Goal: Task Accomplishment & Management: Use online tool/utility

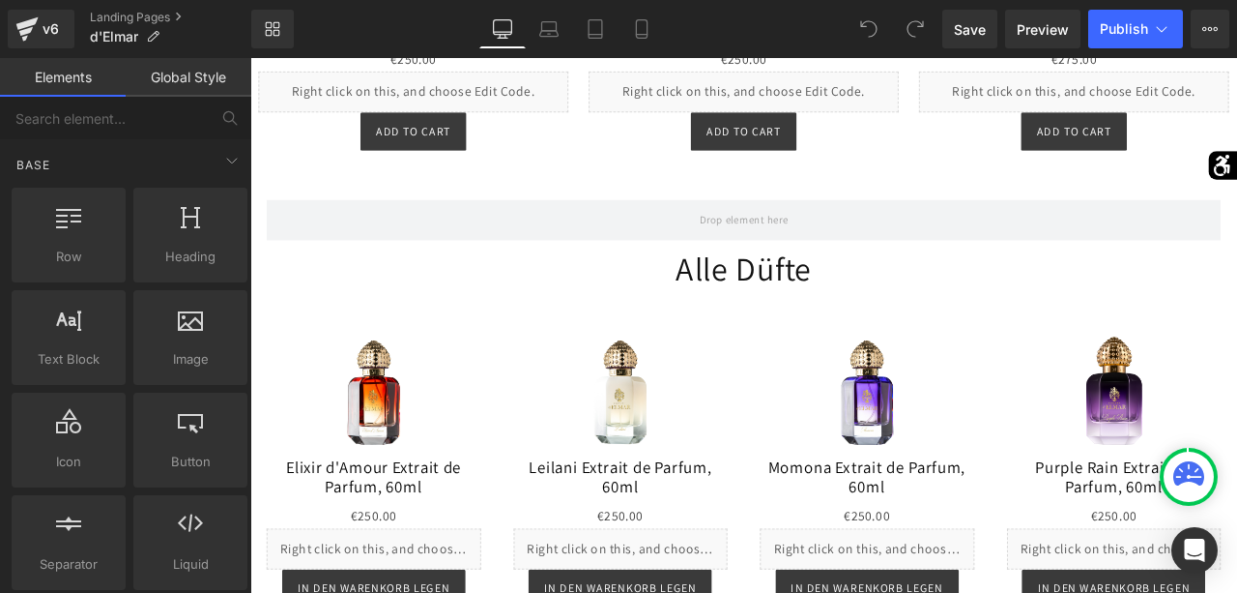
scroll to position [1691, 0]
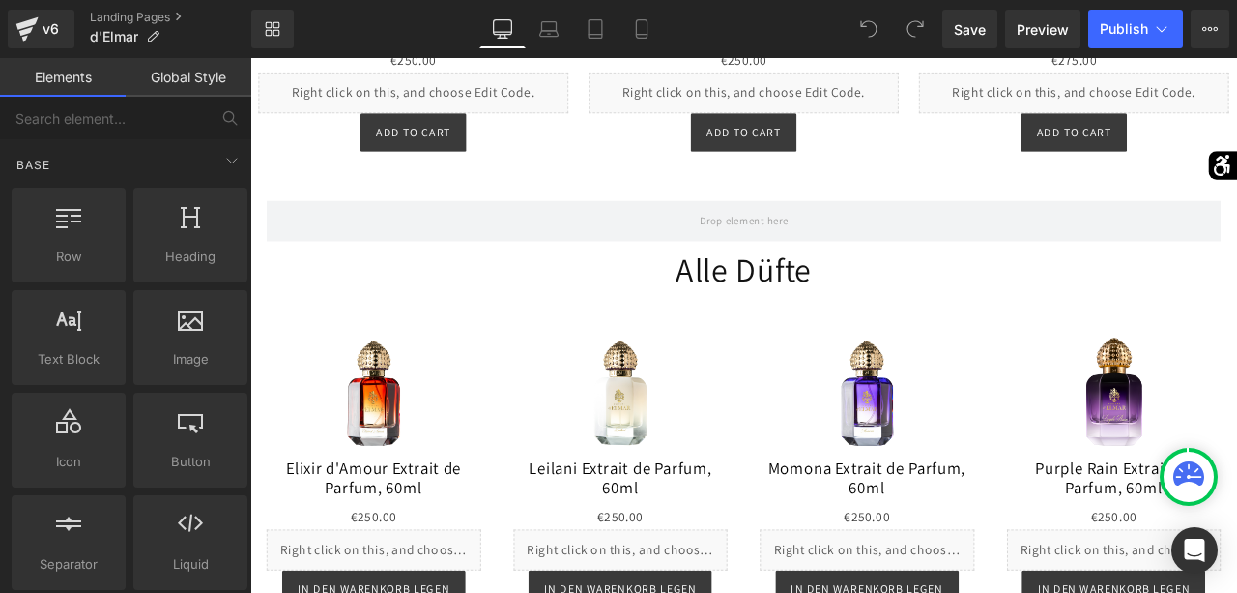
click at [893, 314] on h1 "Alle Düfte" at bounding box center [835, 308] width 1170 height 46
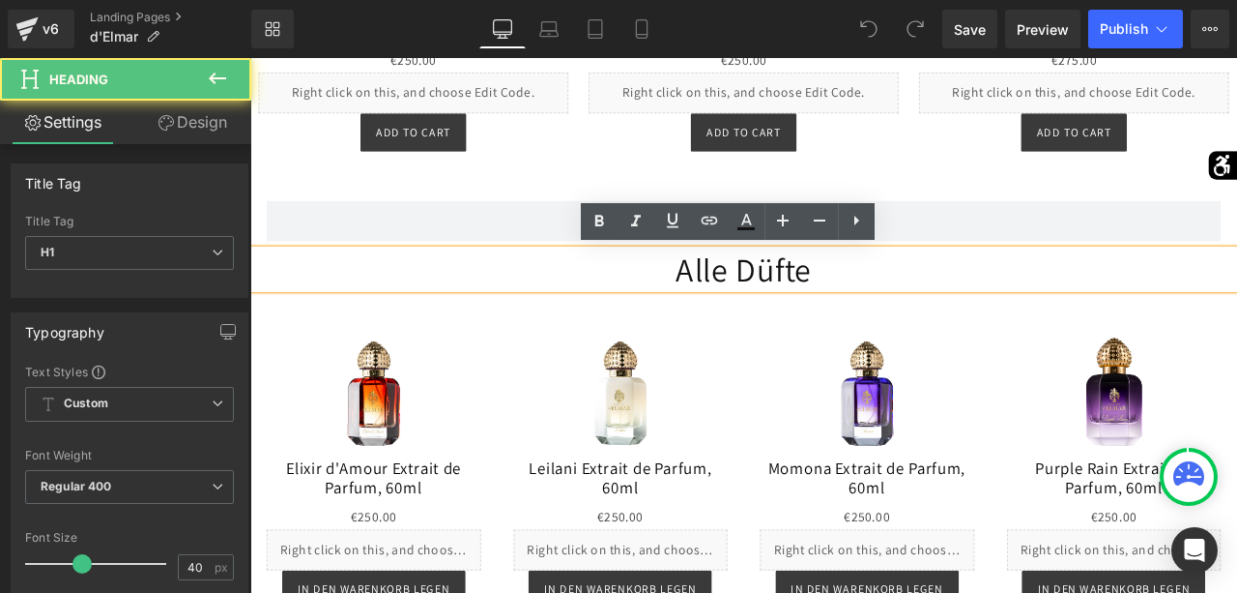
click at [936, 313] on h1 "Alle Düfte" at bounding box center [835, 308] width 1170 height 46
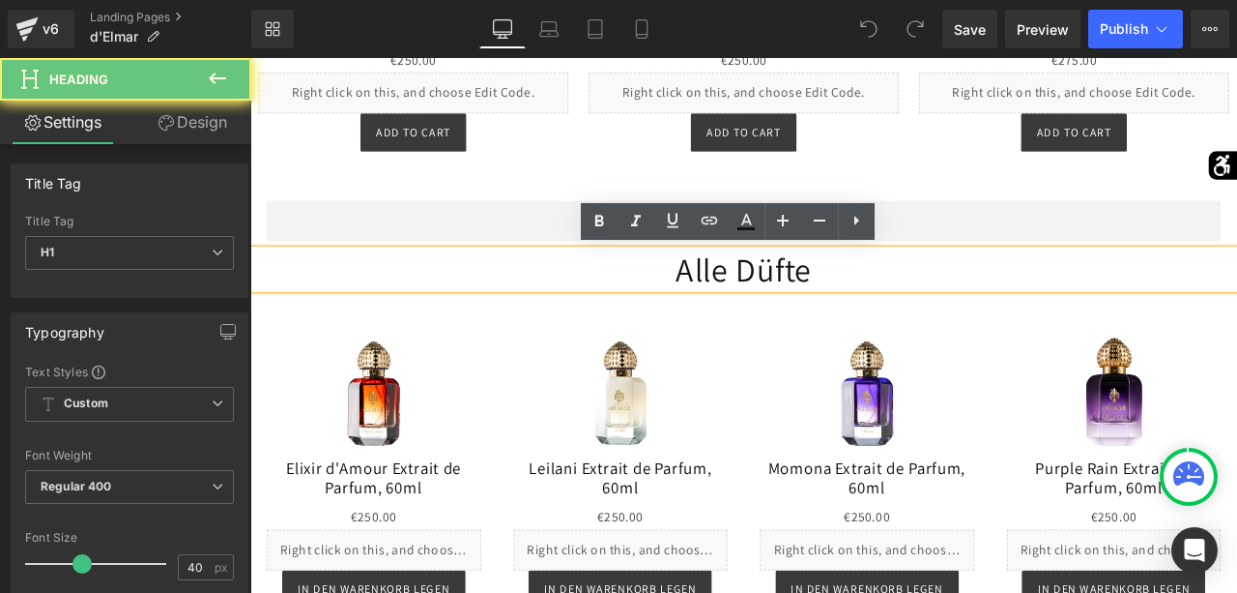
click at [936, 313] on h1 "Alle Düfte" at bounding box center [835, 308] width 1170 height 46
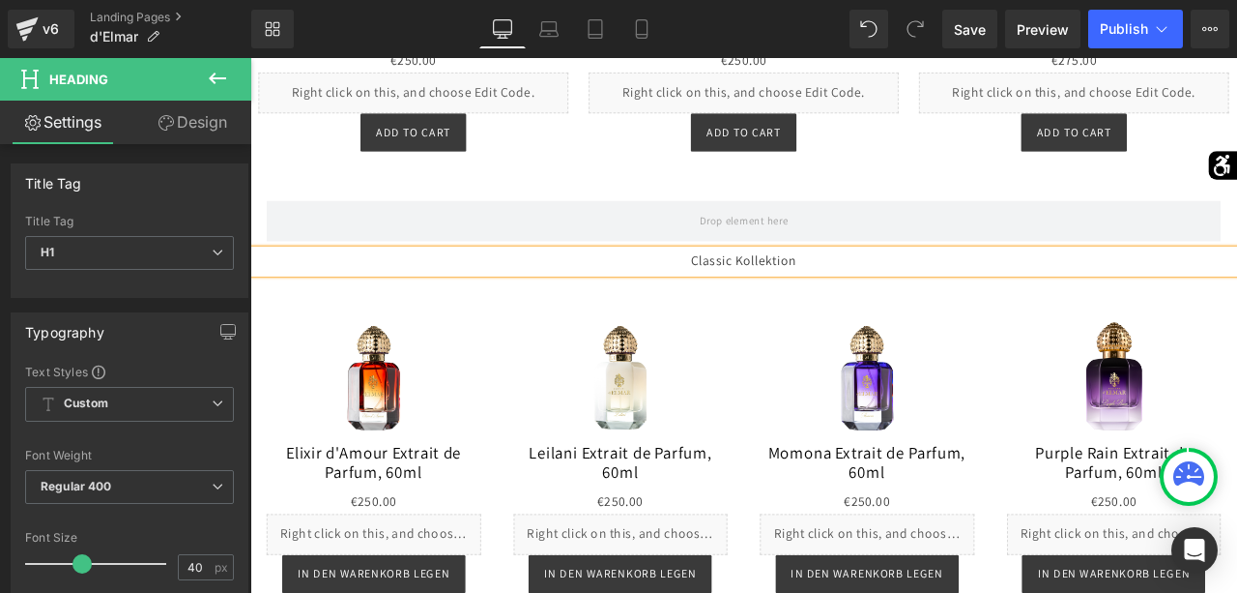
click at [985, 407] on img at bounding box center [982, 438] width 153 height 153
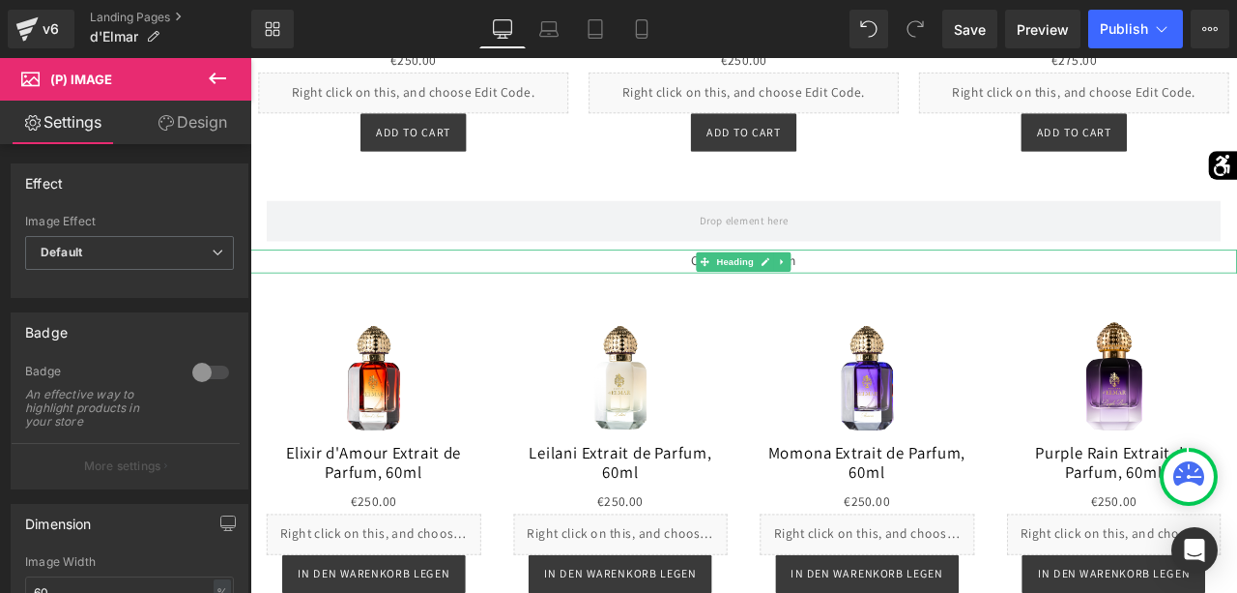
click at [920, 306] on div "Classic Kollektion" at bounding box center [835, 299] width 1170 height 28
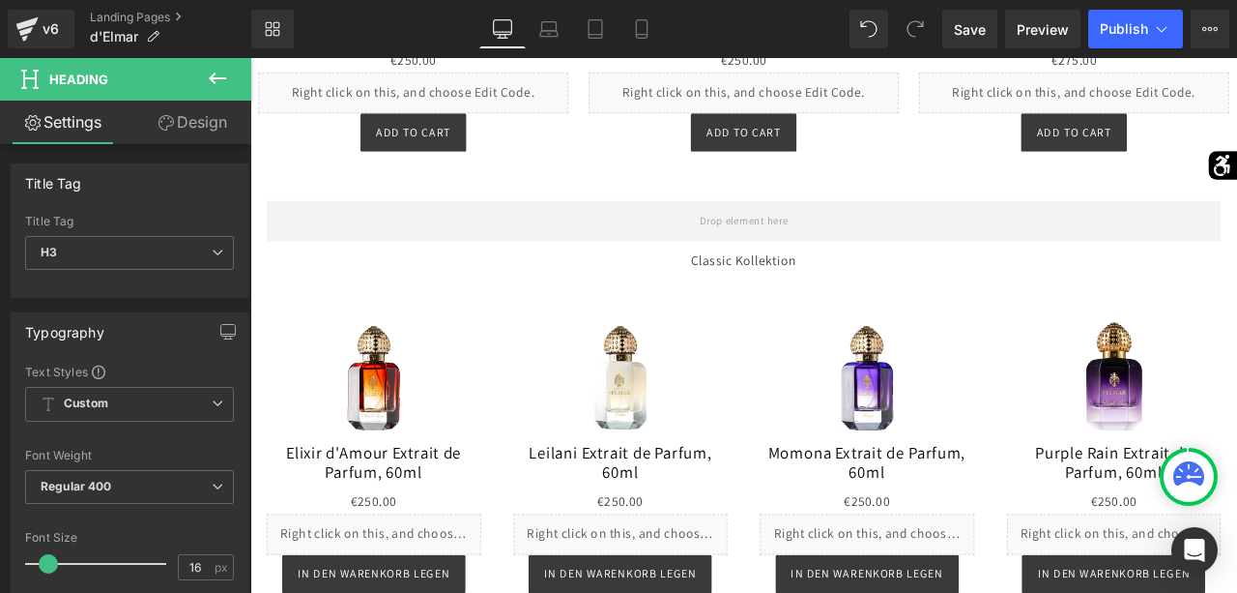
scroll to position [32, 0]
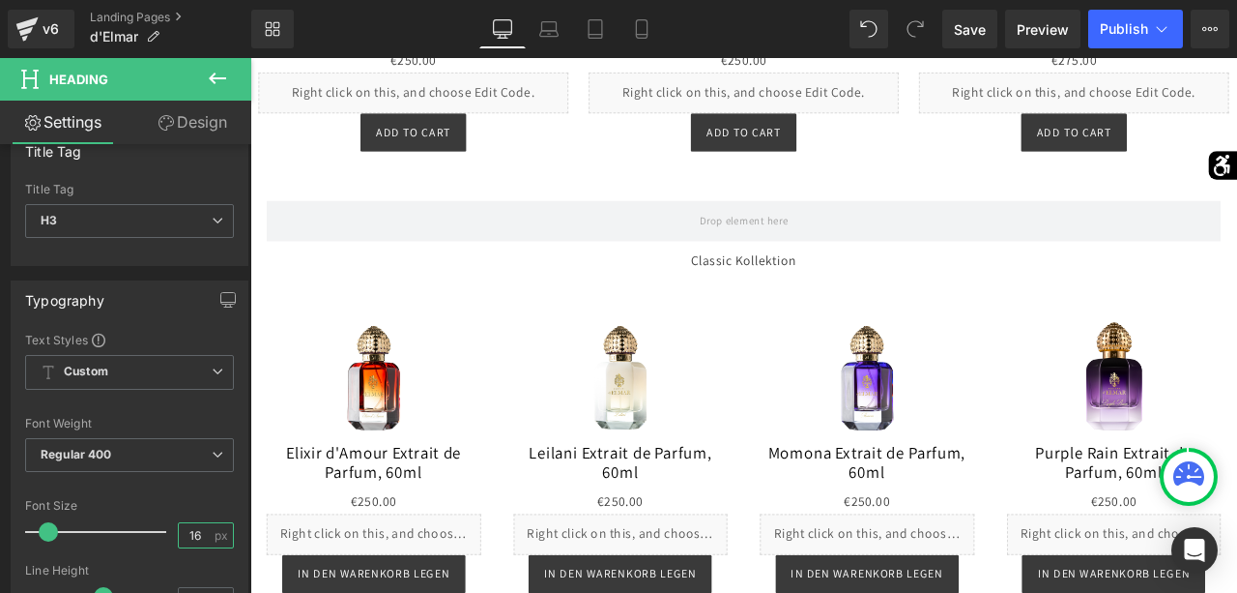
click at [203, 537] on input "16" at bounding box center [196, 535] width 34 height 24
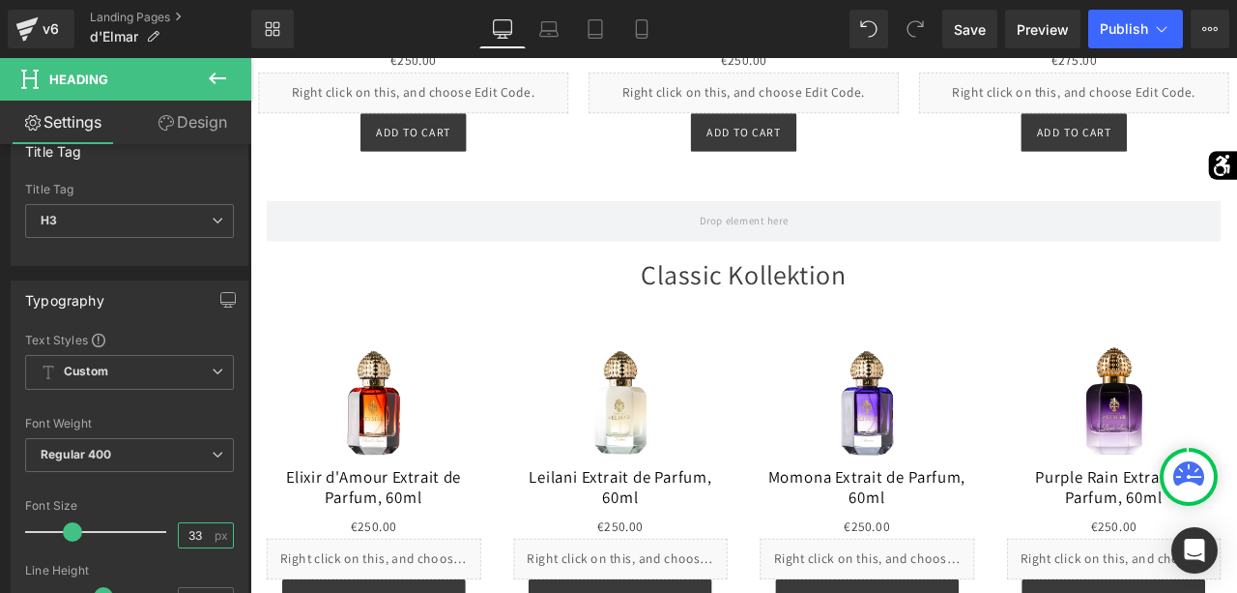
type input "33"
click at [218, 496] on div "Font Default Cabin Default Default Cabin Open Font Manager" at bounding box center [129, 565] width 209 height 467
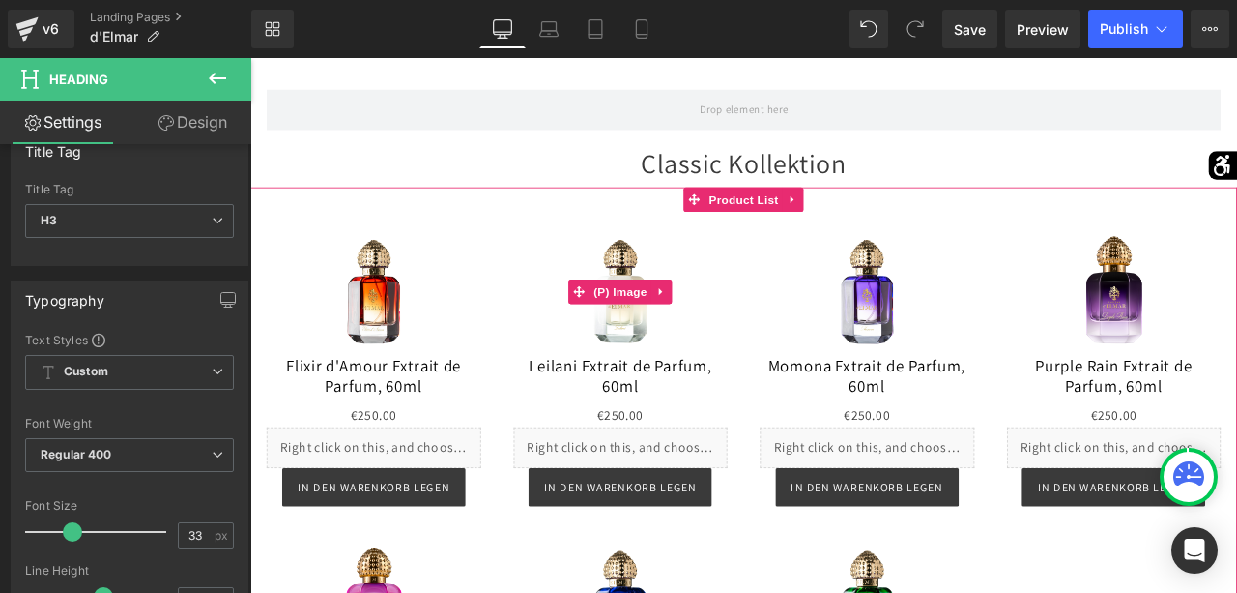
scroll to position [1826, 0]
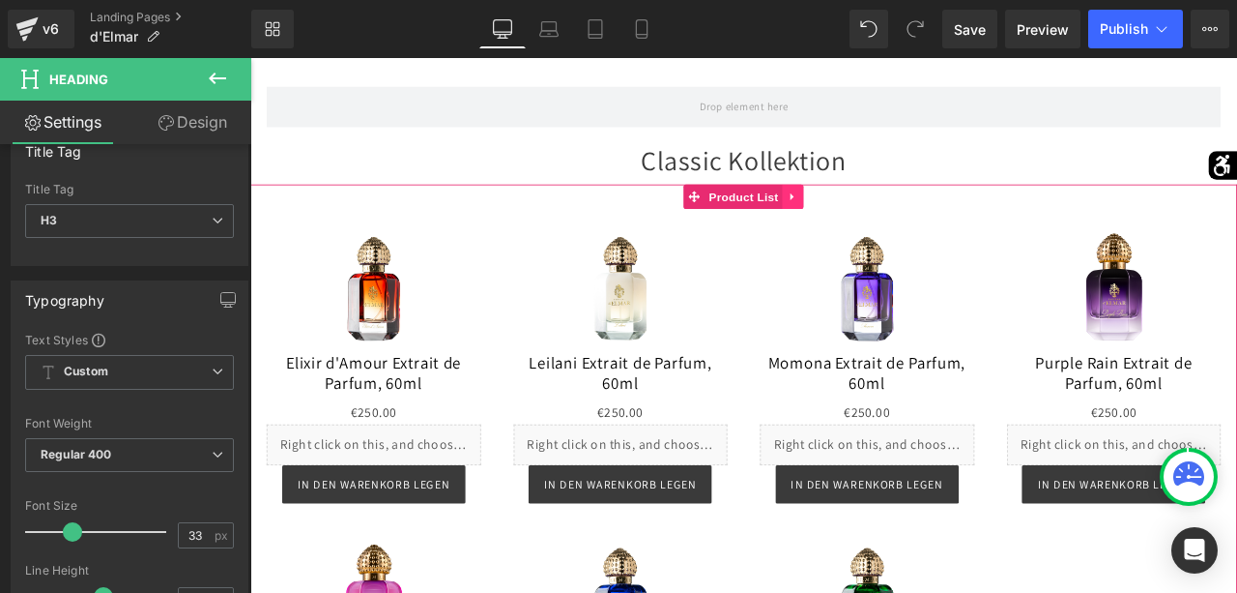
click at [890, 226] on icon at bounding box center [892, 222] width 4 height 9
click at [890, 227] on link at bounding box center [881, 222] width 25 height 29
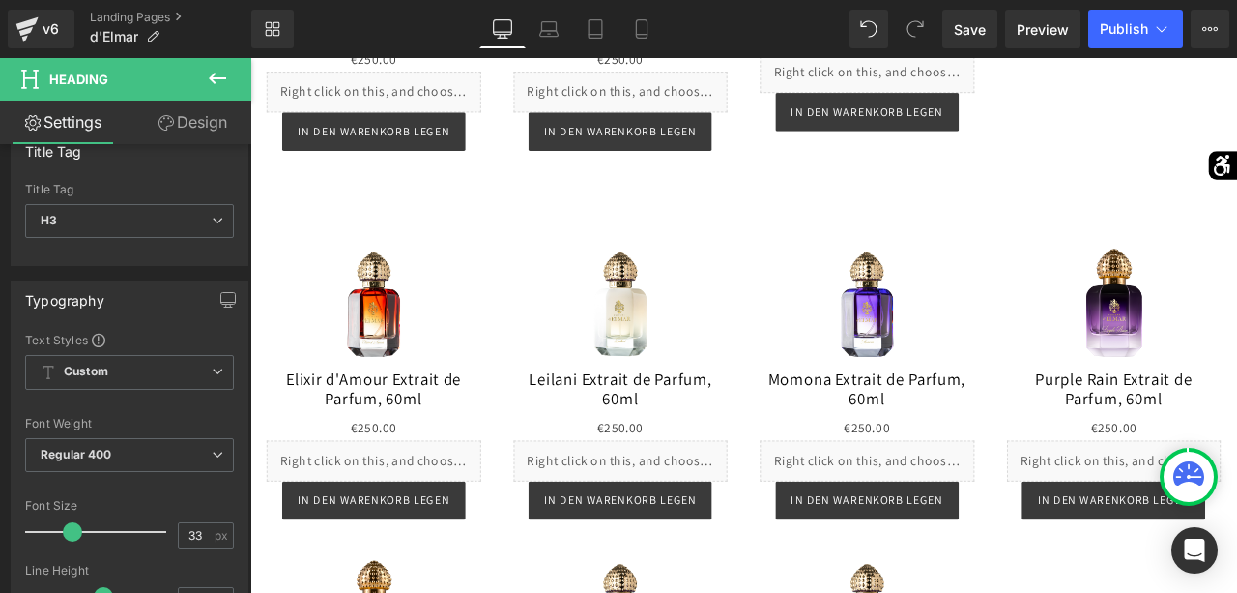
scroll to position [2596, 0]
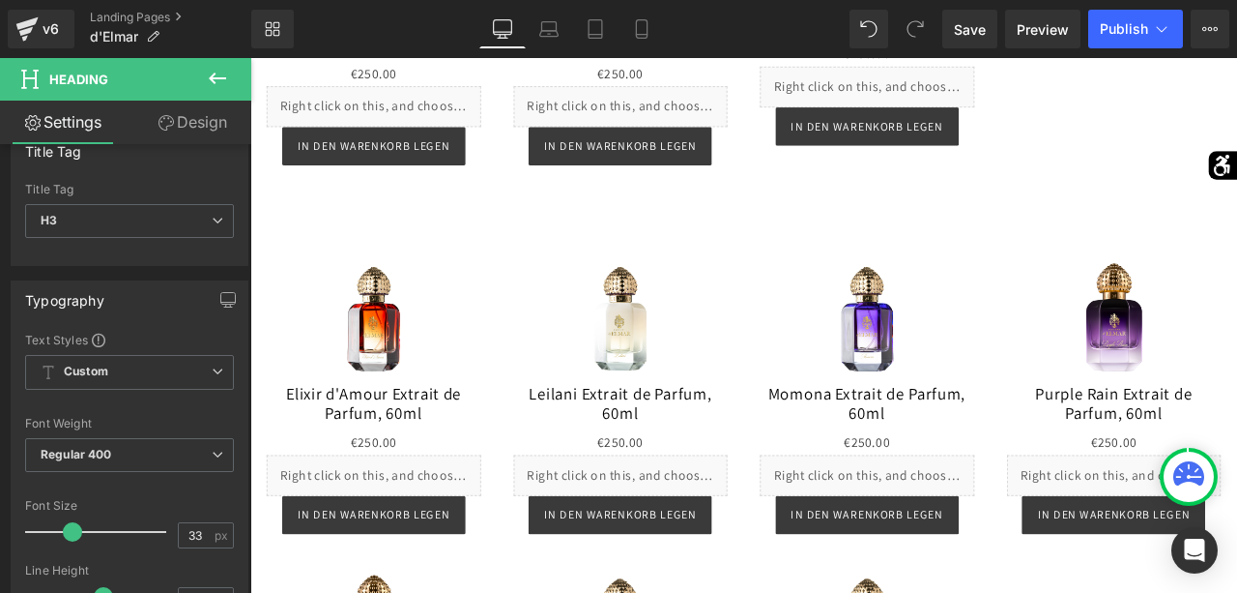
click at [197, 73] on button at bounding box center [218, 79] width 68 height 43
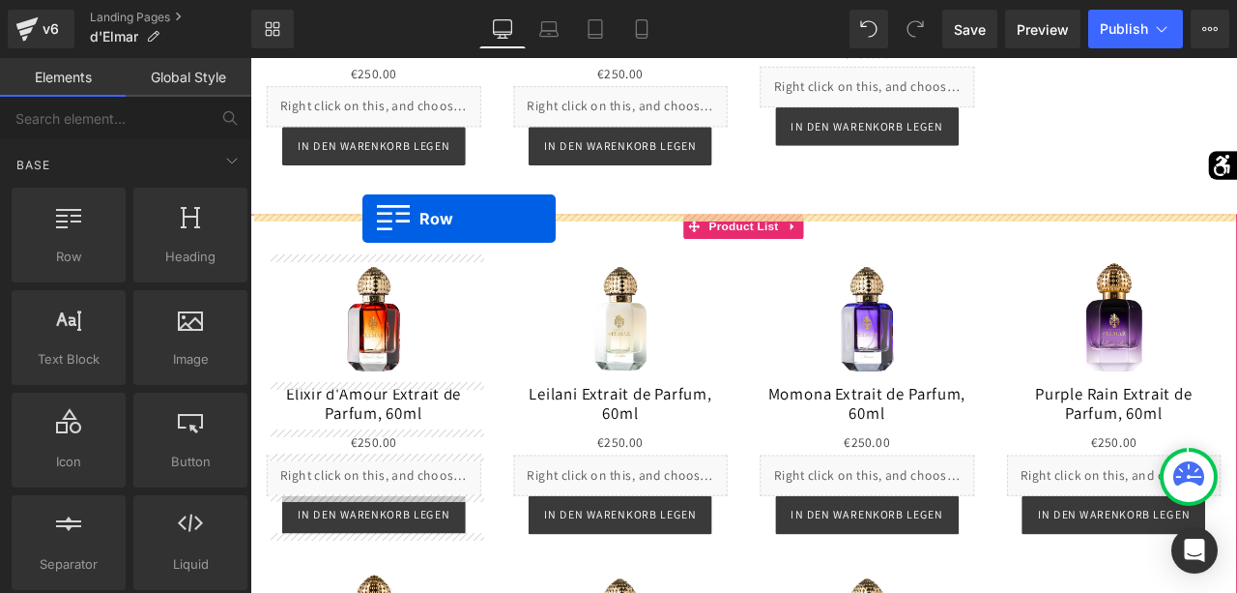
drag, startPoint x: 326, startPoint y: 281, endPoint x: 384, endPoint y: 248, distance: 66.7
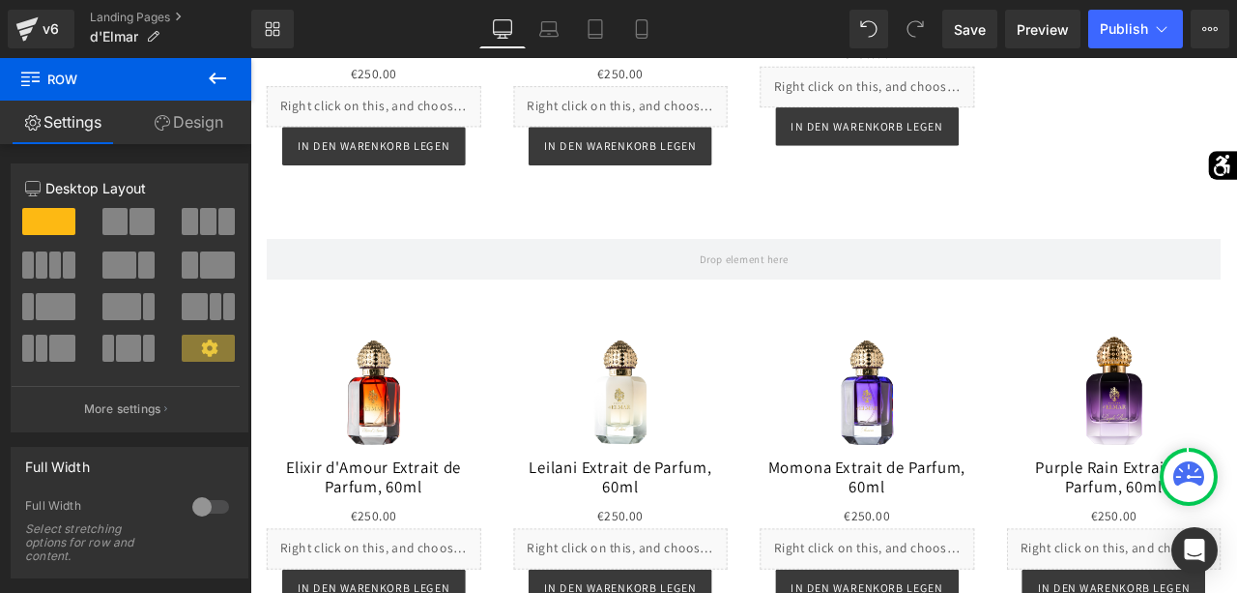
click at [223, 84] on icon at bounding box center [217, 78] width 23 height 23
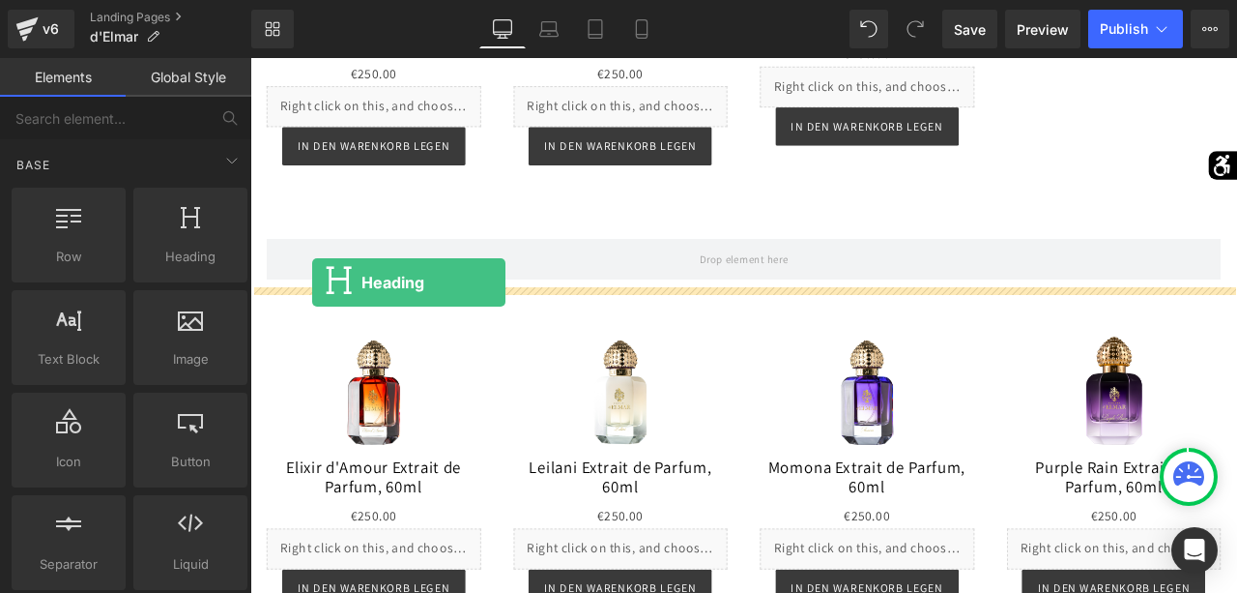
drag, startPoint x: 443, startPoint y: 291, endPoint x: 324, endPoint y: 325, distance: 123.6
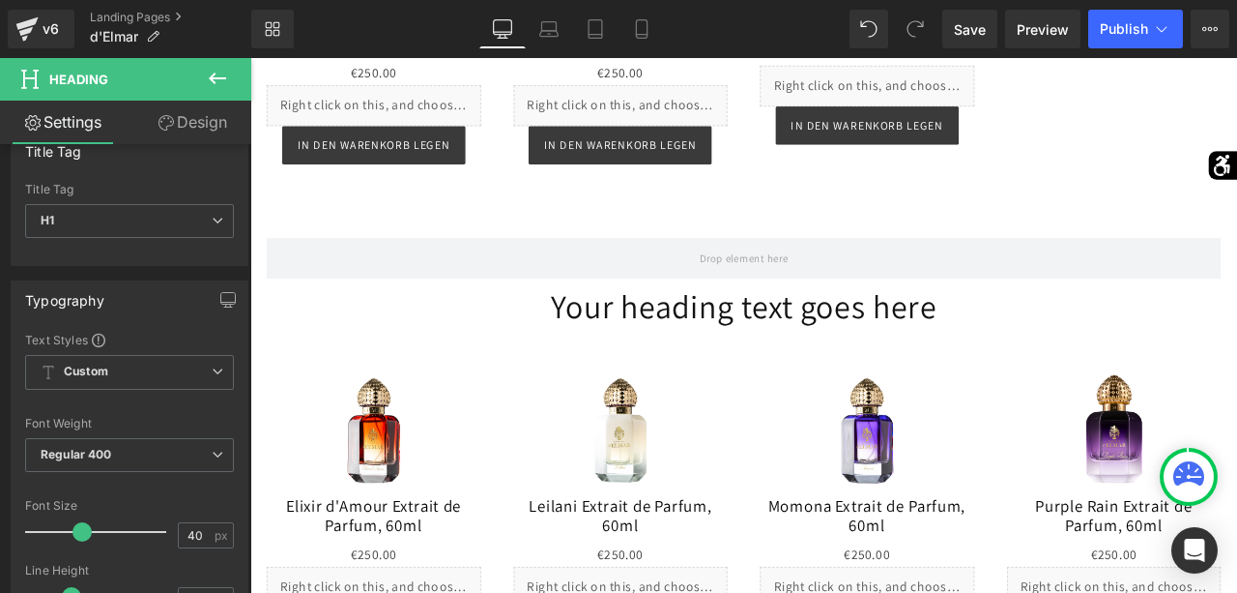
scroll to position [2615, 0]
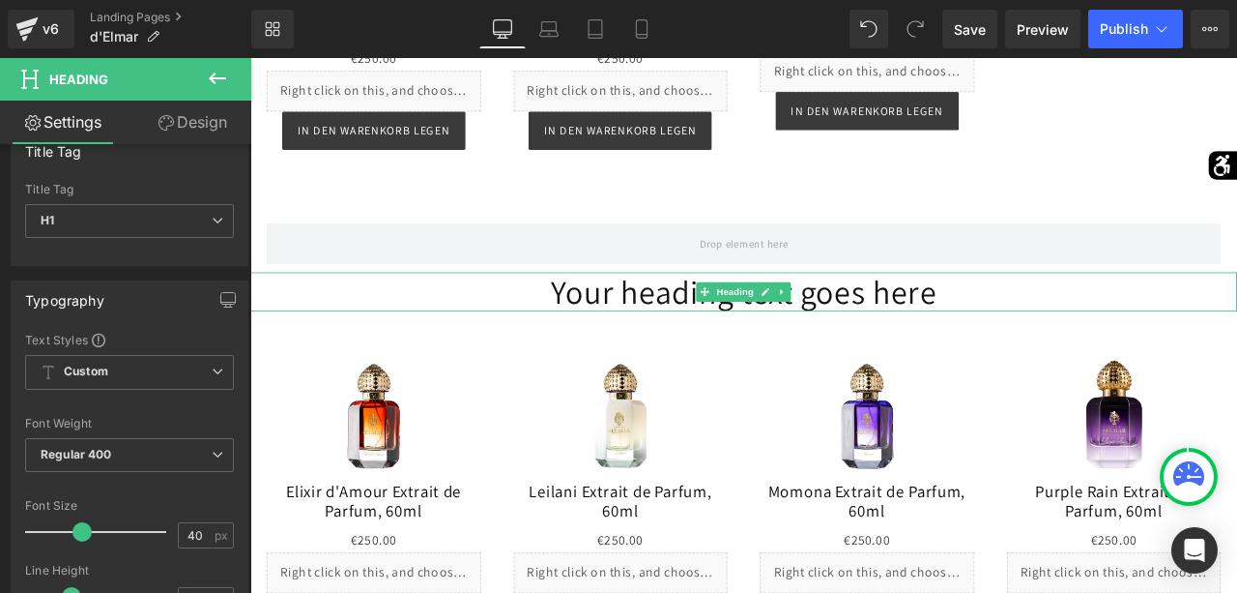
click at [740, 346] on h1 "Your heading text goes here" at bounding box center [835, 334] width 1170 height 46
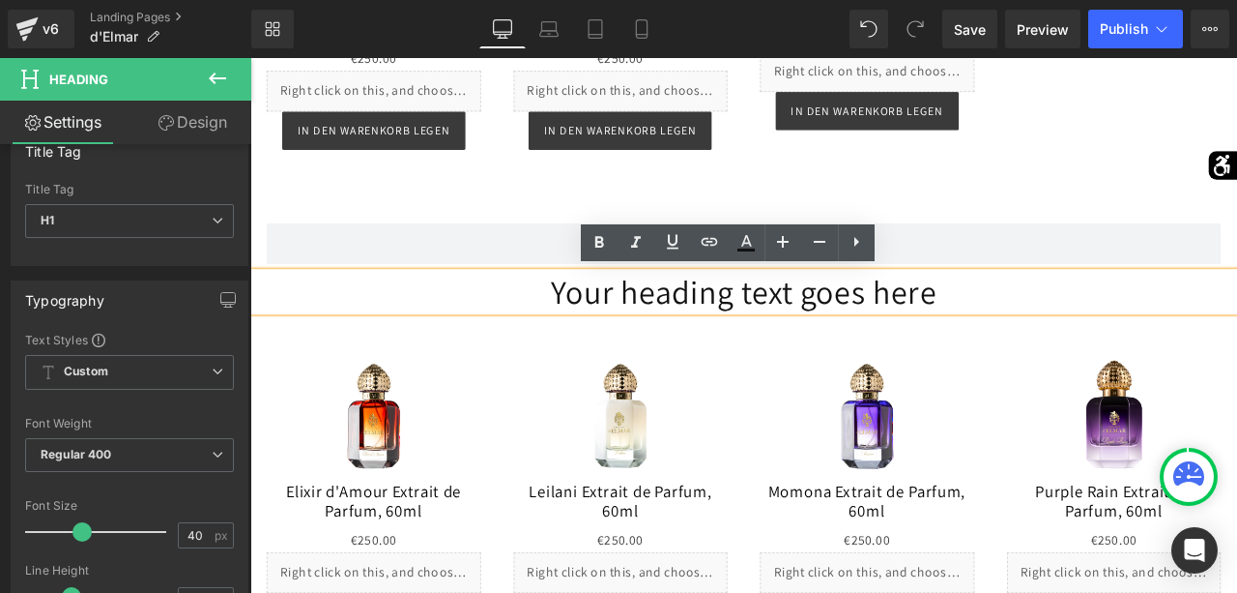
click at [789, 342] on h1 "Your heading text goes here" at bounding box center [835, 334] width 1170 height 46
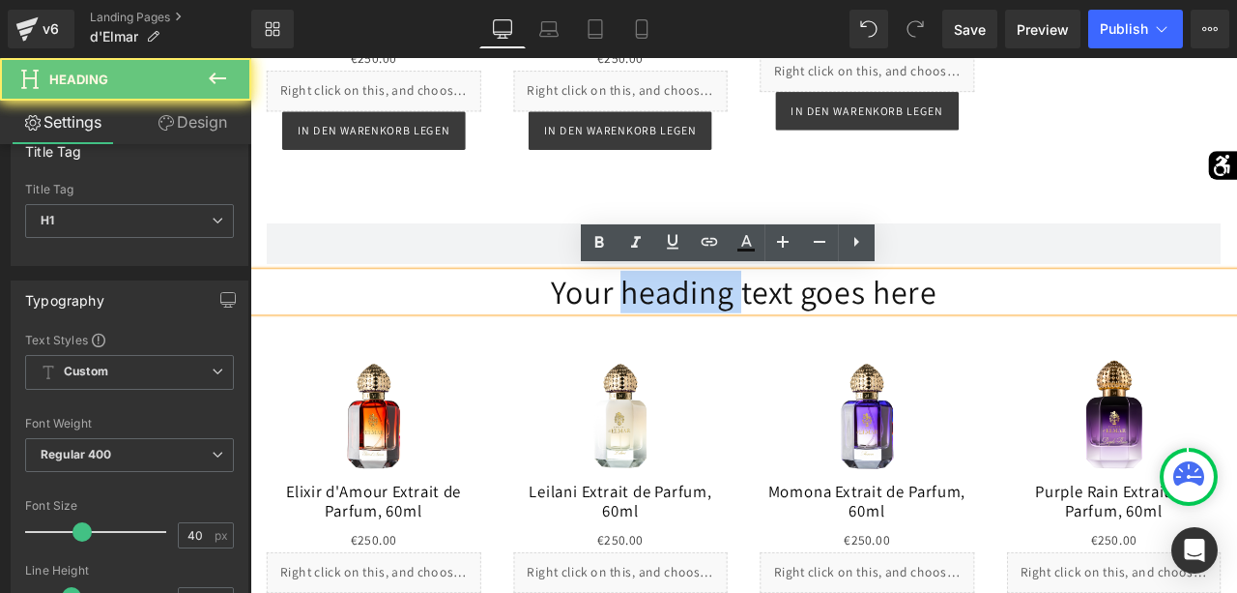
click at [789, 342] on h1 "Your heading text goes here" at bounding box center [835, 334] width 1170 height 46
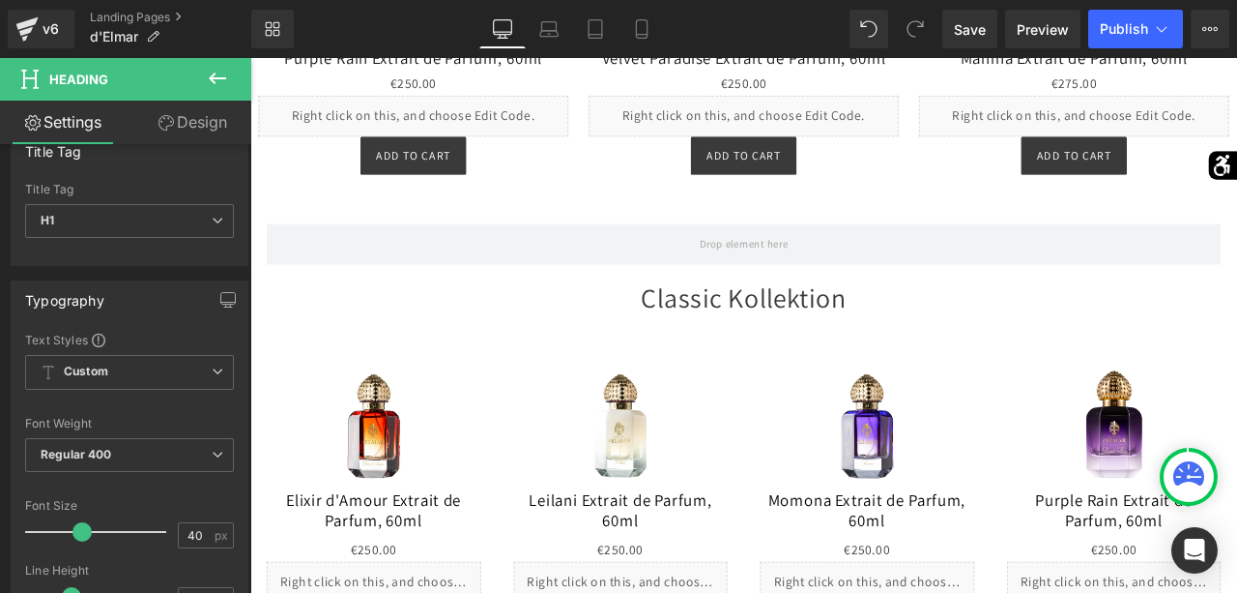
scroll to position [1663, 0]
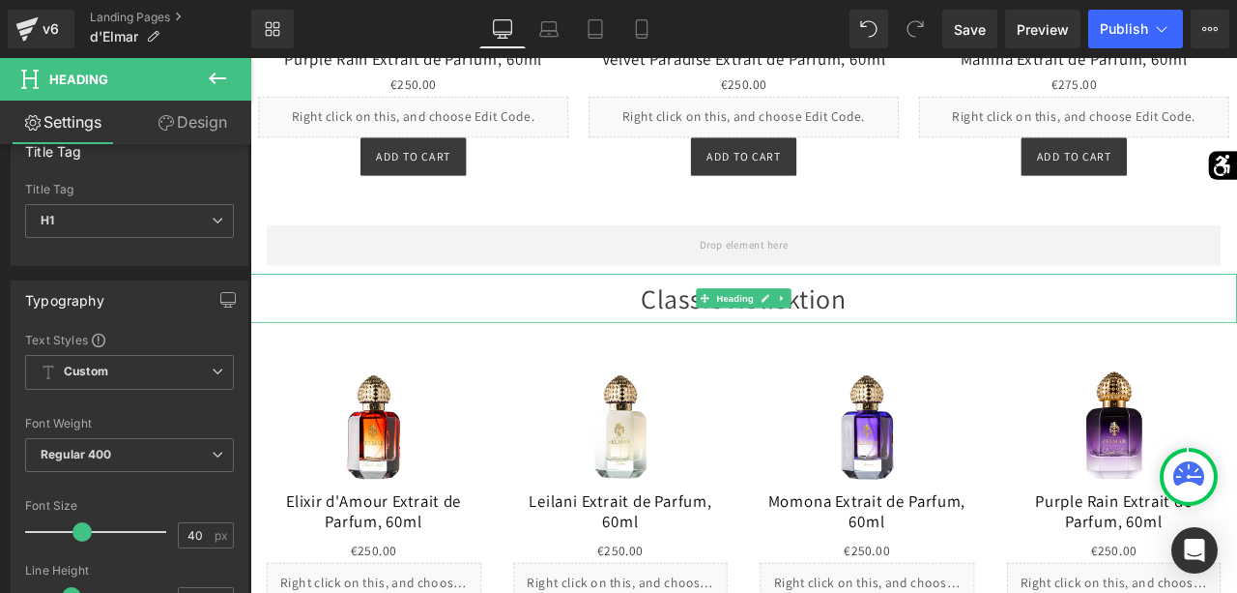
click at [947, 345] on div "Classic Kollektion" at bounding box center [835, 341] width 1170 height 57
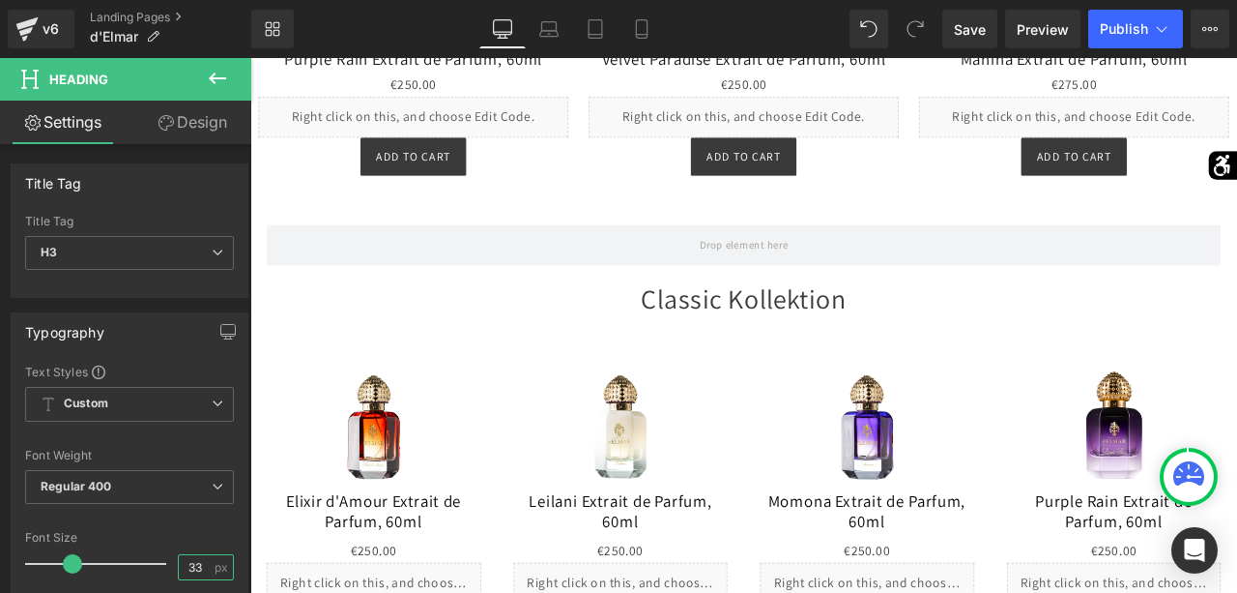
click at [201, 563] on input "33" at bounding box center [196, 567] width 34 height 24
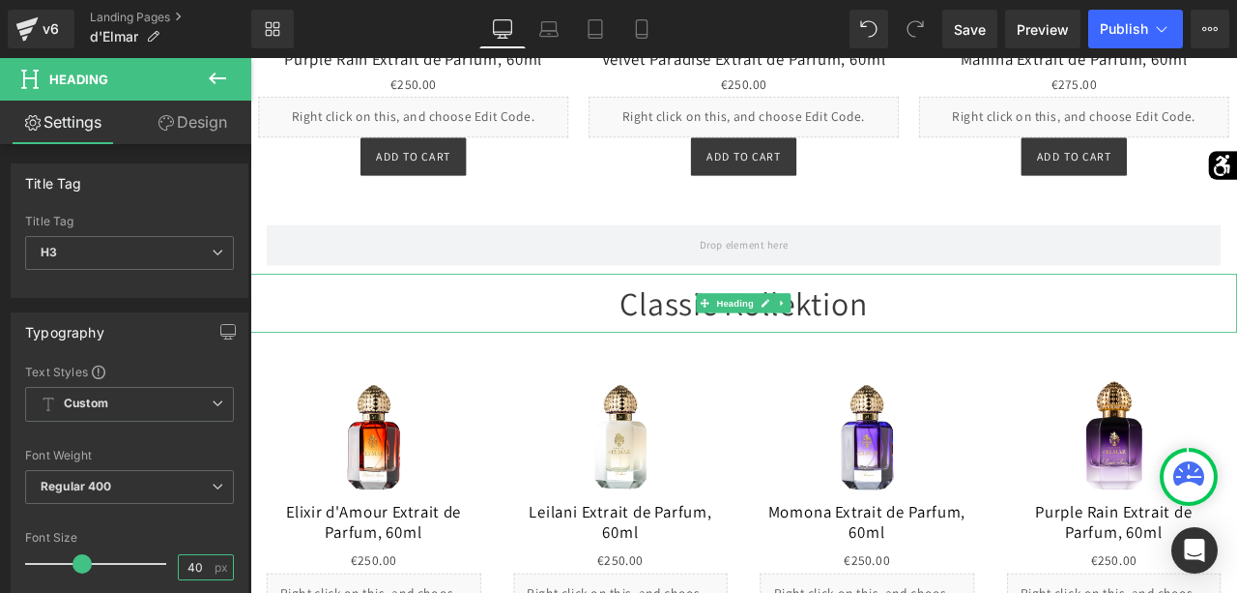
type input "40"
click at [1055, 365] on div "Classic Kollektion" at bounding box center [835, 348] width 1170 height 70
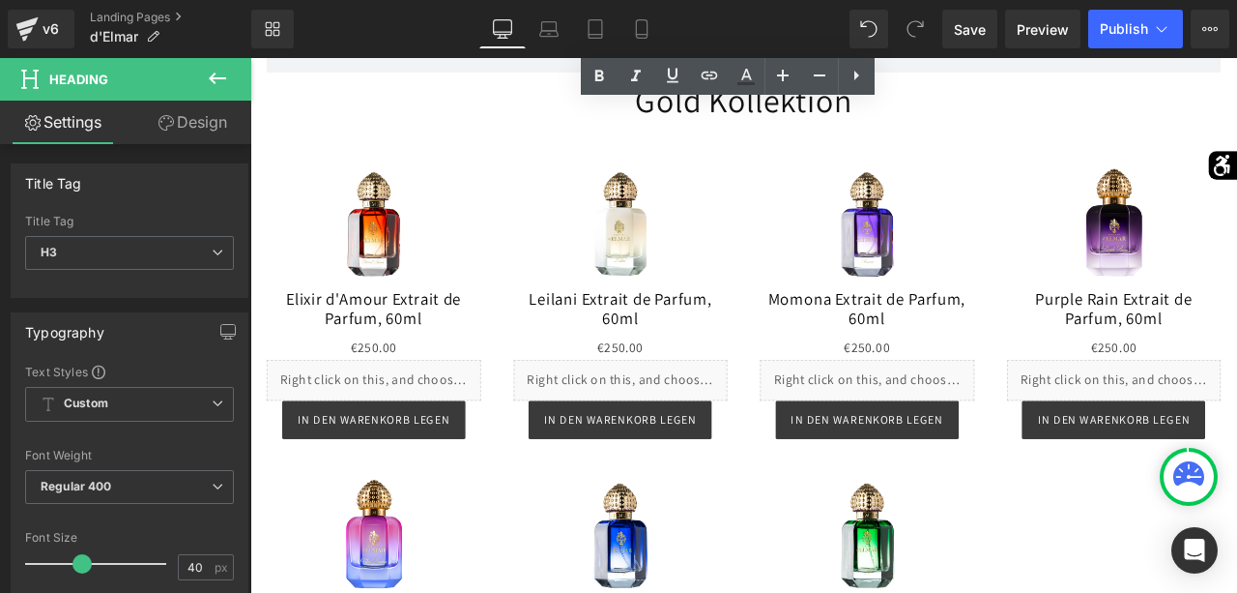
scroll to position [2800, 0]
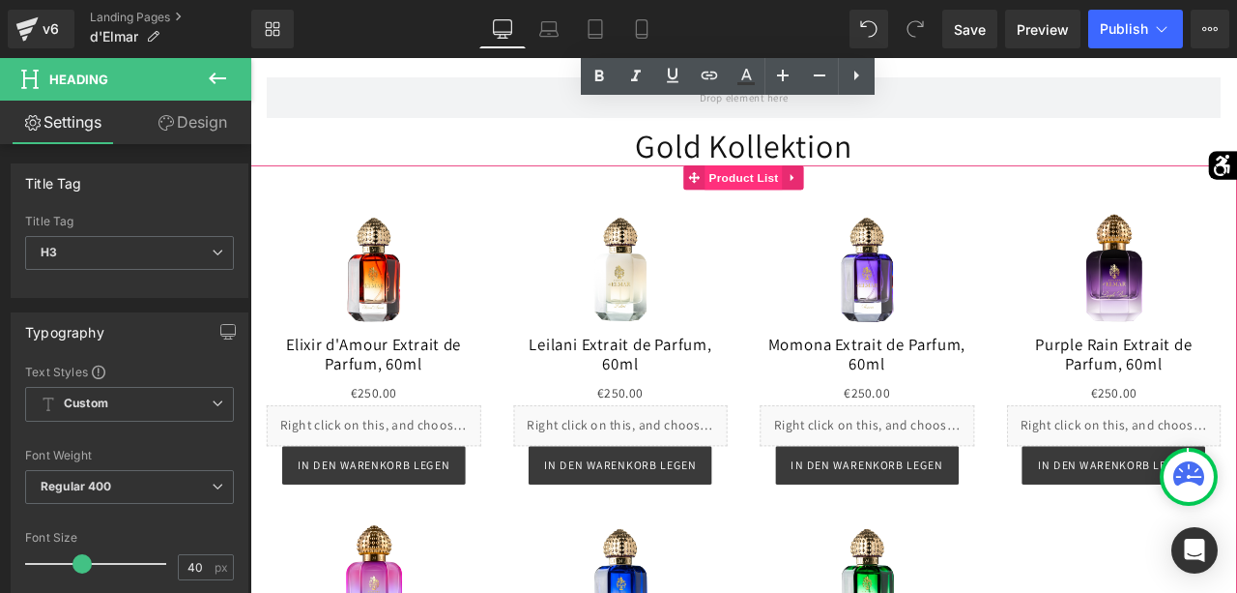
click at [830, 202] on span "Product List" at bounding box center [835, 200] width 92 height 29
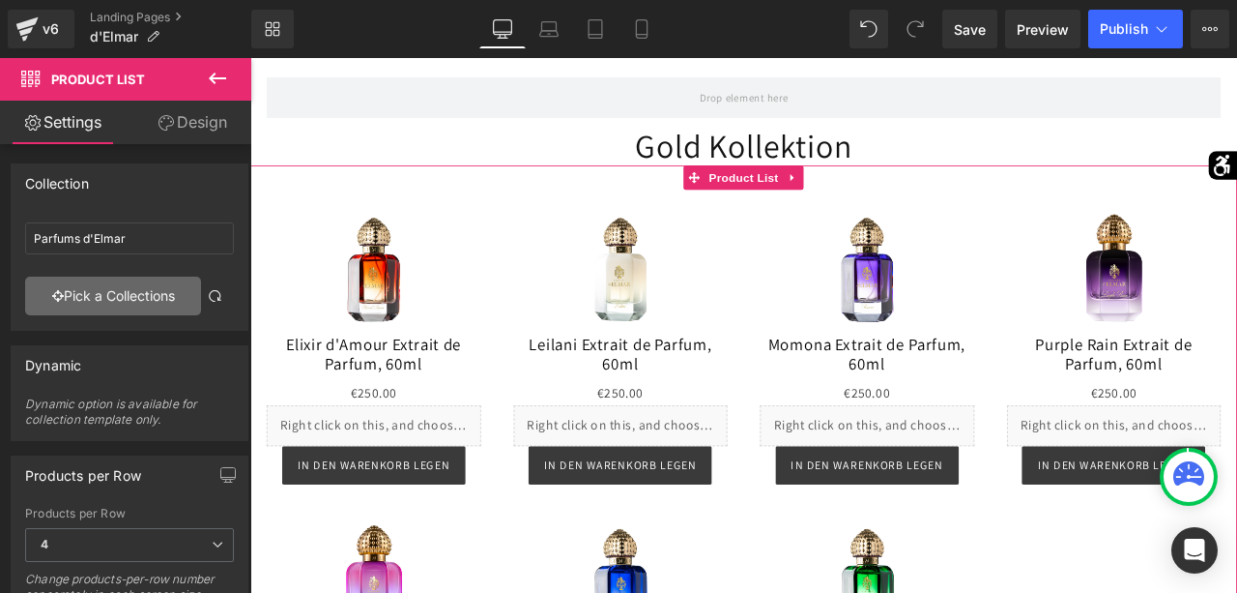
click at [134, 285] on link "Pick a Collections" at bounding box center [113, 296] width 176 height 39
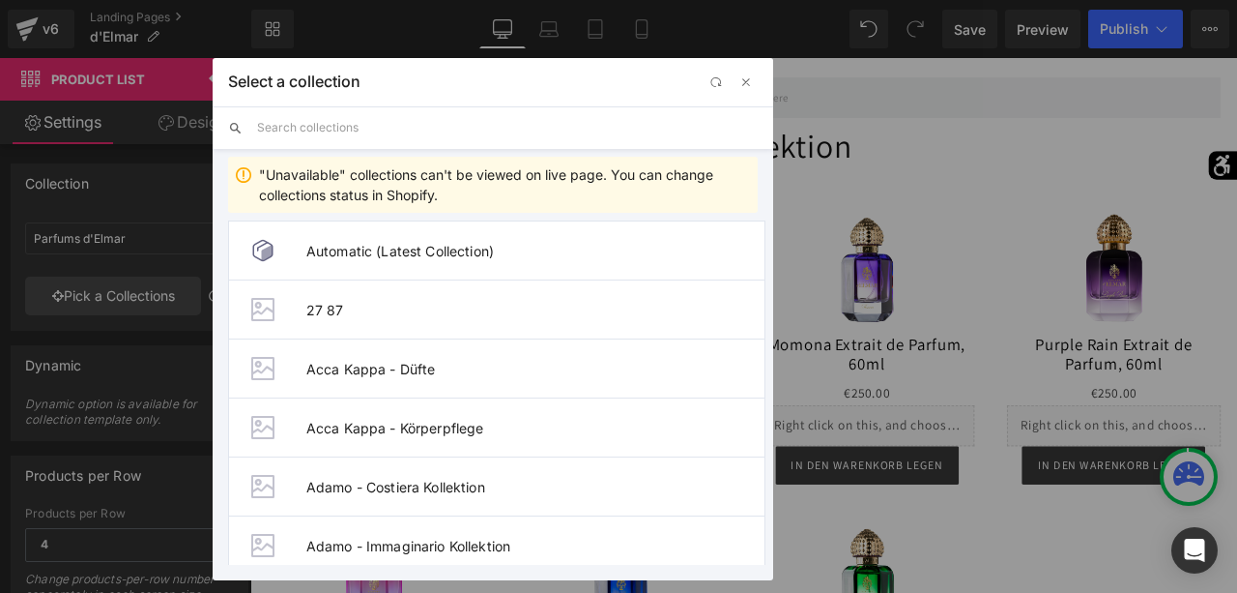
click at [372, 111] on input "text" at bounding box center [507, 127] width 501 height 43
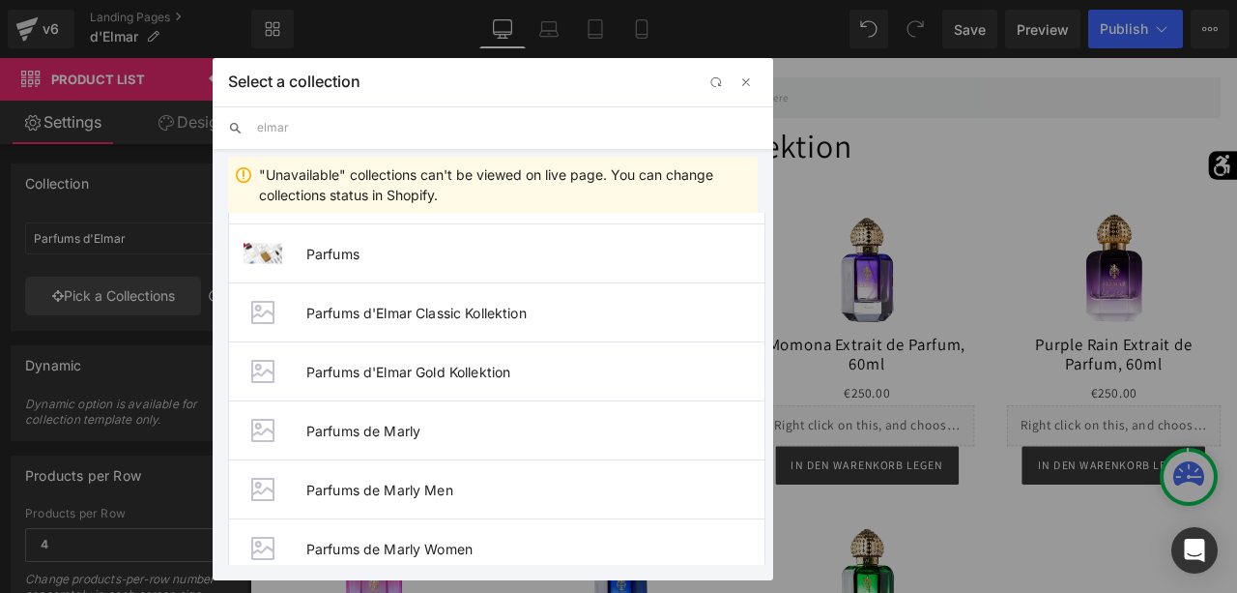
scroll to position [8430, 0]
type input "elmar"
click at [395, 364] on span "Parfums d'Elmar Gold Kollektion" at bounding box center [535, 372] width 458 height 16
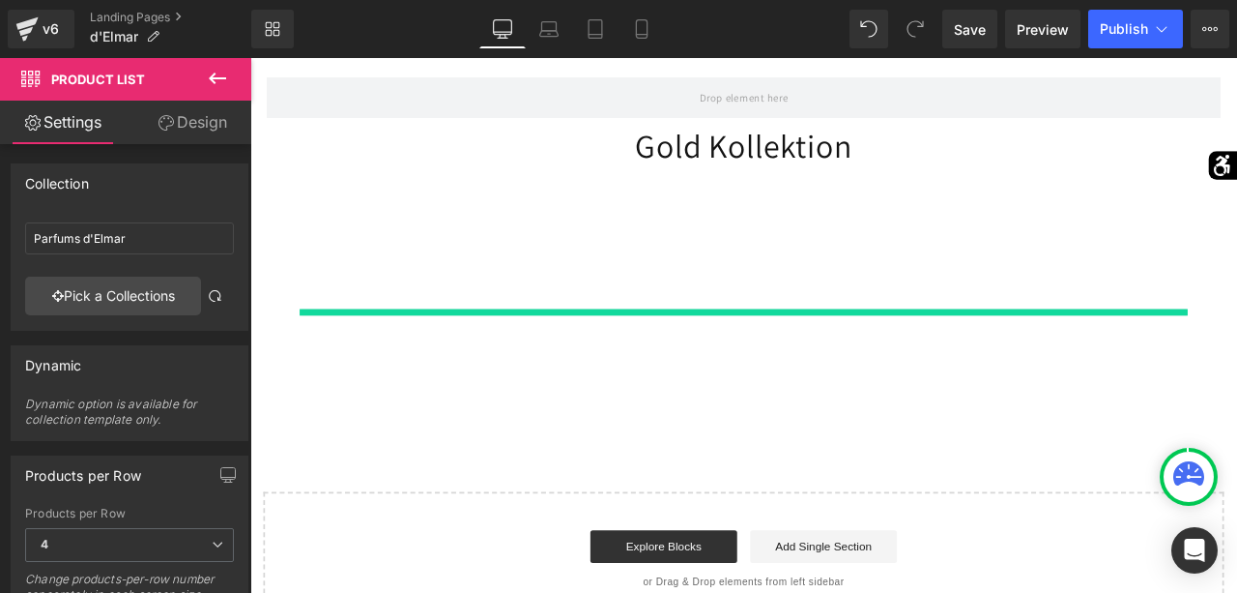
type input "Parfums d'Elmar Gold Kollektion"
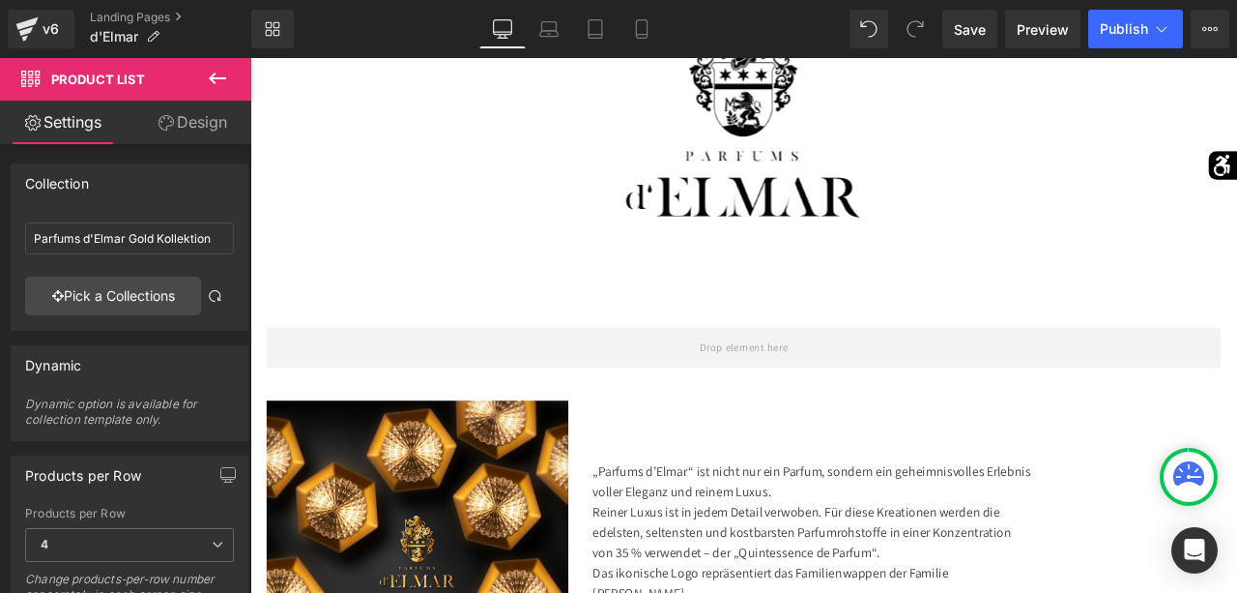
scroll to position [415, 0]
click at [986, 26] on span "Save" at bounding box center [970, 29] width 32 height 20
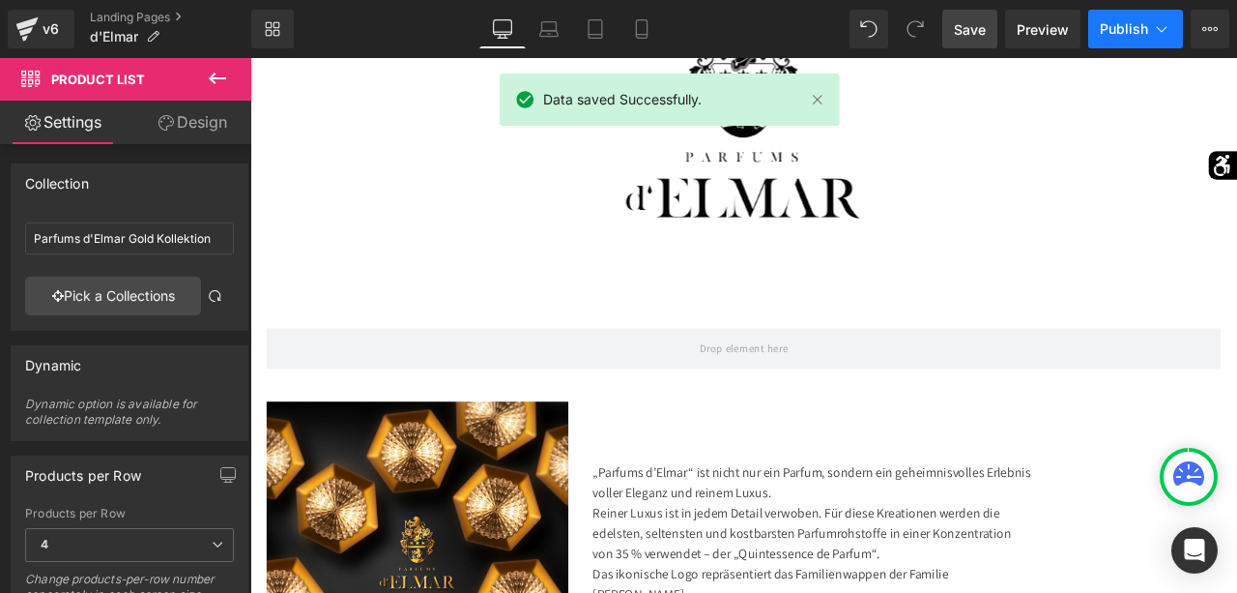
click at [1126, 28] on span "Publish" at bounding box center [1124, 28] width 48 height 15
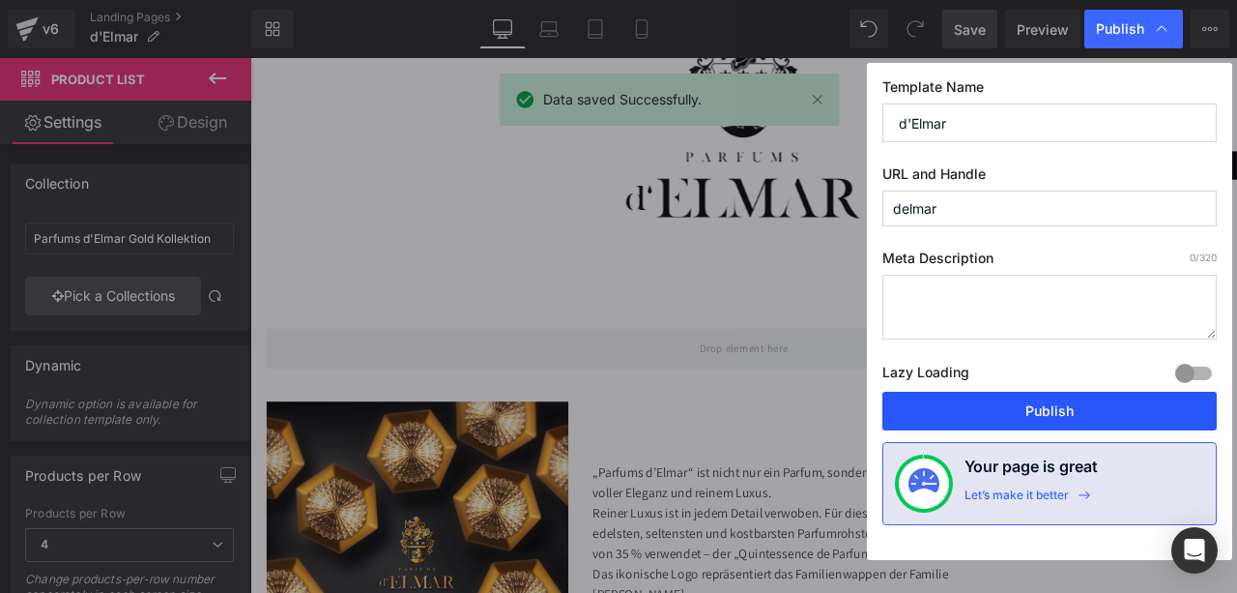
click at [1044, 408] on button "Publish" at bounding box center [1050, 411] width 335 height 39
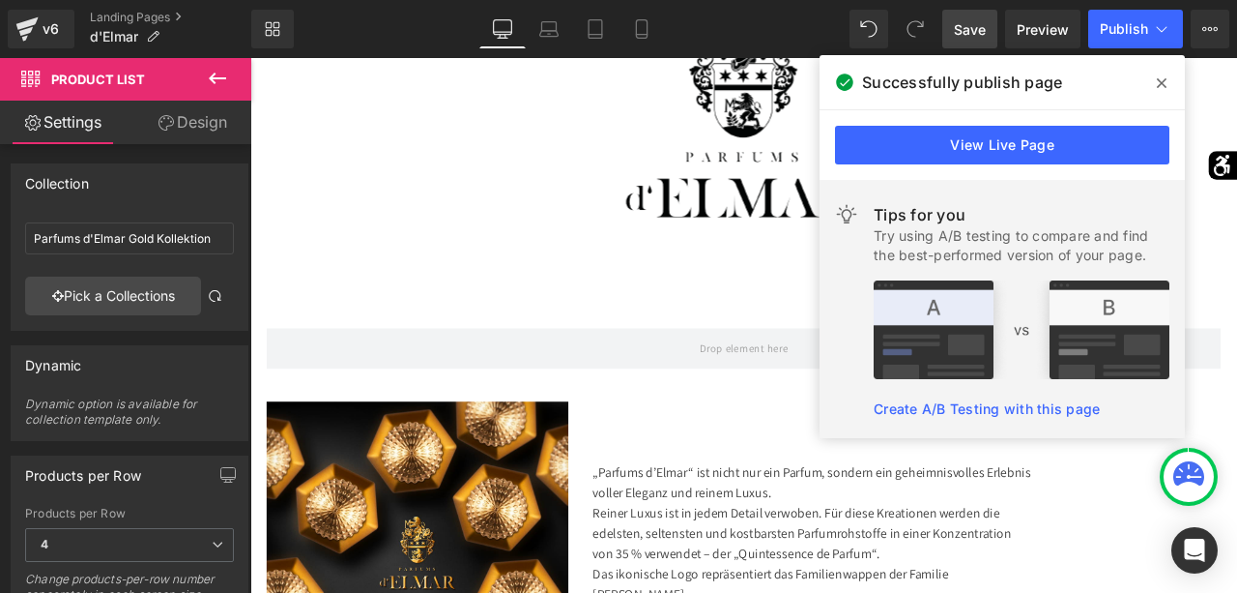
click at [1161, 79] on icon at bounding box center [1162, 82] width 10 height 15
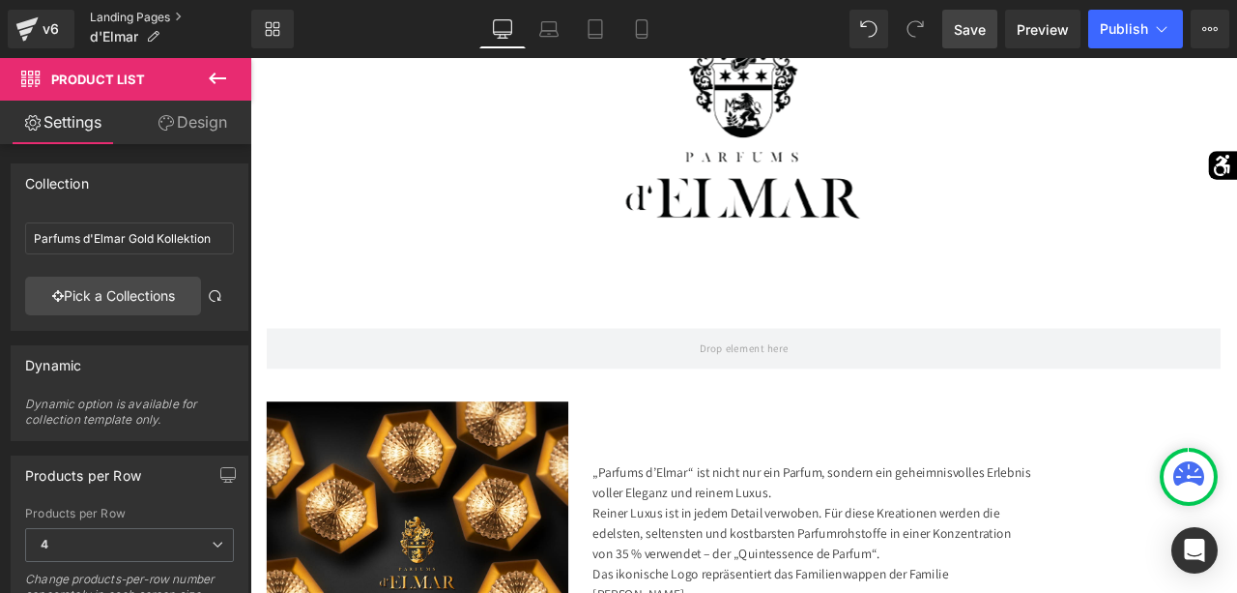
click at [141, 21] on link "Landing Pages" at bounding box center [170, 17] width 161 height 15
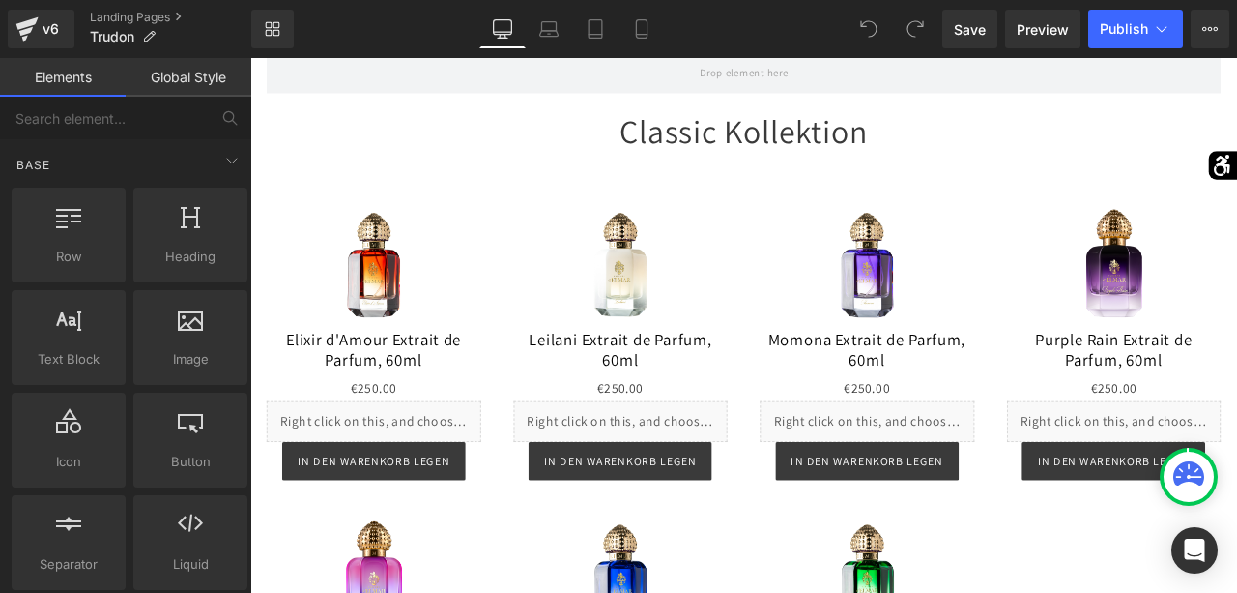
scroll to position [1870, 0]
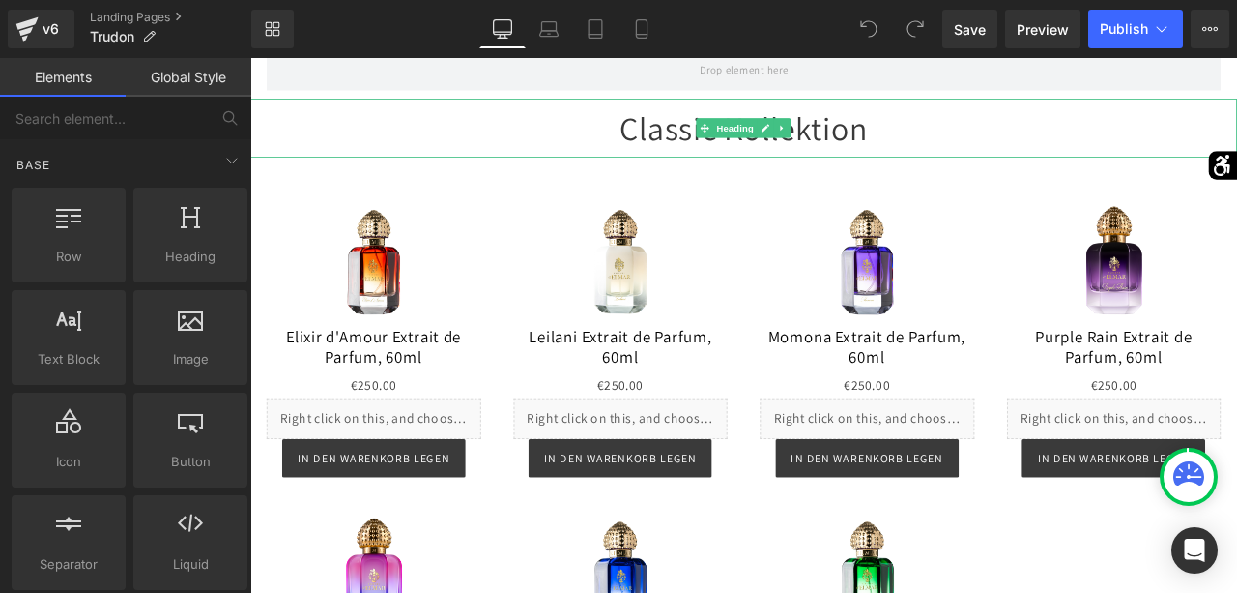
click at [817, 154] on div "Classic Kollektion" at bounding box center [835, 141] width 1170 height 70
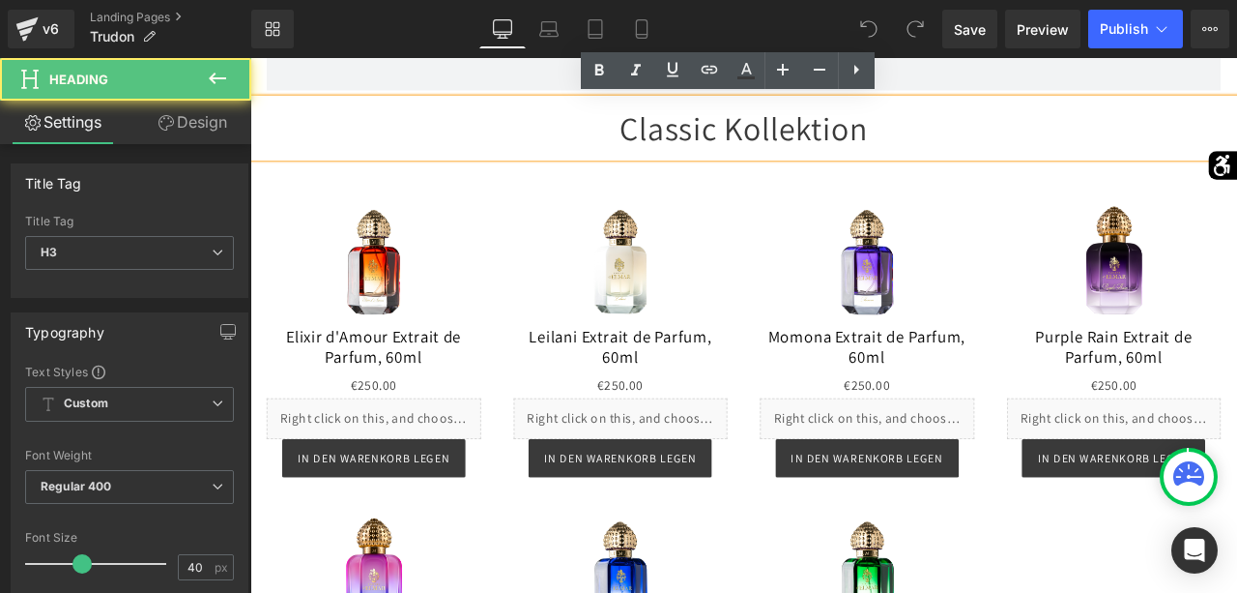
click at [971, 146] on div "Classic Kollektion" at bounding box center [835, 141] width 1170 height 70
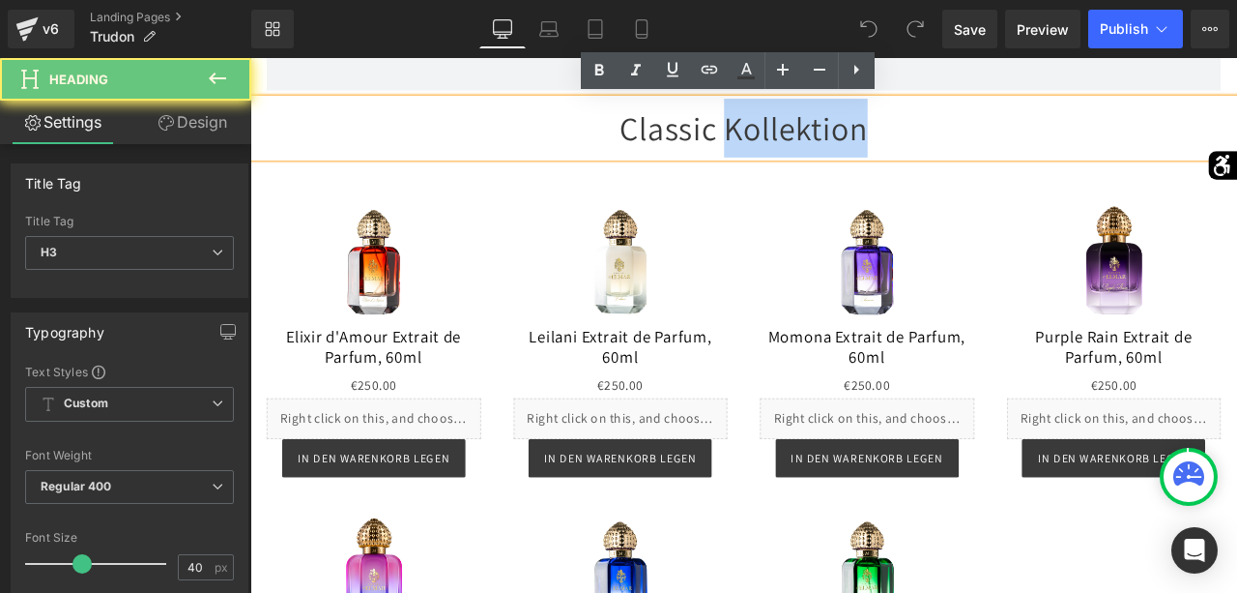
click at [971, 146] on div "Classic Kollektion" at bounding box center [835, 141] width 1170 height 70
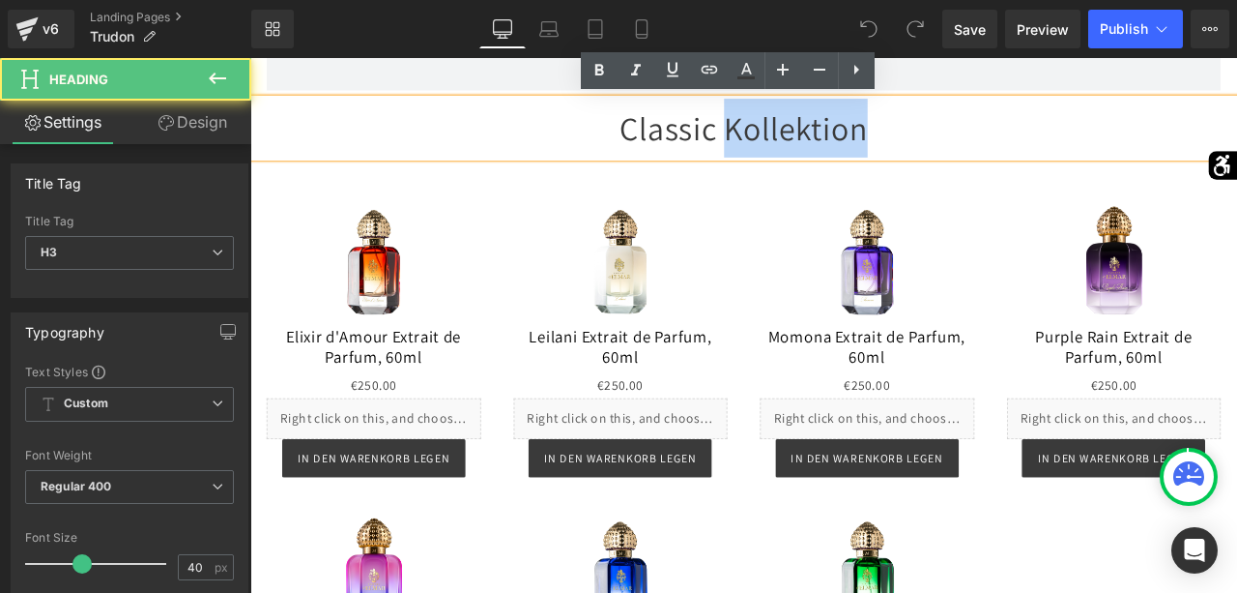
click at [971, 146] on div "Classic Kollektion" at bounding box center [835, 141] width 1170 height 70
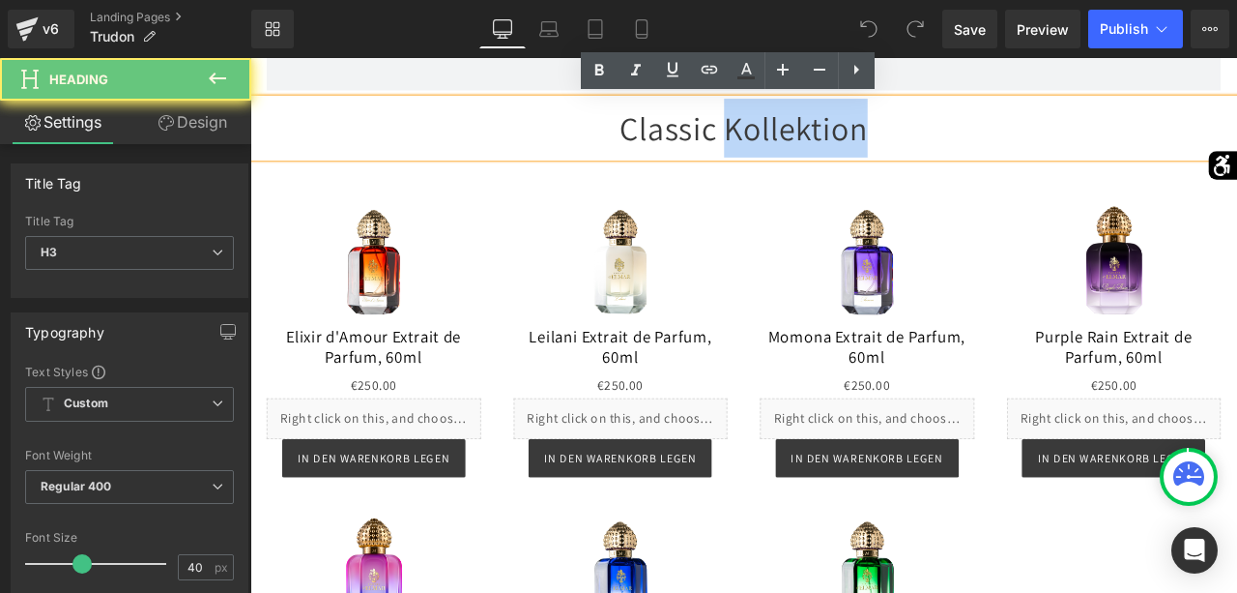
click at [971, 146] on div "Classic Kollektion" at bounding box center [835, 141] width 1170 height 70
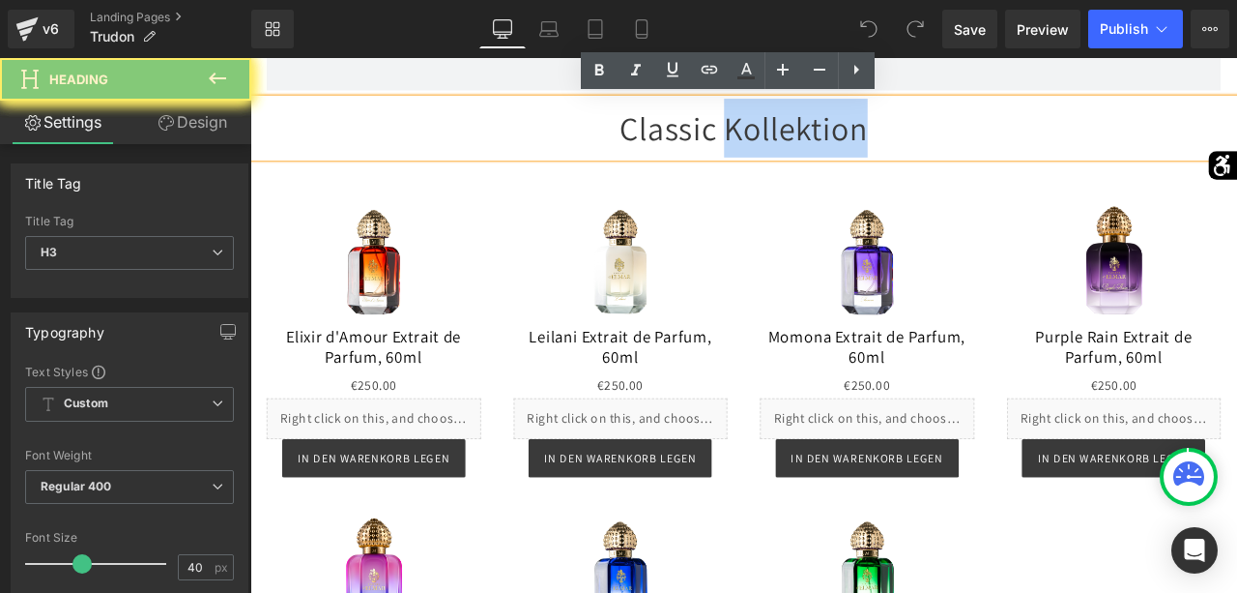
click at [971, 146] on div "Classic Kollektion" at bounding box center [835, 141] width 1170 height 70
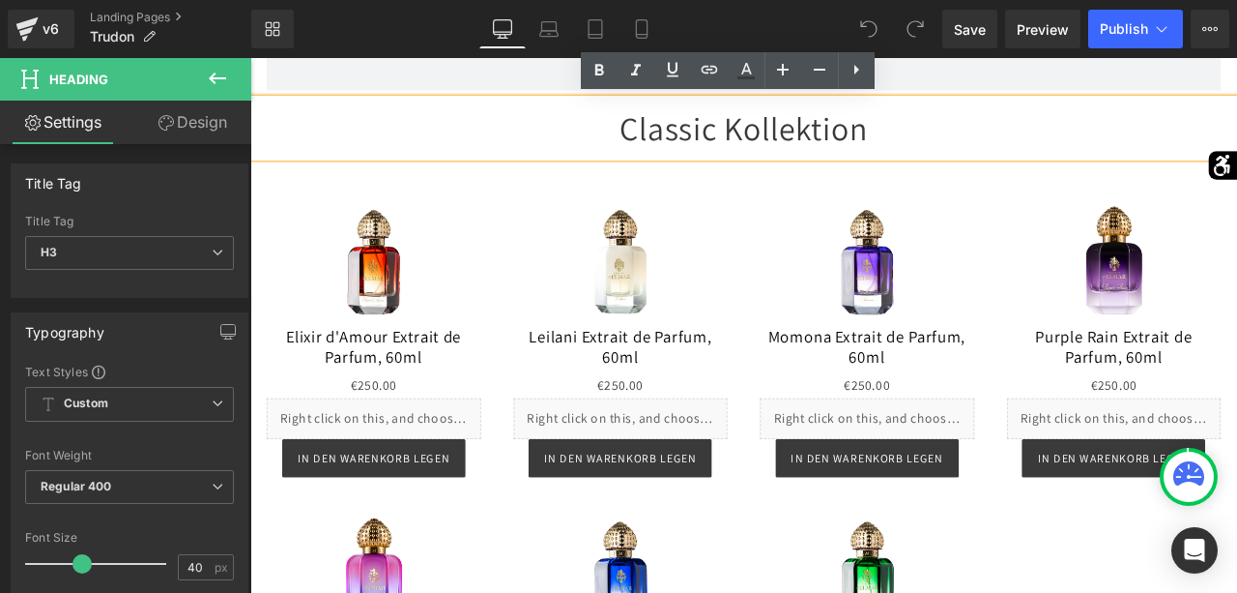
click at [1012, 138] on div "Classic Kollektion" at bounding box center [835, 141] width 1170 height 70
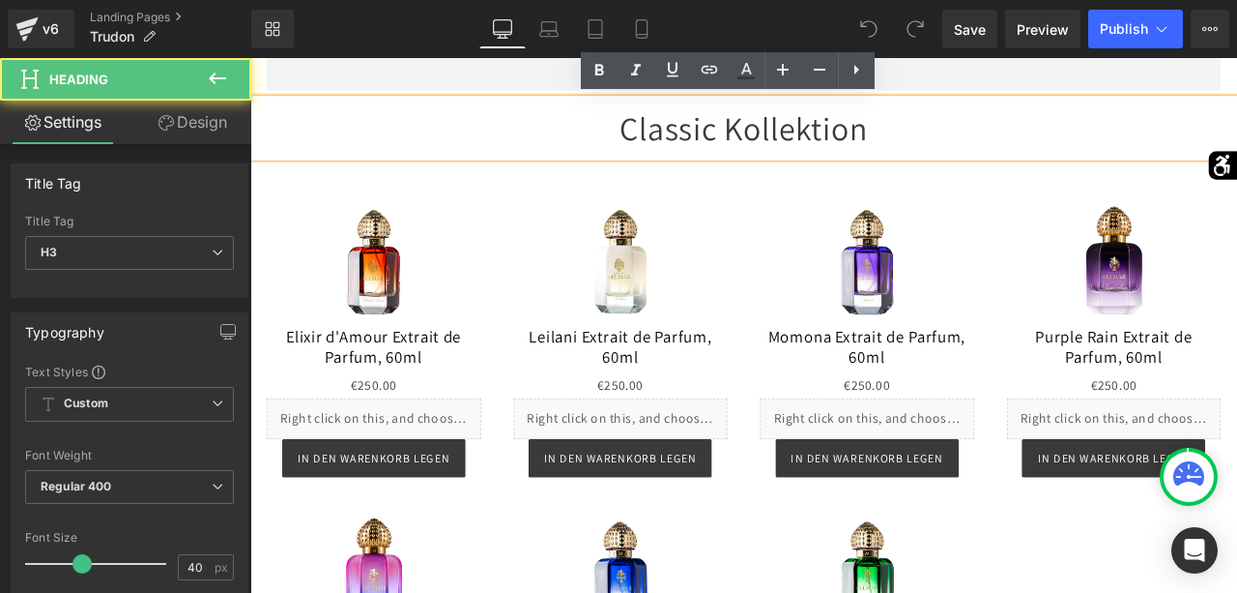
click at [1012, 138] on div "Classic Kollektion" at bounding box center [835, 141] width 1170 height 70
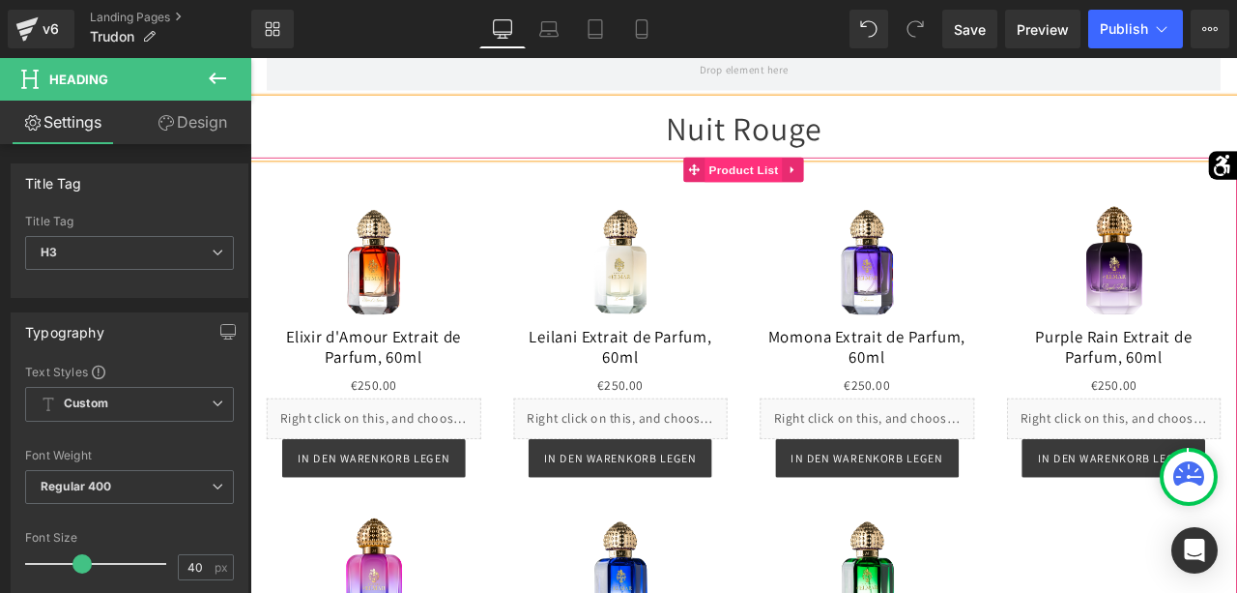
click at [824, 193] on span "Product List" at bounding box center [835, 190] width 92 height 29
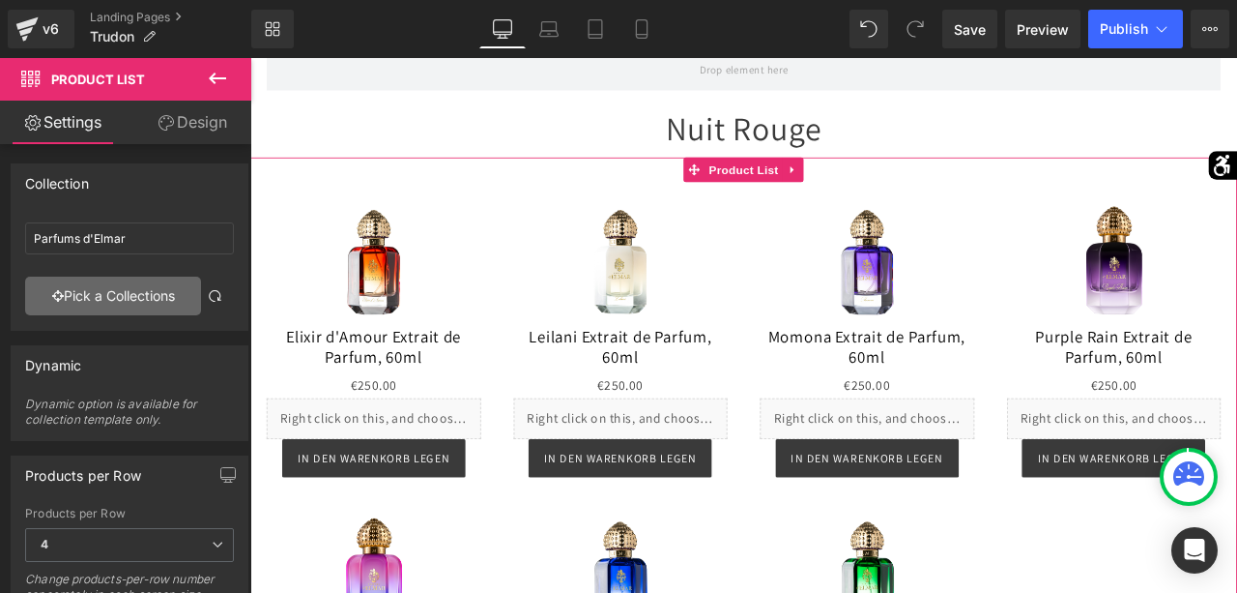
click at [160, 280] on link "Pick a Collections" at bounding box center [113, 296] width 176 height 39
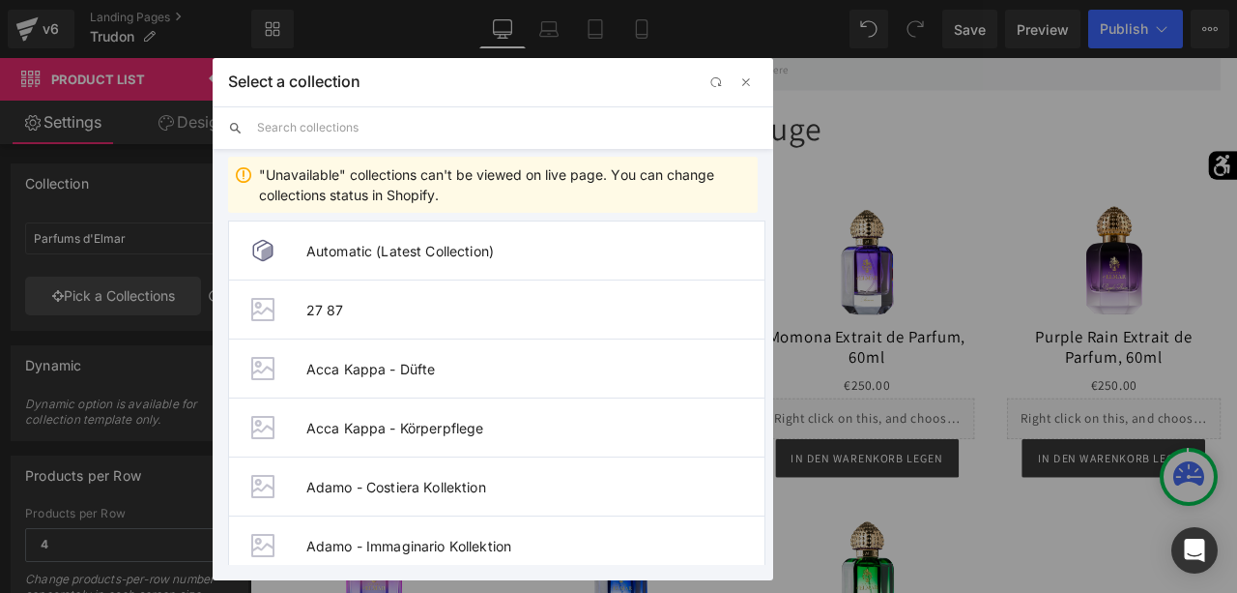
click at [358, 131] on input "text" at bounding box center [507, 127] width 501 height 43
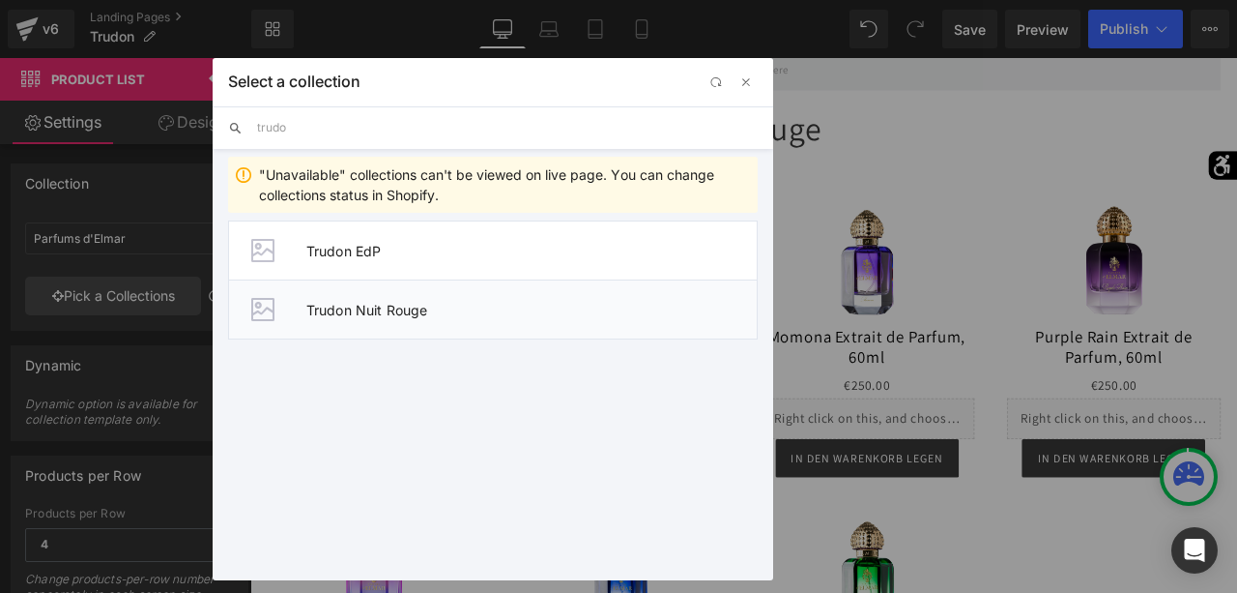
type input "trudo"
click at [386, 304] on span "Trudon Nuit Rouge" at bounding box center [531, 310] width 451 height 16
type input "Trudon Nuit Rouge"
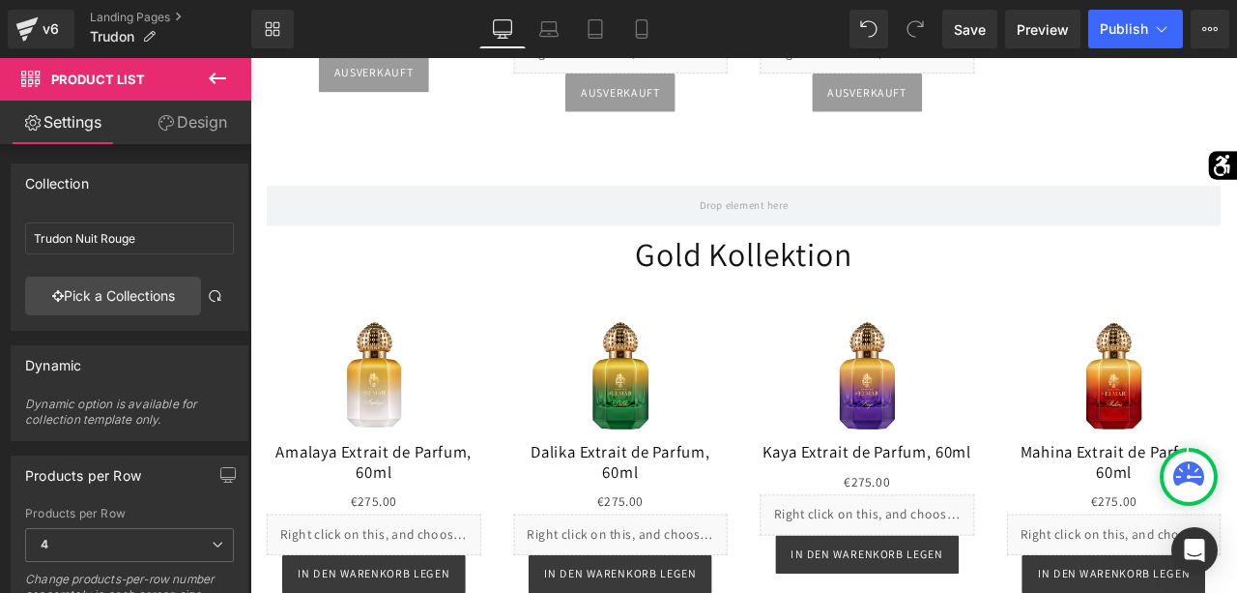
scroll to position [2305, 0]
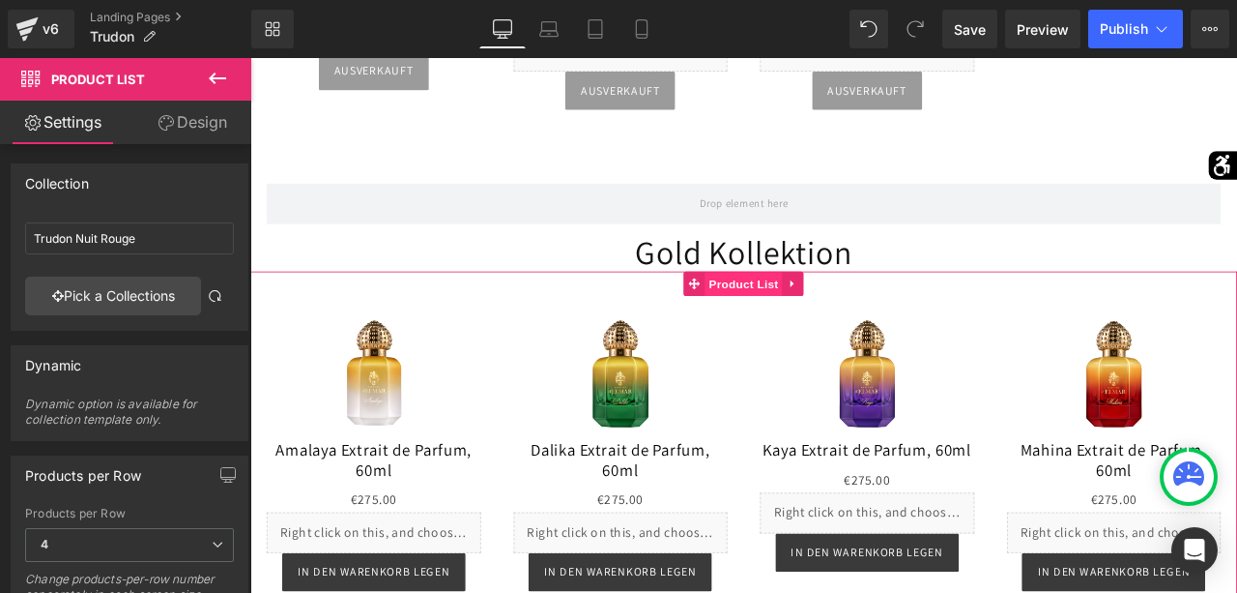
click at [820, 329] on span "Product List" at bounding box center [835, 326] width 92 height 29
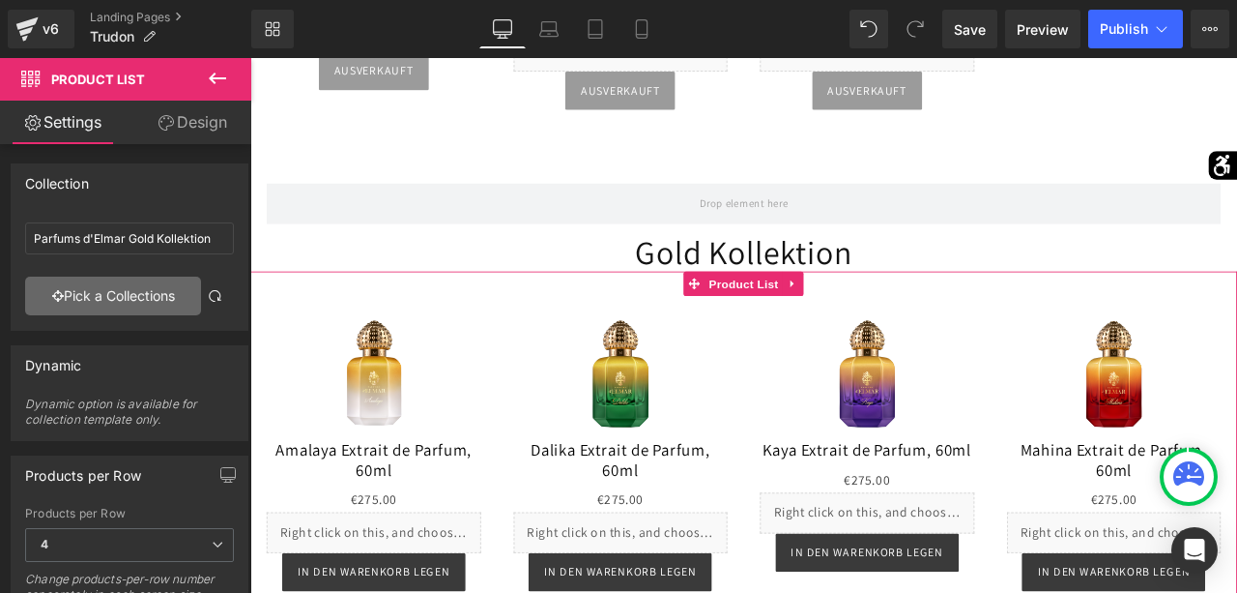
click at [152, 289] on link "Pick a Collections" at bounding box center [113, 296] width 176 height 39
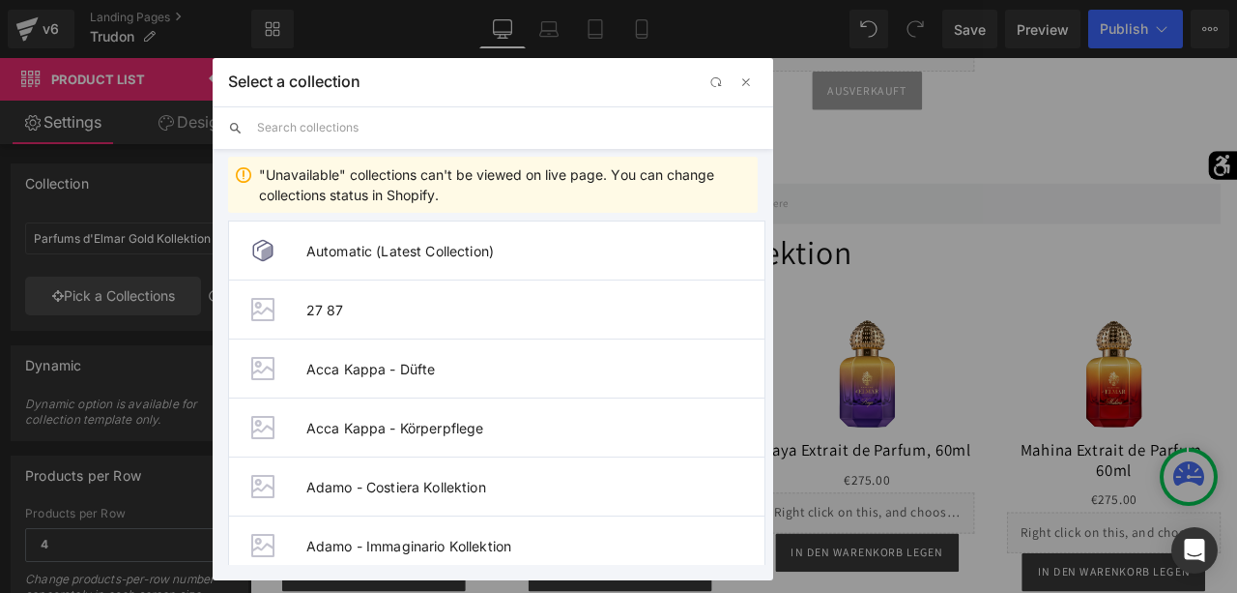
click at [353, 136] on input "text" at bounding box center [507, 127] width 501 height 43
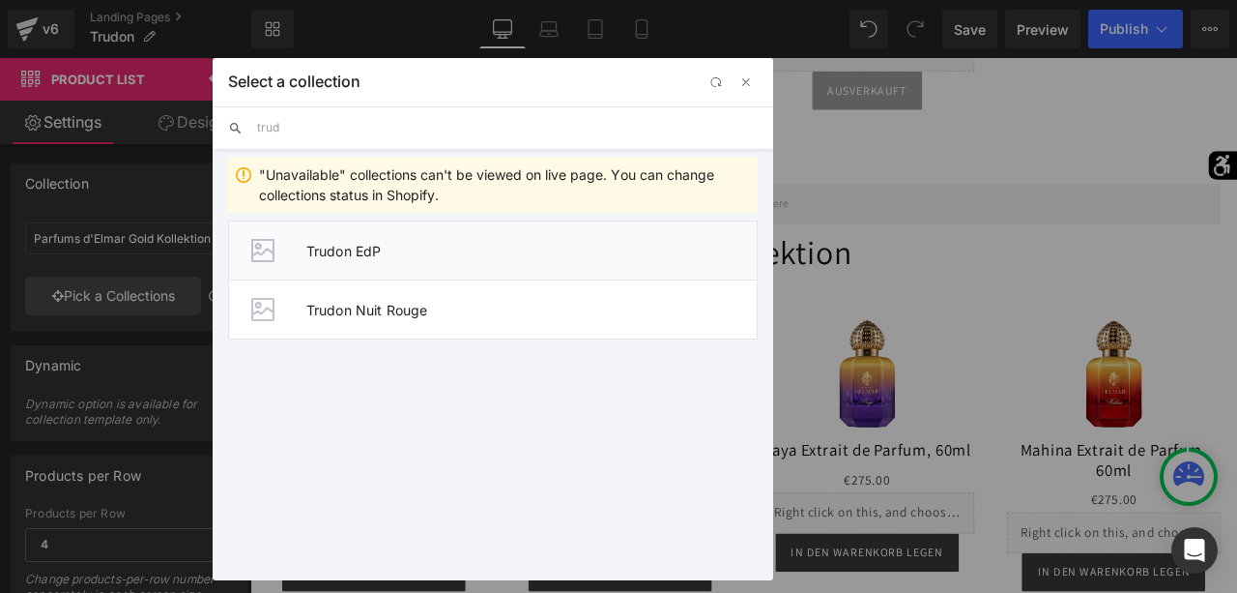
type input "trud"
drag, startPoint x: 368, startPoint y: 250, endPoint x: 376, endPoint y: 356, distance: 105.7
click at [368, 250] on span "Trudon EdP" at bounding box center [531, 251] width 451 height 16
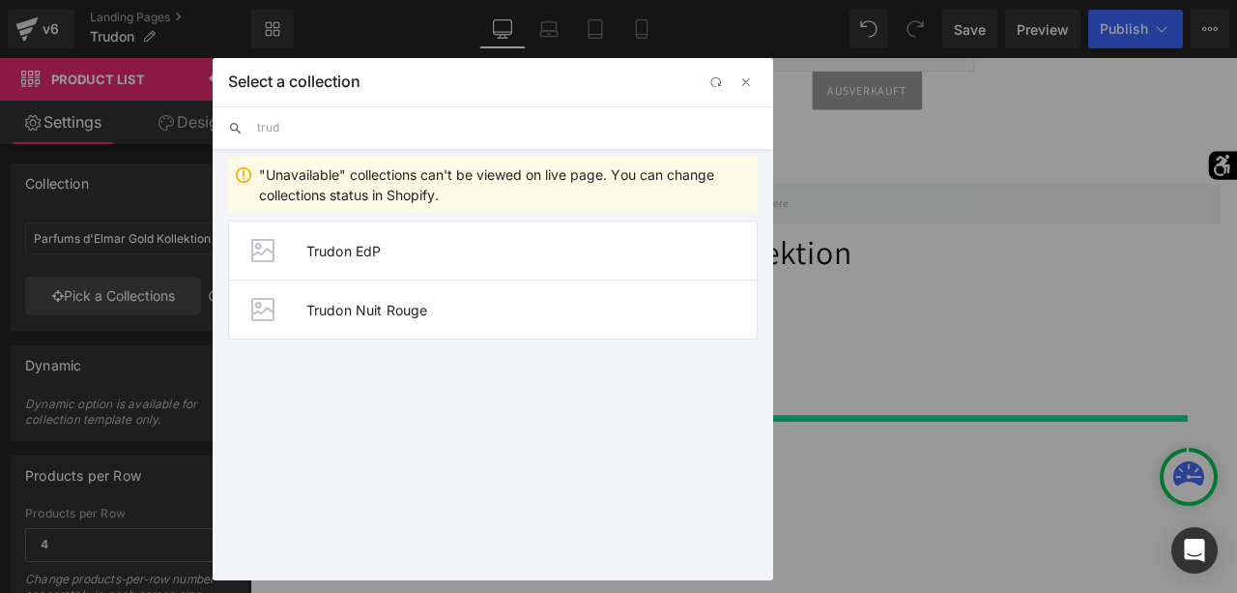
type input "Trudon EdP"
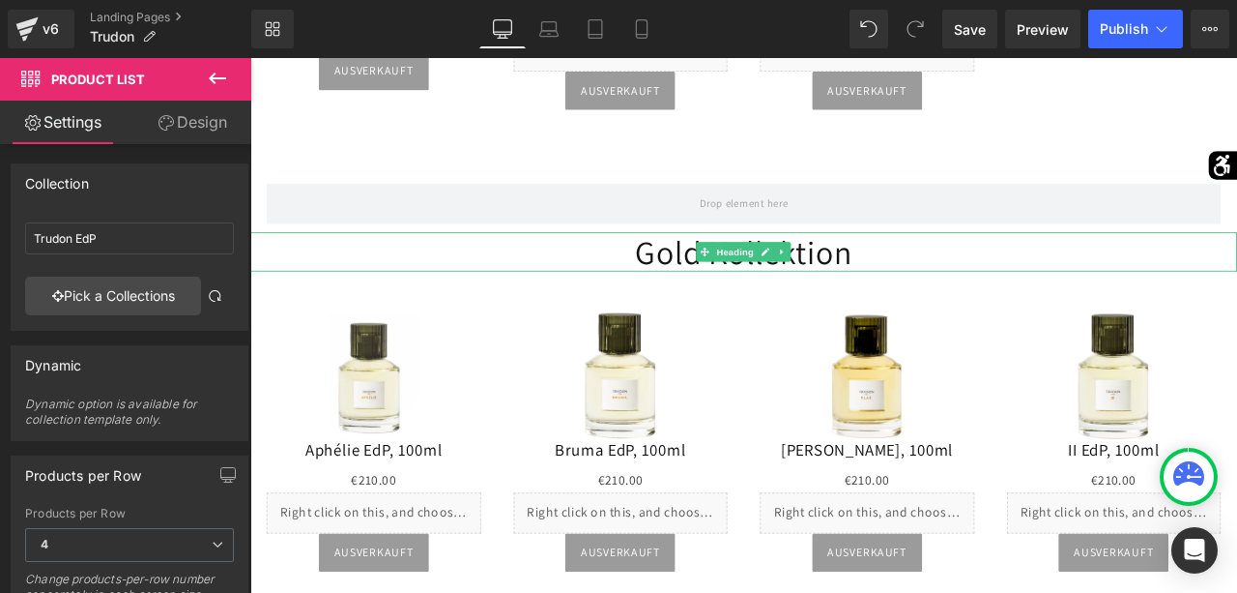
click at [959, 297] on h1 "Gold Kollektion" at bounding box center [835, 288] width 1170 height 46
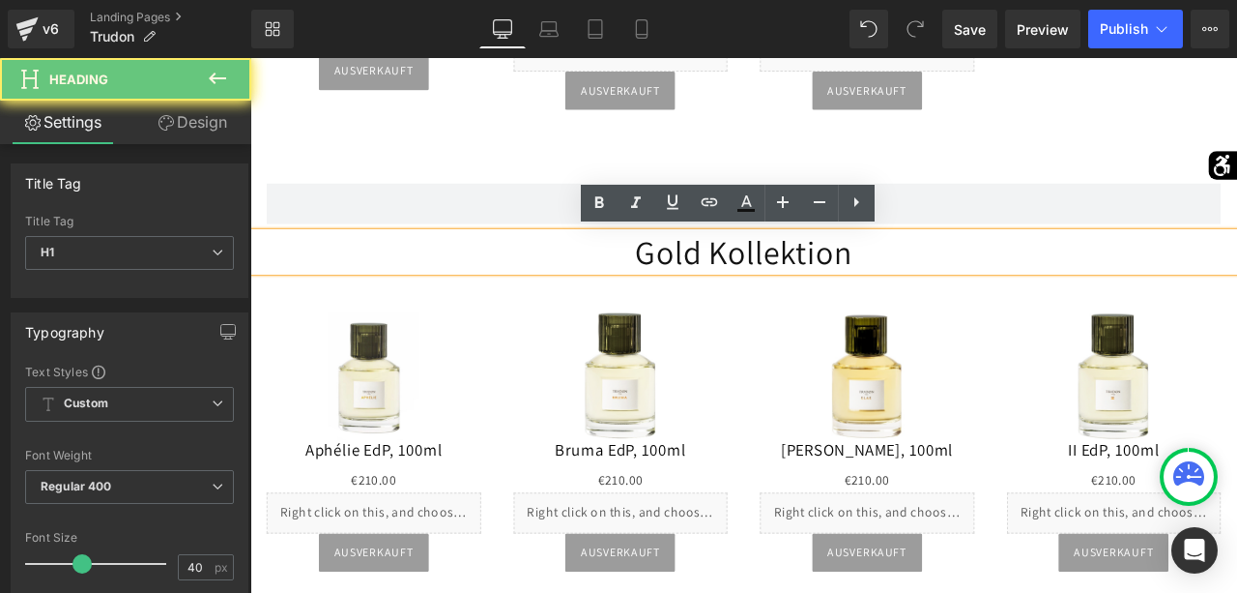
click at [959, 297] on h1 "Gold Kollektion" at bounding box center [835, 288] width 1170 height 46
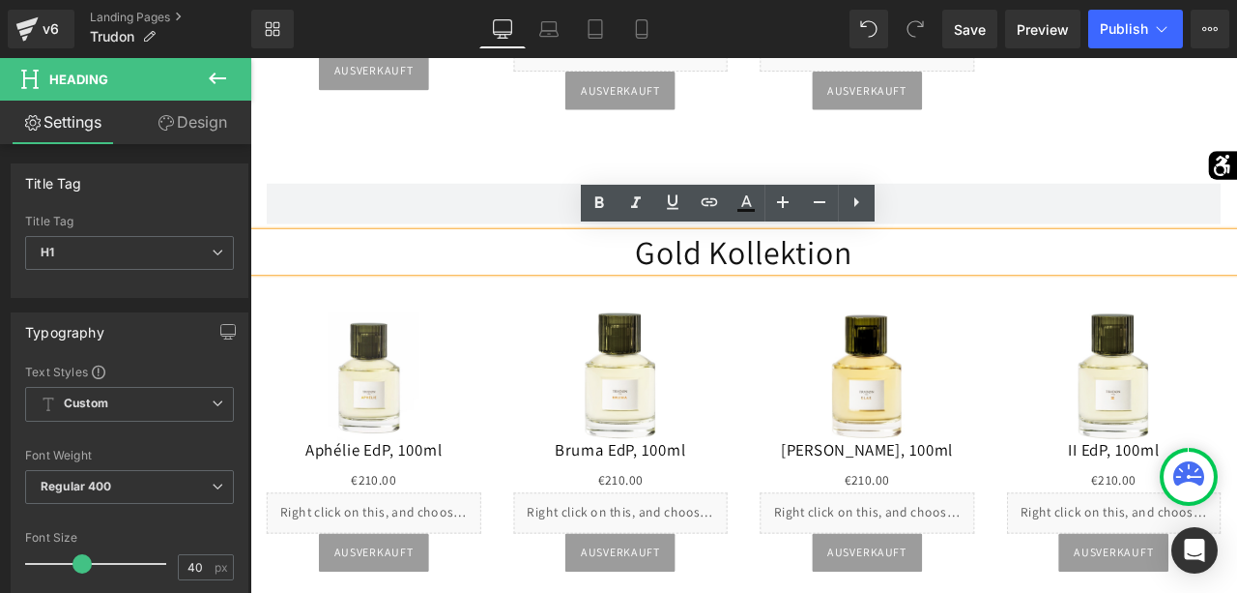
click at [979, 282] on h1 "Gold Kollektion" at bounding box center [835, 288] width 1170 height 46
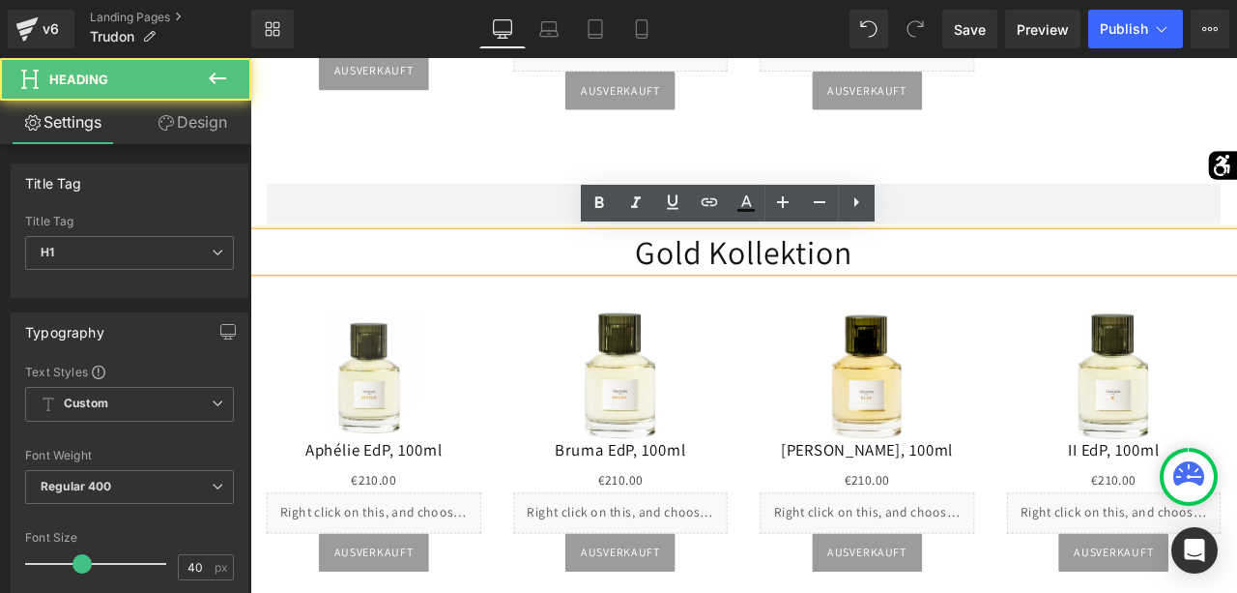
click at [979, 282] on h1 "Gold Kollektion" at bounding box center [835, 288] width 1170 height 46
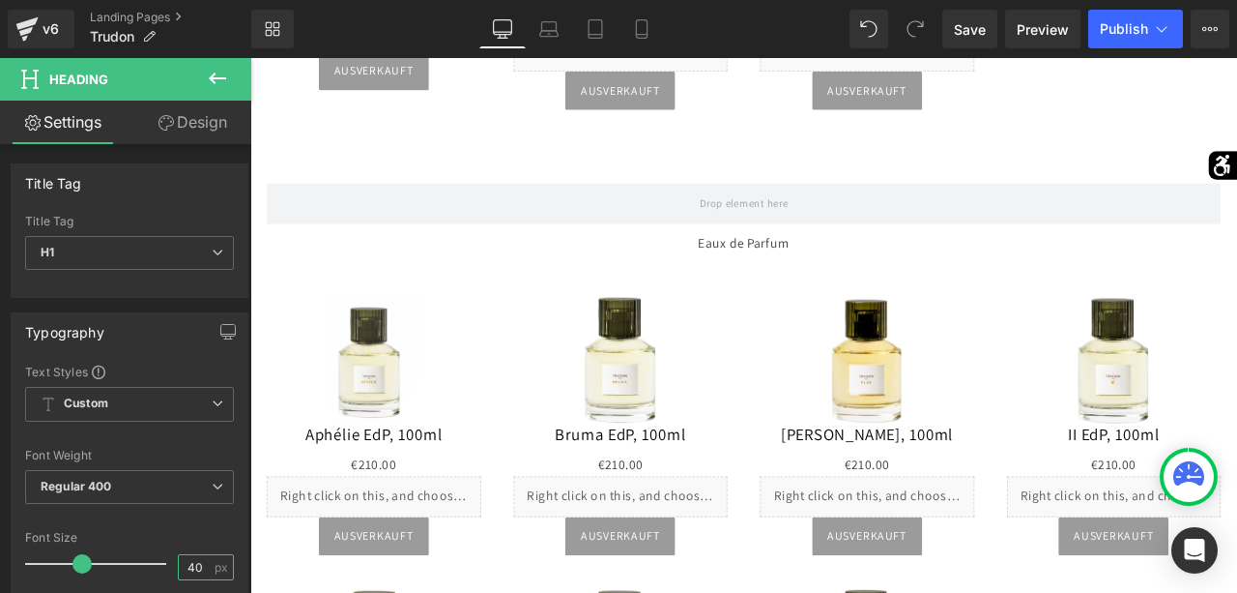
click at [196, 564] on input "40" at bounding box center [196, 567] width 34 height 24
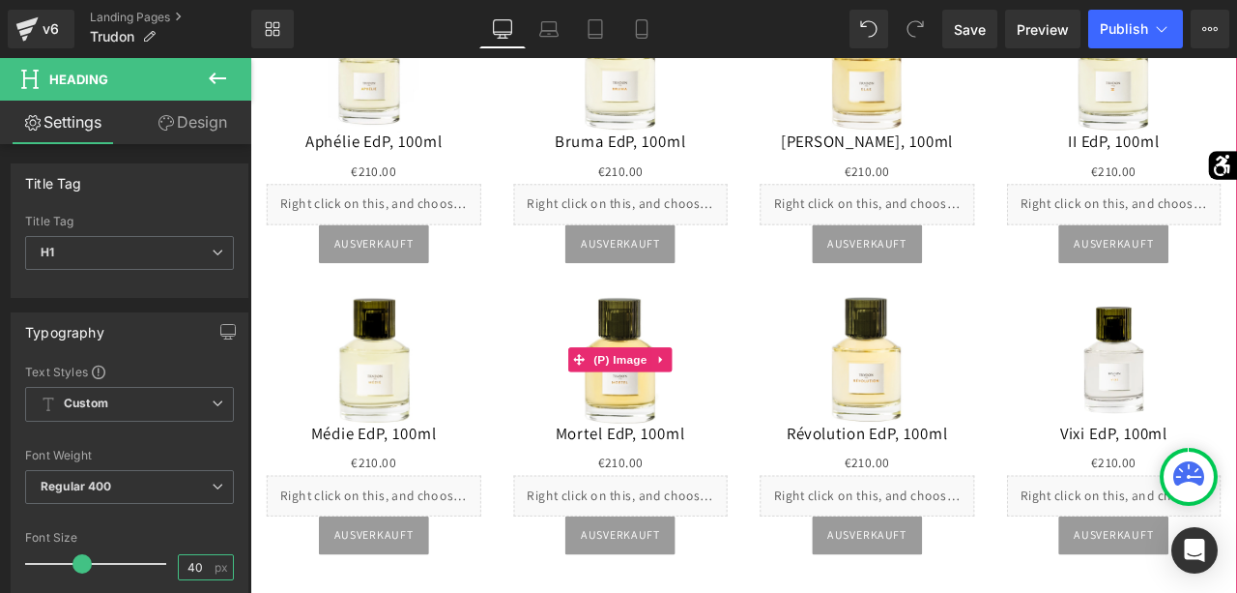
scroll to position [2503, 0]
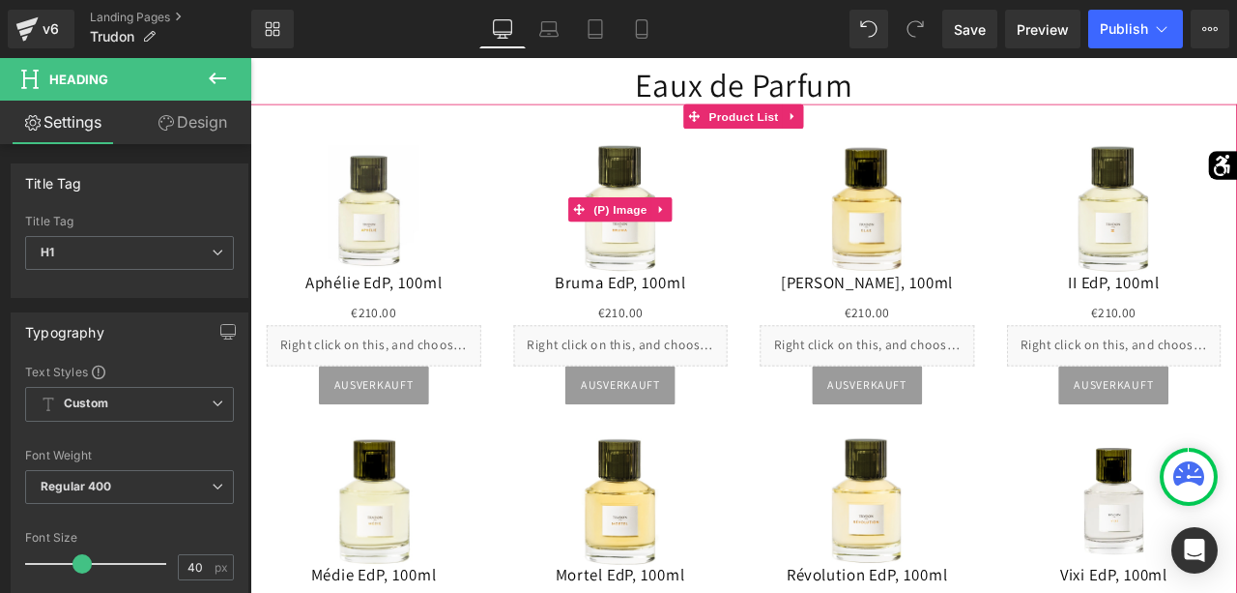
click at [694, 260] on img at bounding box center [689, 237] width 153 height 153
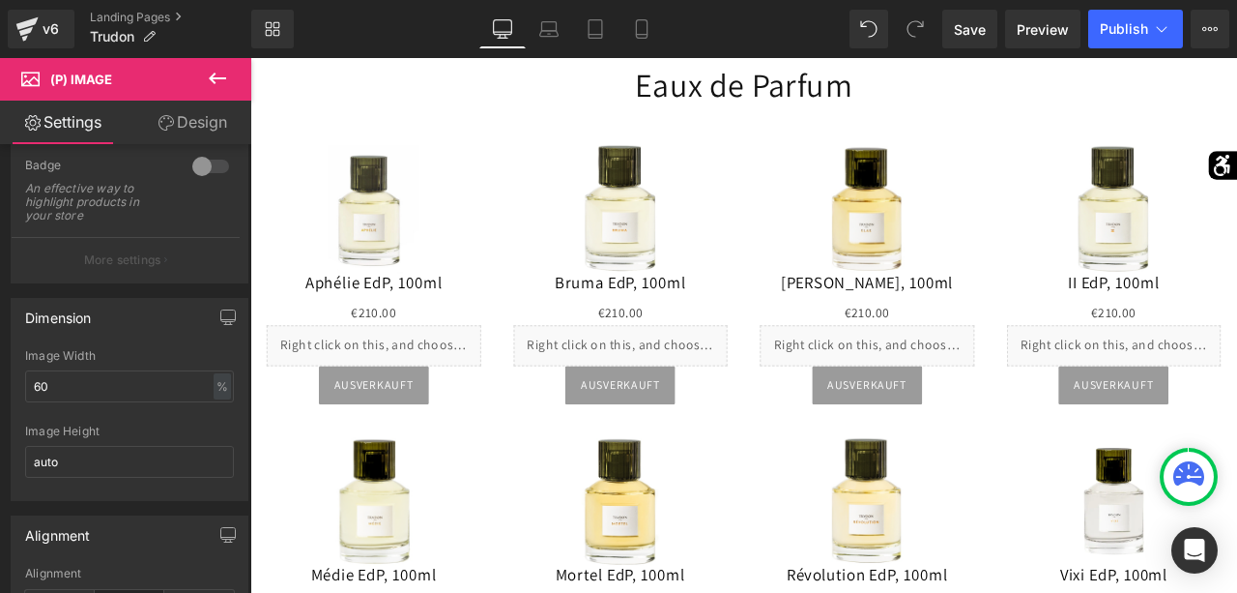
scroll to position [0, 0]
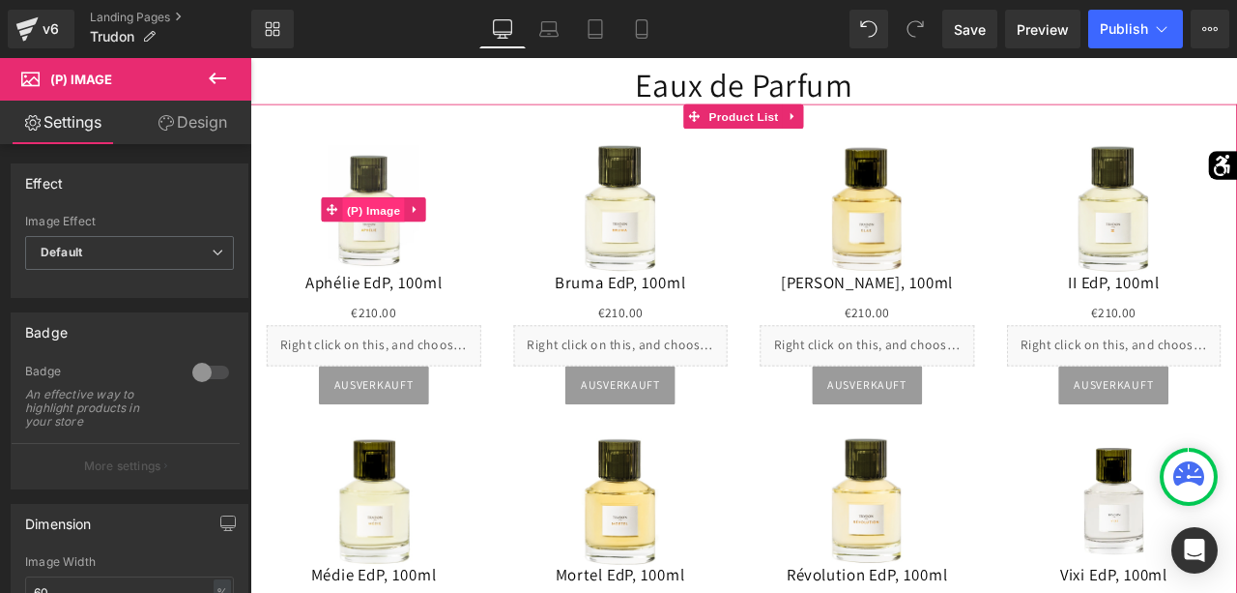
click at [398, 239] on span "(P) Image" at bounding box center [396, 238] width 73 height 29
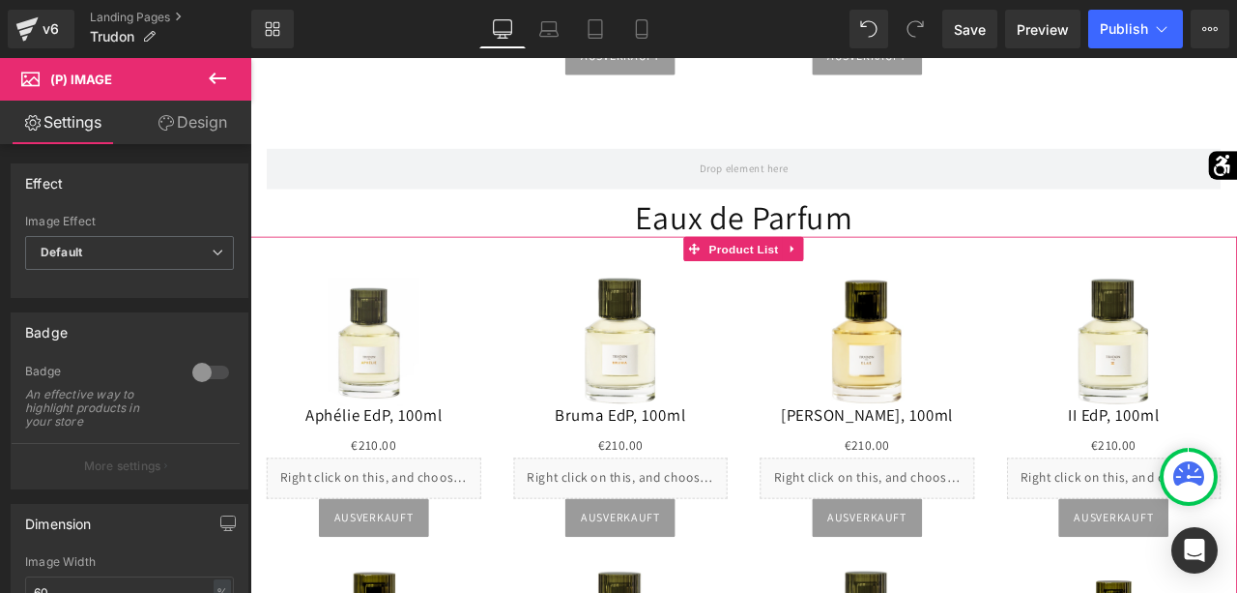
scroll to position [2303, 0]
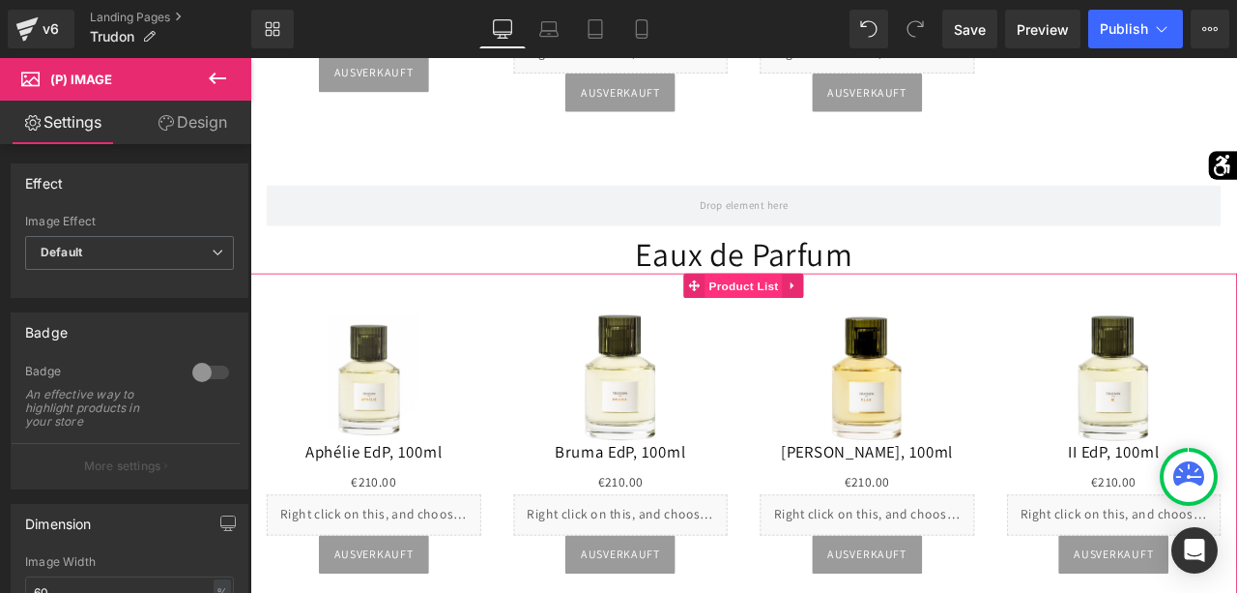
click at [855, 327] on span "Product List" at bounding box center [835, 327] width 92 height 29
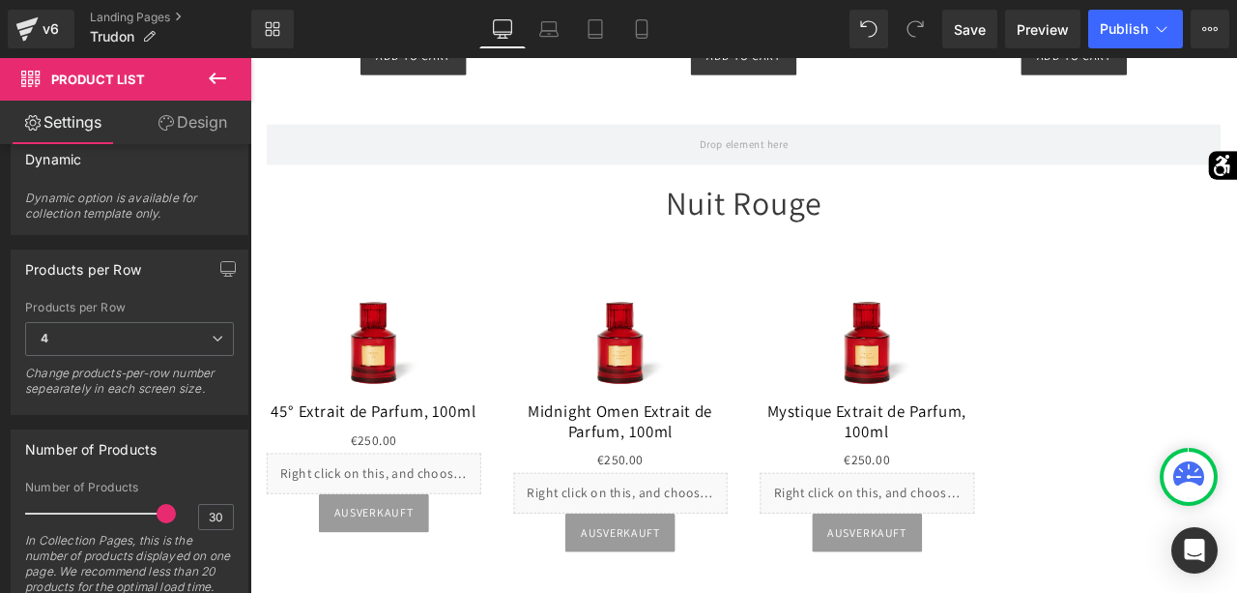
scroll to position [1703, 0]
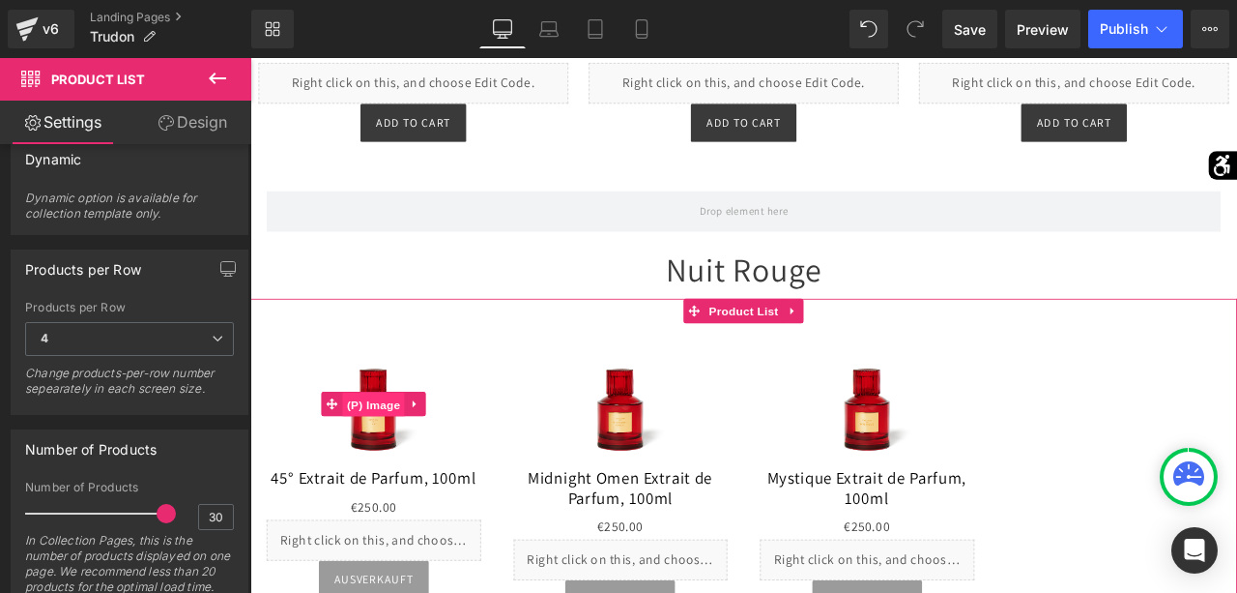
click at [409, 479] on span "(P) Image" at bounding box center [396, 468] width 73 height 29
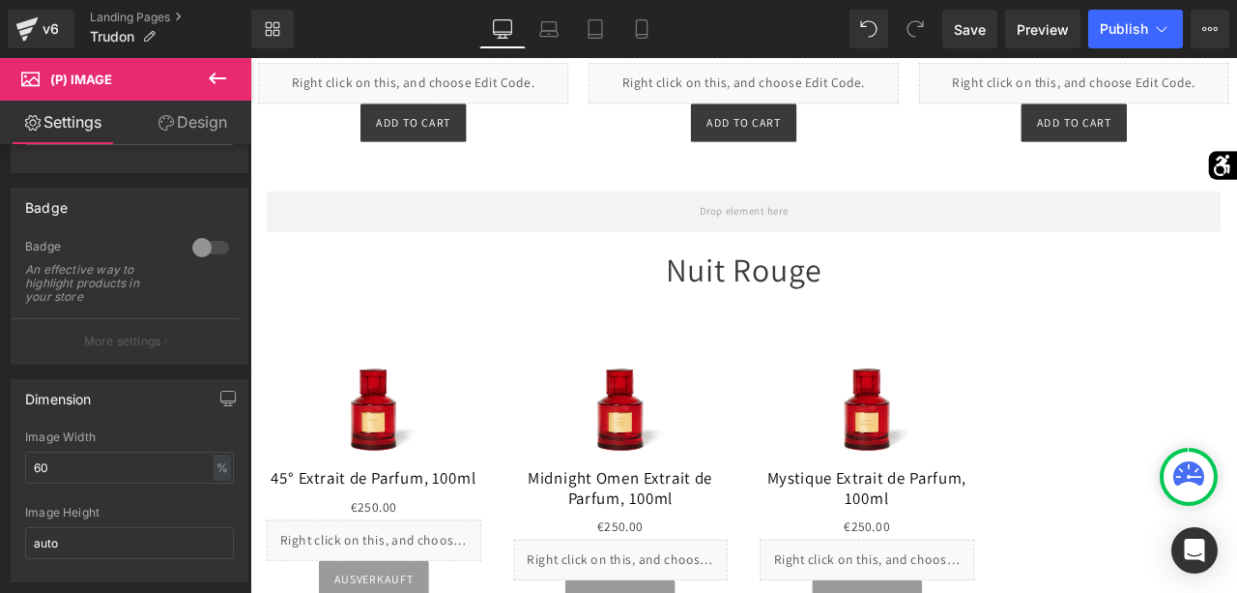
scroll to position [129, 0]
drag, startPoint x: 76, startPoint y: 465, endPoint x: 0, endPoint y: 464, distance: 76.4
click at [25, 464] on input "60" at bounding box center [129, 464] width 209 height 32
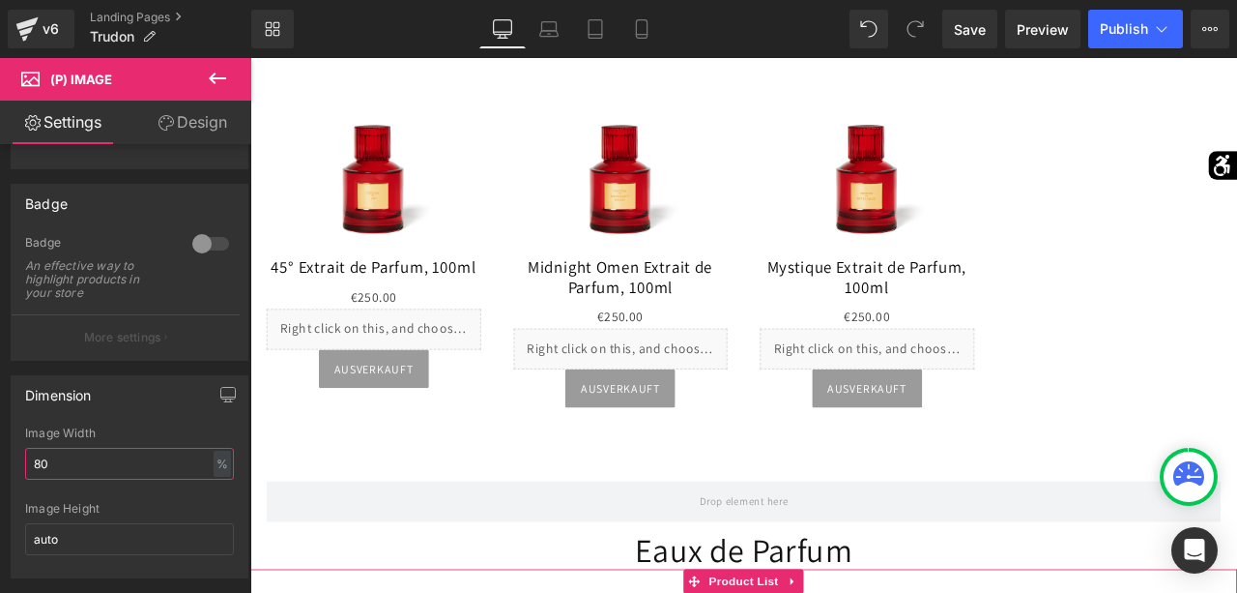
scroll to position [1999, 0]
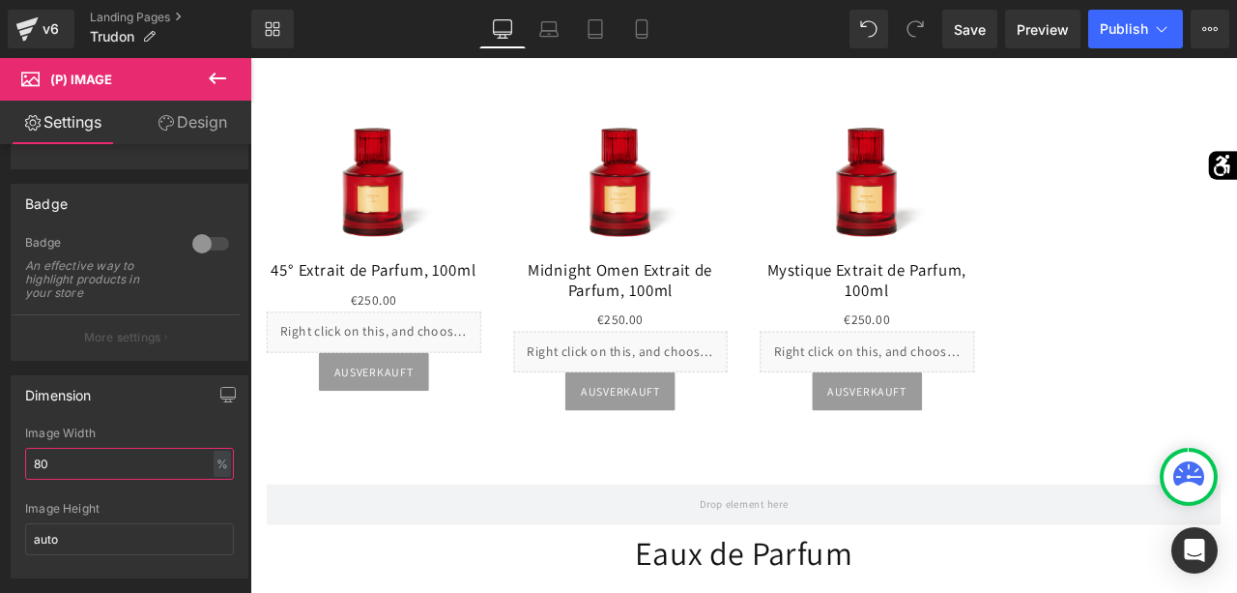
drag, startPoint x: 110, startPoint y: 467, endPoint x: 0, endPoint y: 460, distance: 110.4
click at [25, 460] on input "80" at bounding box center [129, 464] width 209 height 32
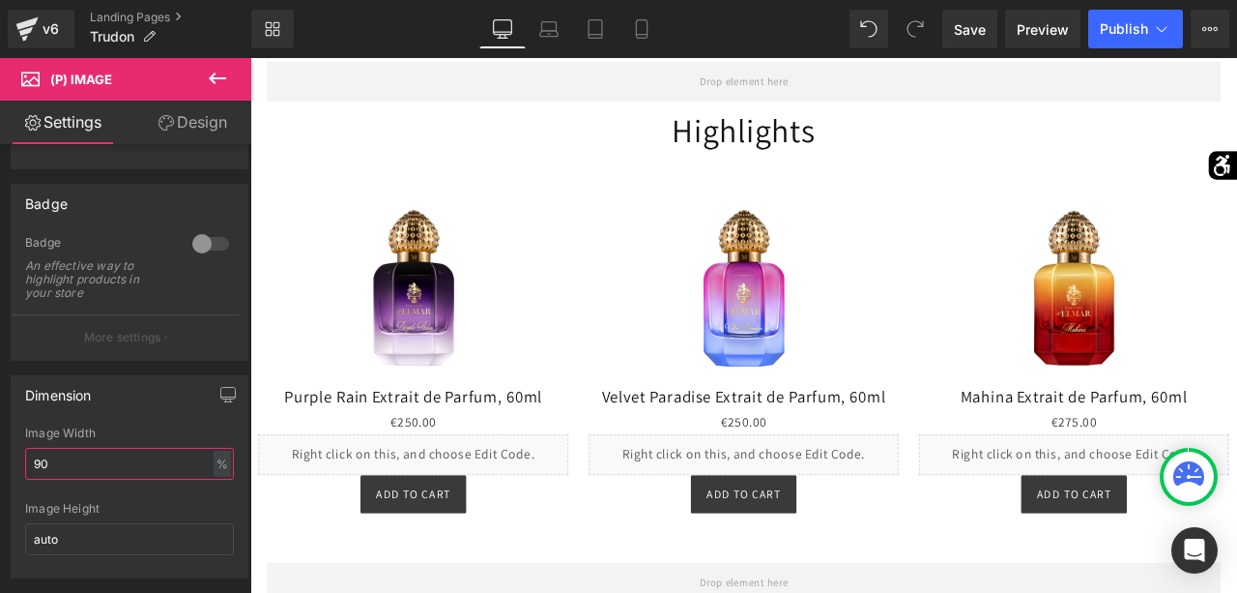
scroll to position [1259, 0]
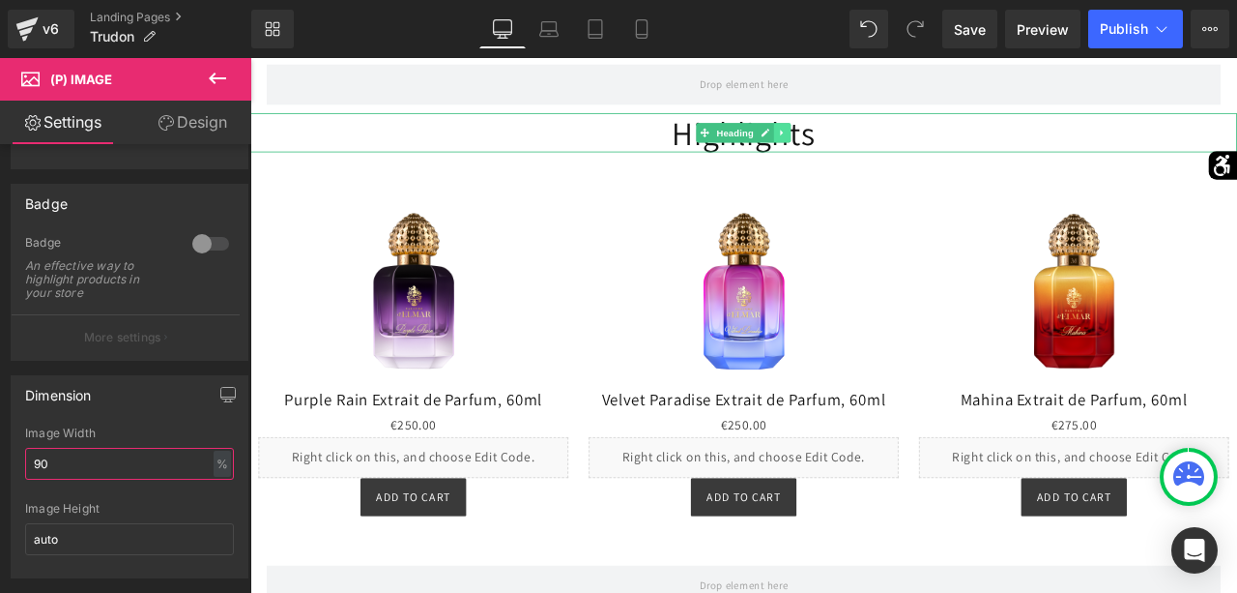
type input "90"
click at [884, 151] on icon at bounding box center [881, 147] width 11 height 12
click at [888, 147] on icon at bounding box center [892, 146] width 11 height 11
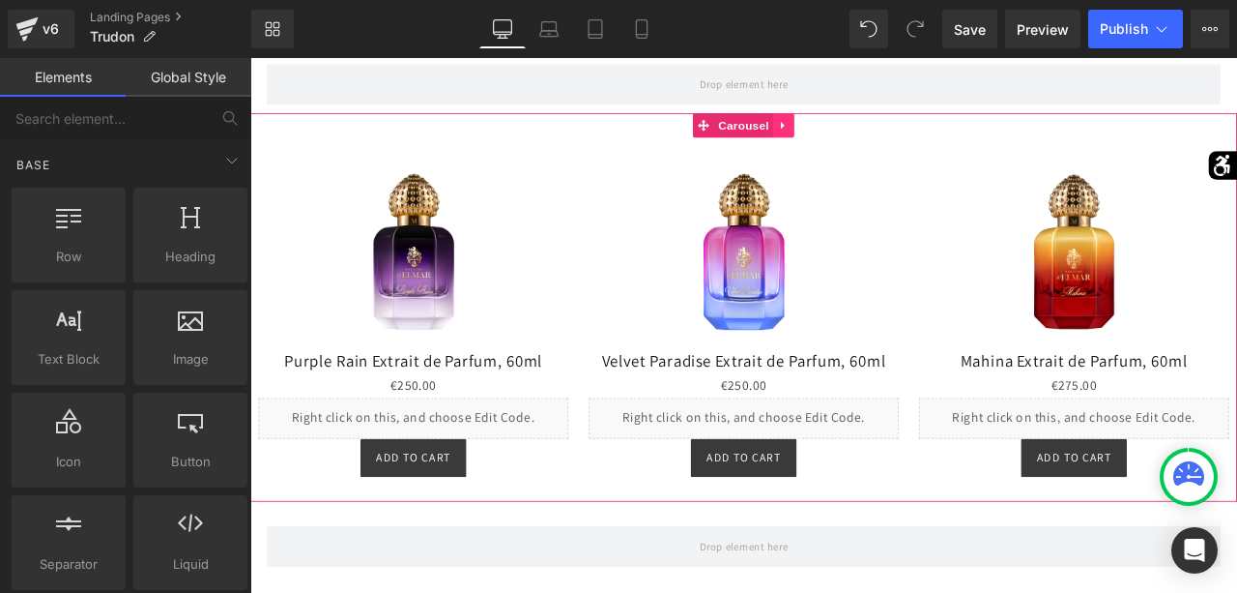
click at [892, 140] on link at bounding box center [882, 138] width 25 height 29
click at [888, 140] on link at bounding box center [895, 138] width 25 height 29
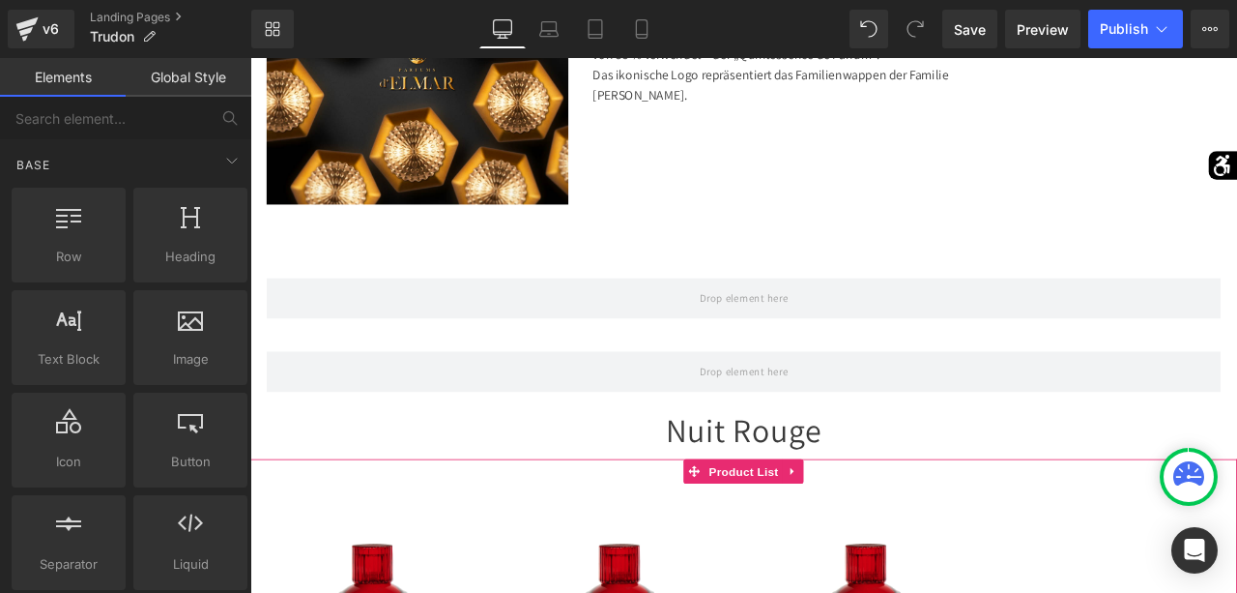
scroll to position [993, 0]
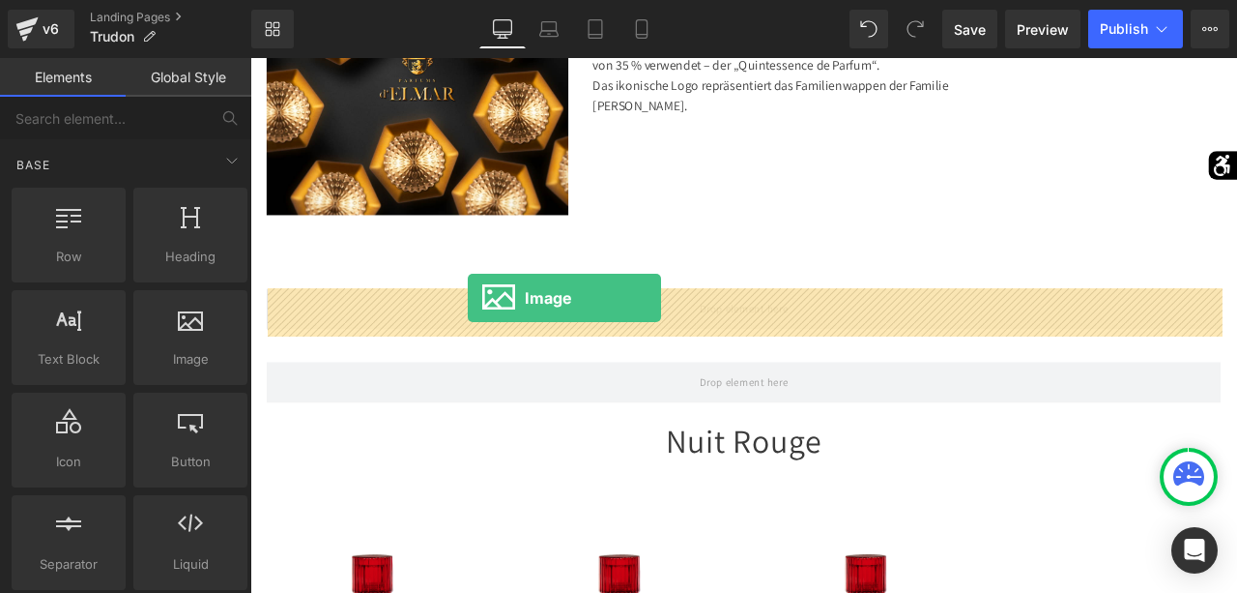
drag, startPoint x: 446, startPoint y: 409, endPoint x: 509, endPoint y: 342, distance: 91.6
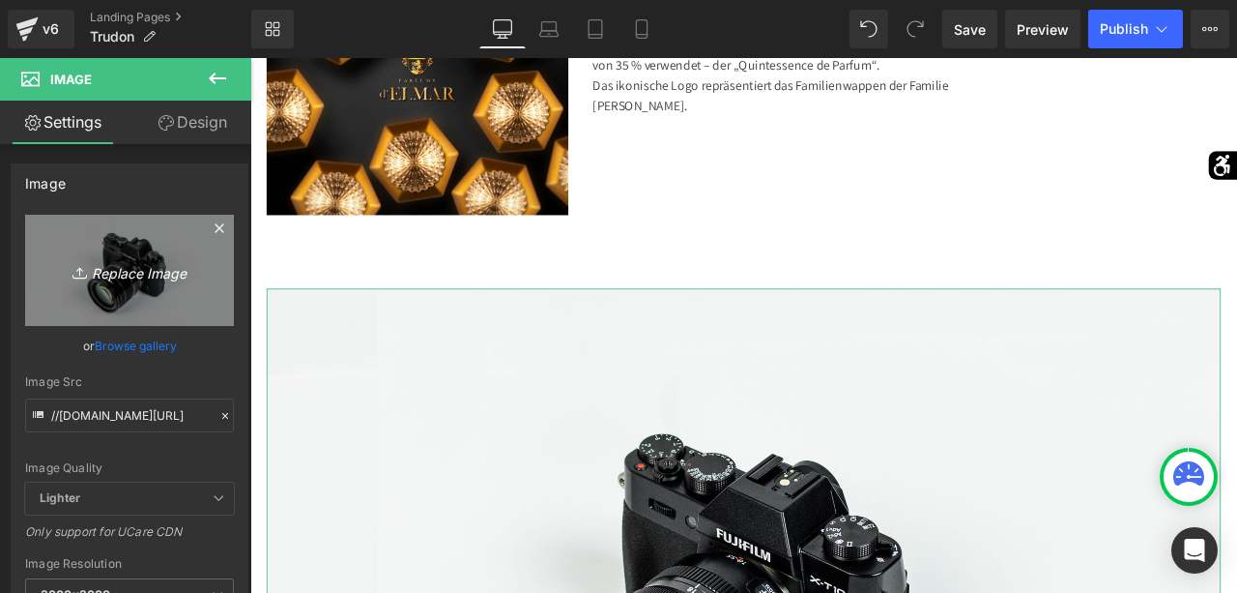
click at [171, 290] on link "Replace Image" at bounding box center [129, 270] width 209 height 111
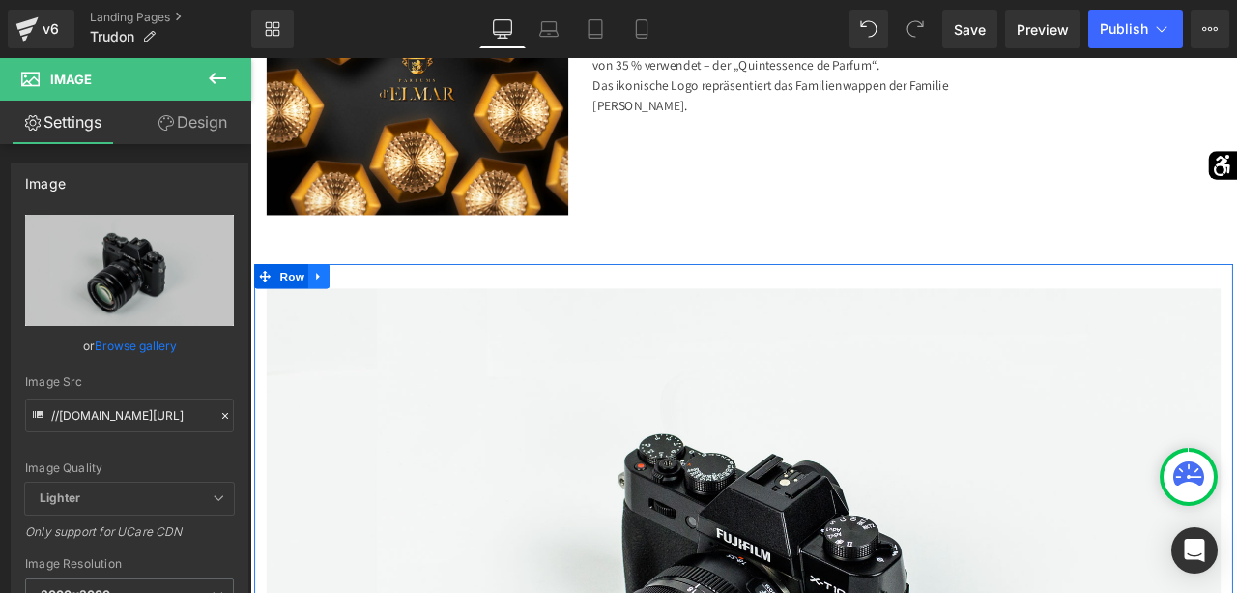
click at [337, 316] on icon at bounding box center [332, 317] width 14 height 15
click at [384, 318] on icon at bounding box center [382, 317] width 14 height 14
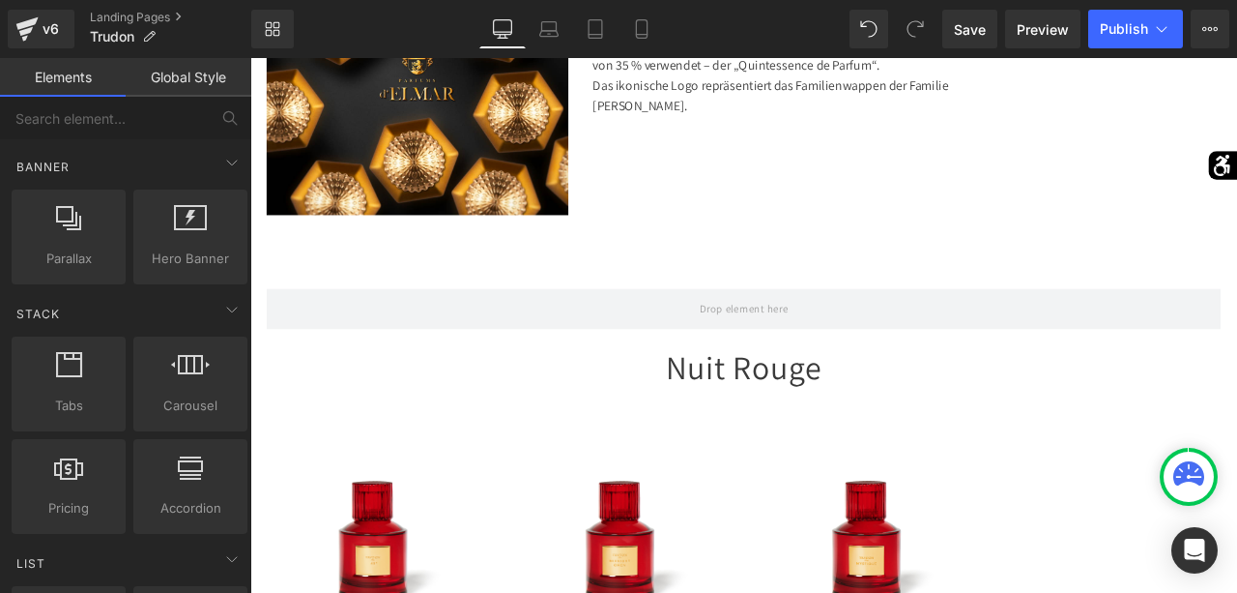
scroll to position [452, 0]
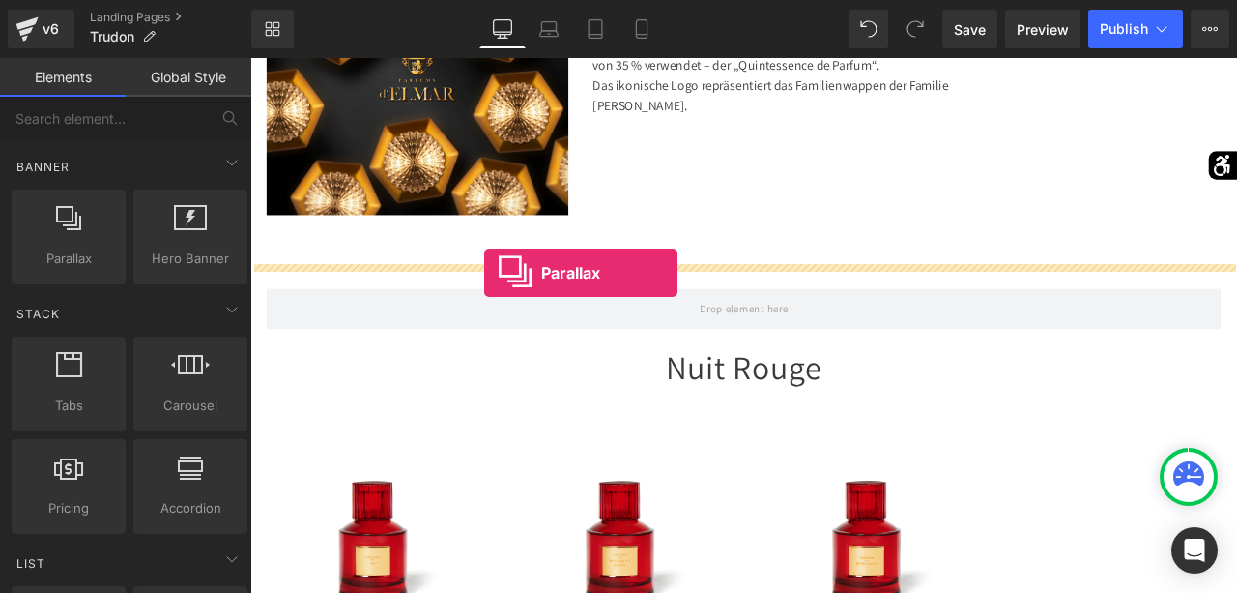
drag, startPoint x: 333, startPoint y: 301, endPoint x: 528, endPoint y: 312, distance: 195.6
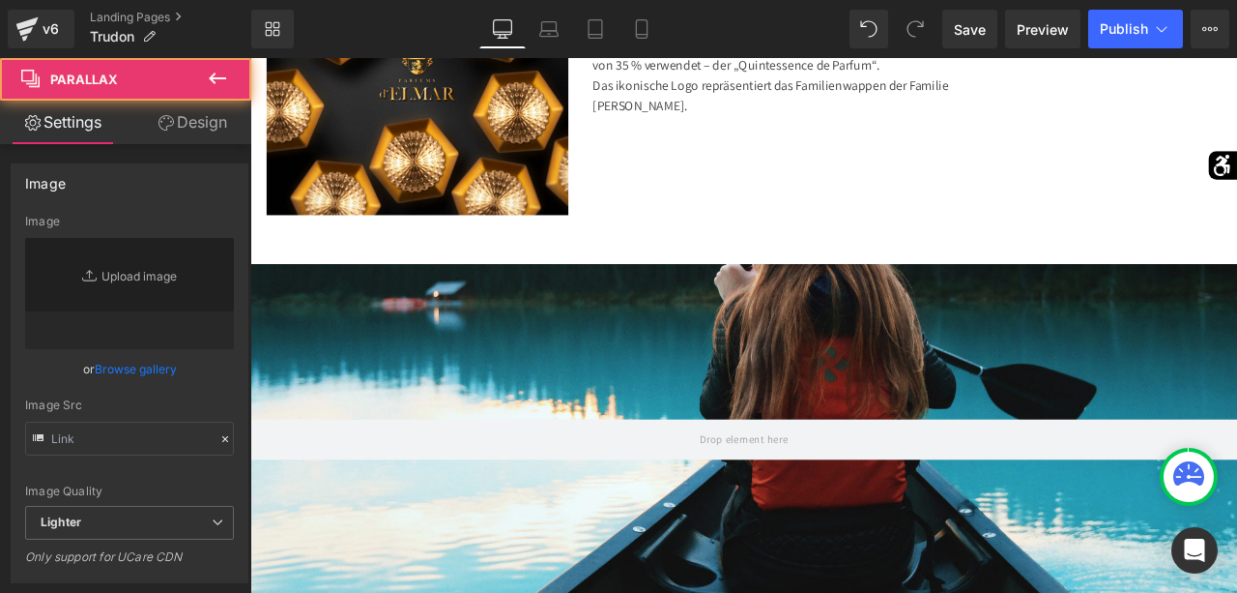
scroll to position [129, 0]
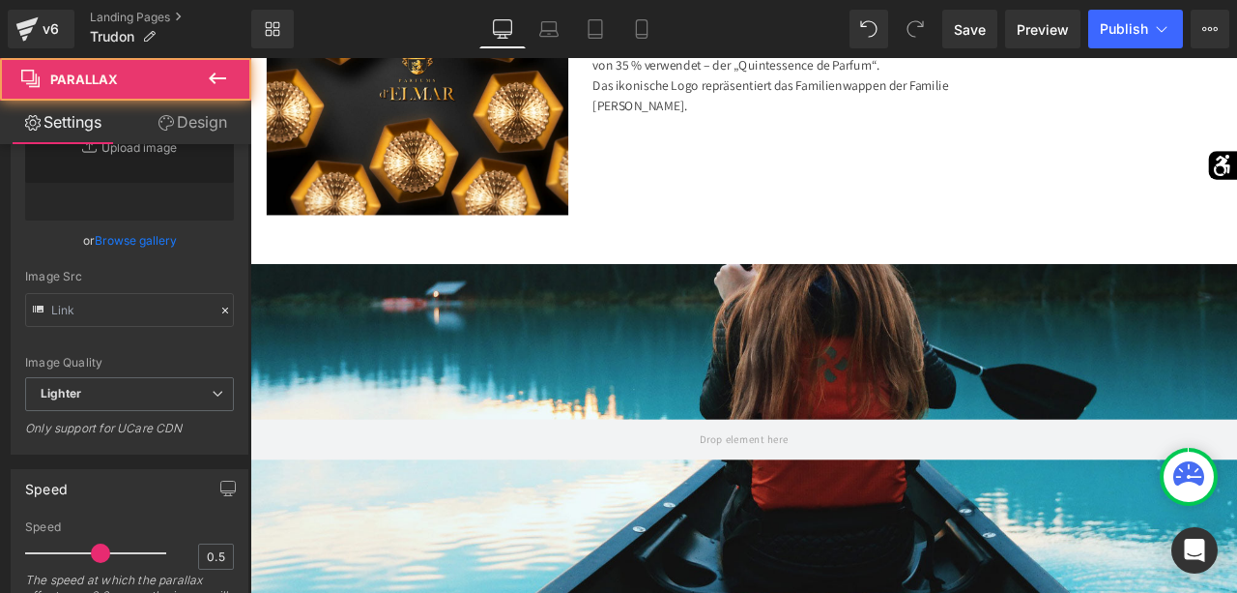
type input "https://cdn.shopify.com/s/files/1/0657/0813/files/slide-girl_2048x.jpg"
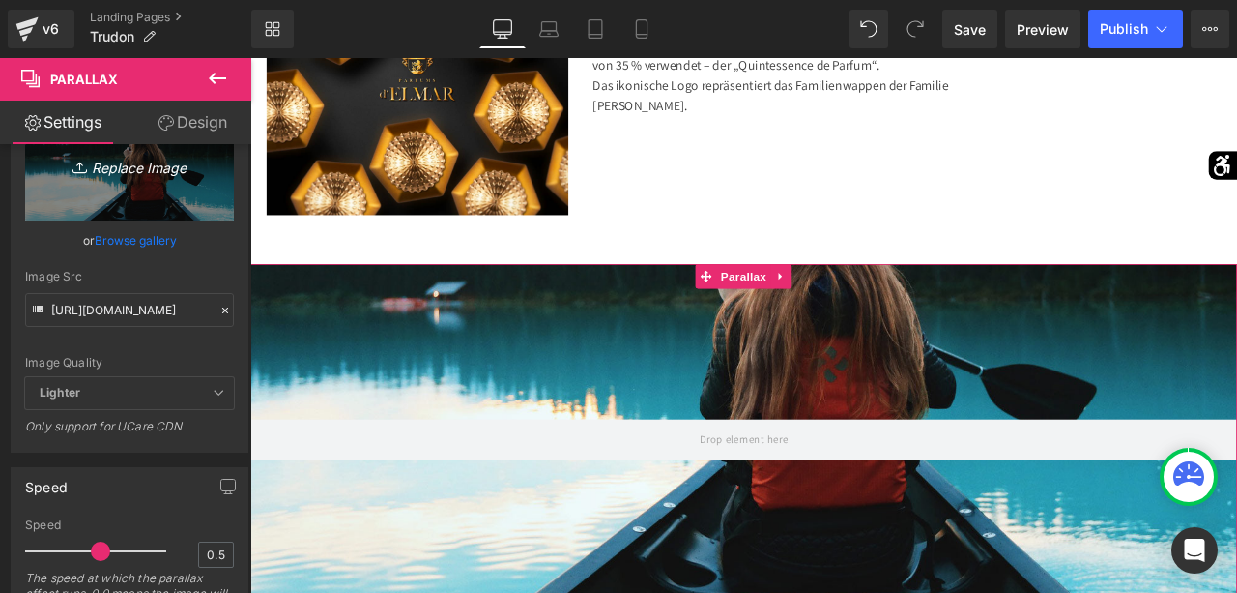
click at [187, 211] on link "Replace Image" at bounding box center [129, 164] width 209 height 111
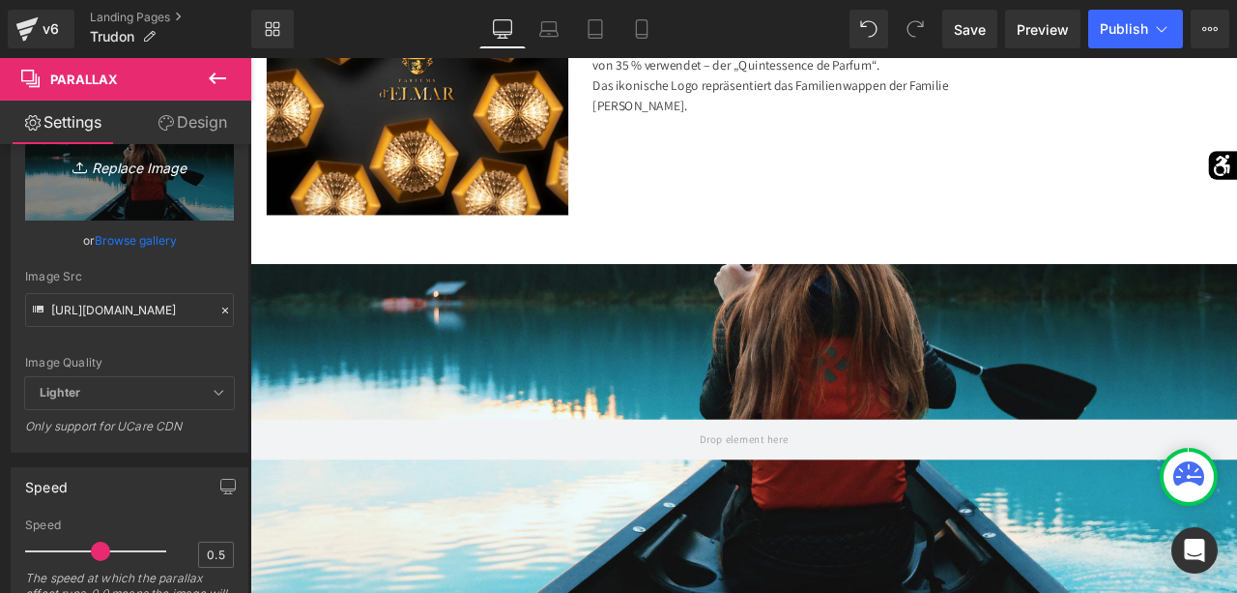
type input "C:\fakepath\Trudon_Nuit_Rouge_Collection.png"
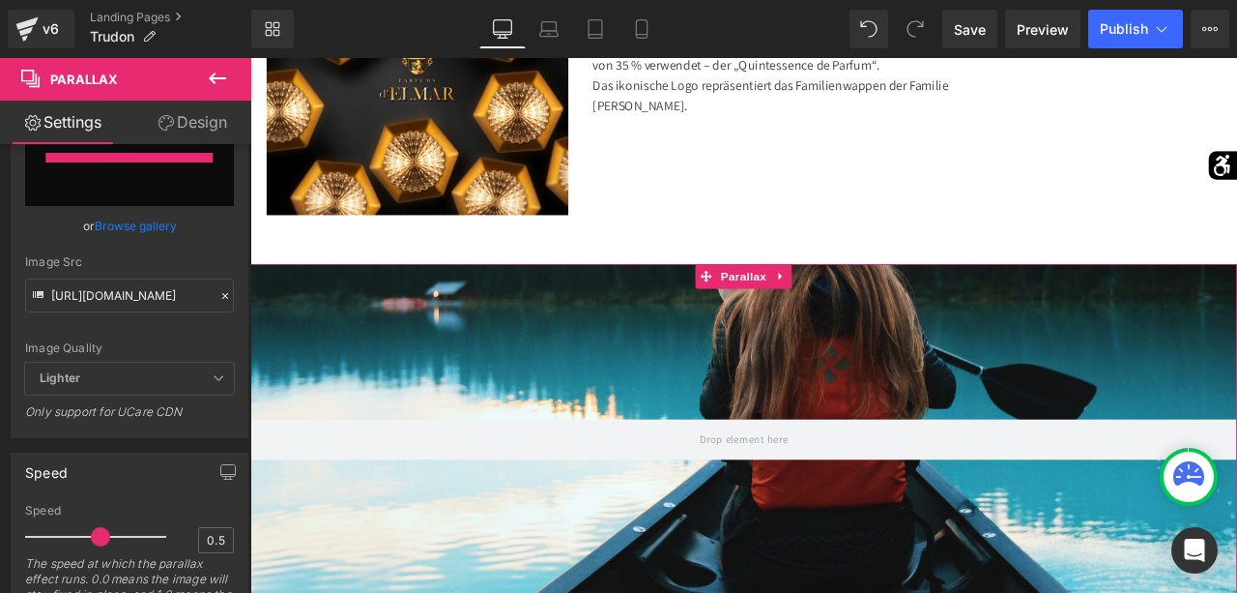
type input "https://ucarecdn.com/603ebc9c-bee7-4bd8-a6f4-b331094948a3/-/format/auto/-/previ…"
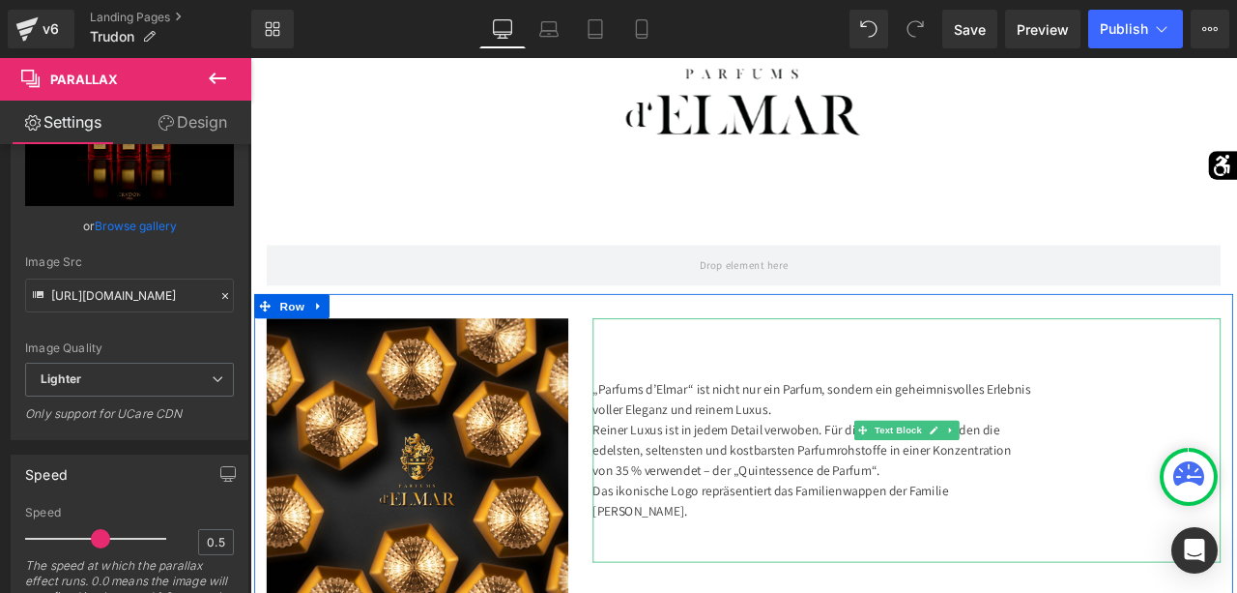
scroll to position [462, 0]
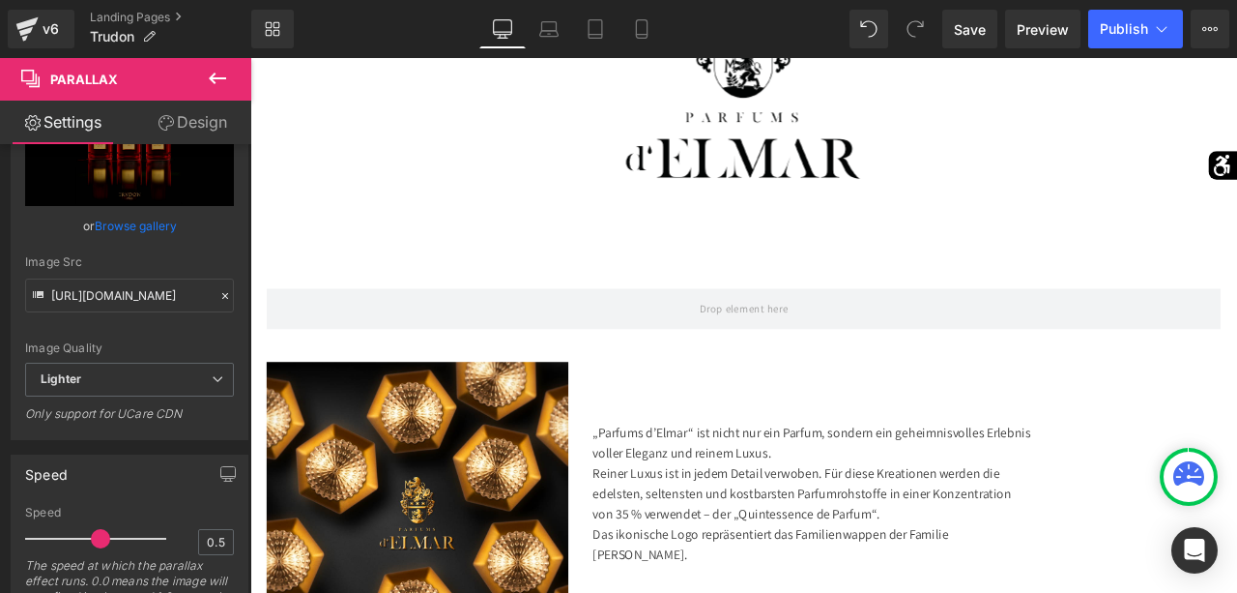
click at [801, 101] on div "Image" at bounding box center [835, 110] width 358 height 364
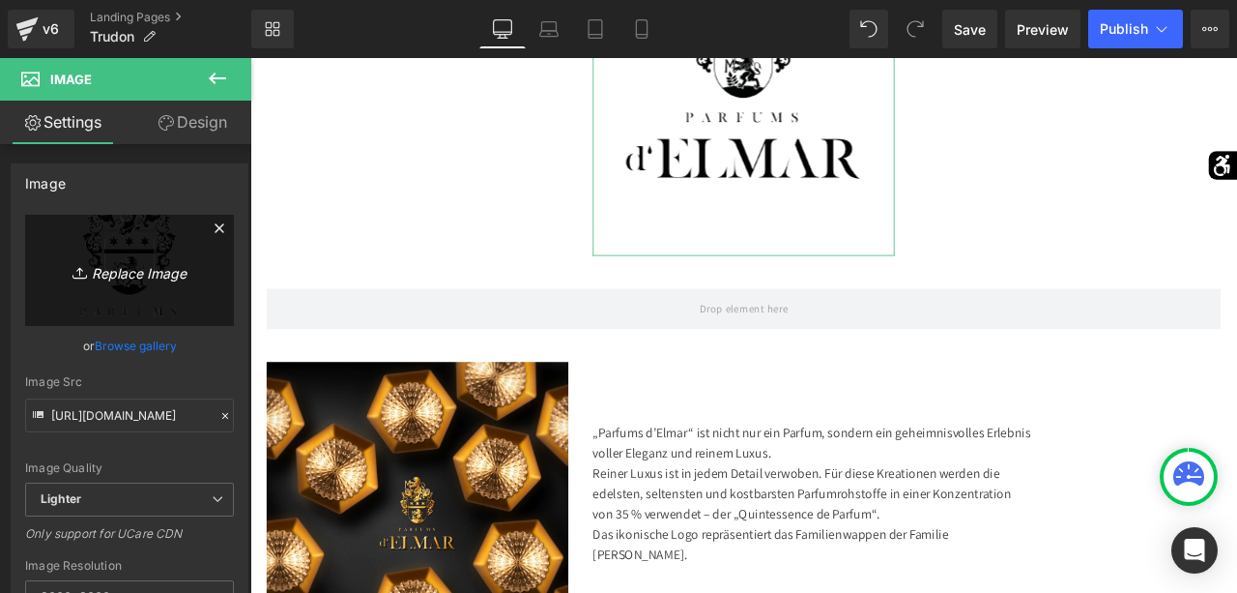
click at [216, 287] on link "Replace Image" at bounding box center [129, 270] width 209 height 111
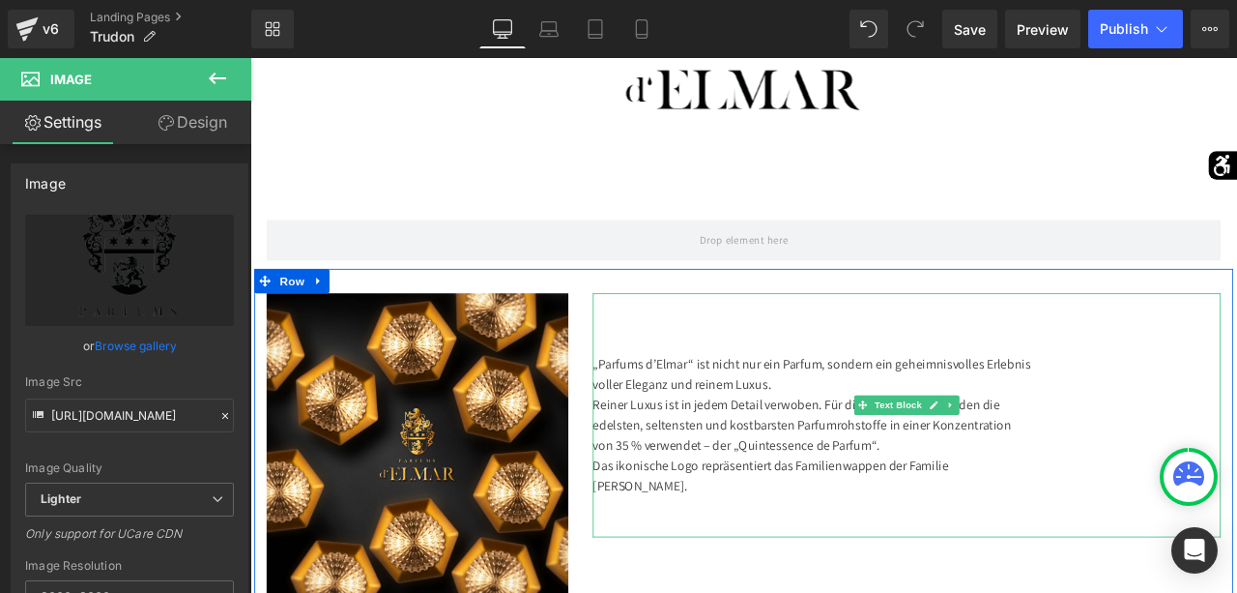
scroll to position [544, 0]
click at [854, 531] on div "„Parfums d’Elmar“ ist nicht nur ein Parfum, sondern ein geheimnisvolles Erlebni…" at bounding box center [1028, 479] width 744 height 289
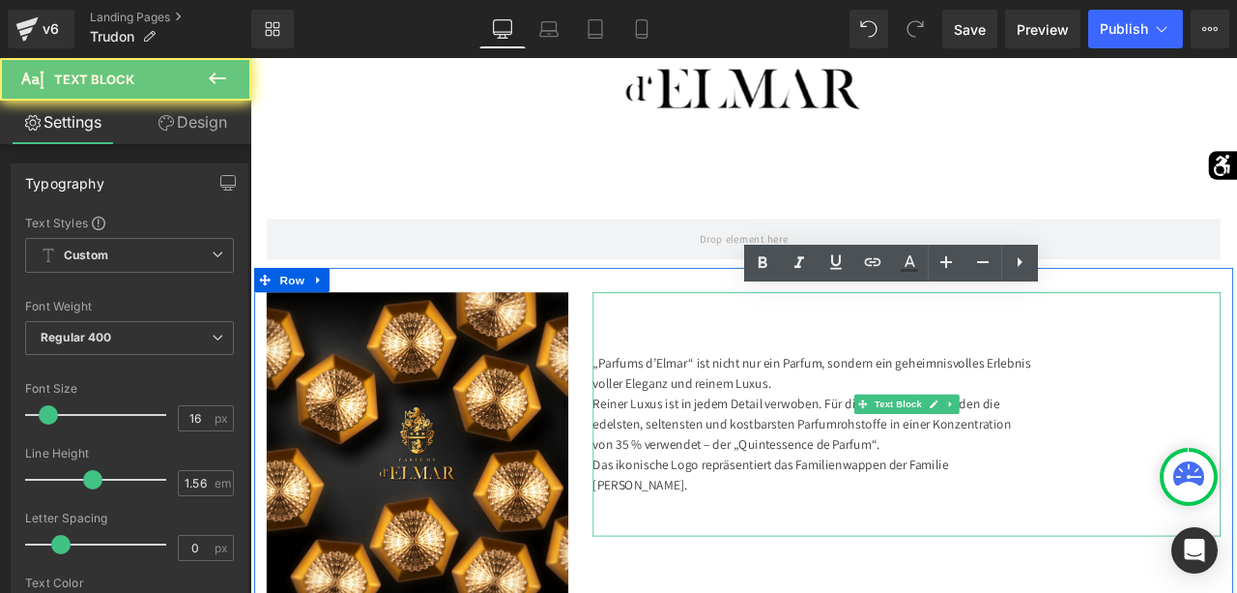
click at [854, 531] on div "„Parfums d’Elmar“ ist nicht nur ein Parfum, sondern ein geheimnisvolles Erlebni…" at bounding box center [1028, 479] width 744 height 289
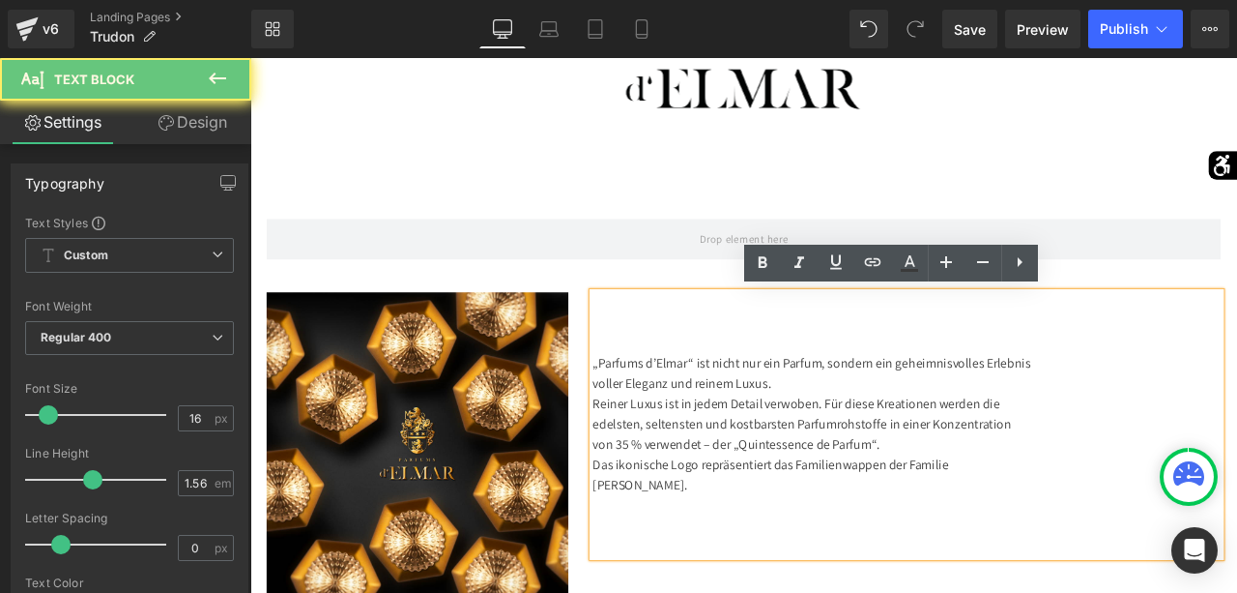
click at [854, 531] on div "„Parfums d’Elmar“ ist nicht nur ein Parfum, sondern ein geheimnisvolles Erlebni…" at bounding box center [1028, 491] width 744 height 313
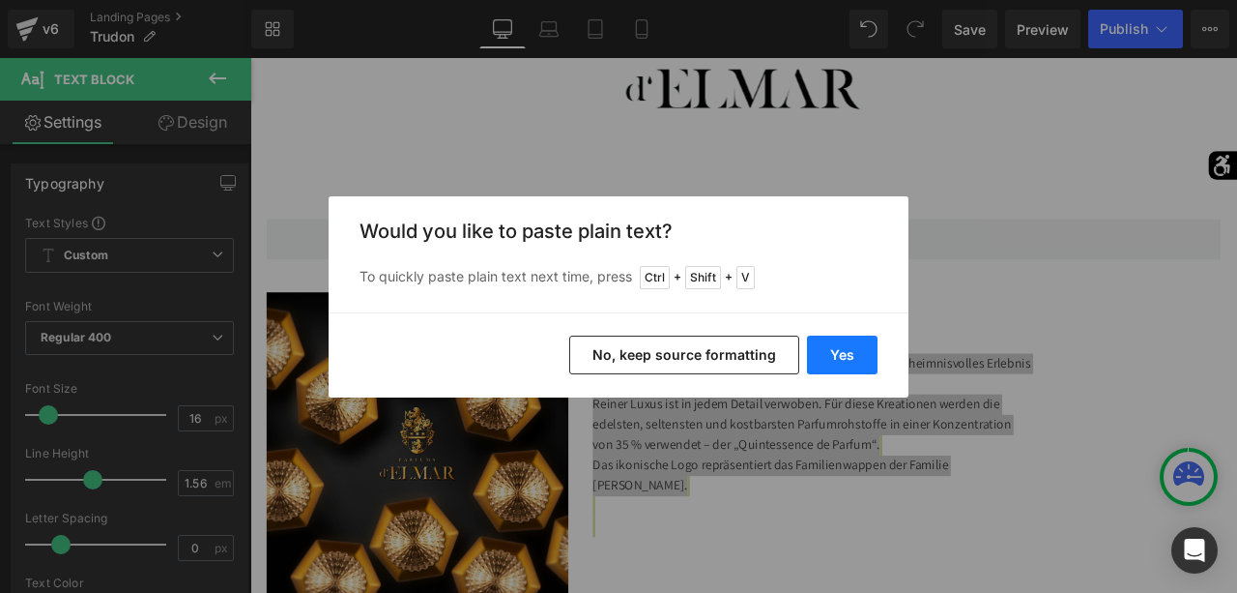
click at [842, 355] on button "Yes" at bounding box center [842, 354] width 71 height 39
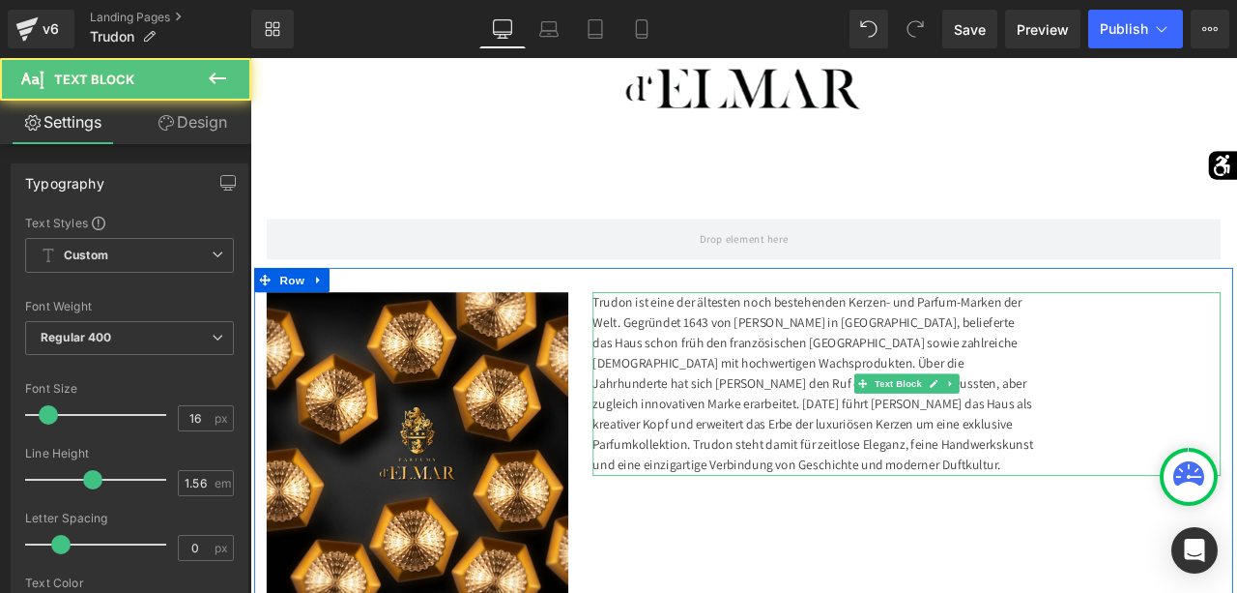
click at [822, 451] on div "Trudon ist eine der ältesten noch bestehenden Kerzen- und Parfum-Marken der Wel…" at bounding box center [1028, 456] width 744 height 242
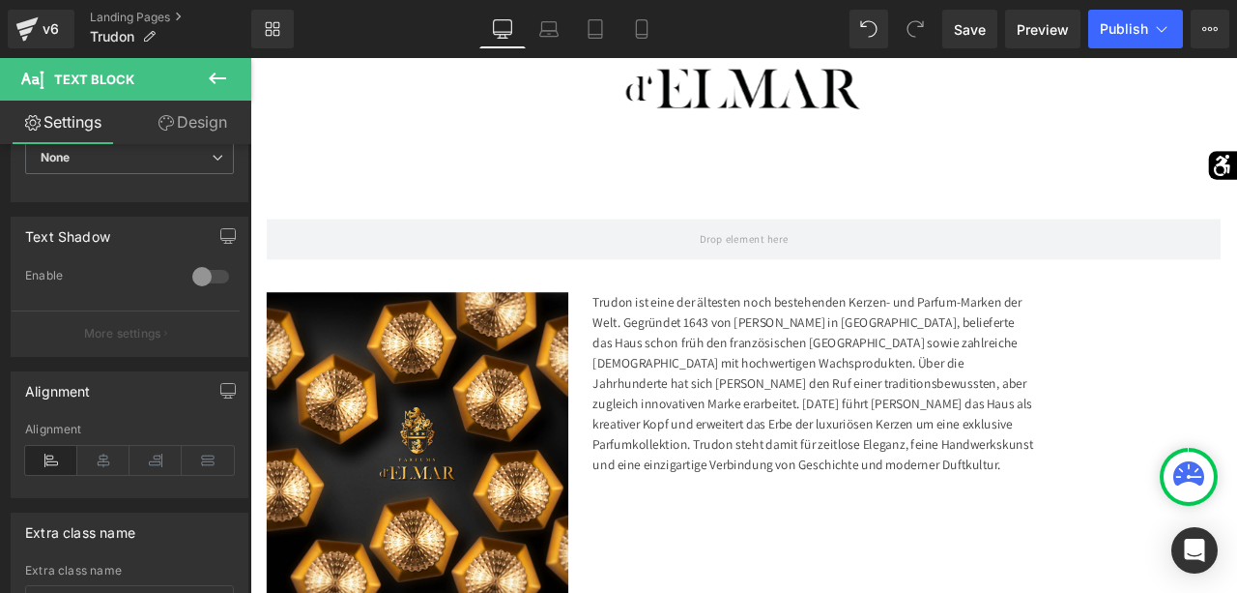
scroll to position [619, 0]
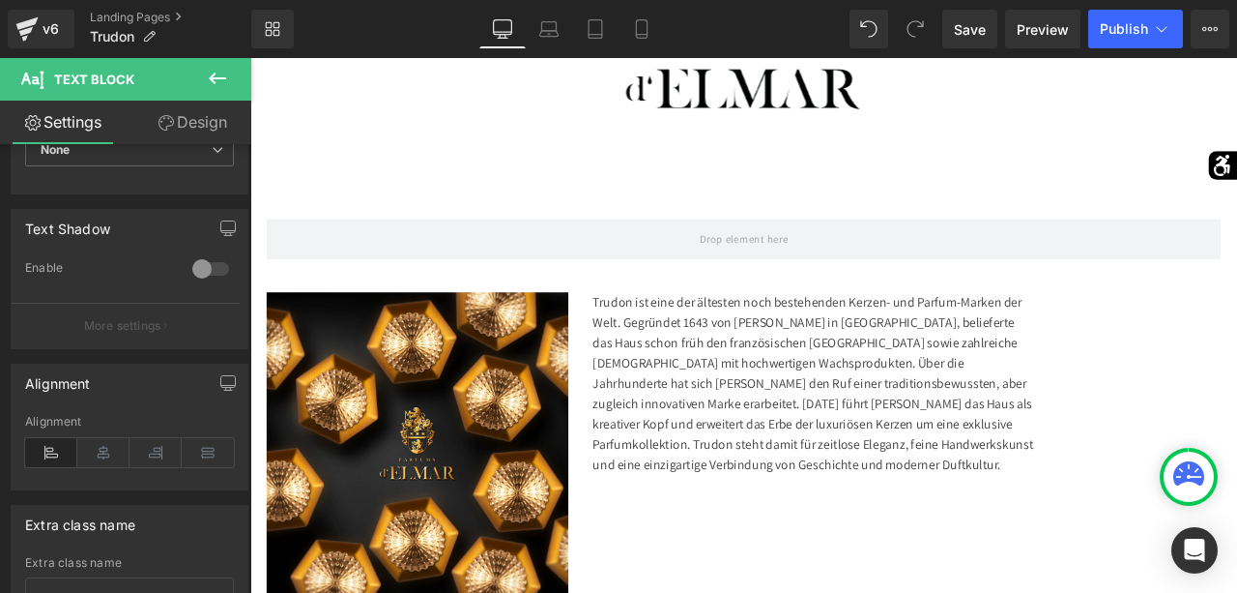
click at [99, 438] on icon at bounding box center [103, 452] width 52 height 29
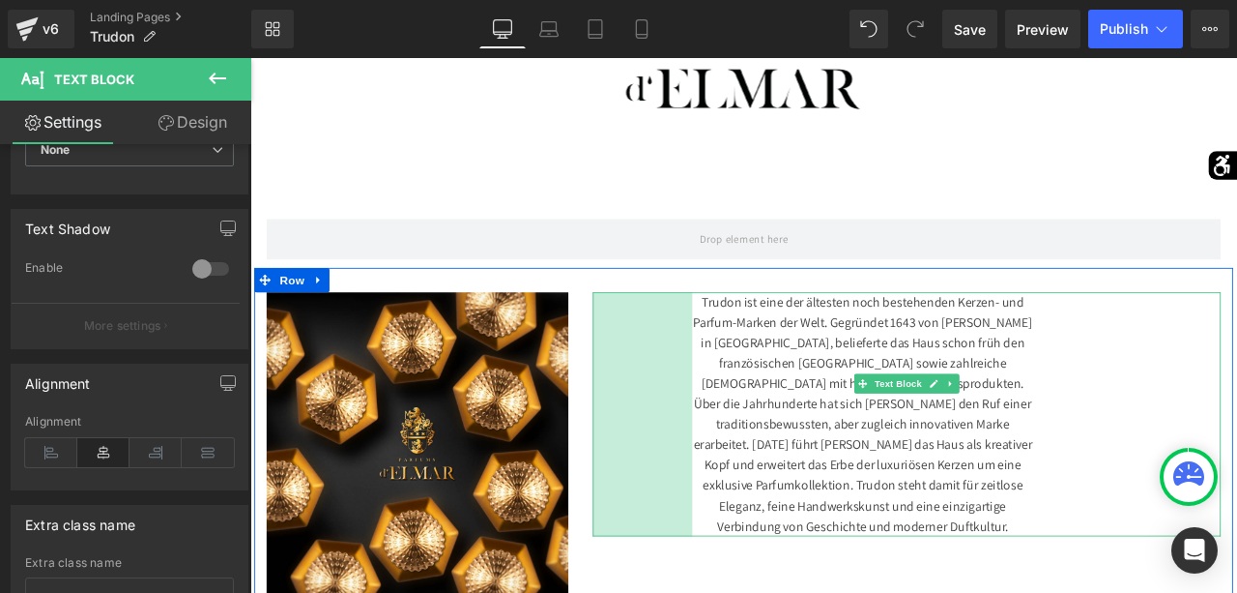
drag, startPoint x: 657, startPoint y: 411, endPoint x: 775, endPoint y: 444, distance: 122.4
click at [775, 444] on div "Trudon ist eine der ältesten noch bestehenden Kerzen- und Parfum-Marken der Wel…" at bounding box center [1028, 491] width 744 height 313
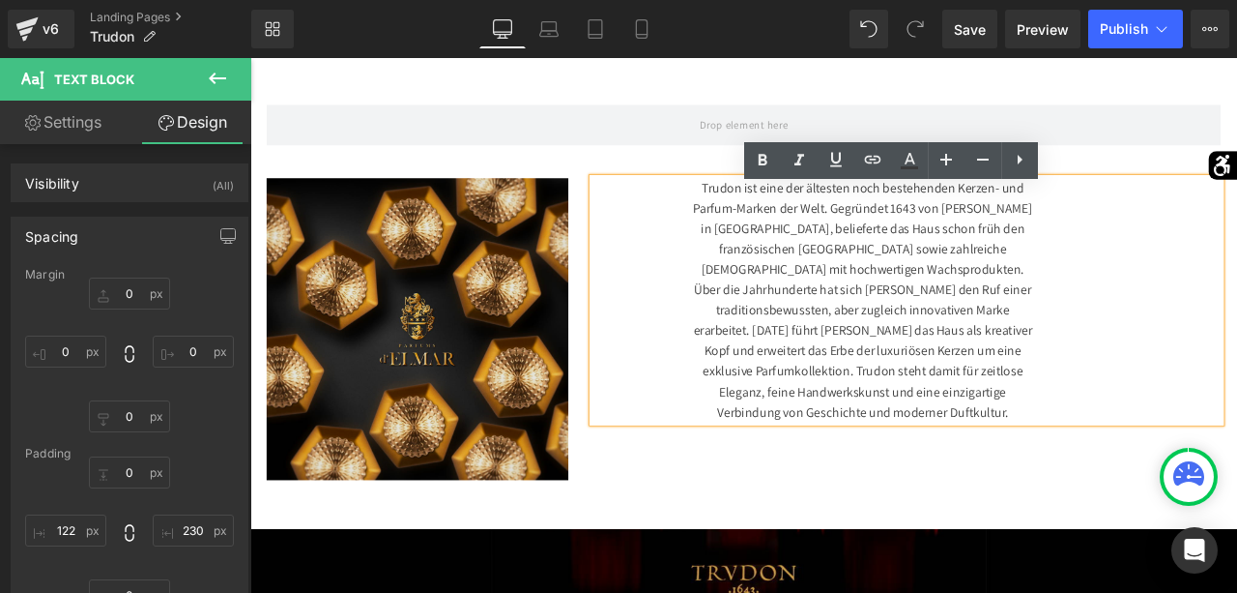
scroll to position [655, 0]
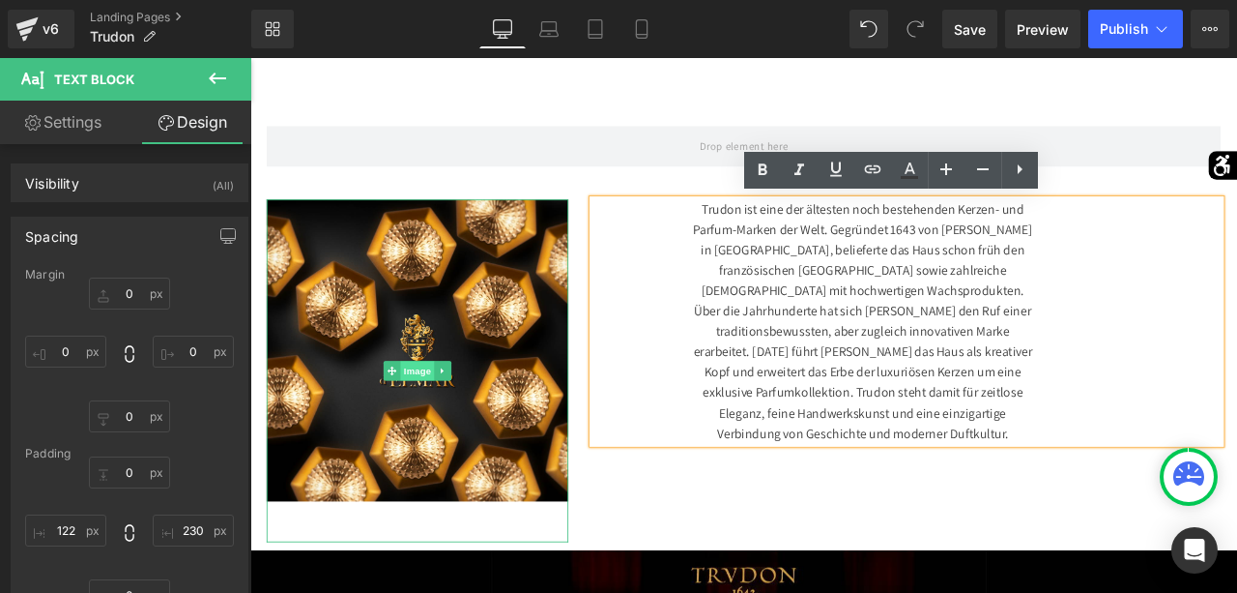
click at [450, 421] on span "Image" at bounding box center [448, 428] width 41 height 23
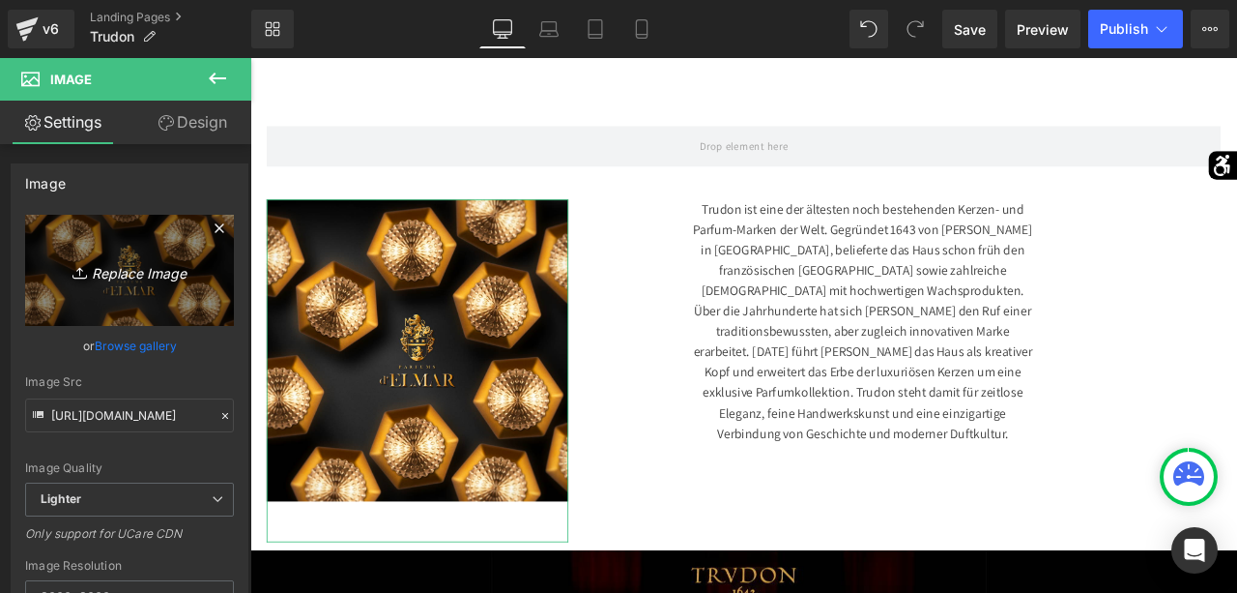
click at [183, 277] on icon "Replace Image" at bounding box center [129, 270] width 155 height 24
type input "C:\fakepath\histoire-081.jpg"
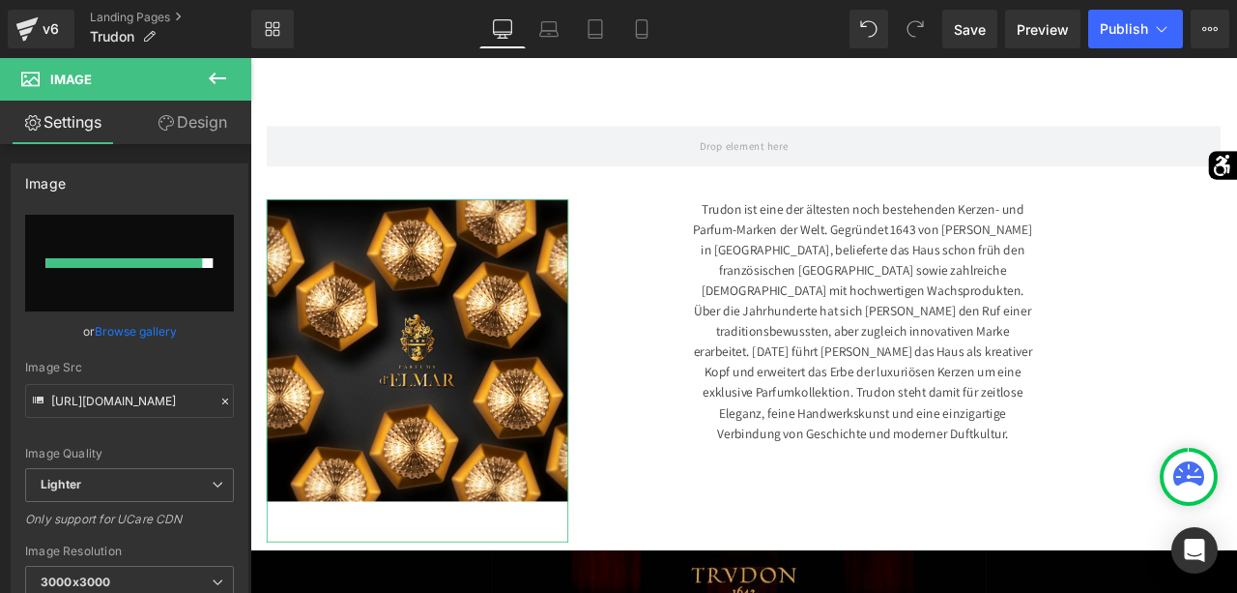
type input "https://ucarecdn.com/8367f542-9948-4856-8453-521525758daa/-/format/auto/-/previ…"
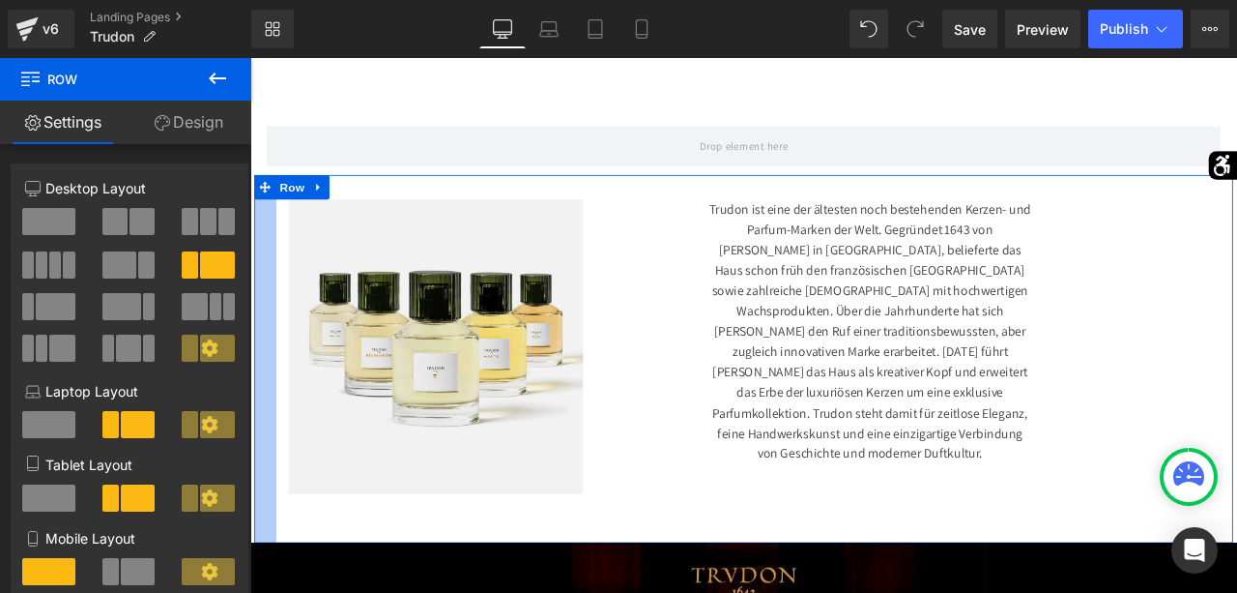
drag, startPoint x: 257, startPoint y: 435, endPoint x: 283, endPoint y: 460, distance: 36.2
click at [283, 460] on div "Image Trudon ist eine der ältesten noch bestehenden Kerzen- und Parfum-Marken d…" at bounding box center [835, 414] width 1160 height 436
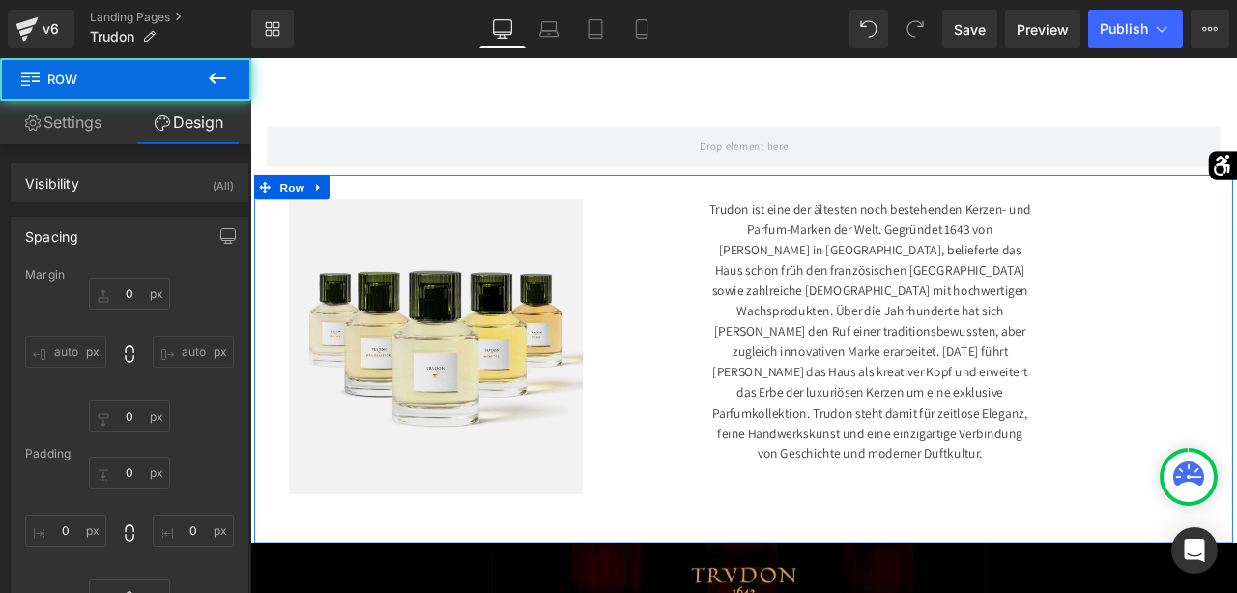
type input "0"
type input "30"
type input "0"
type input "10"
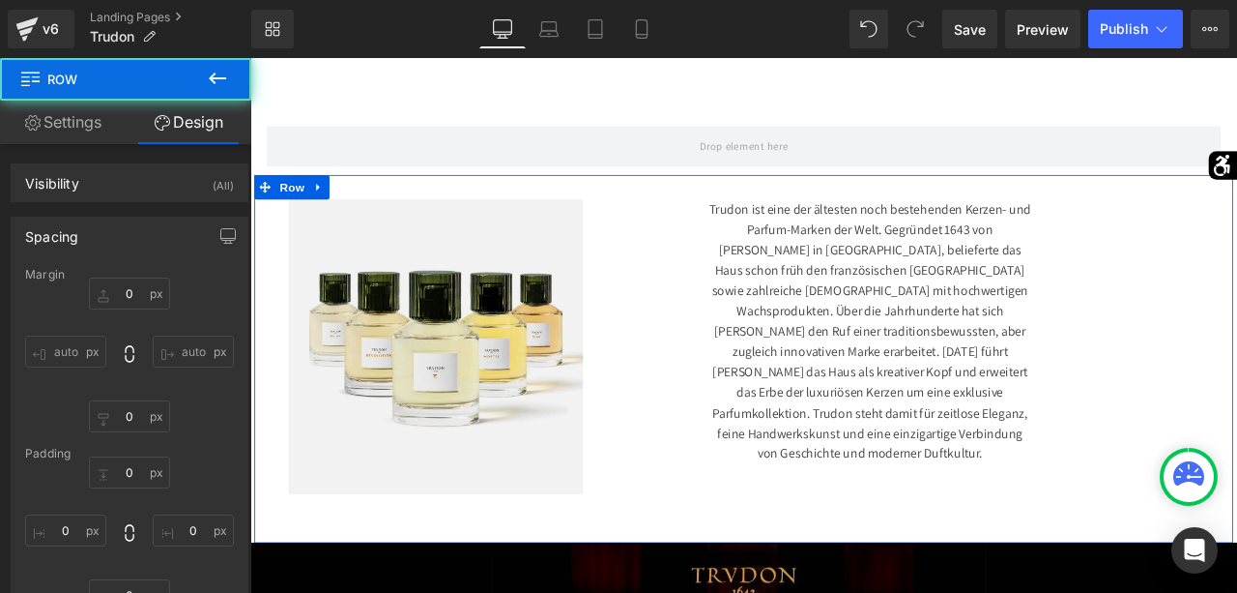
type input "27"
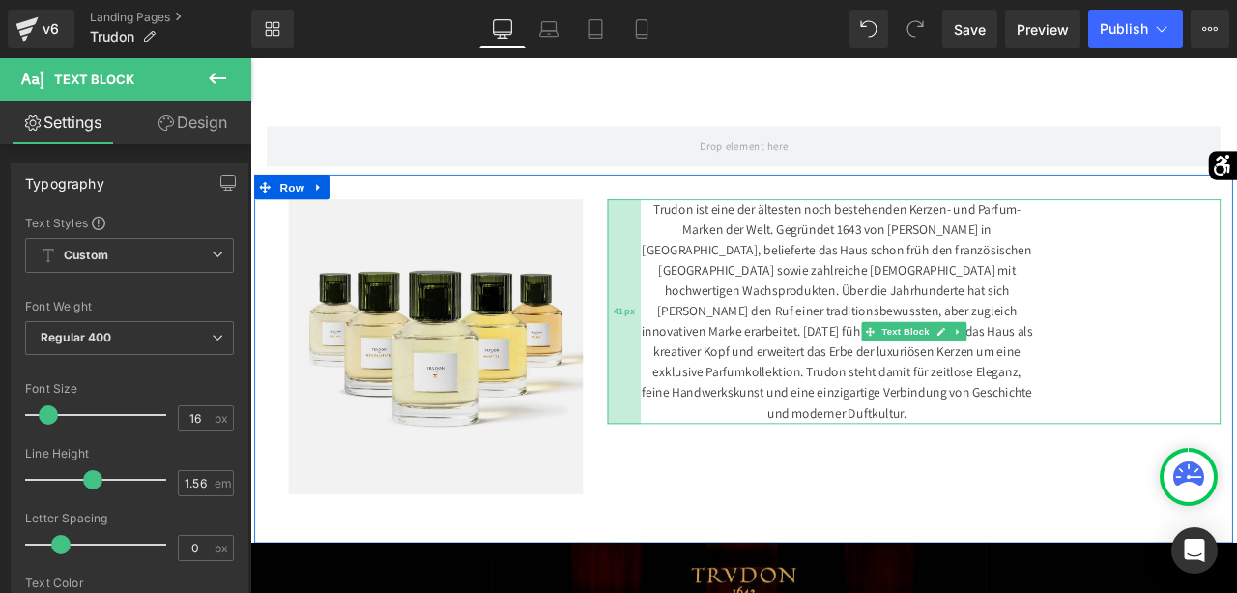
drag, startPoint x: 790, startPoint y: 405, endPoint x: 712, endPoint y: 421, distance: 79.8
click at [712, 421] on div "41px" at bounding box center [694, 357] width 40 height 265
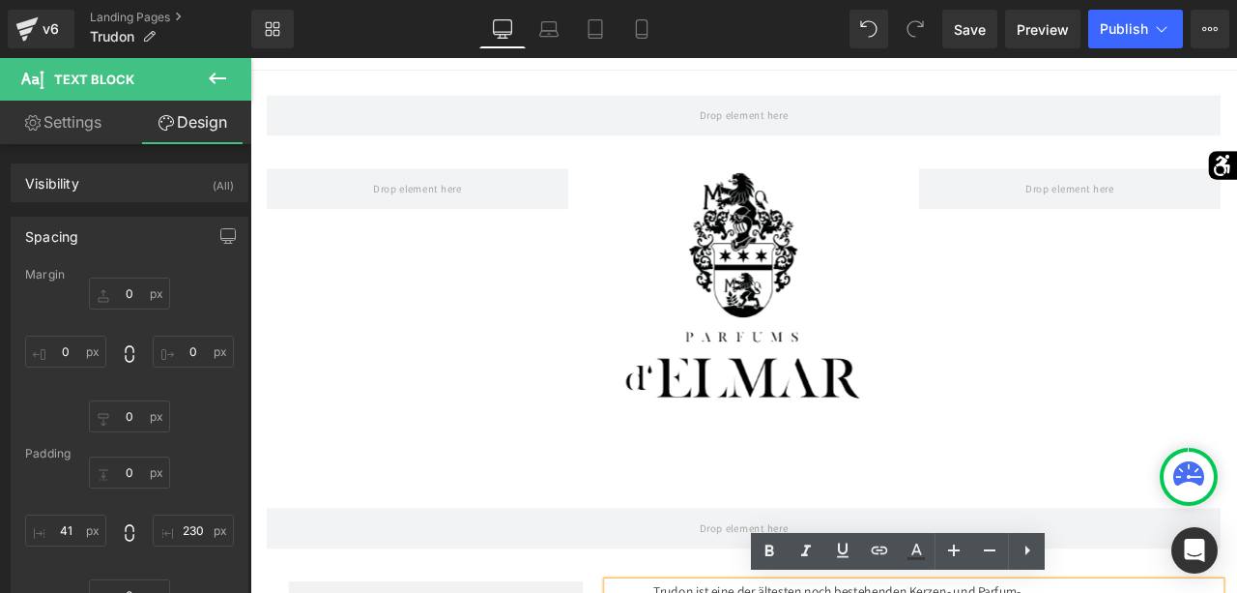
scroll to position [203, 0]
click at [843, 329] on img at bounding box center [835, 370] width 286 height 364
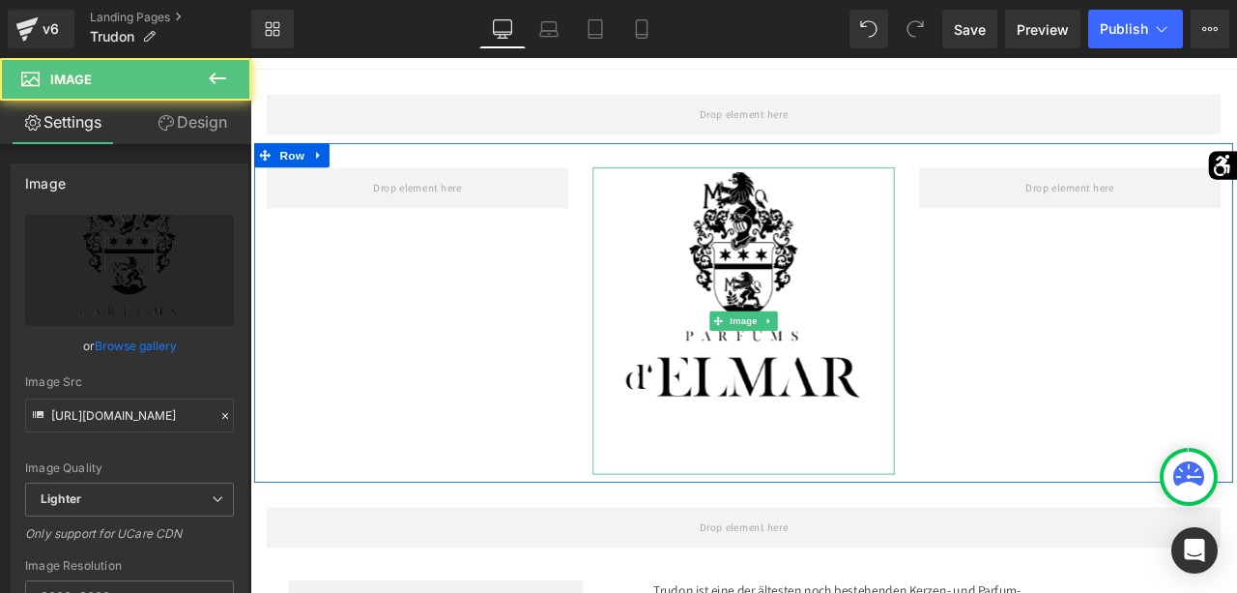
click at [840, 305] on img at bounding box center [835, 370] width 286 height 364
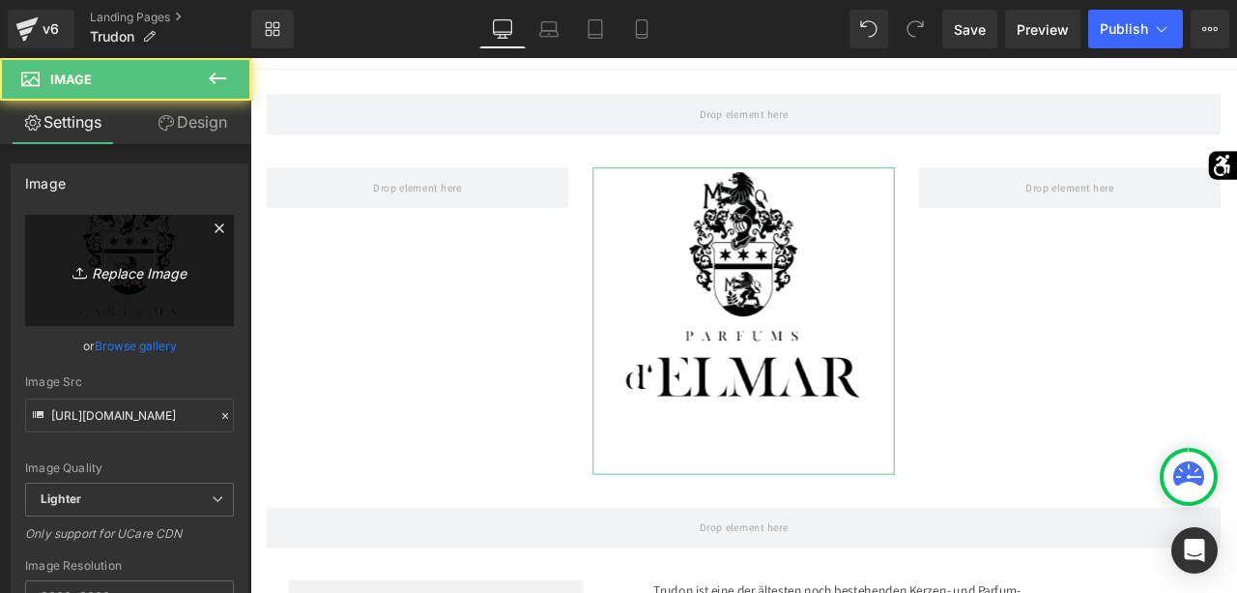
click at [187, 307] on link "Replace Image" at bounding box center [129, 270] width 209 height 111
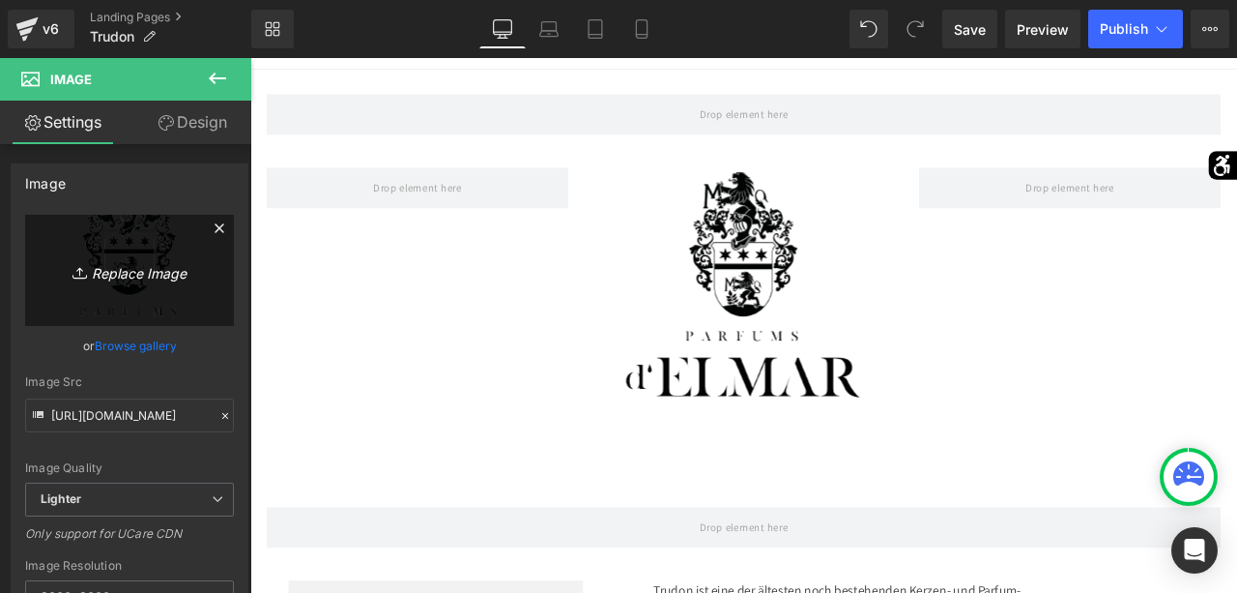
type input "C:\fakepath\trudon.nom.date.png"
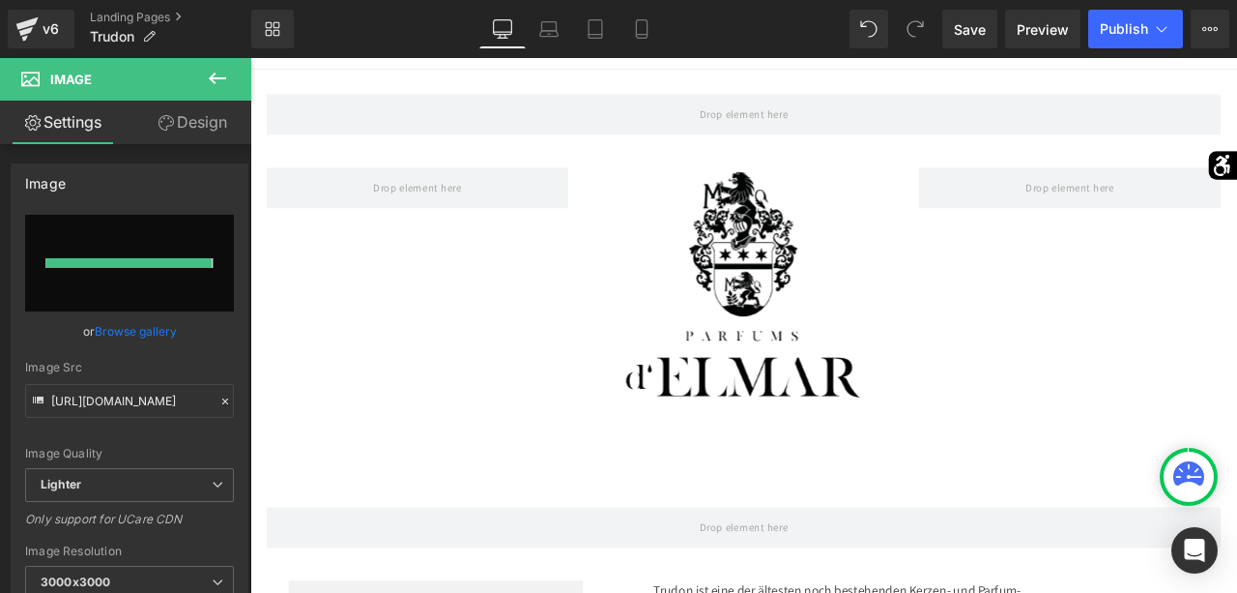
type input "https://ucarecdn.com/4178309a-2ad8-4416-bf10-f3a4f4c379f7/-/format/auto/-/previ…"
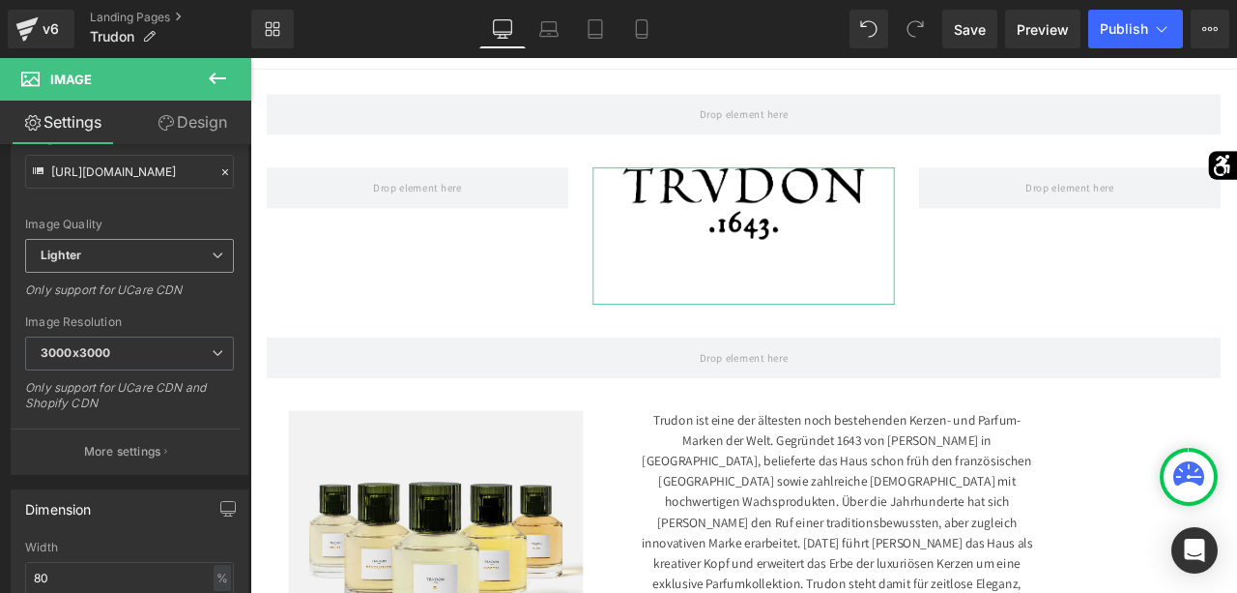
scroll to position [346, 0]
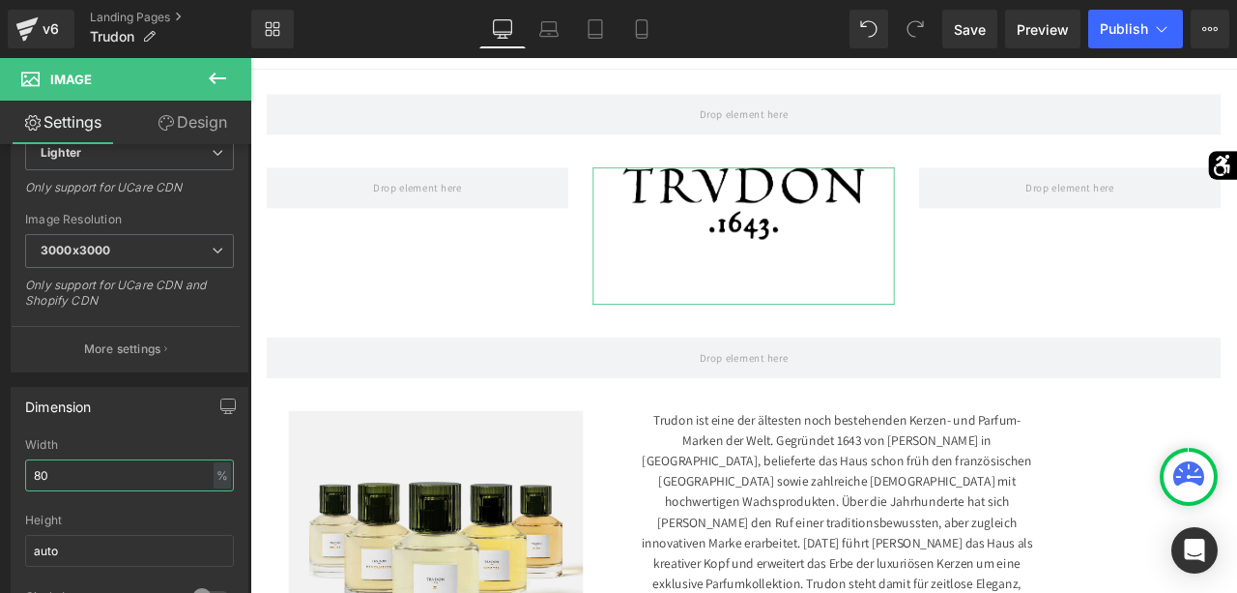
click at [160, 482] on input "80" at bounding box center [129, 475] width 209 height 32
click at [163, 478] on input "80" at bounding box center [129, 475] width 209 height 32
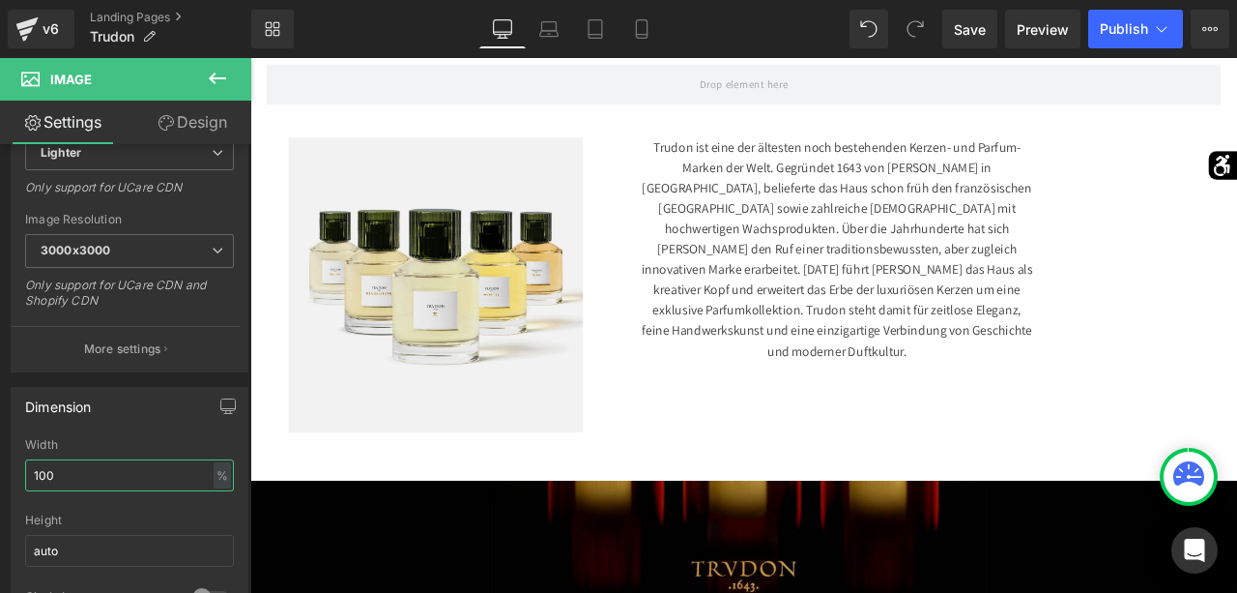
scroll to position [531, 0]
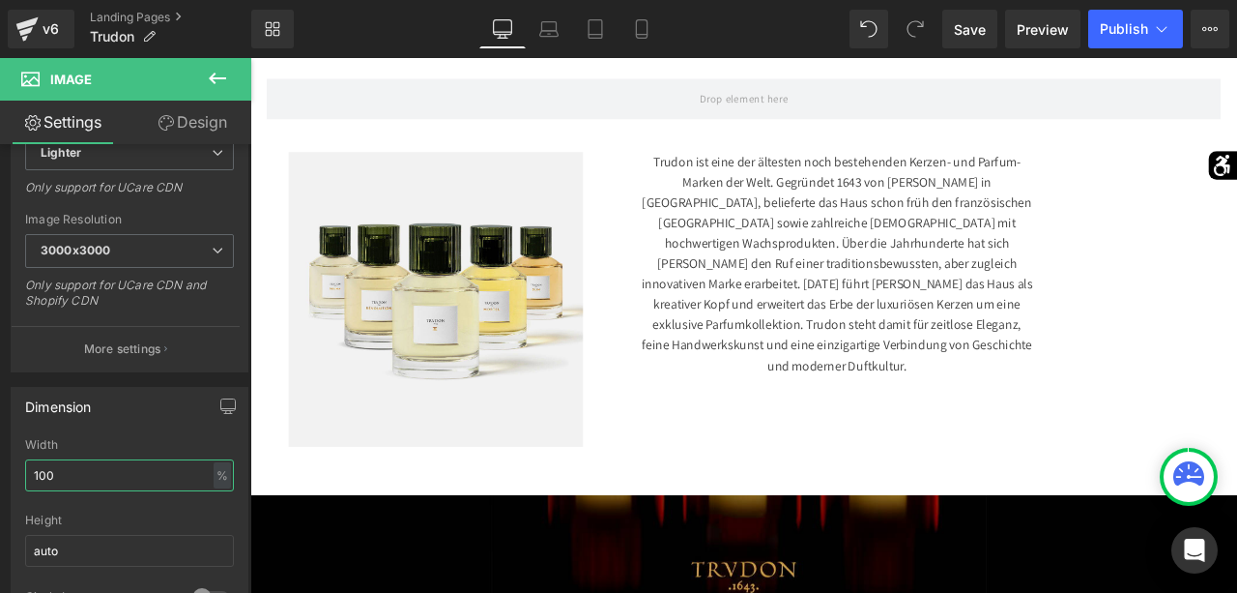
type input "100"
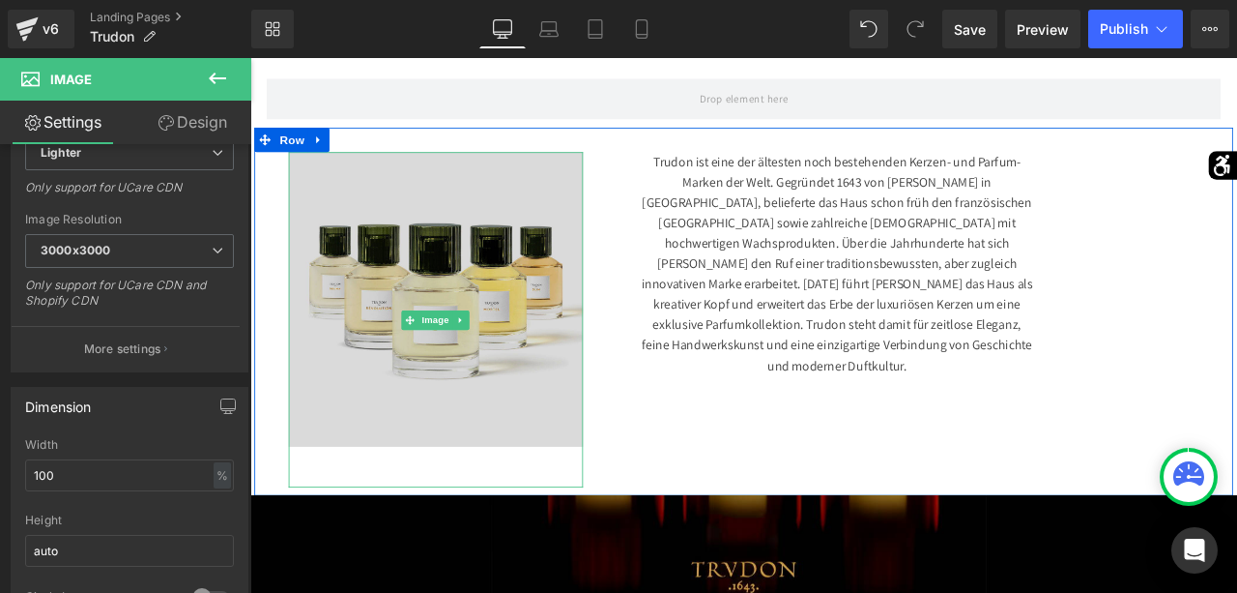
click at [495, 274] on img at bounding box center [470, 367] width 349 height 397
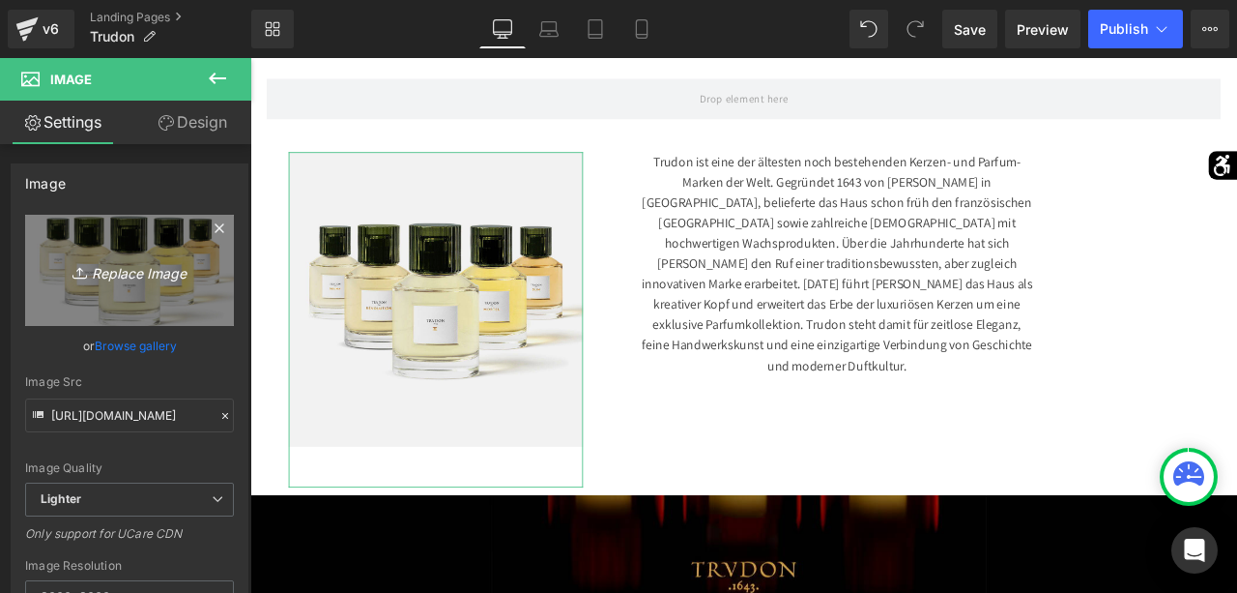
click at [185, 312] on link "Replace Image" at bounding box center [129, 270] width 209 height 111
type input "C:\fakepath\Trudon-768x512.jpg"
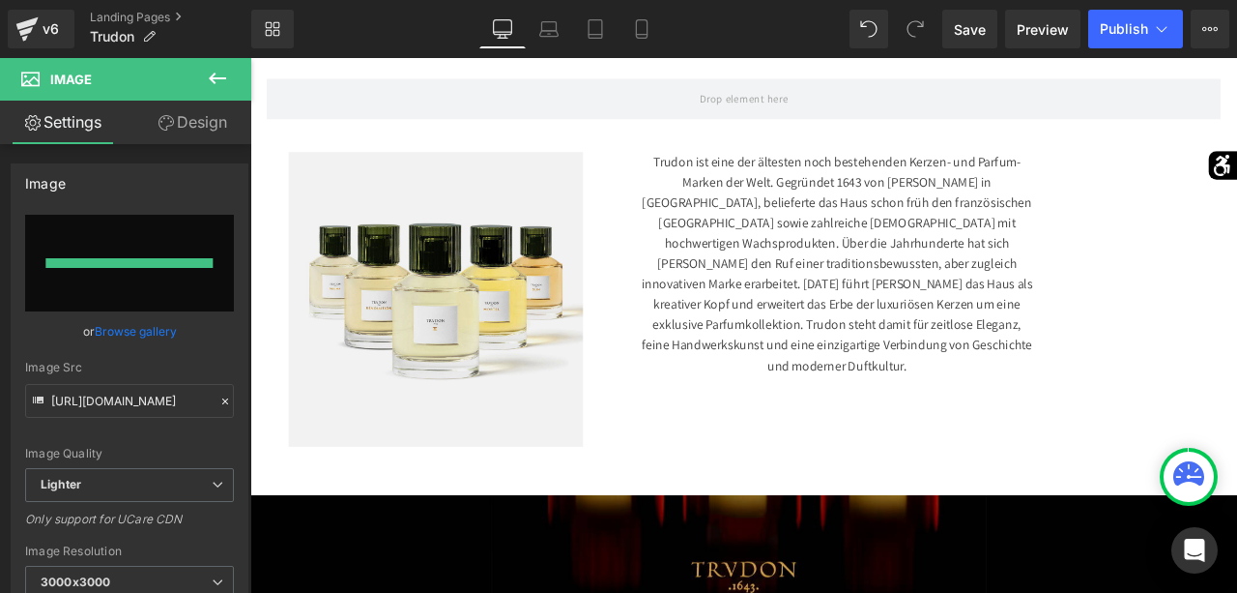
type input "https://ucarecdn.com/67c5aec2-a0f2-4ad2-841b-d7d06315d659/-/format/auto/-/previ…"
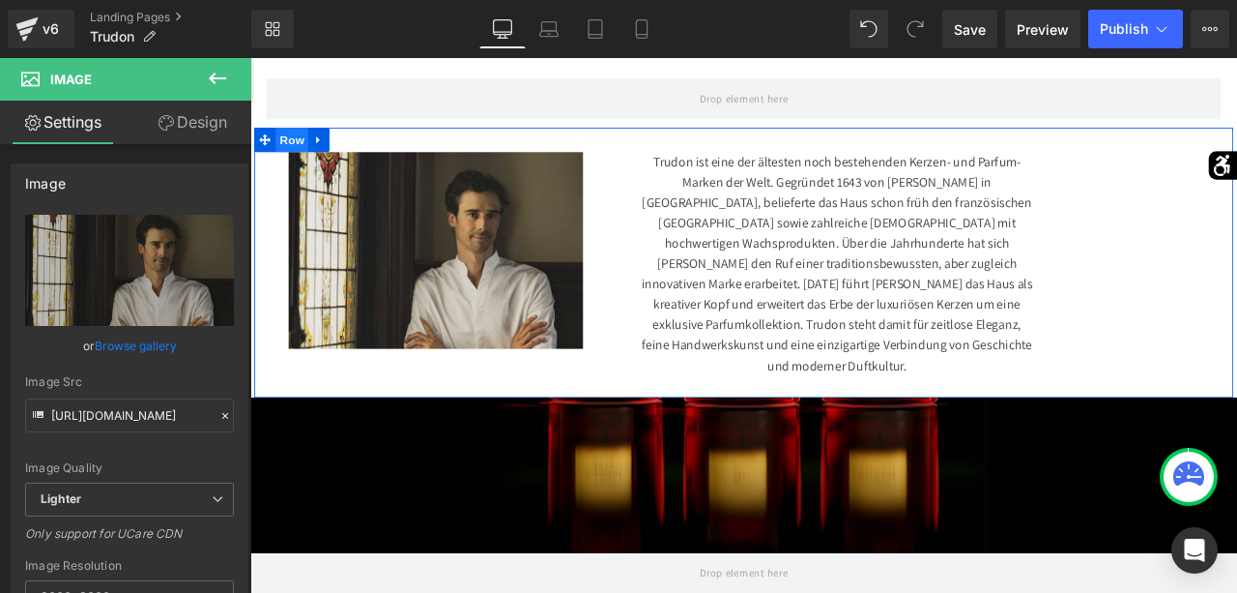
click at [288, 160] on span "Row" at bounding box center [299, 154] width 39 height 29
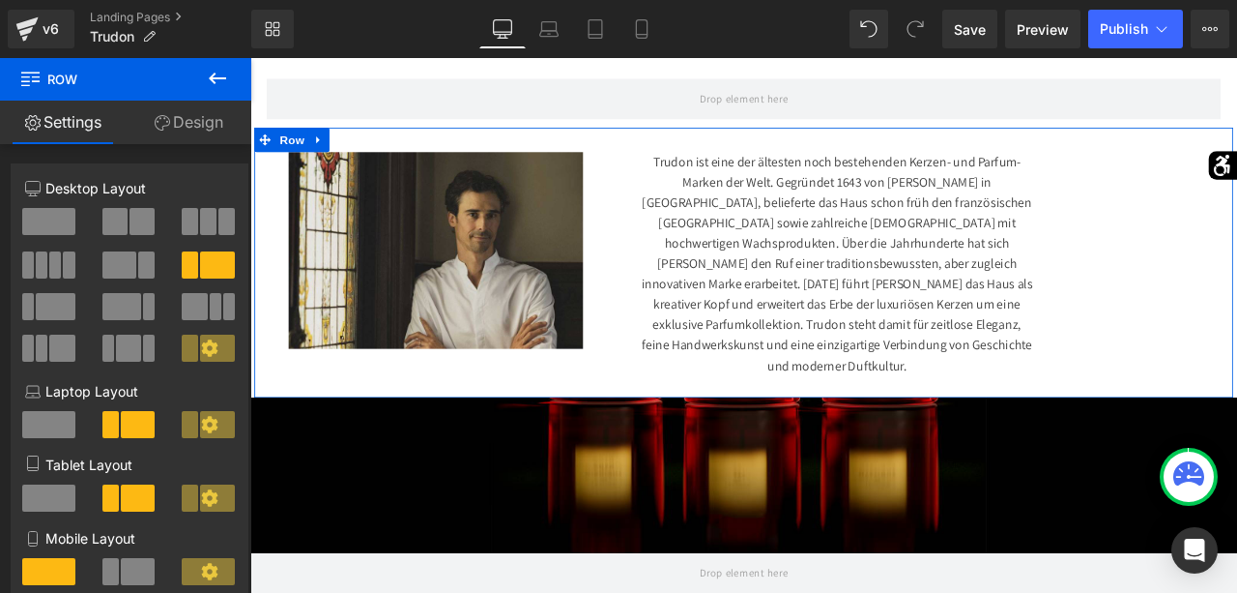
click at [135, 227] on span at bounding box center [142, 221] width 25 height 27
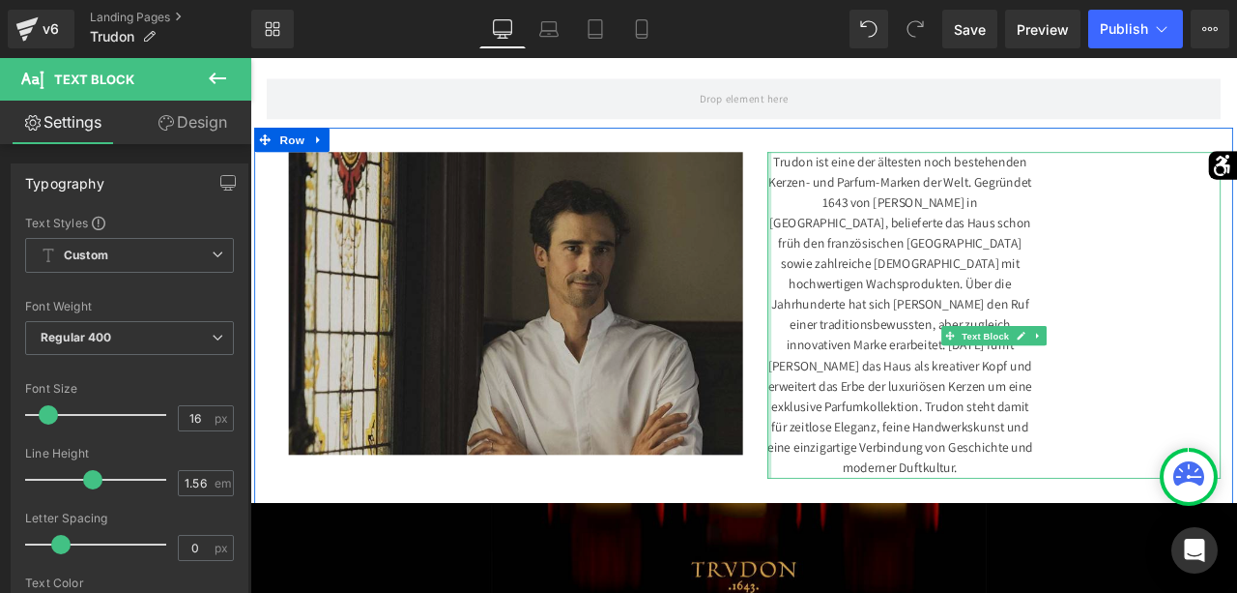
drag, startPoint x: 881, startPoint y: 346, endPoint x: 805, endPoint y: 352, distance: 75.6
click at [805, 352] on div "Image Trudon ist eine der ältesten noch bestehenden Kerzen- und Parfum-Marken d…" at bounding box center [835, 364] width 1160 height 449
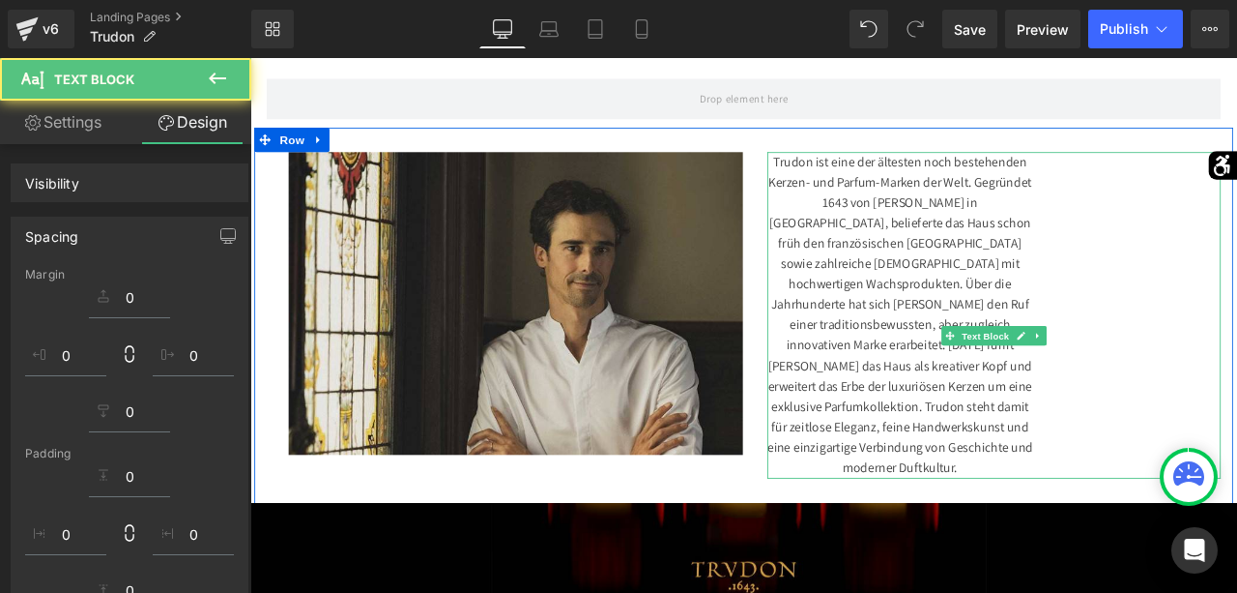
click at [1019, 361] on div "Trudon ist eine der ältesten noch bestehenden Kerzen- und Parfum-Marken der Wel…" at bounding box center [1132, 374] width 539 height 410
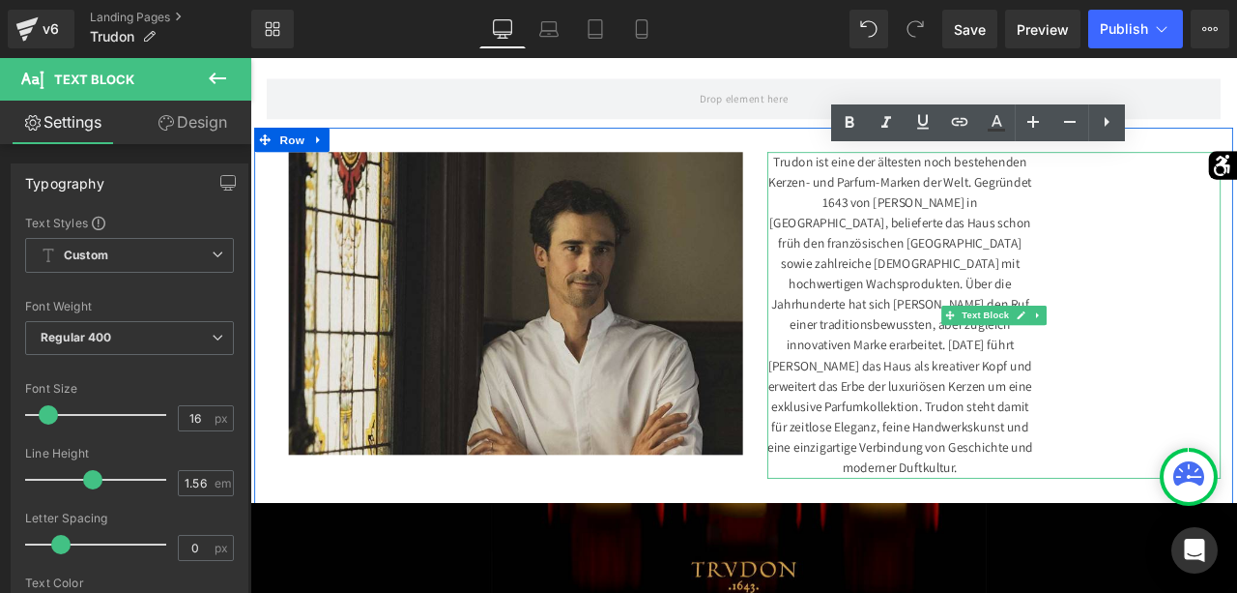
click at [1237, 298] on div "Trudon ist eine der ältesten noch bestehenden Kerzen- und Parfum-Marken der Wel…" at bounding box center [1132, 374] width 539 height 410
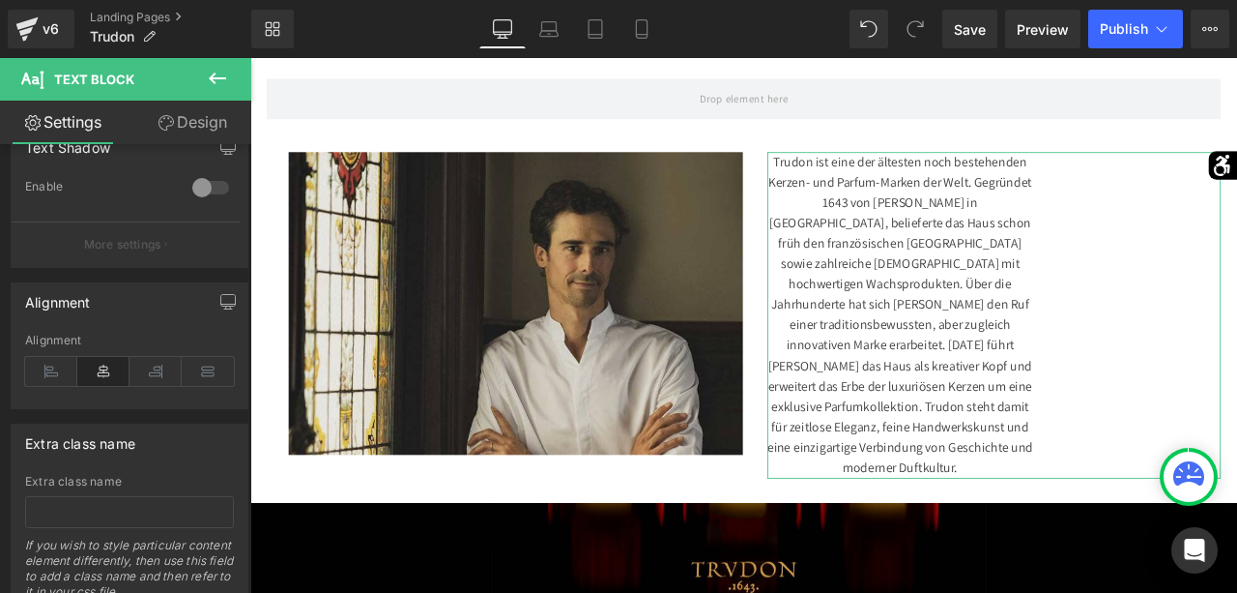
scroll to position [708, 0]
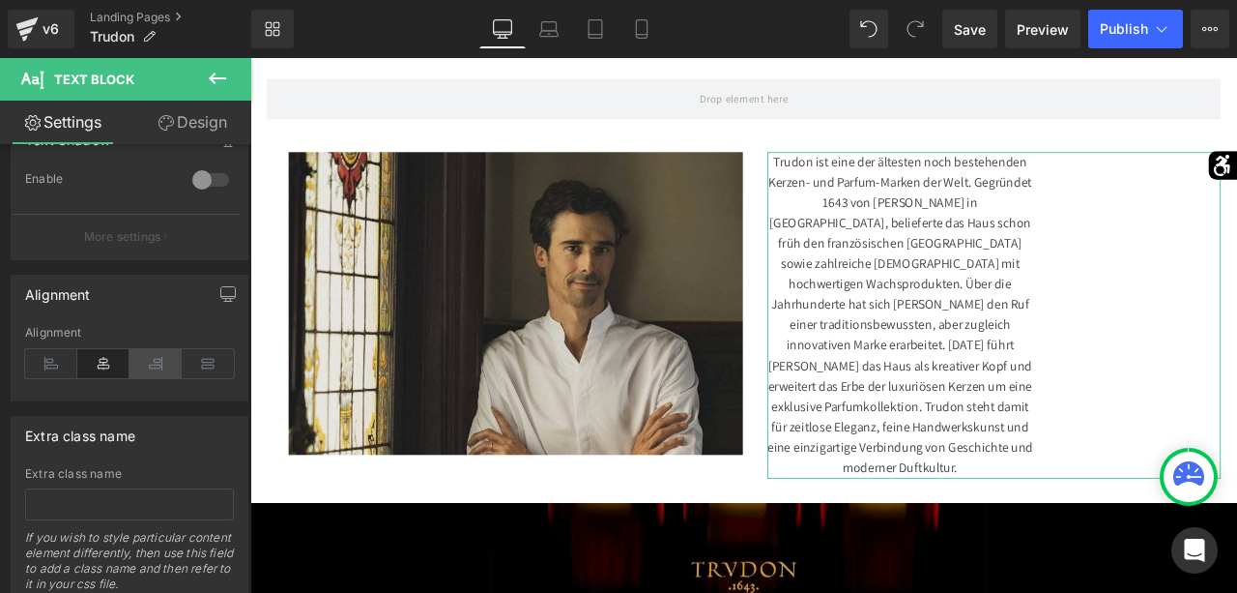
click at [150, 363] on icon at bounding box center [156, 363] width 52 height 29
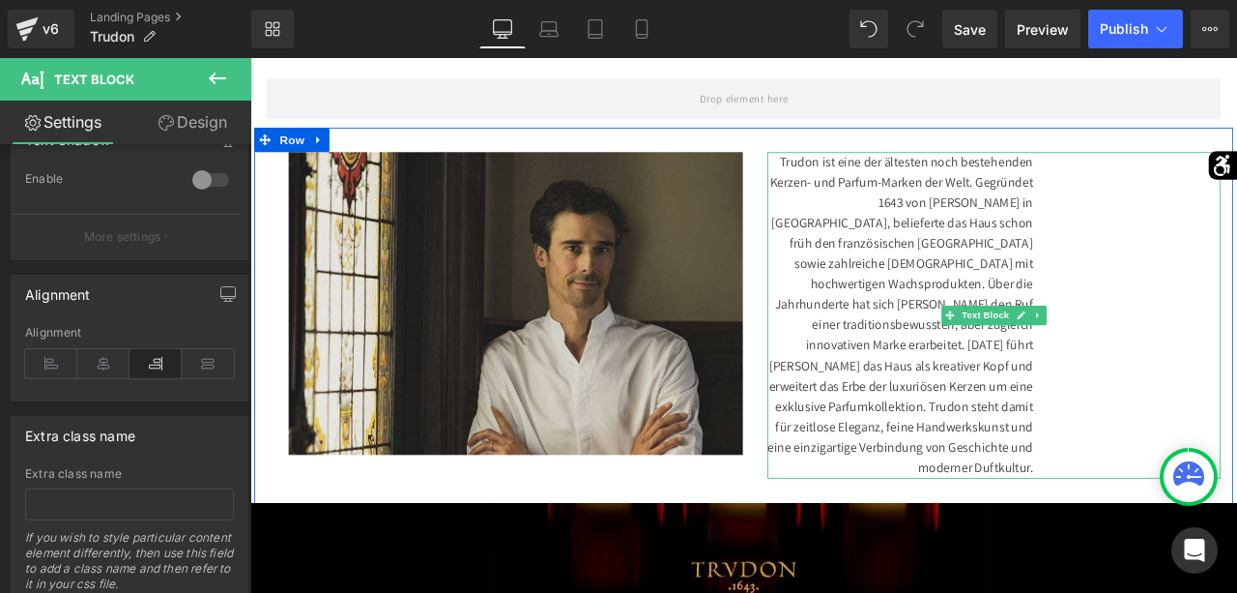
click at [1204, 316] on div "Trudon ist eine der ältesten noch bestehenden Kerzen- und Parfum-Marken der Wel…" at bounding box center [1132, 374] width 539 height 410
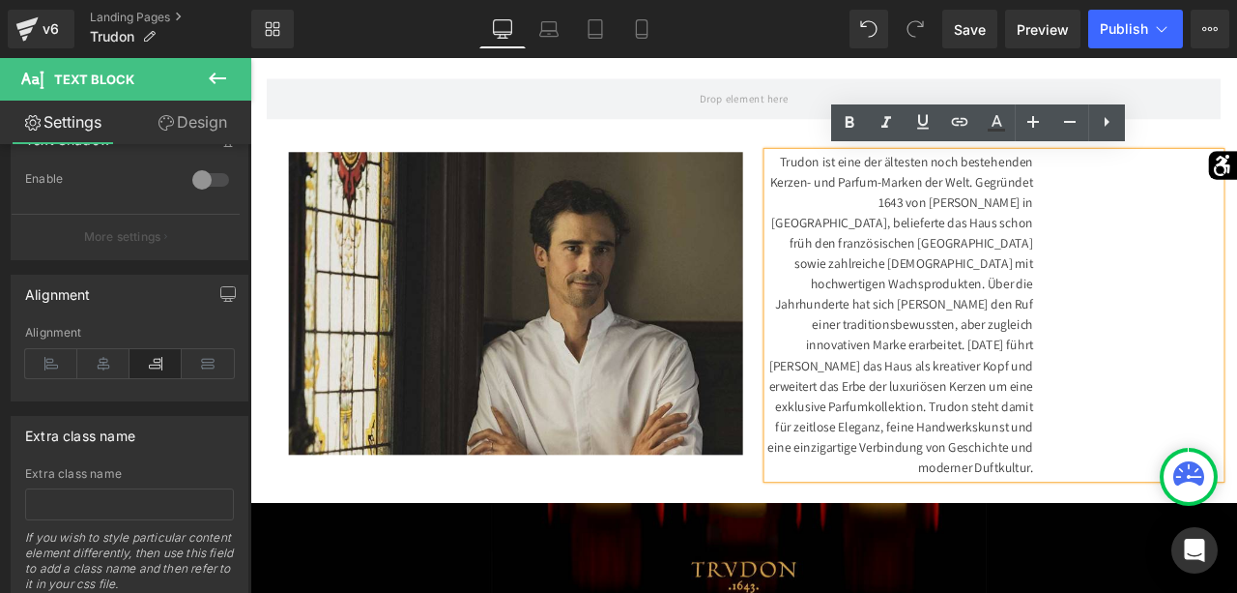
click at [840, 312] on div "Image" at bounding box center [565, 372] width 568 height 407
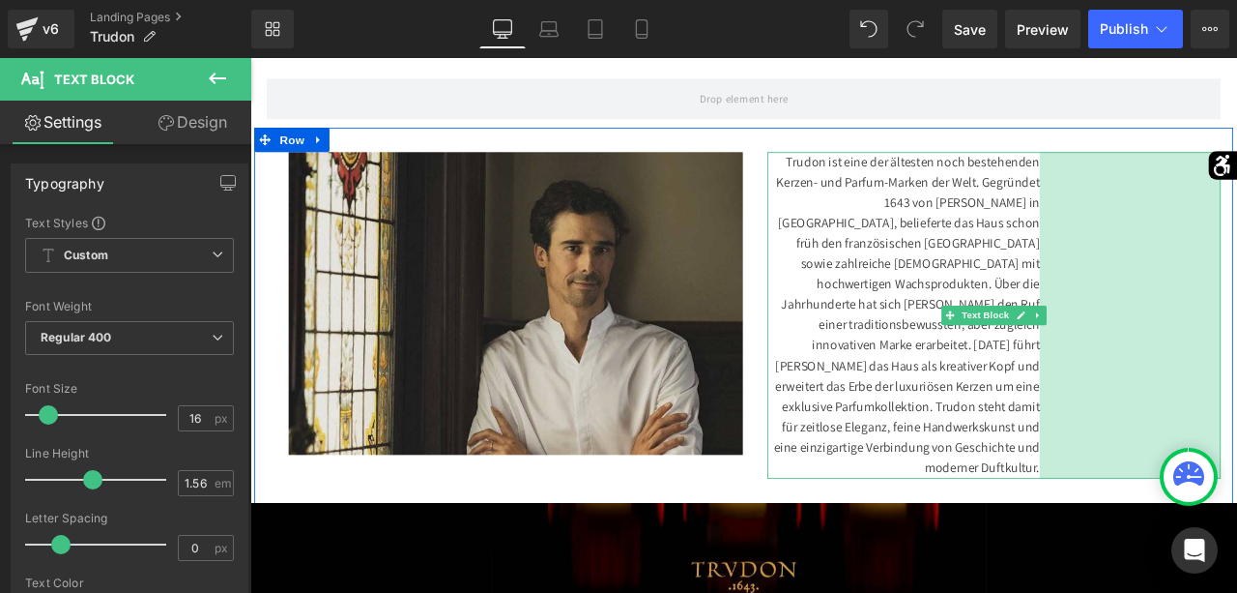
drag, startPoint x: 1400, startPoint y: 333, endPoint x: 1419, endPoint y: 249, distance: 85.4
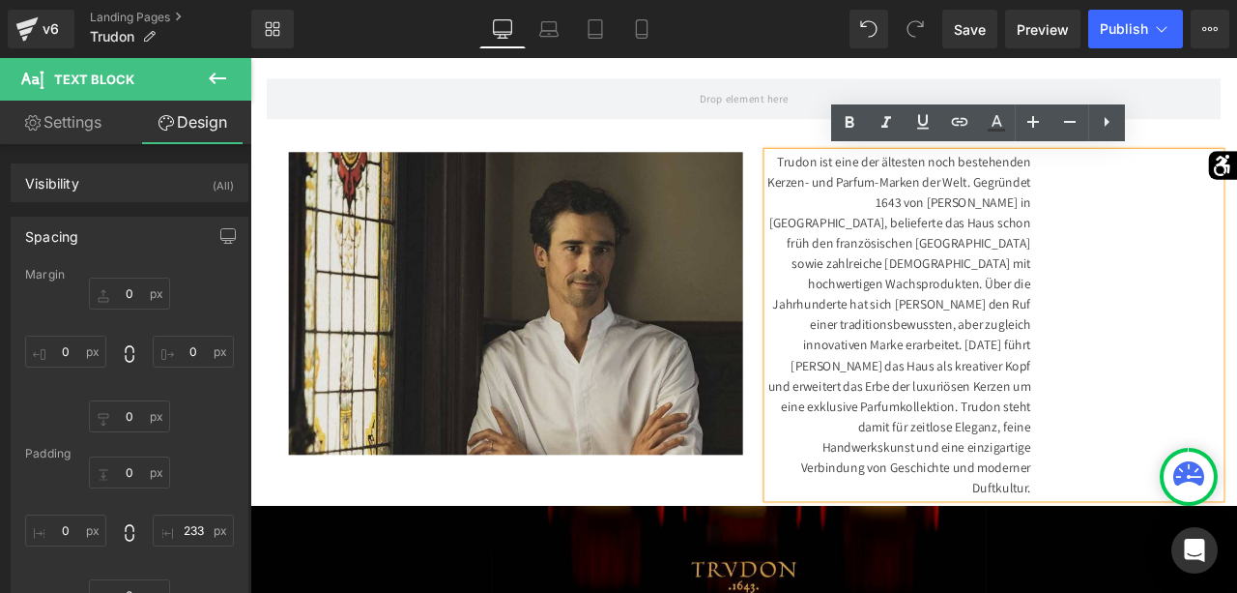
click at [1175, 297] on div "Trudon ist eine der ältesten noch bestehenden Kerzen- und Parfum-Marken der Wel…" at bounding box center [1132, 374] width 539 height 410
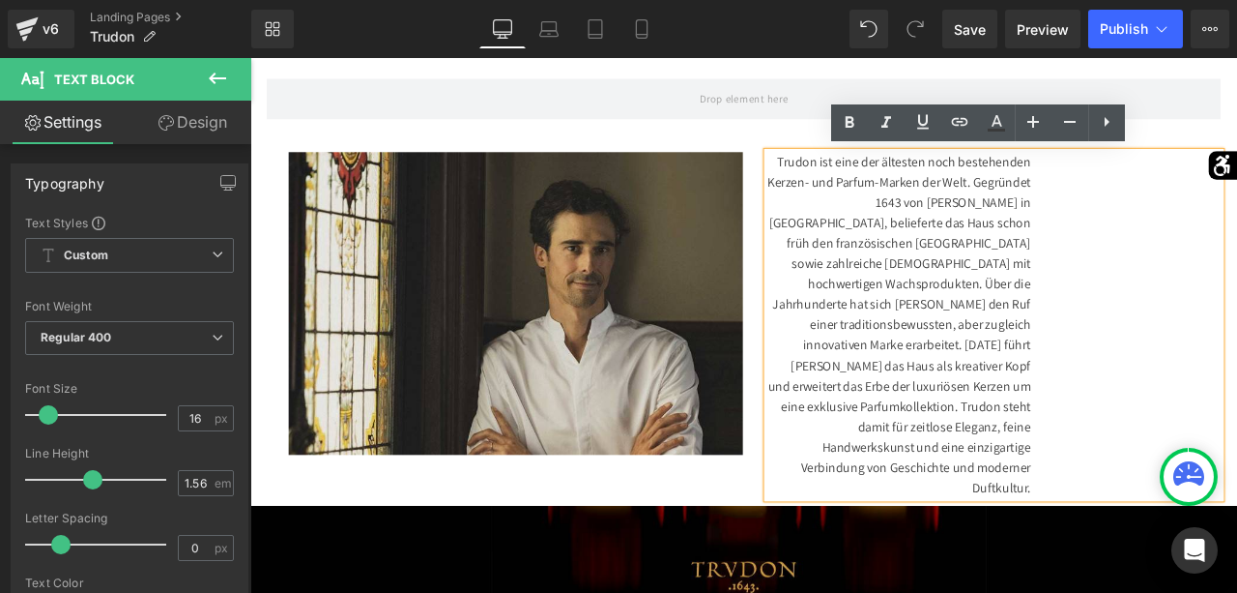
click at [1237, 147] on div "Image Trudon ist eine der ältesten noch bestehenden Kerzen- und Parfum-Marken d…" at bounding box center [835, 364] width 1160 height 449
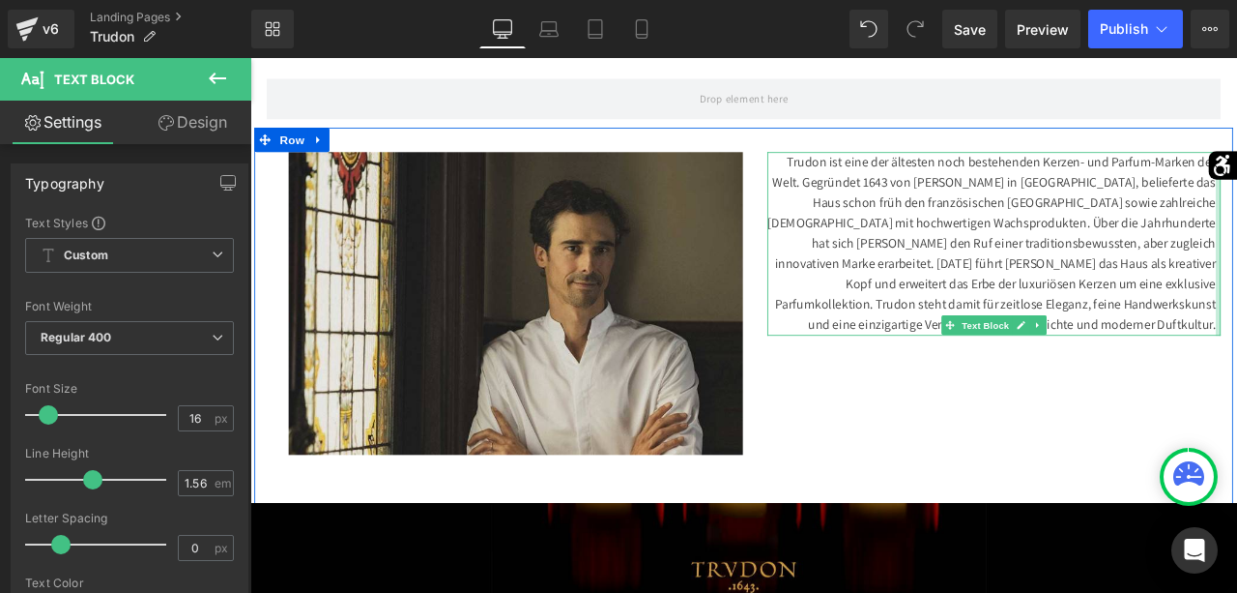
drag, startPoint x: 1189, startPoint y: 275, endPoint x: 1419, endPoint y: 267, distance: 230.2
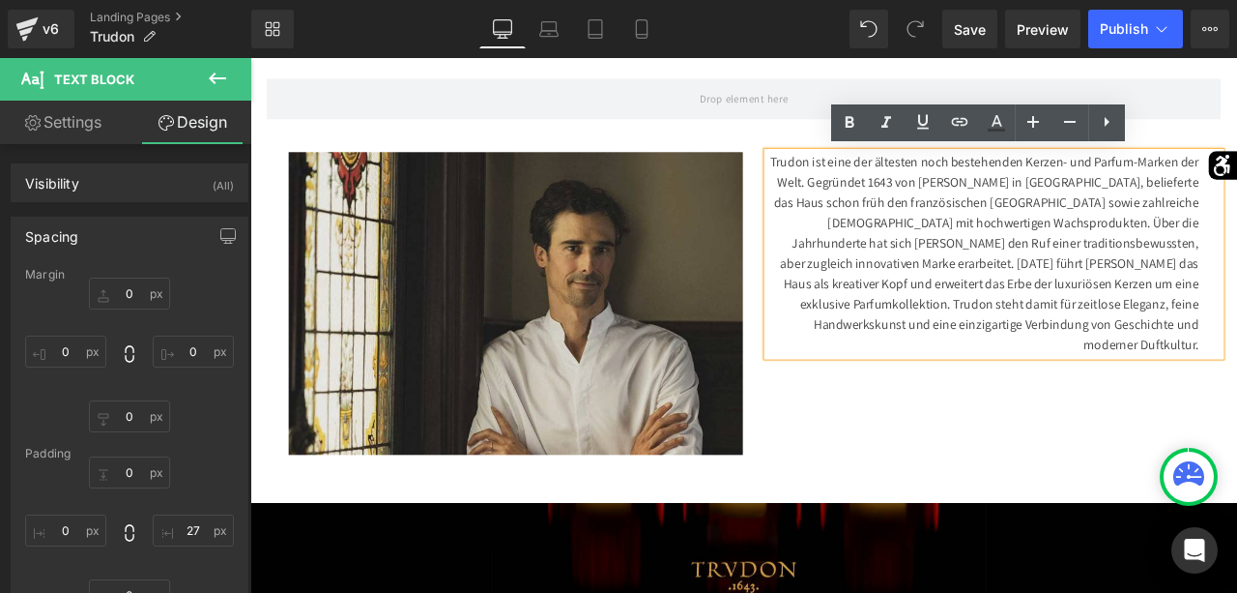
click at [1178, 287] on div "Trudon ist eine der ältesten noch bestehenden Kerzen- und Parfum-Marken der Wel…" at bounding box center [1132, 301] width 539 height 265
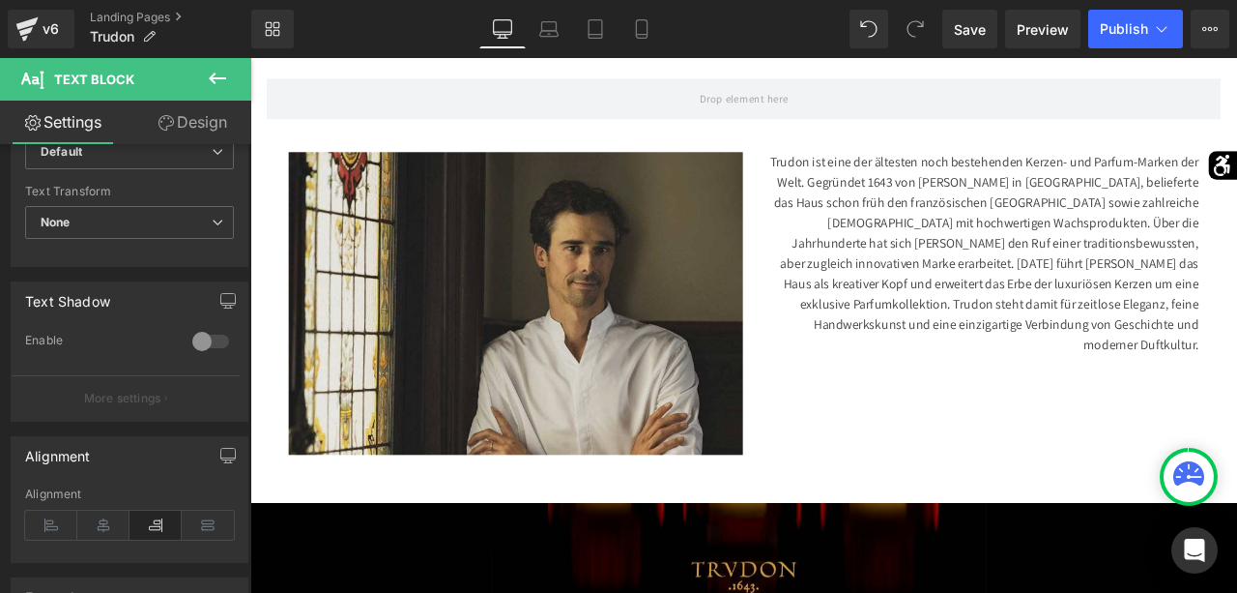
scroll to position [553, 0]
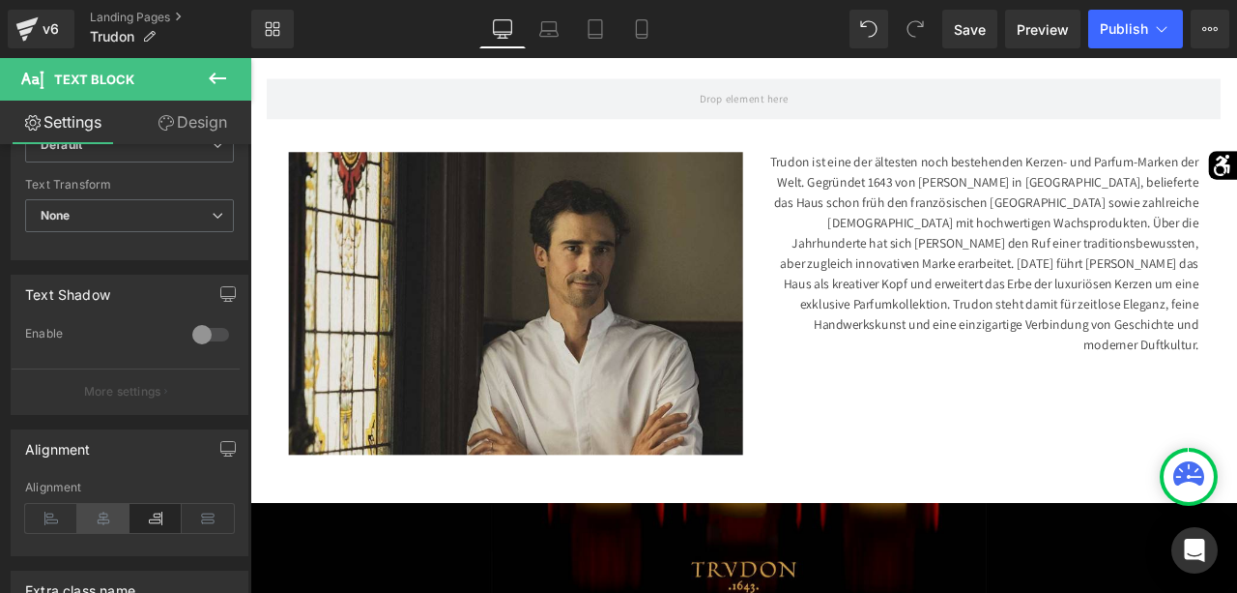
click at [95, 517] on icon at bounding box center [103, 518] width 52 height 29
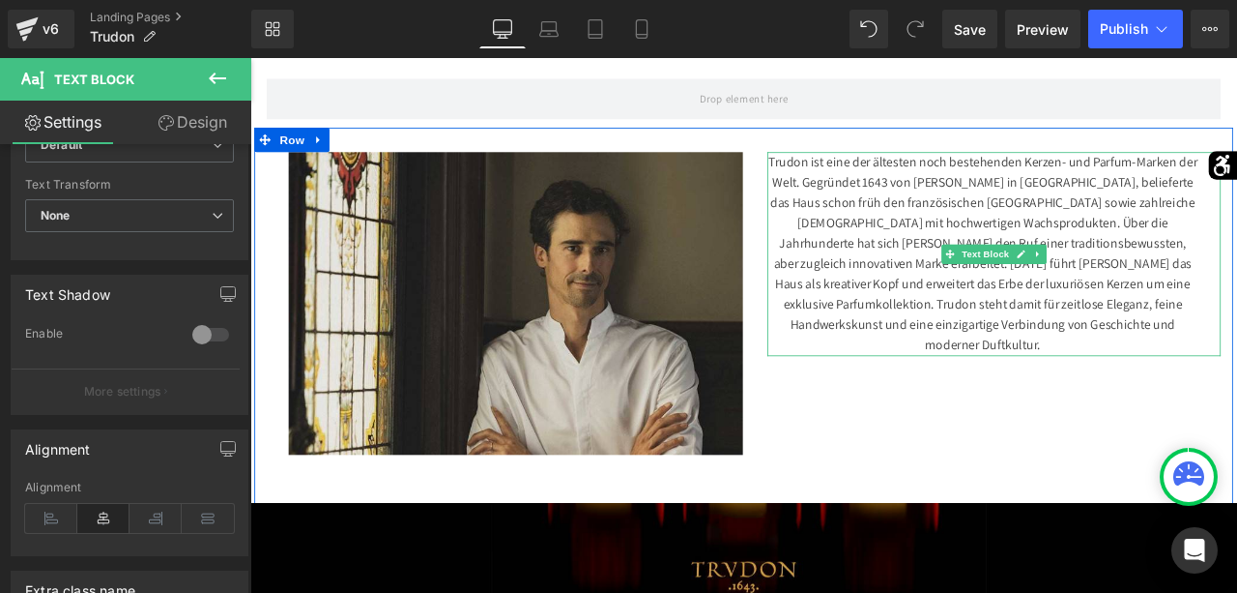
click at [874, 183] on div "Trudon ist eine der ältesten noch bestehenden Kerzen- und Parfum-Marken der Wel…" at bounding box center [1132, 301] width 539 height 265
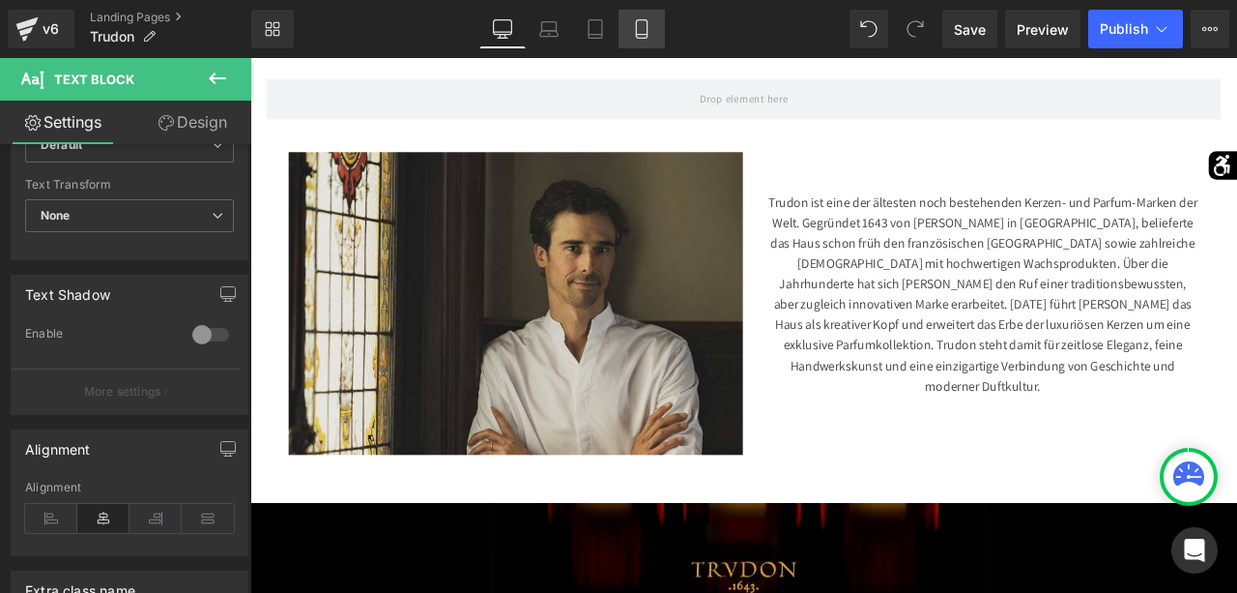
click at [647, 29] on icon at bounding box center [641, 28] width 19 height 19
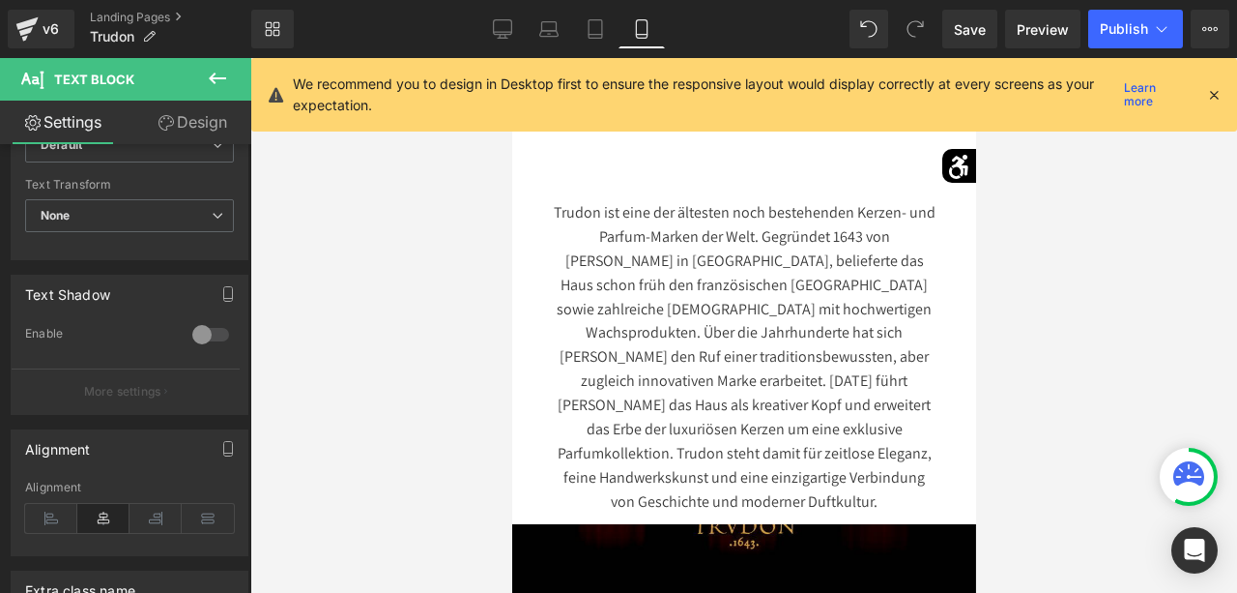
scroll to position [927, 0]
click at [509, 24] on icon at bounding box center [502, 28] width 19 height 19
type input "100"
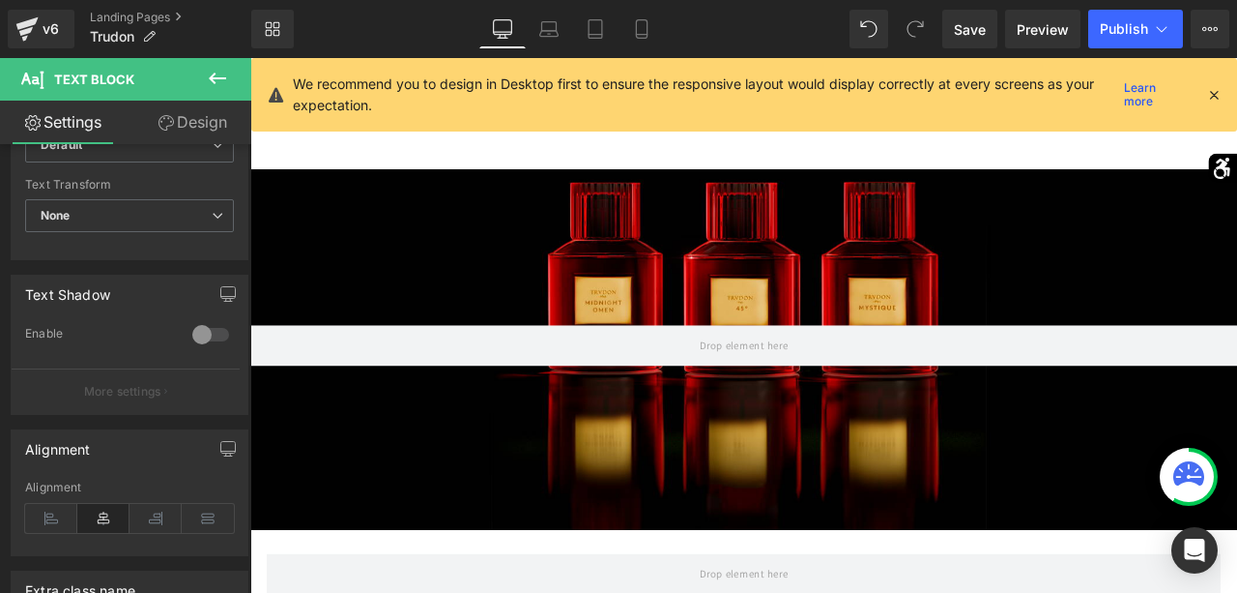
scroll to position [547, 0]
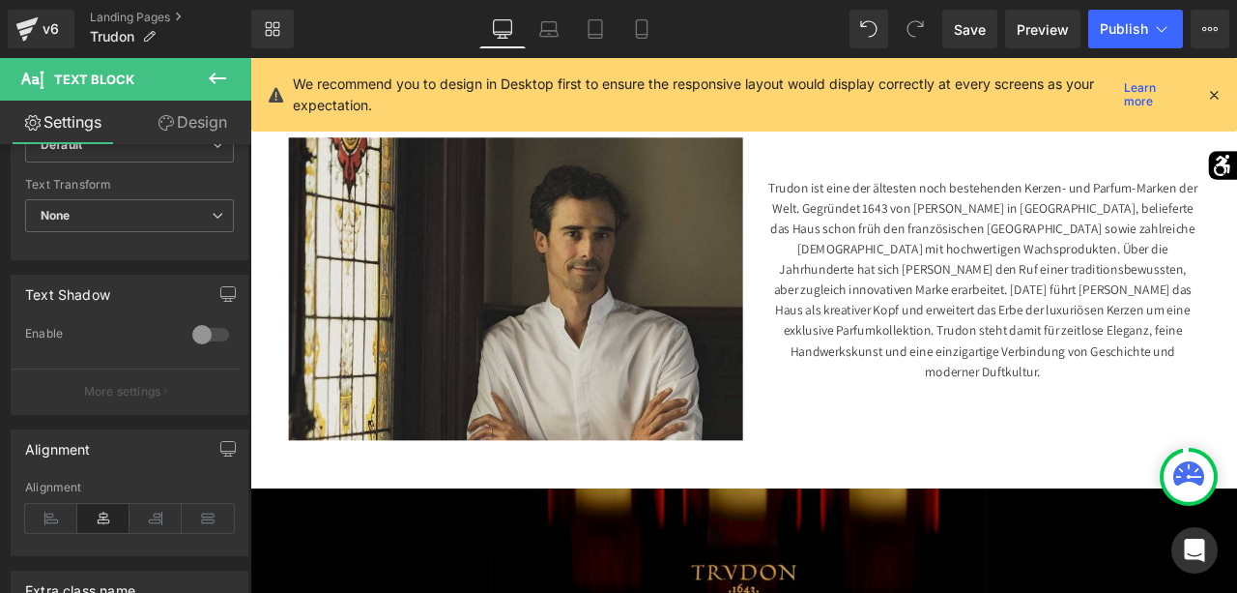
click at [235, 82] on button at bounding box center [218, 79] width 68 height 43
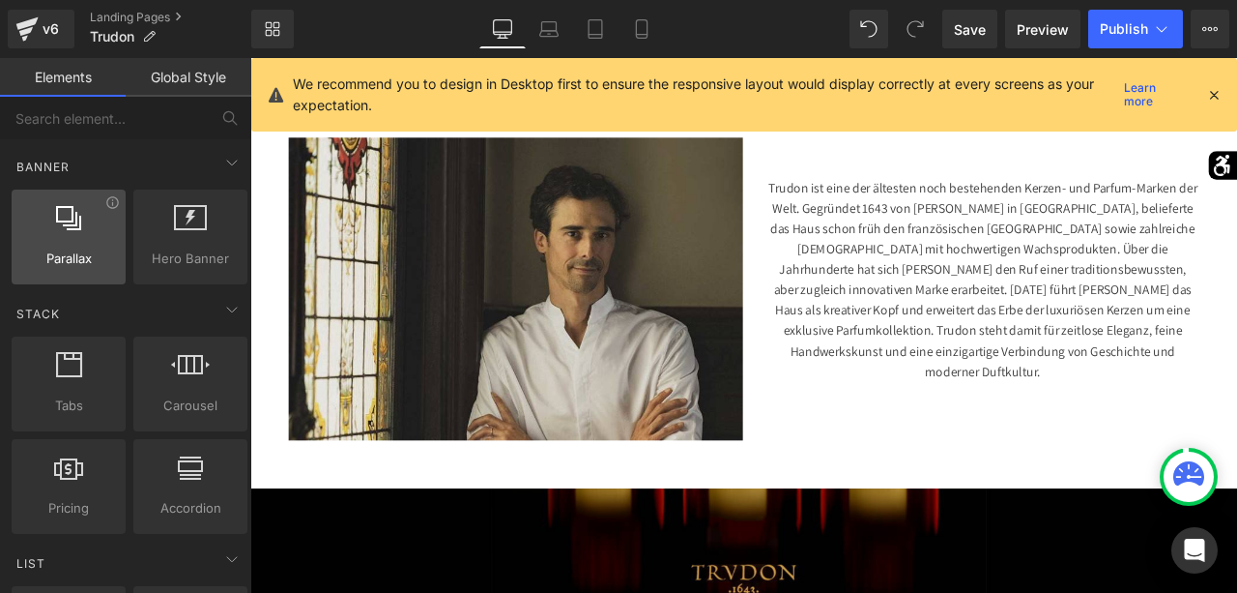
scroll to position [0, 0]
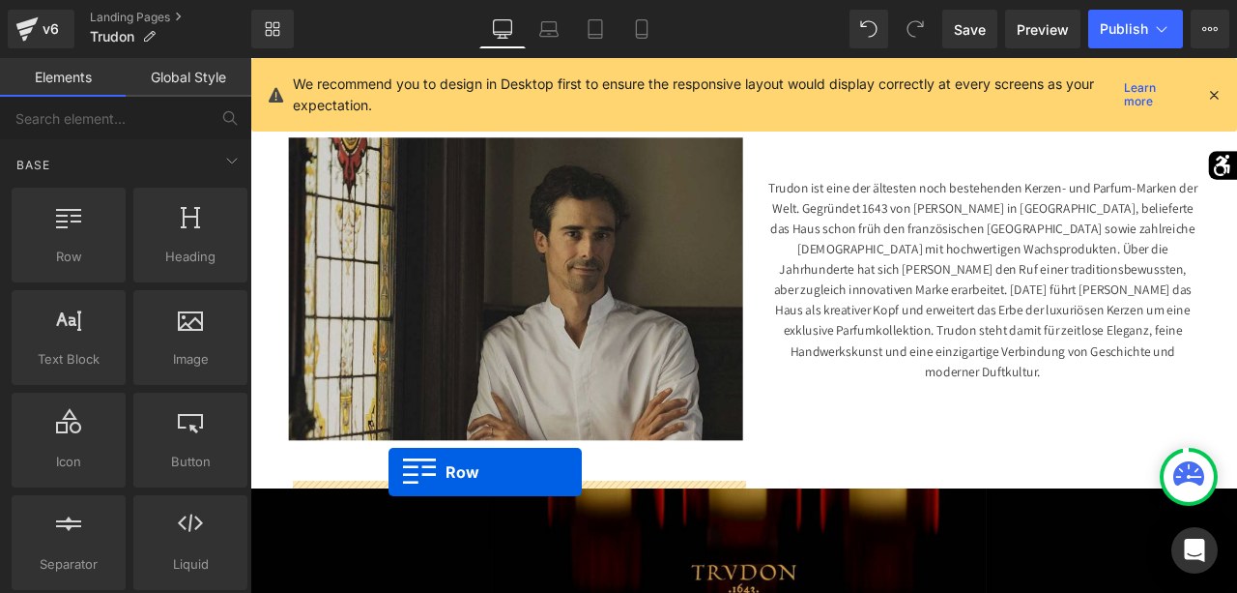
drag, startPoint x: 340, startPoint y: 314, endPoint x: 415, endPoint y: 548, distance: 245.5
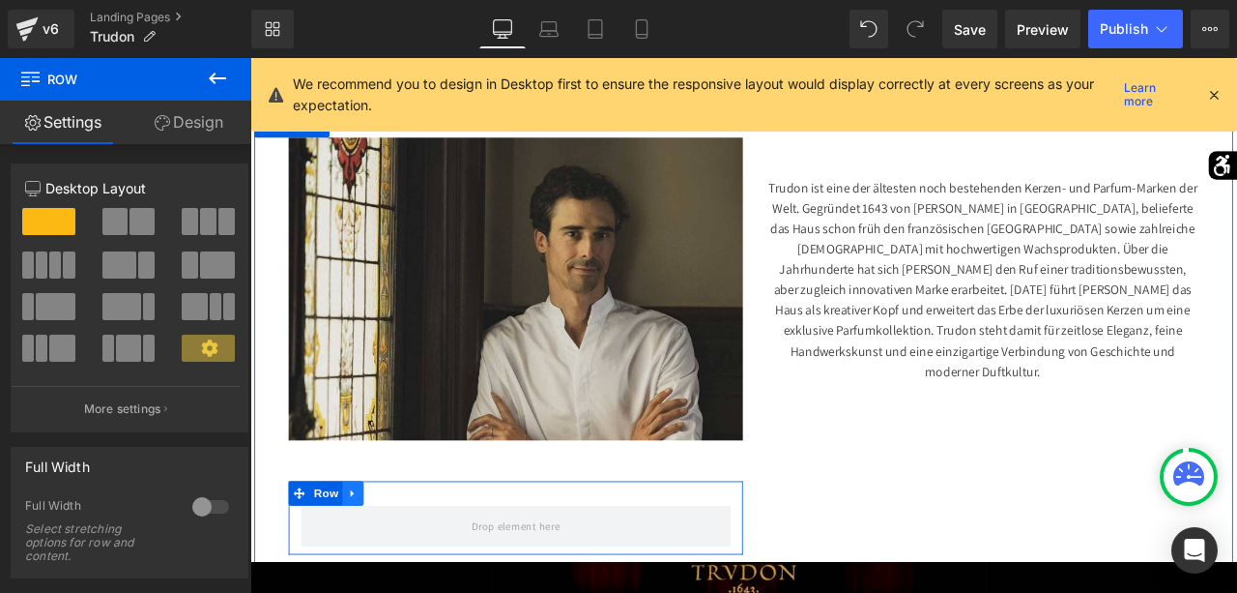
click at [378, 568] on icon at bounding box center [372, 575] width 14 height 15
click at [425, 576] on icon at bounding box center [423, 575] width 14 height 15
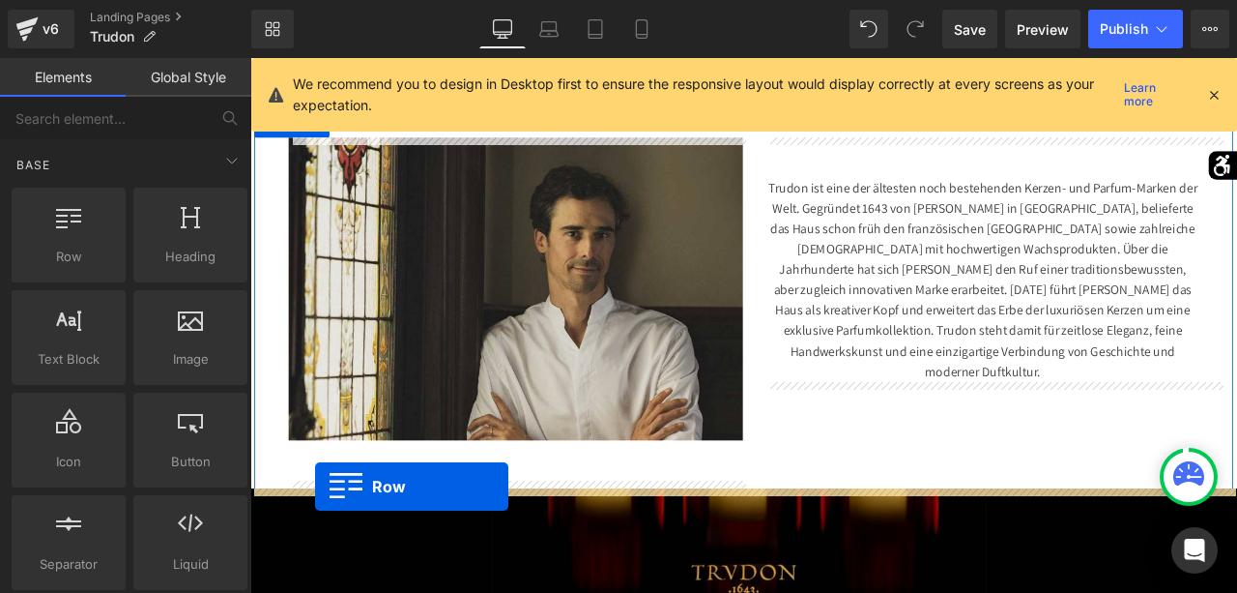
drag, startPoint x: 340, startPoint y: 310, endPoint x: 327, endPoint y: 566, distance: 255.6
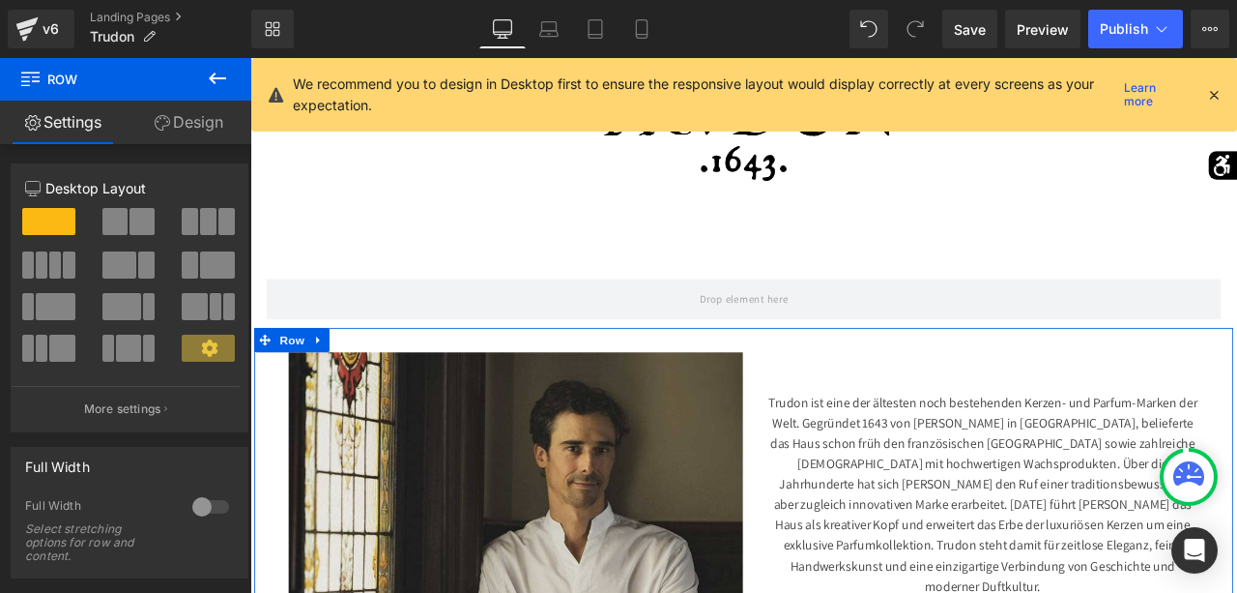
scroll to position [290, 0]
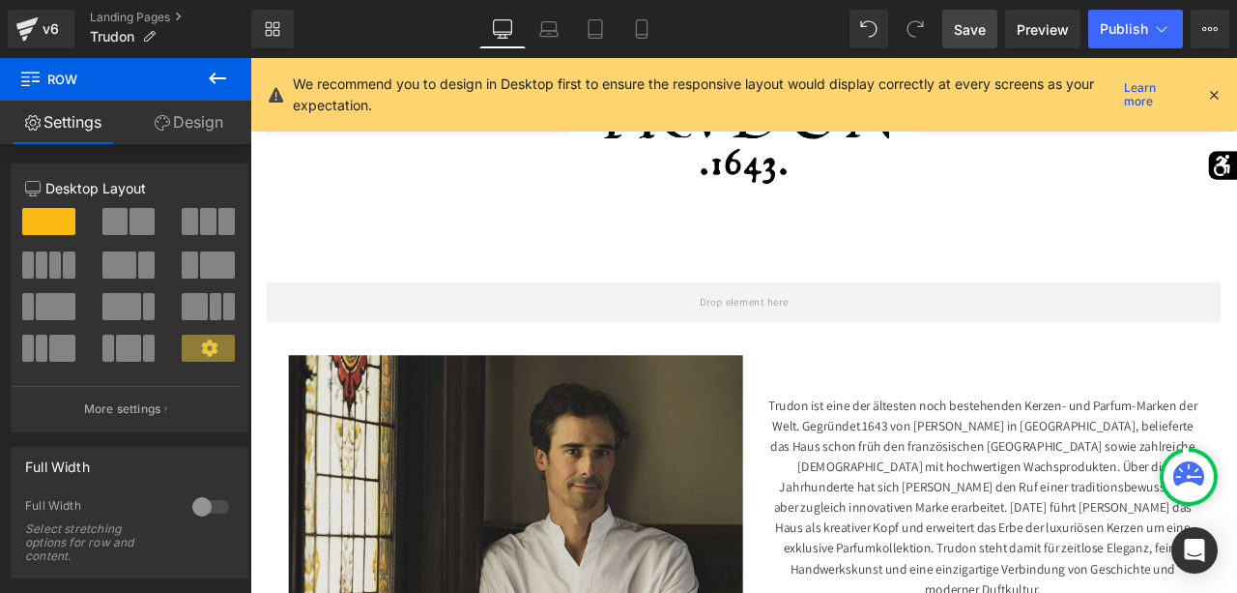
click at [977, 22] on span "Save" at bounding box center [970, 29] width 32 height 20
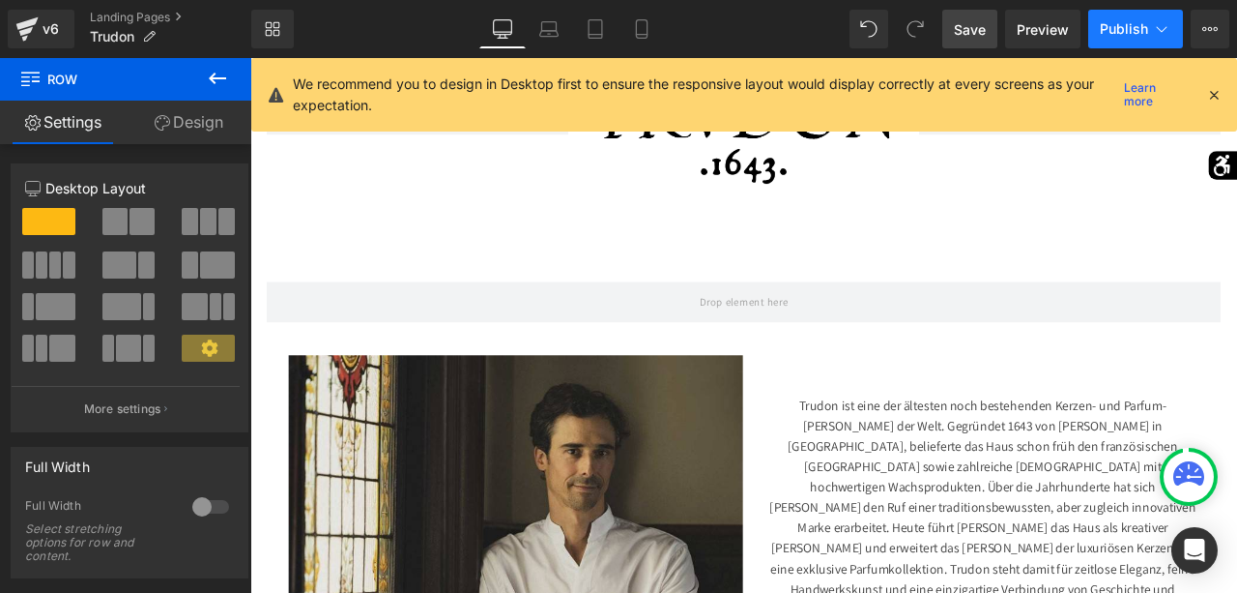
click at [1136, 20] on button "Publish" at bounding box center [1136, 29] width 95 height 39
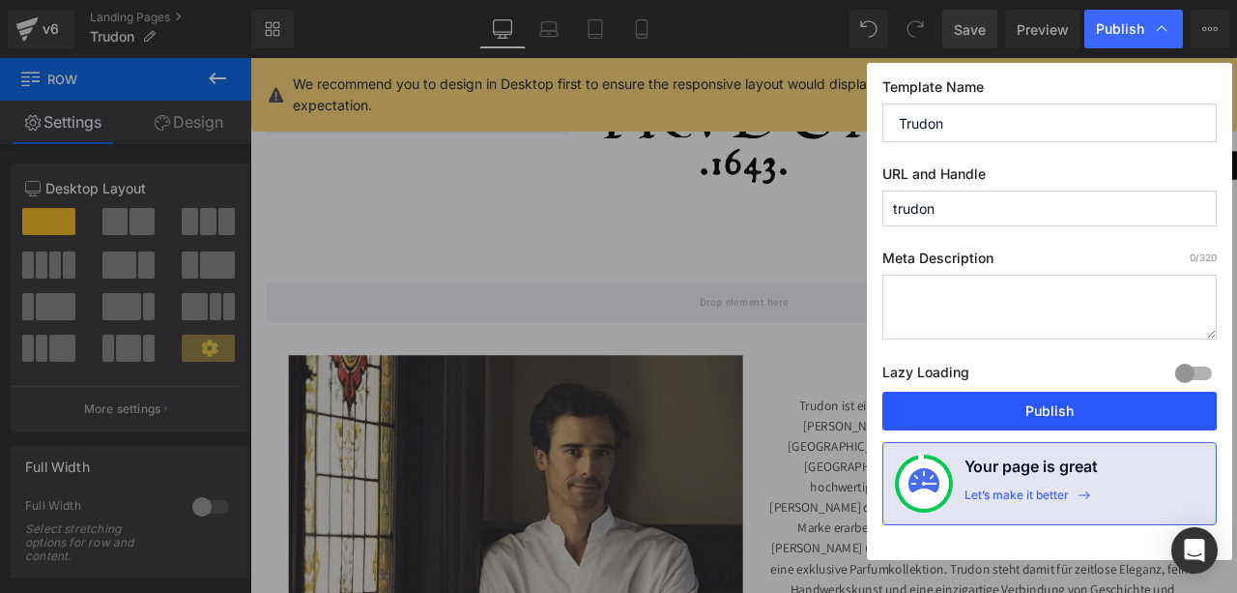
drag, startPoint x: 1031, startPoint y: 401, endPoint x: 690, endPoint y: 355, distance: 343.5
click at [1031, 401] on button "Publish" at bounding box center [1050, 411] width 335 height 39
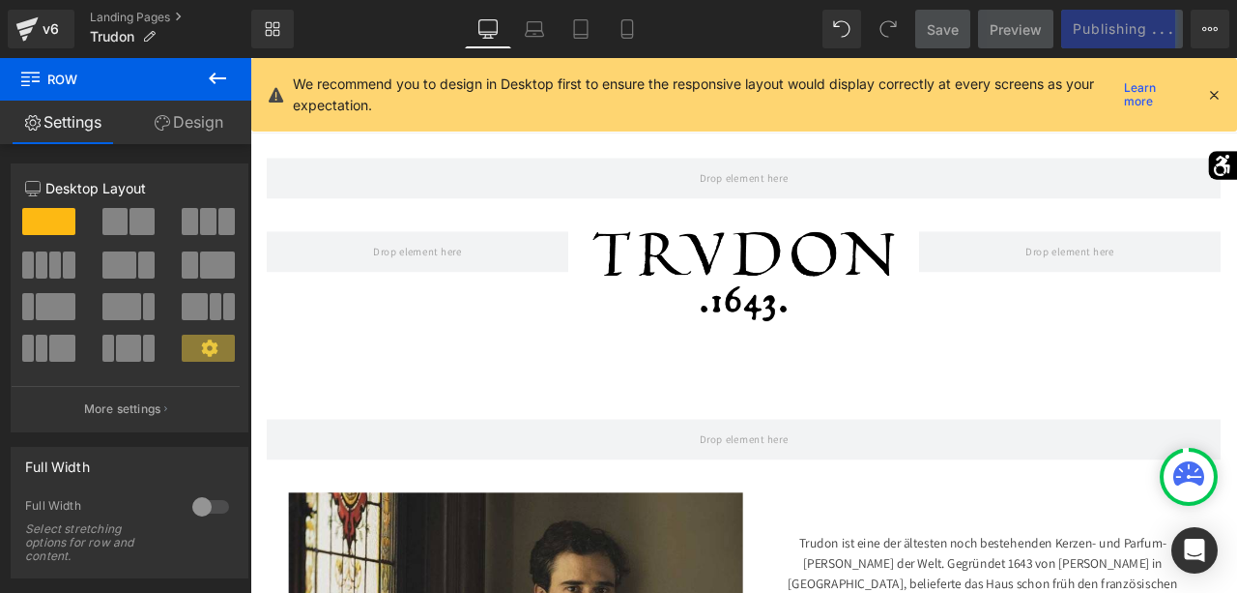
scroll to position [123, 0]
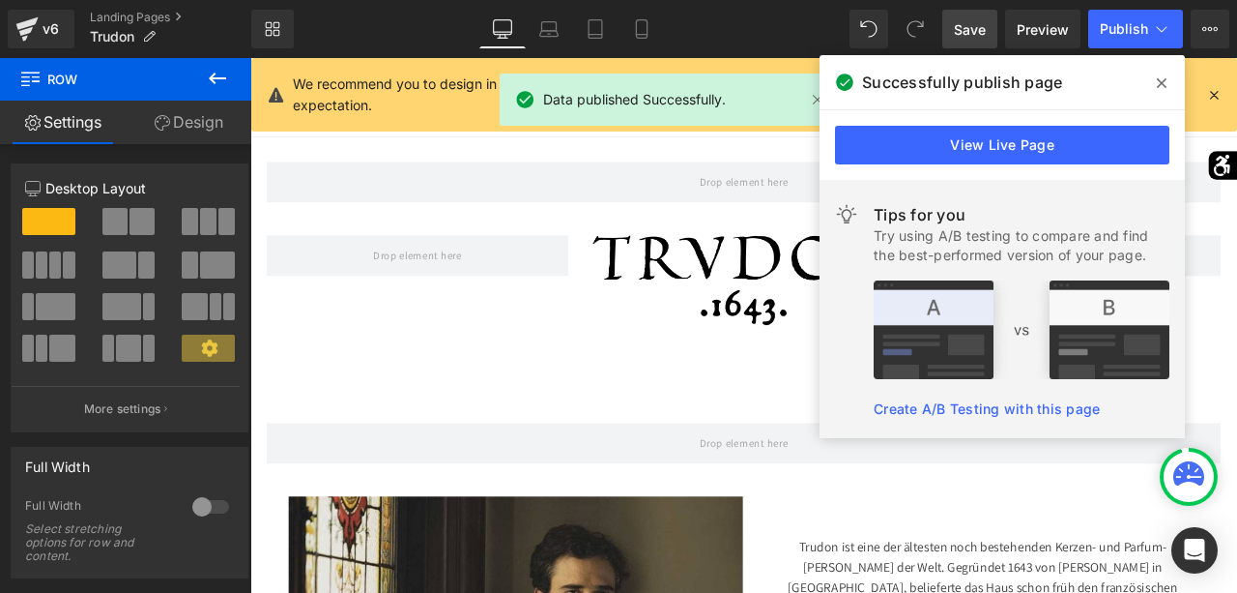
click at [1162, 78] on icon at bounding box center [1162, 82] width 10 height 15
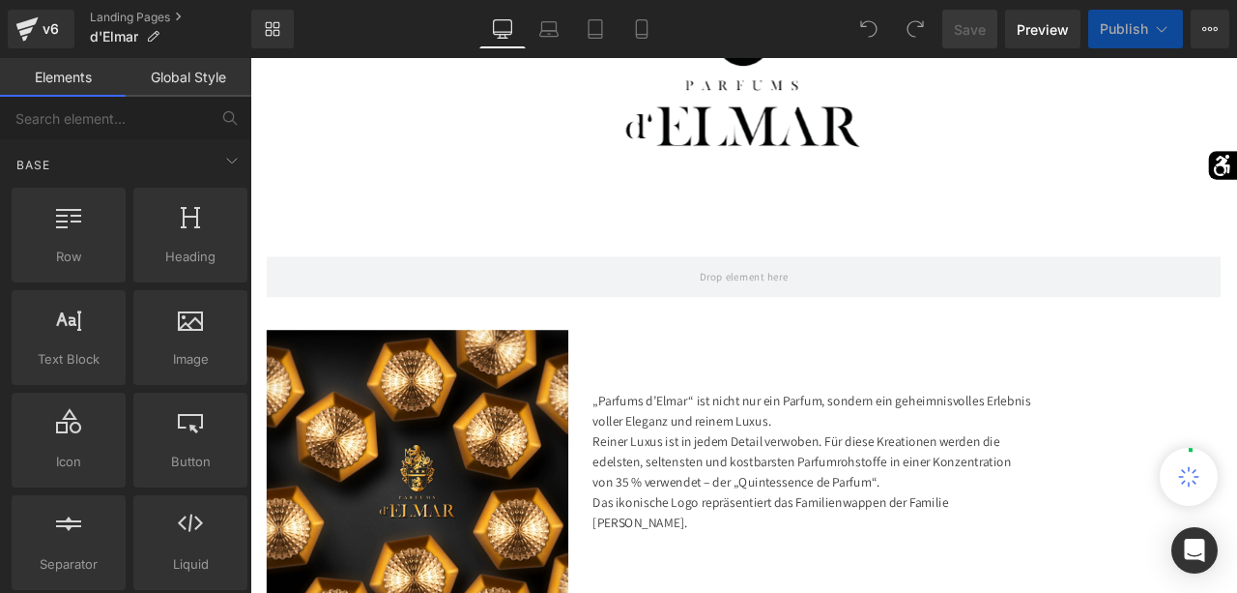
scroll to position [540, 0]
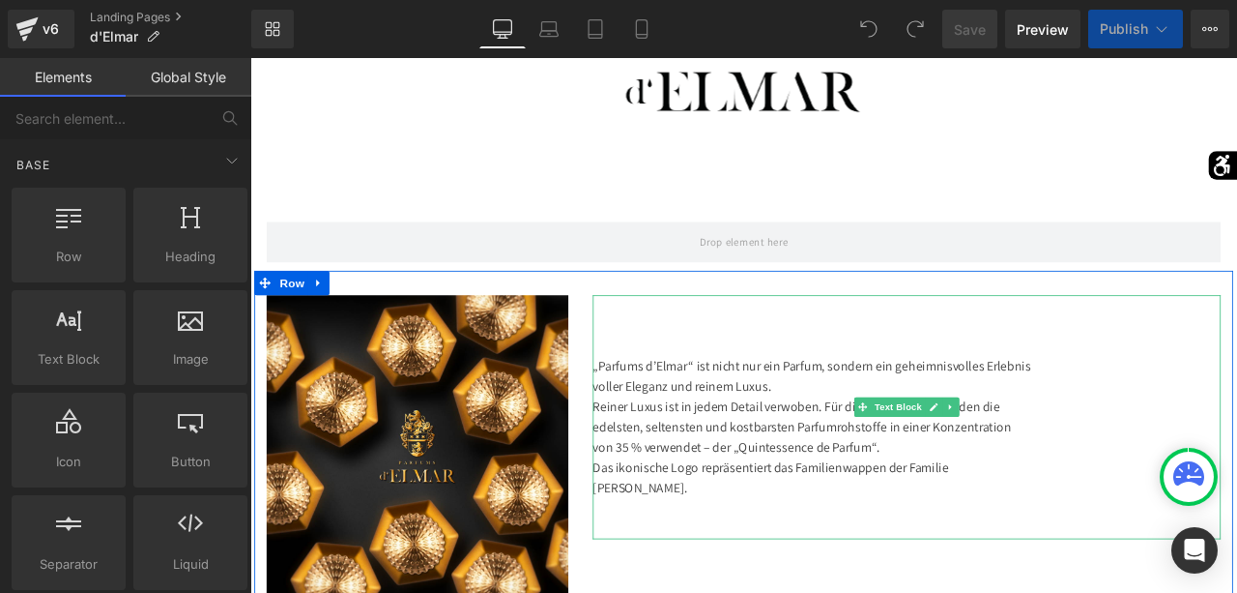
click at [676, 371] on div "„Parfums d’Elmar“ ist nicht nur ein Parfum, sondern ein geheimnisvolles Erlebni…" at bounding box center [1028, 483] width 744 height 289
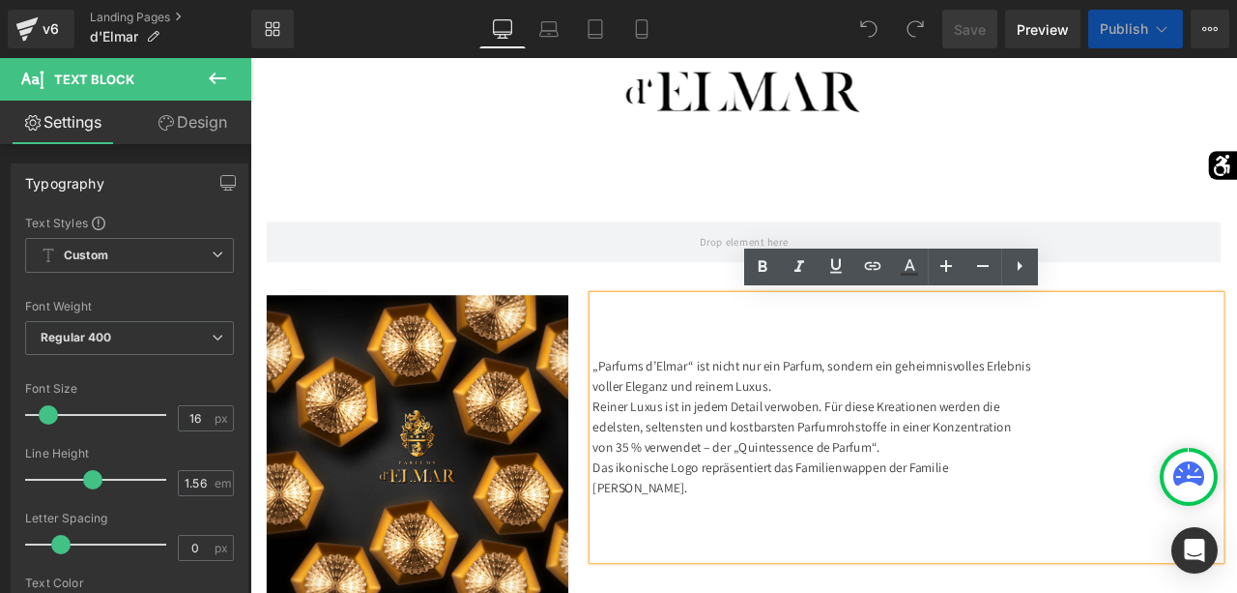
click at [1237, 326] on div "Image „Parfums d’Elmar“ ist nicht nur ein Parfum, sondern ein geheimnisvolles E…" at bounding box center [835, 532] width 1160 height 445
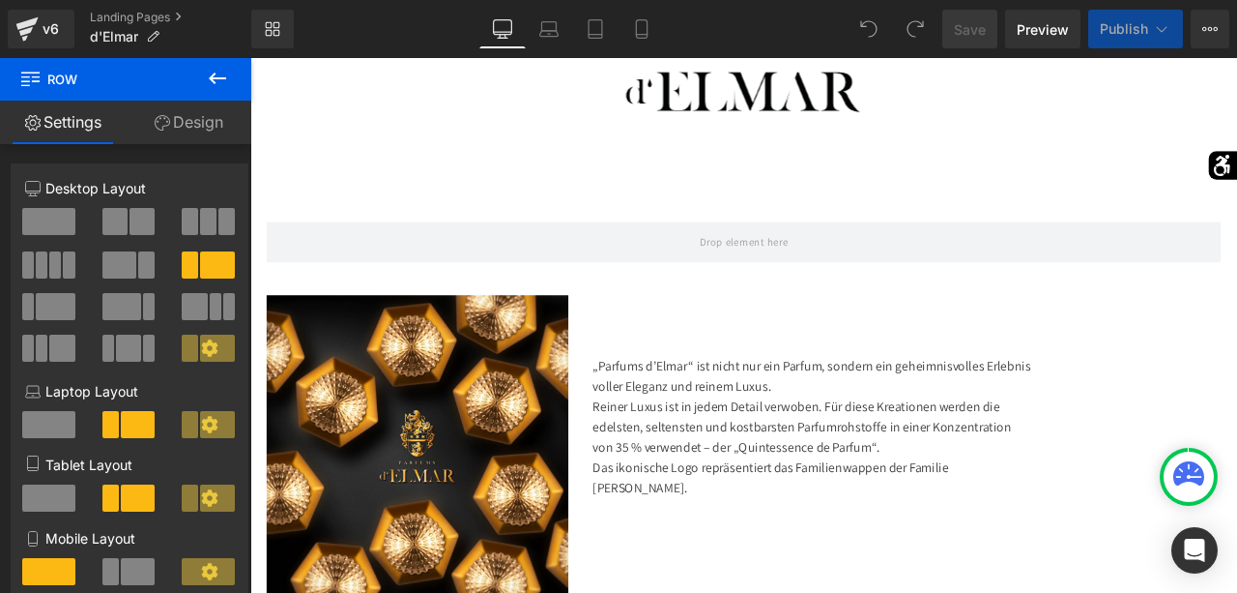
click at [1233, 301] on div "Row" at bounding box center [835, 266] width 1160 height 87
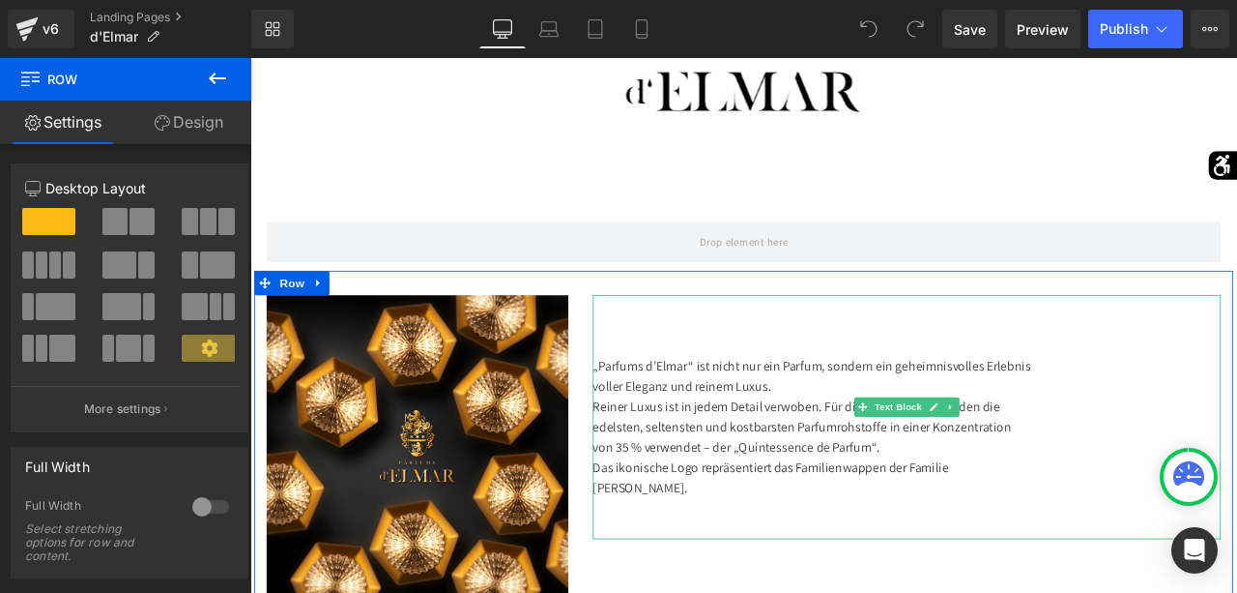
click at [1237, 474] on div "„Parfums d’Elmar“ ist nicht nur ein Parfum, sondern ein geheimnisvolles Erlebni…" at bounding box center [1028, 483] width 744 height 289
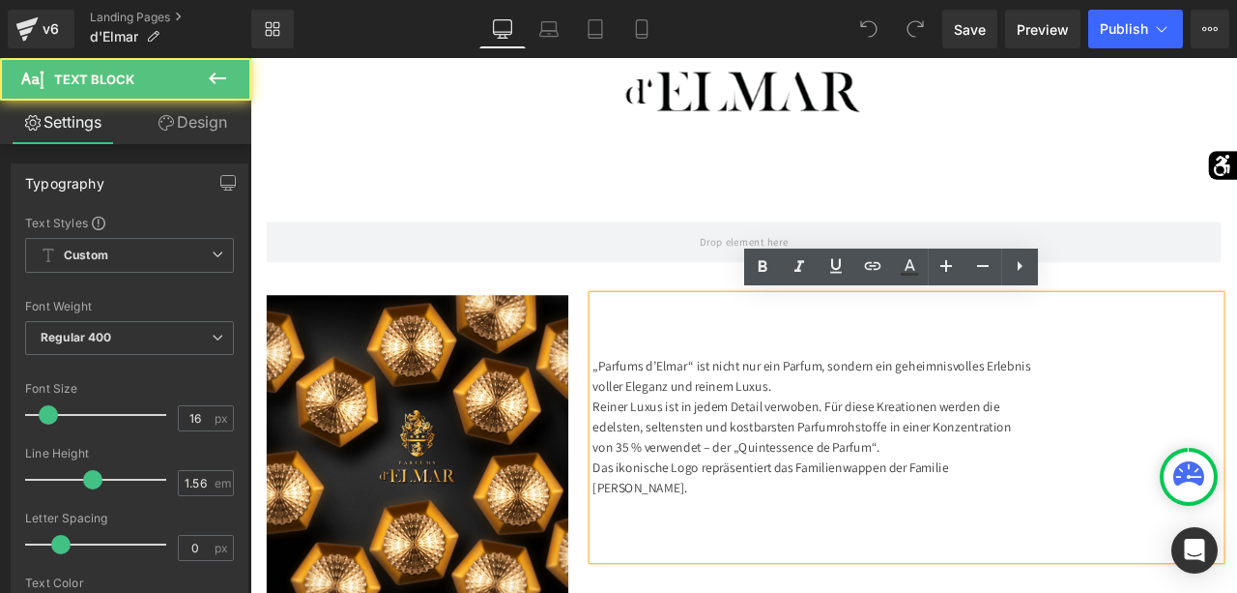
click at [1237, 464] on div "„Parfums d’Elmar“ ist nicht nur ein Parfum, sondern ein geheimnisvolles Erlebni…" at bounding box center [1028, 495] width 744 height 313
click at [1237, 317] on div "Image „Parfums d’Elmar“ ist nicht nur ein Parfum, sondern ein geheimnisvolles E…" at bounding box center [835, 532] width 1160 height 445
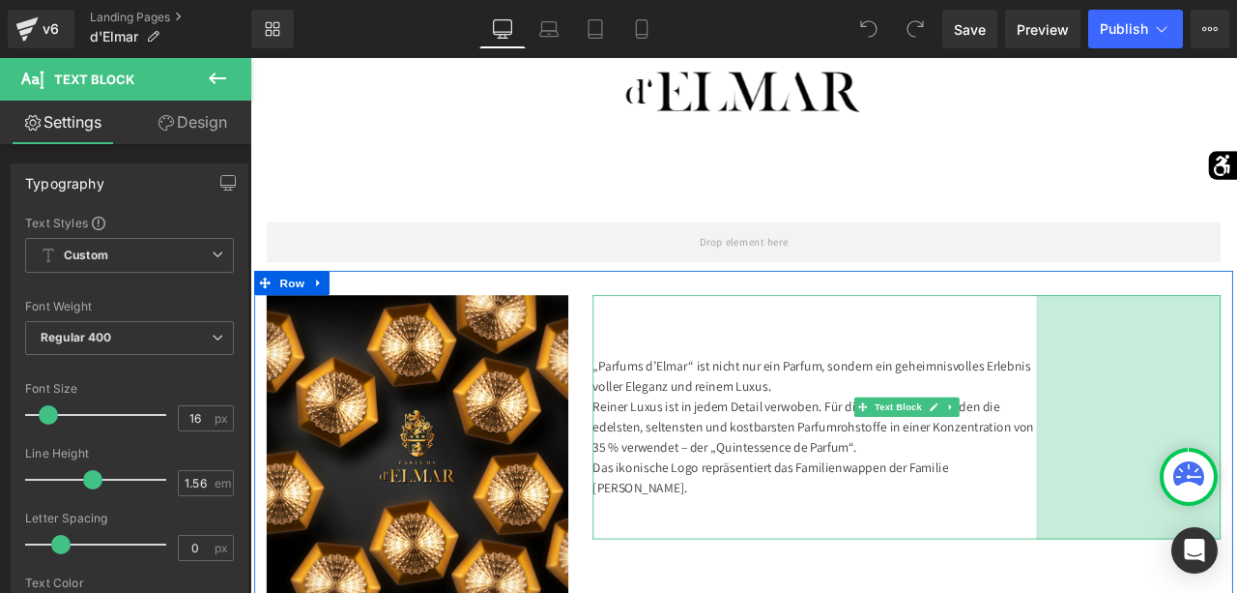
drag, startPoint x: 1400, startPoint y: 435, endPoint x: 1404, endPoint y: 449, distance: 14.1
click at [1237, 449] on div "„Parfums d’Elmar“ ist nicht nur ein Parfum, sondern ein geheimnisvolles Erlebni…" at bounding box center [1028, 483] width 773 height 289
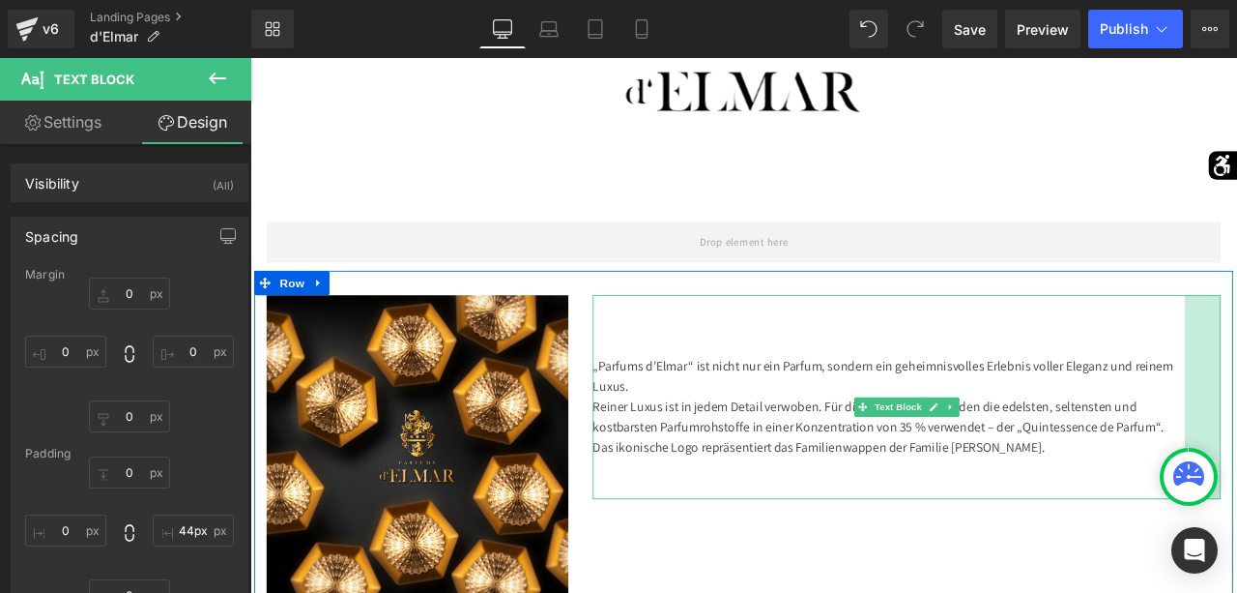
drag, startPoint x: 1232, startPoint y: 448, endPoint x: 1419, endPoint y: 449, distance: 187.6
type input "59px"
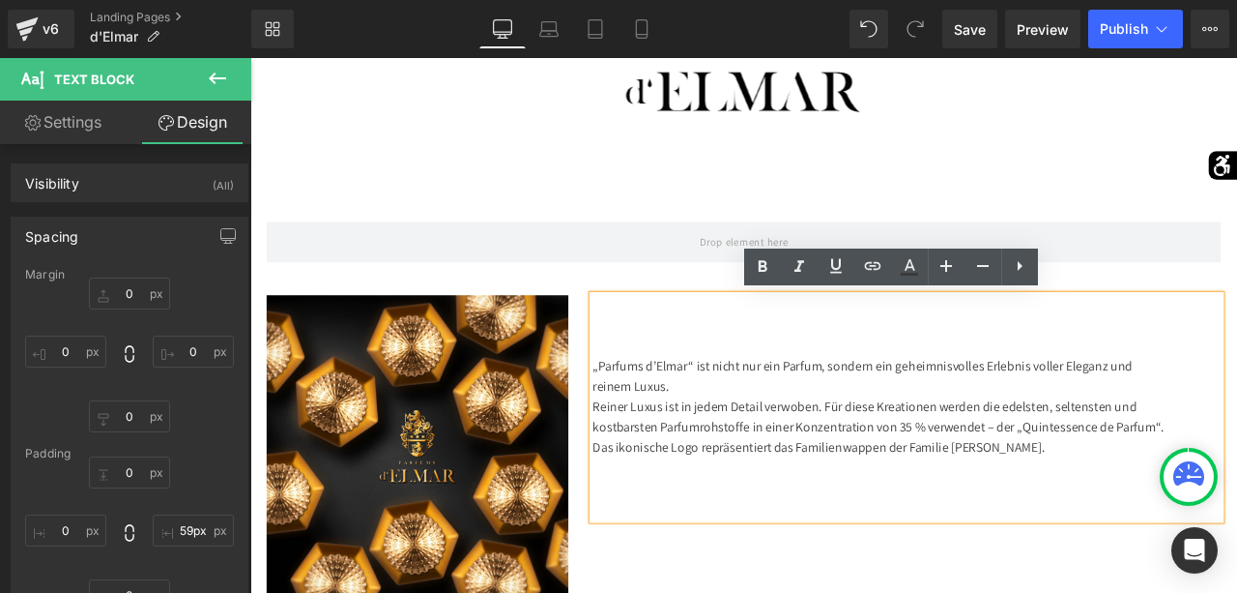
click at [931, 432] on div "„Parfums d’Elmar“ ist nicht nur ein Parfum, sondern ein geheimnisvolles Erlebni…" at bounding box center [1028, 471] width 744 height 265
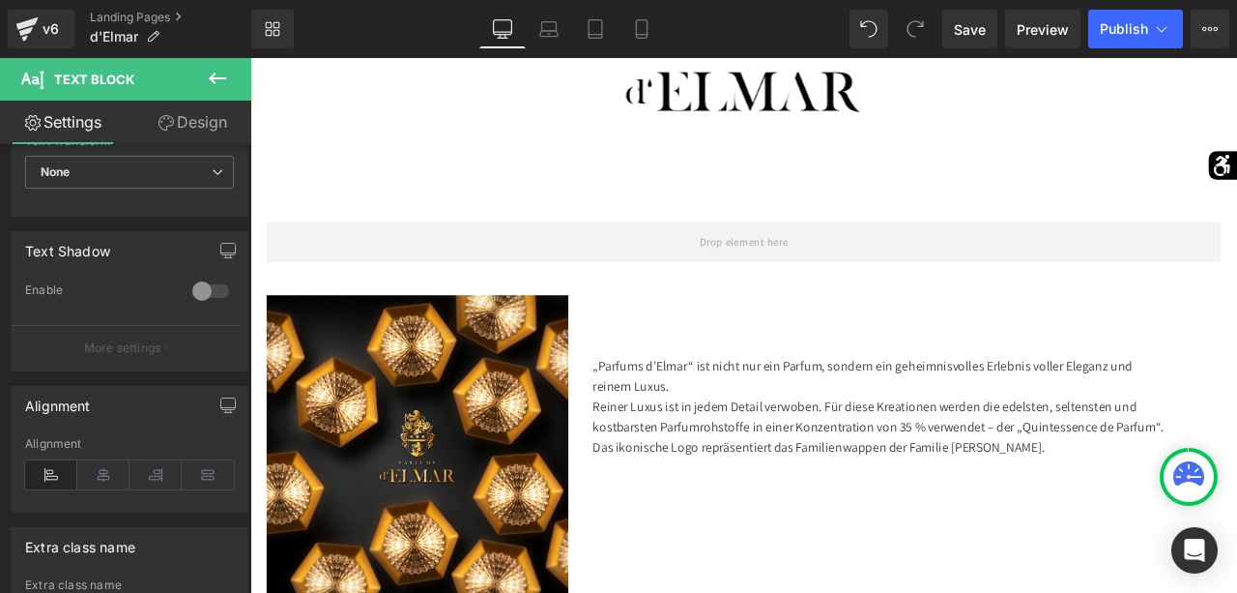
scroll to position [599, 0]
click at [109, 467] on icon at bounding box center [103, 471] width 52 height 29
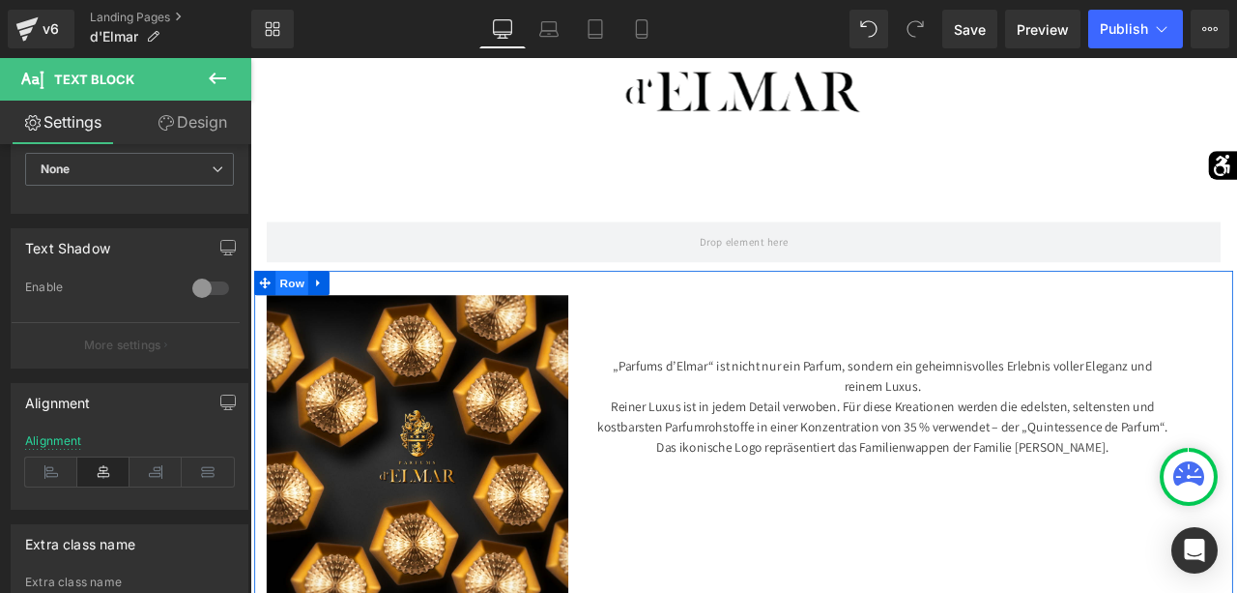
click at [302, 333] on span "Row" at bounding box center [299, 324] width 39 height 29
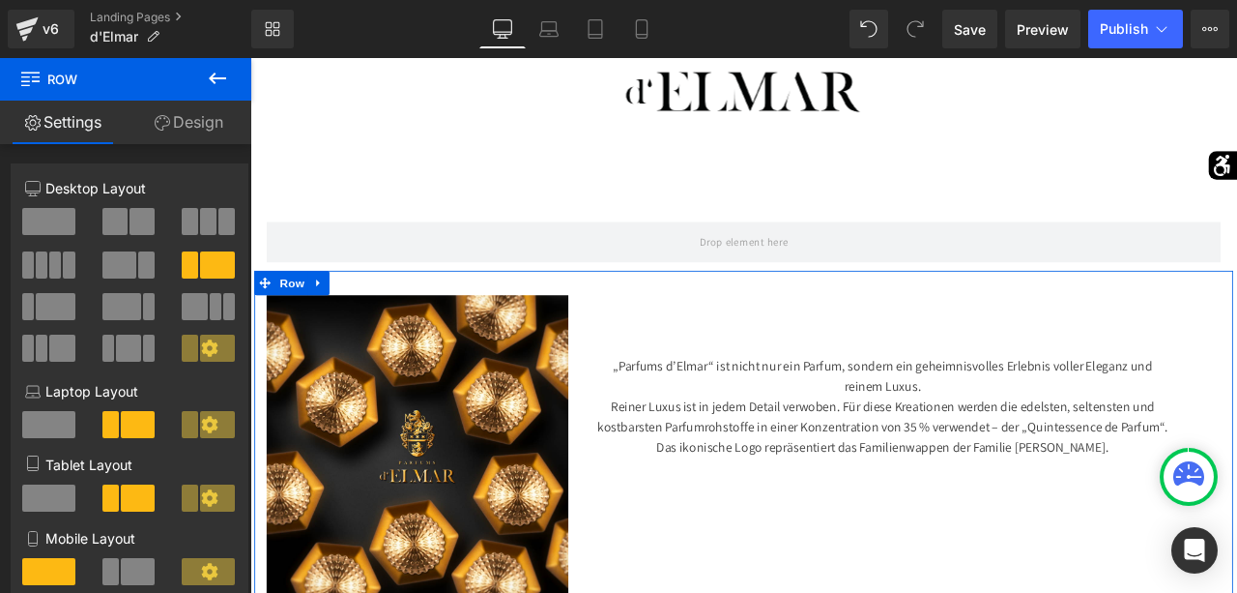
click at [125, 224] on span at bounding box center [114, 221] width 25 height 27
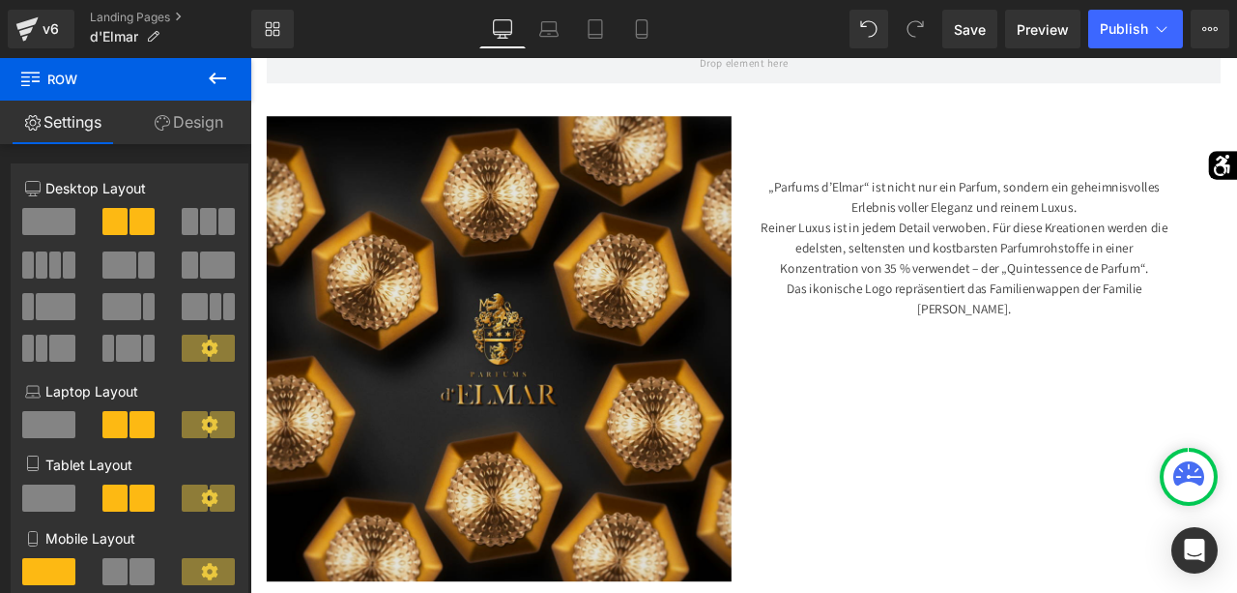
scroll to position [755, 0]
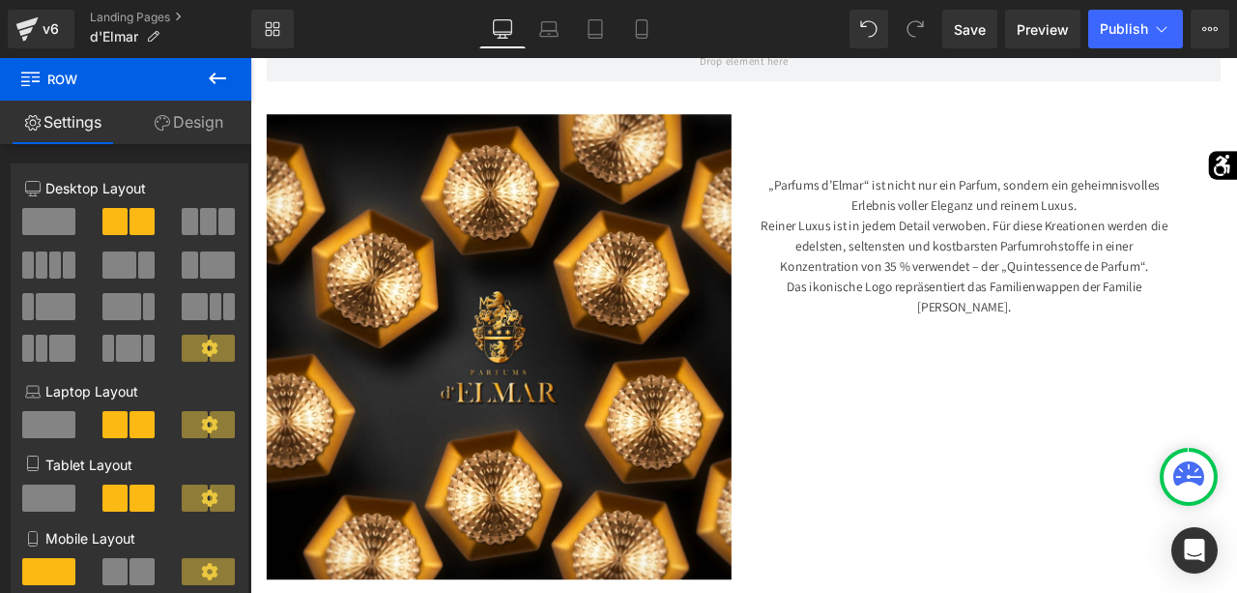
click at [856, 186] on div "„Parfums d’Elmar“ ist nicht nur ein Parfum, sondern ein geheimnisvolles Erlebni…" at bounding box center [1125, 269] width 551 height 289
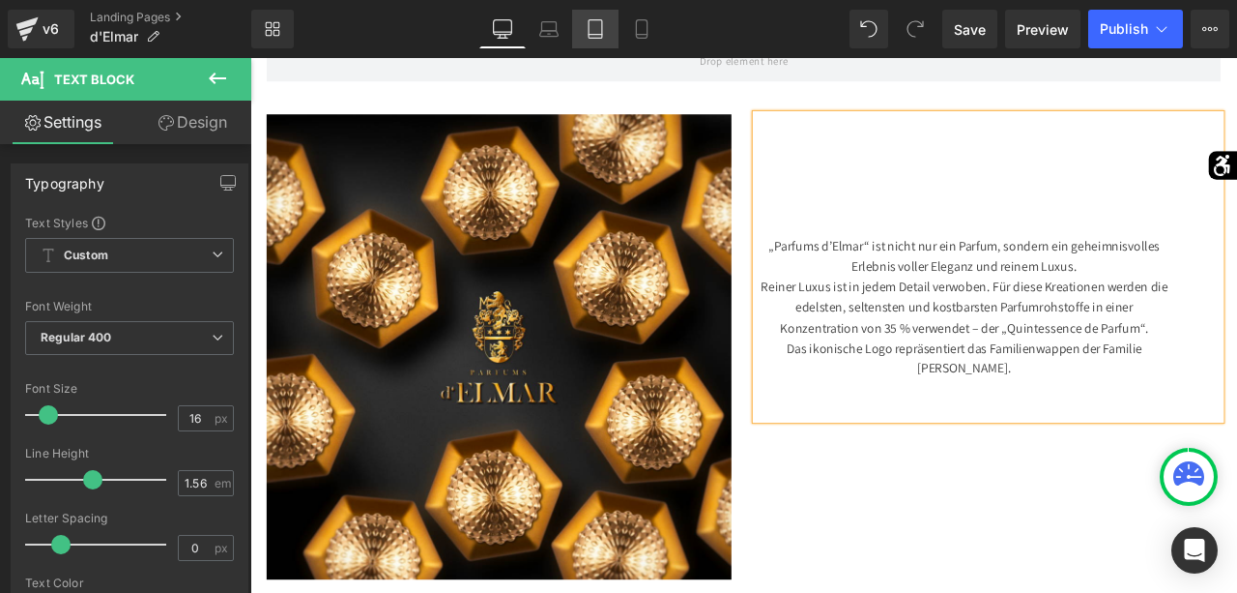
click at [598, 26] on icon at bounding box center [595, 28] width 19 height 19
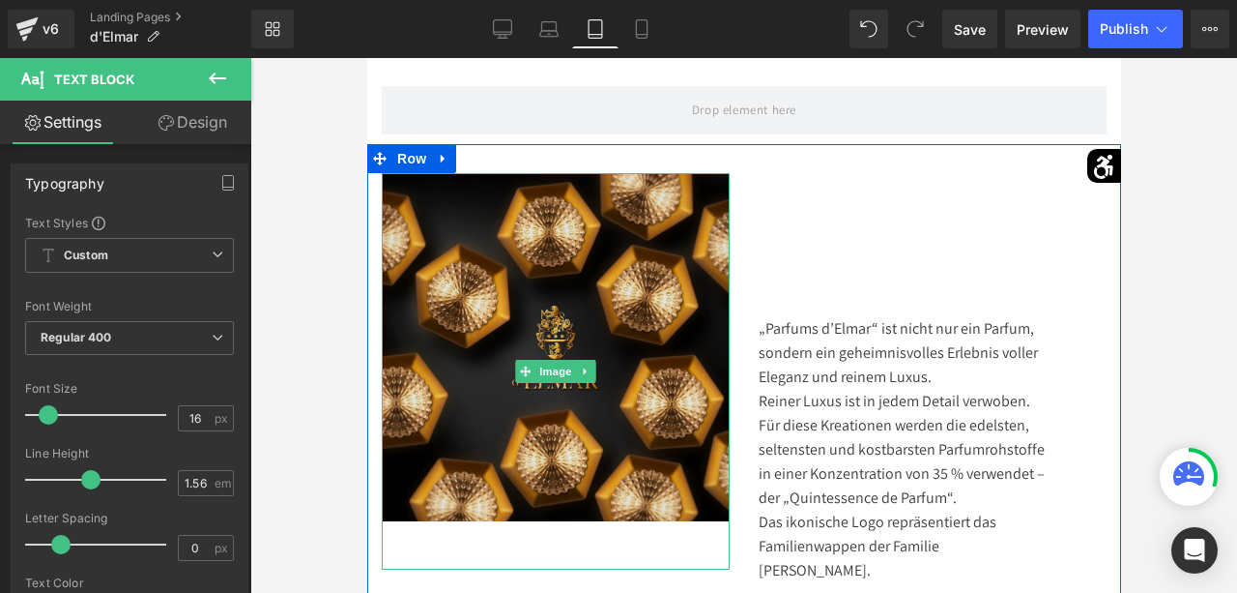
scroll to position [1033, 0]
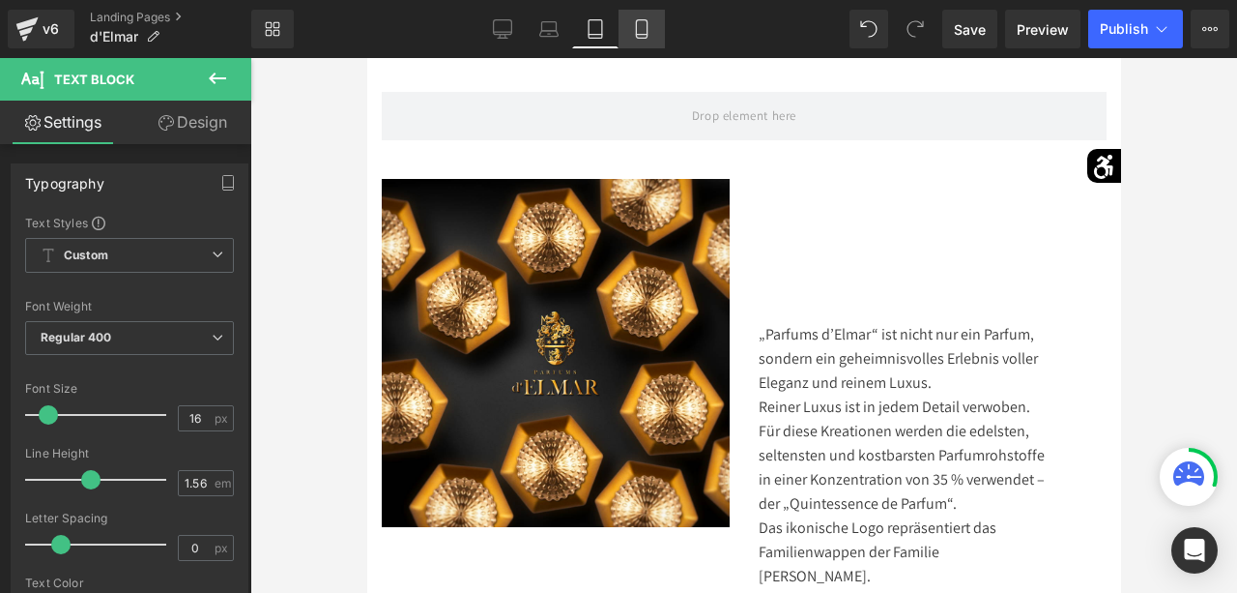
click at [645, 20] on icon at bounding box center [641, 29] width 11 height 18
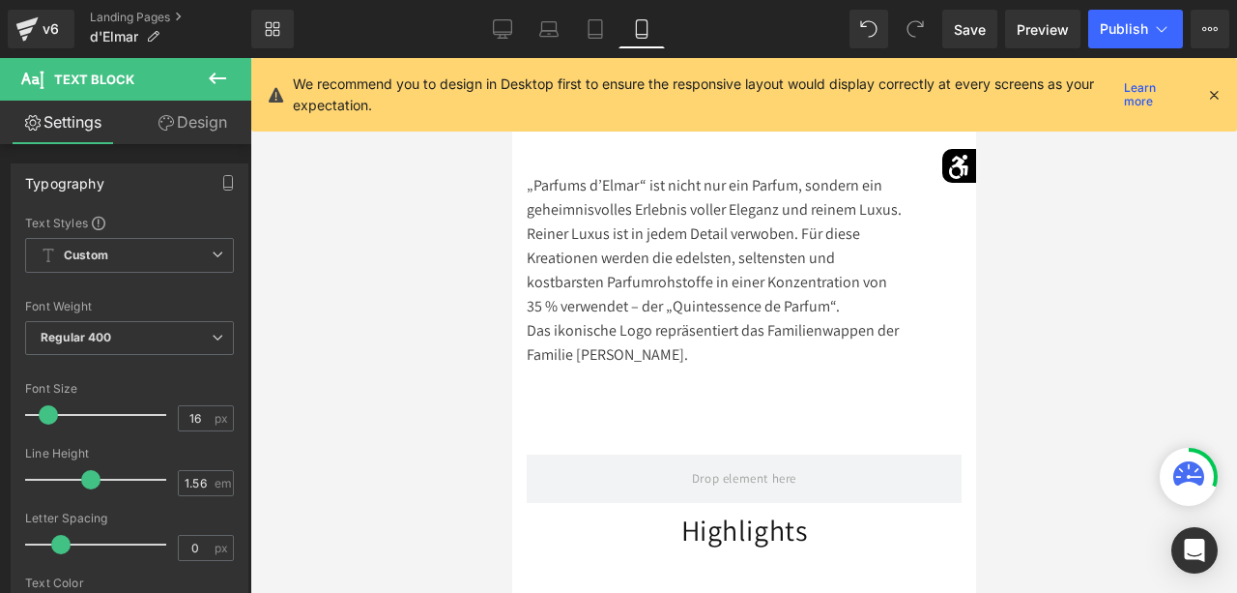
scroll to position [1432, 0]
click at [506, 9] on div "Library Mobile Desktop Laptop Tablet Mobile Save Preview Publish Scheduled View…" at bounding box center [744, 29] width 986 height 58
click at [504, 28] on icon at bounding box center [502, 28] width 19 height 19
type input "100"
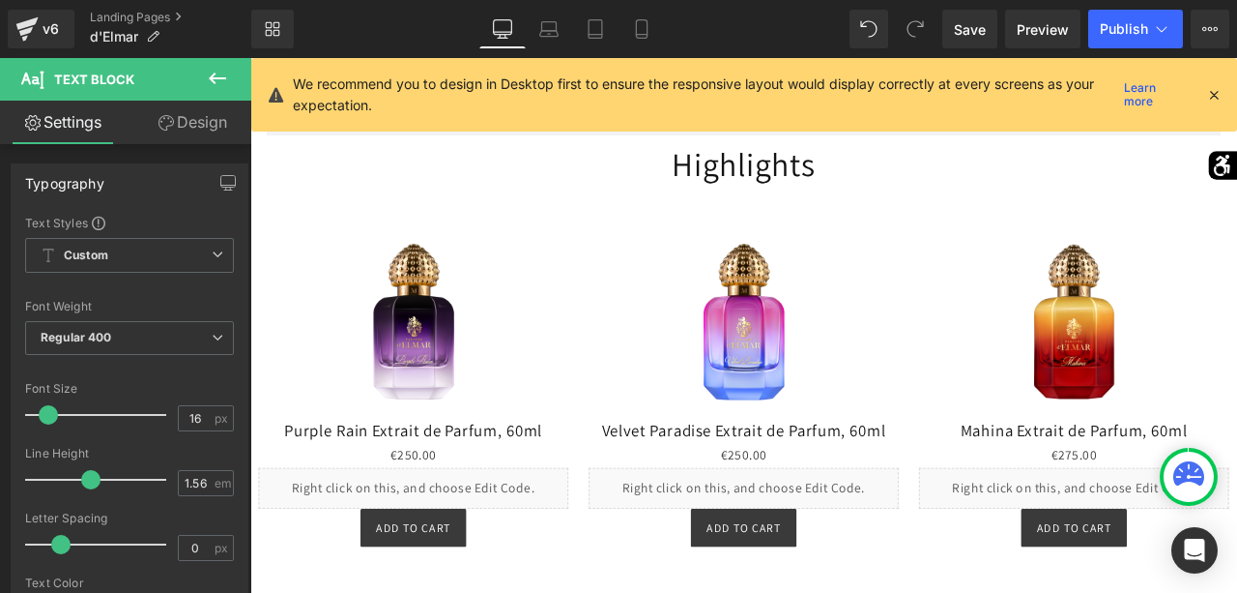
scroll to position [1419, 0]
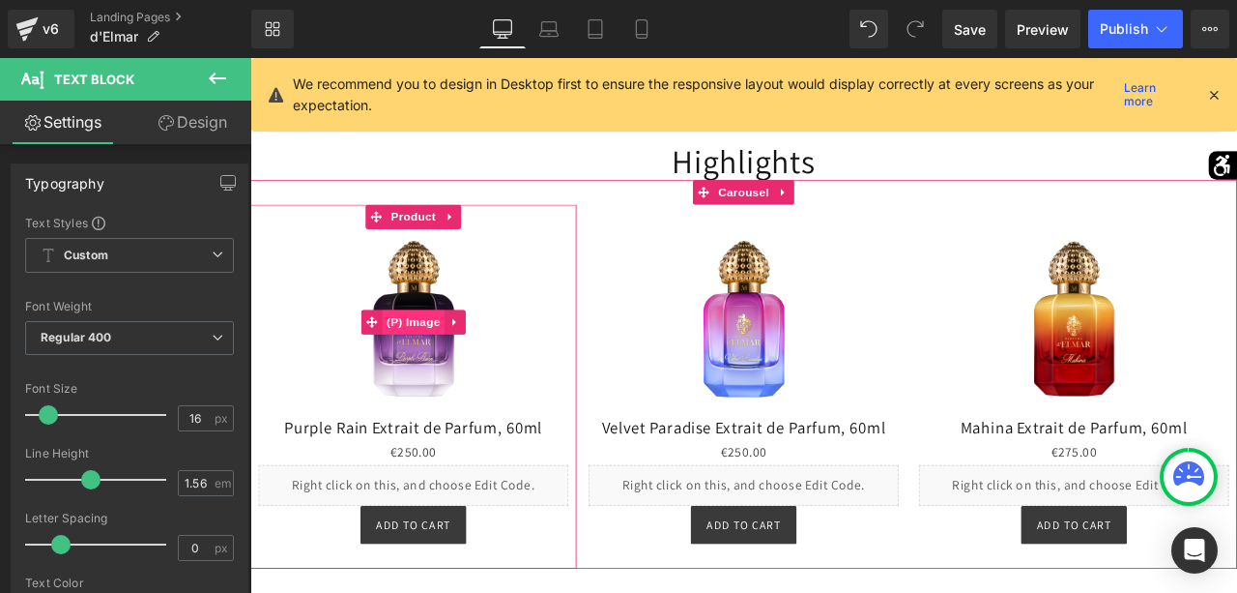
click at [454, 366] on span "(P) Image" at bounding box center [443, 371] width 73 height 29
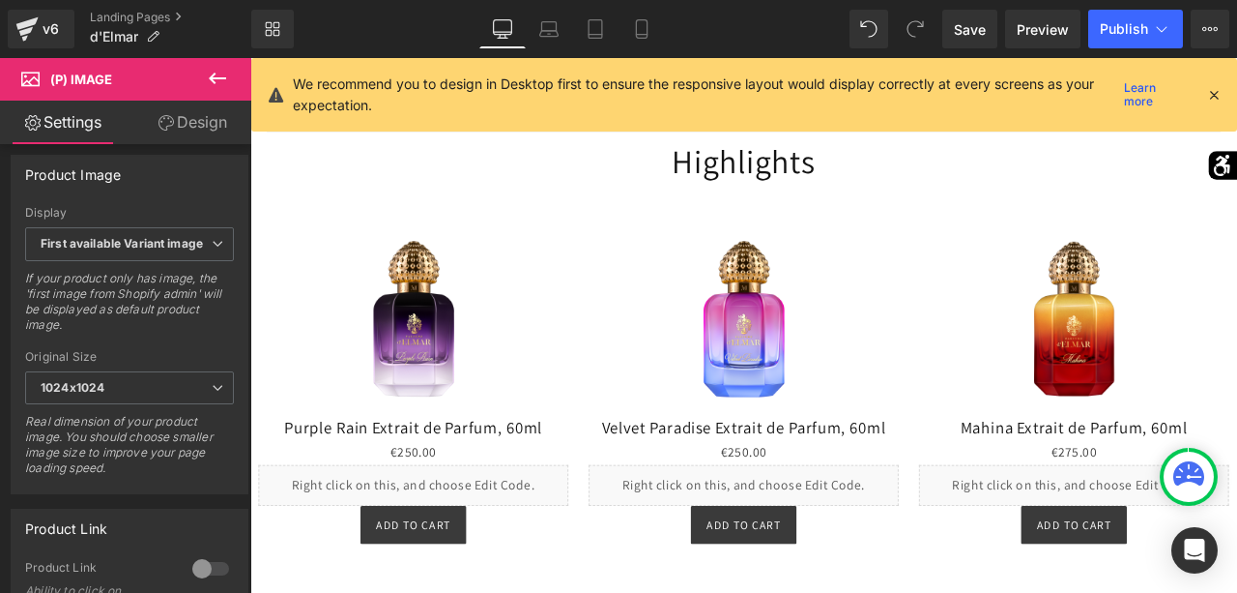
scroll to position [859, 0]
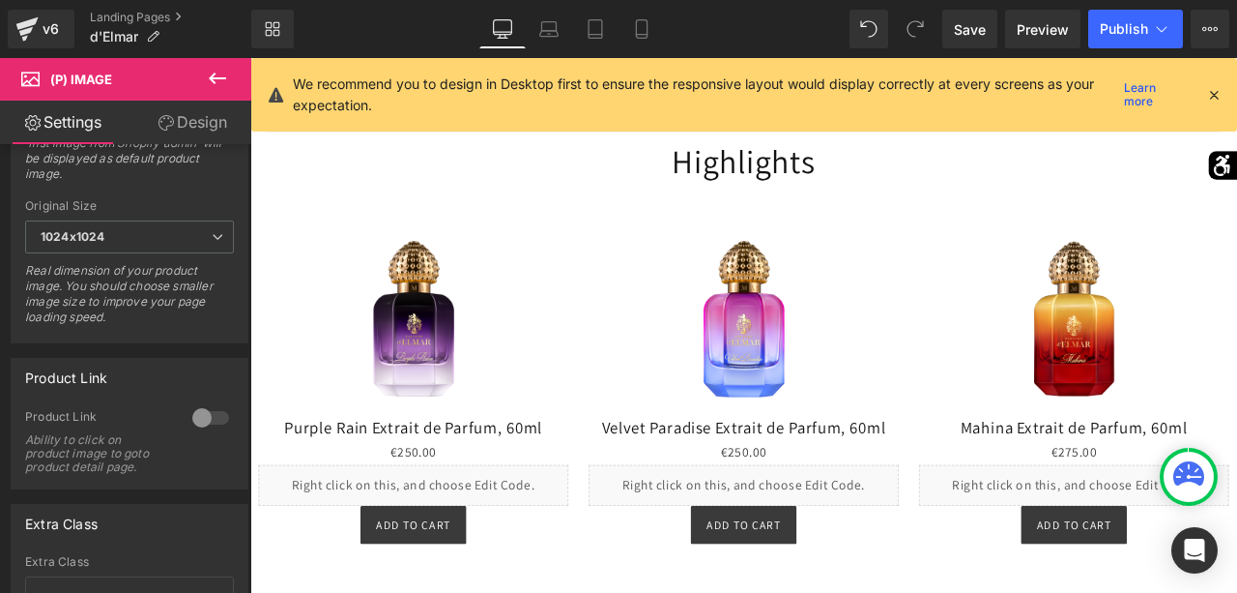
click at [215, 413] on div at bounding box center [211, 417] width 46 height 31
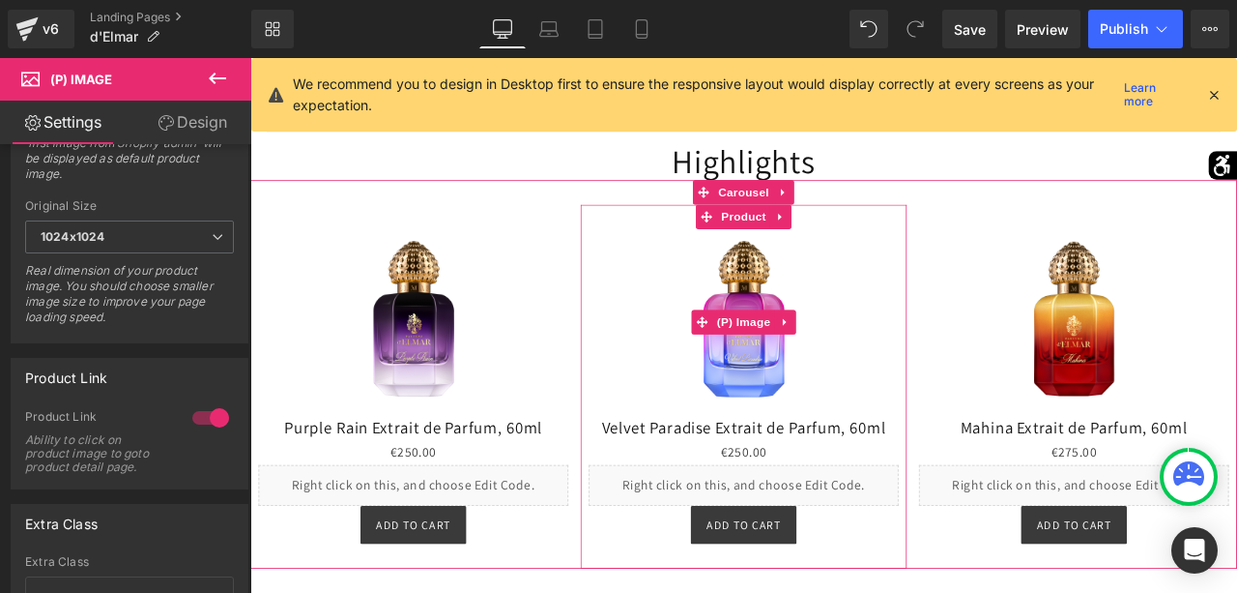
click at [827, 388] on img at bounding box center [835, 371] width 220 height 220
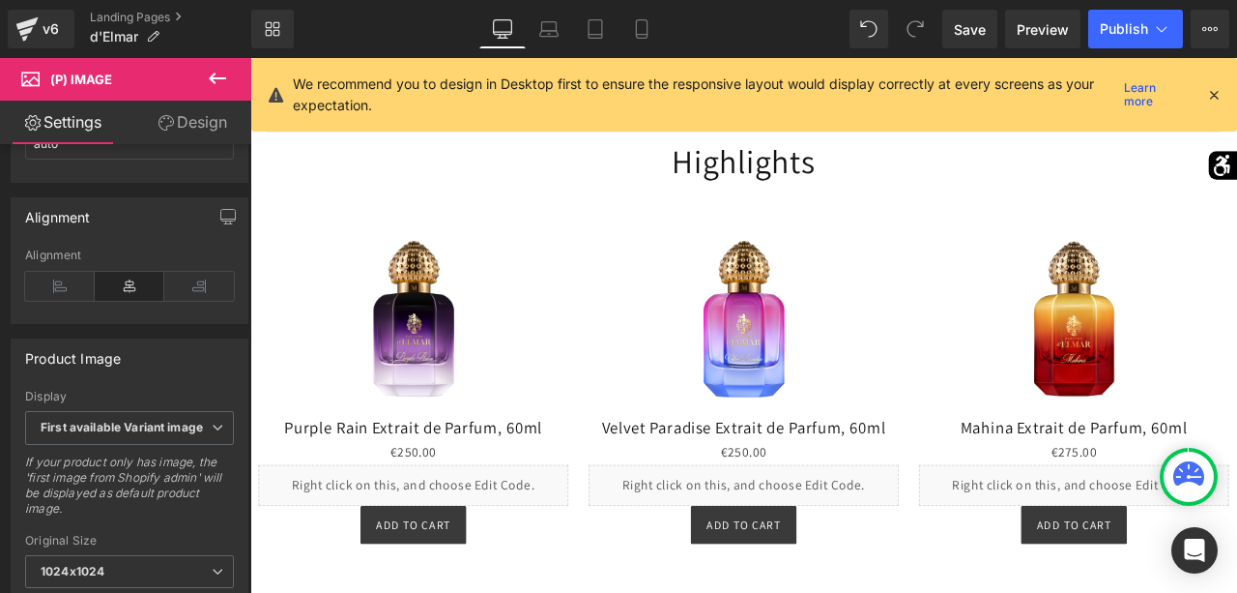
scroll to position [737, 0]
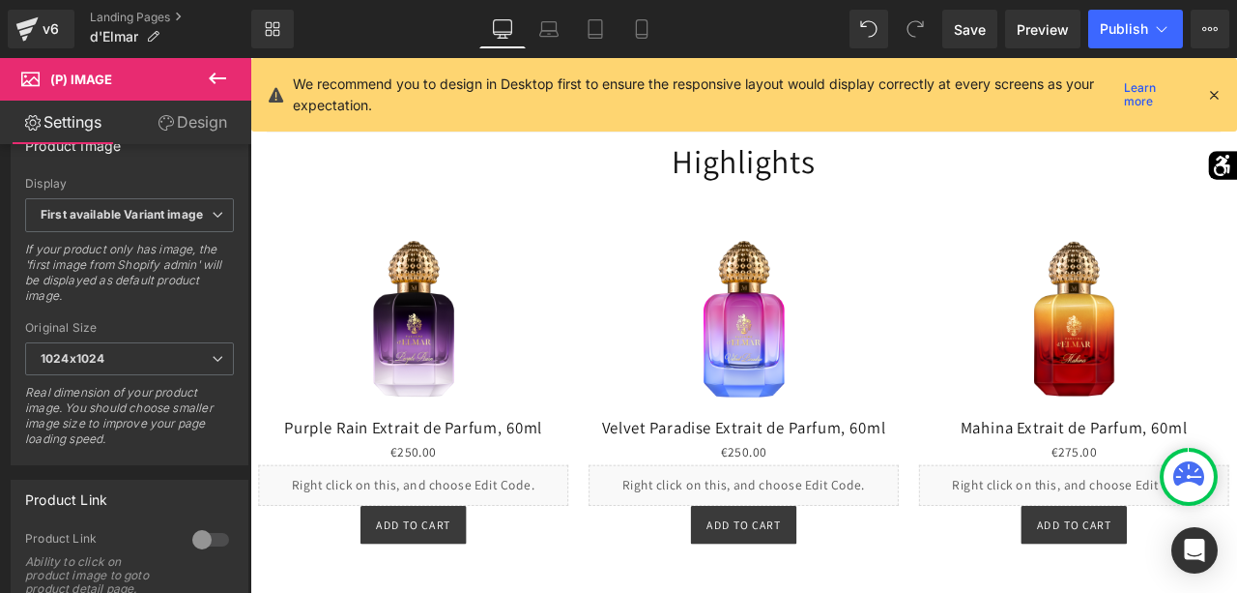
click at [199, 547] on div "Product Link Ability to click on product image to goto product detail page." at bounding box center [129, 570] width 209 height 79
click at [225, 524] on div at bounding box center [211, 539] width 46 height 31
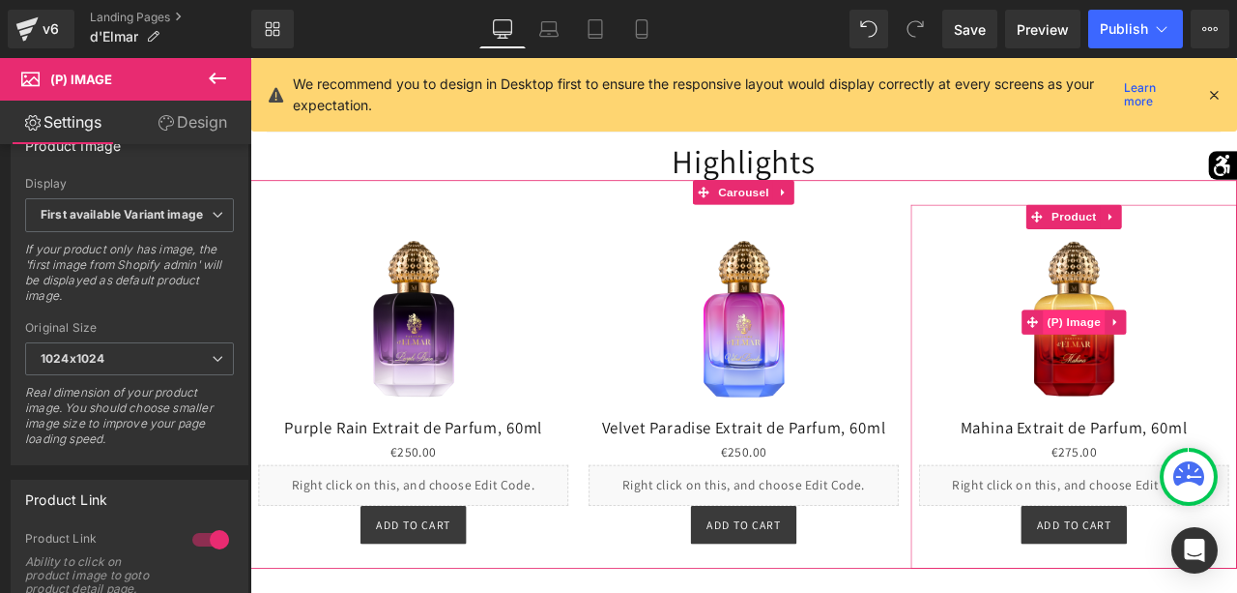
click at [1220, 382] on span "(P) Image" at bounding box center [1226, 371] width 73 height 29
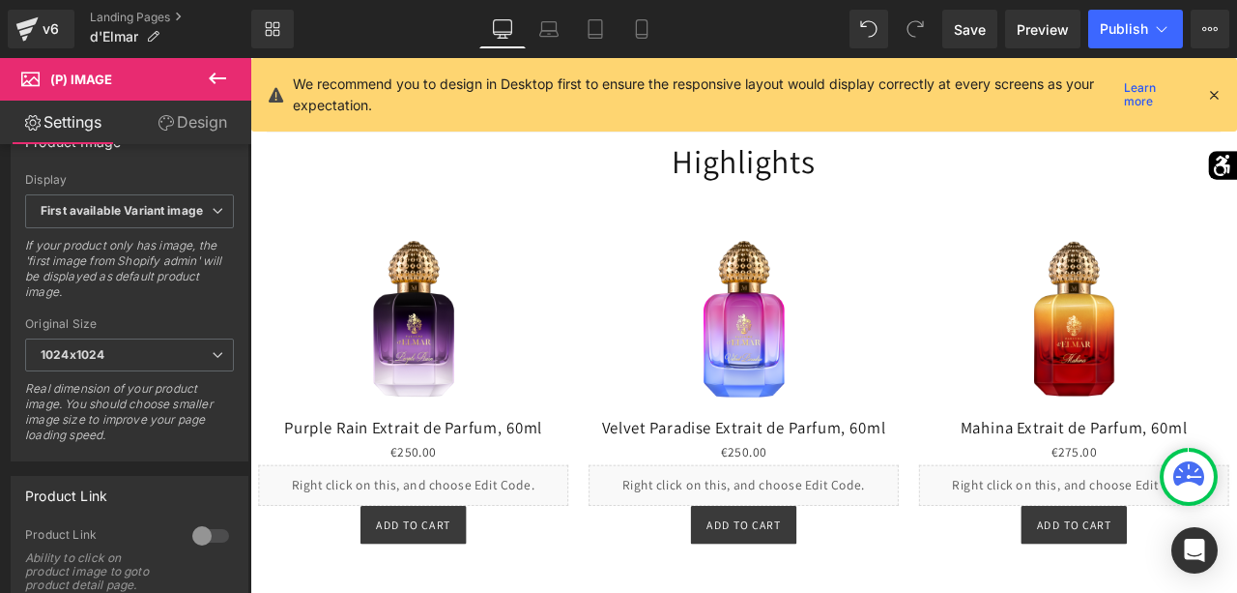
scroll to position [744, 0]
click at [203, 521] on div at bounding box center [211, 531] width 46 height 31
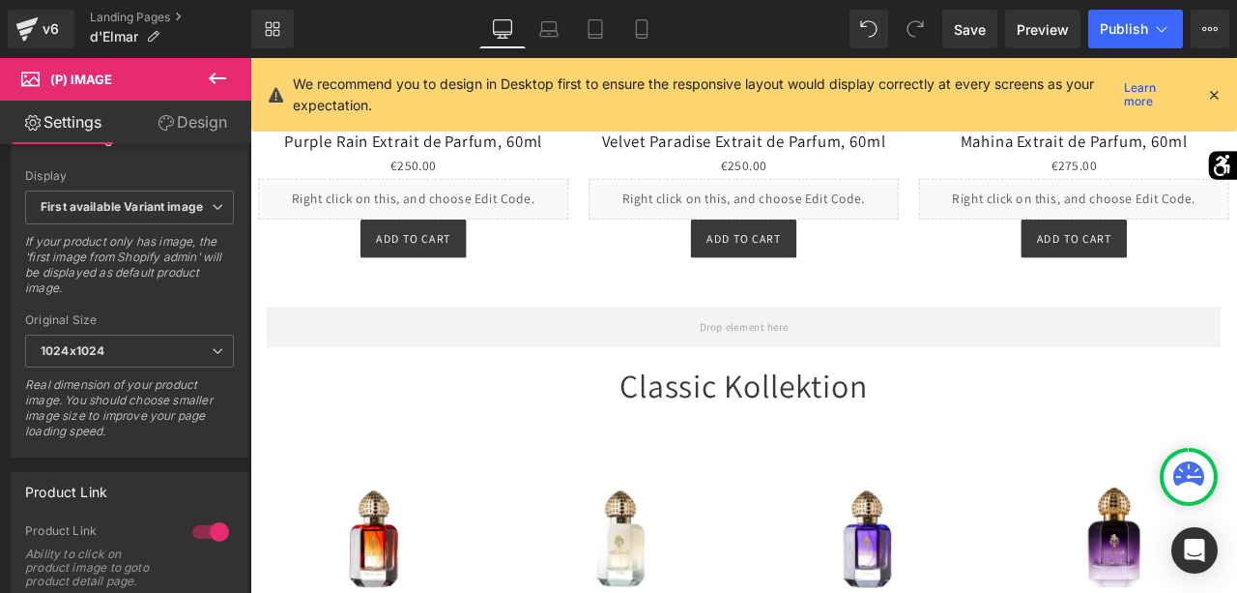
scroll to position [2058, 0]
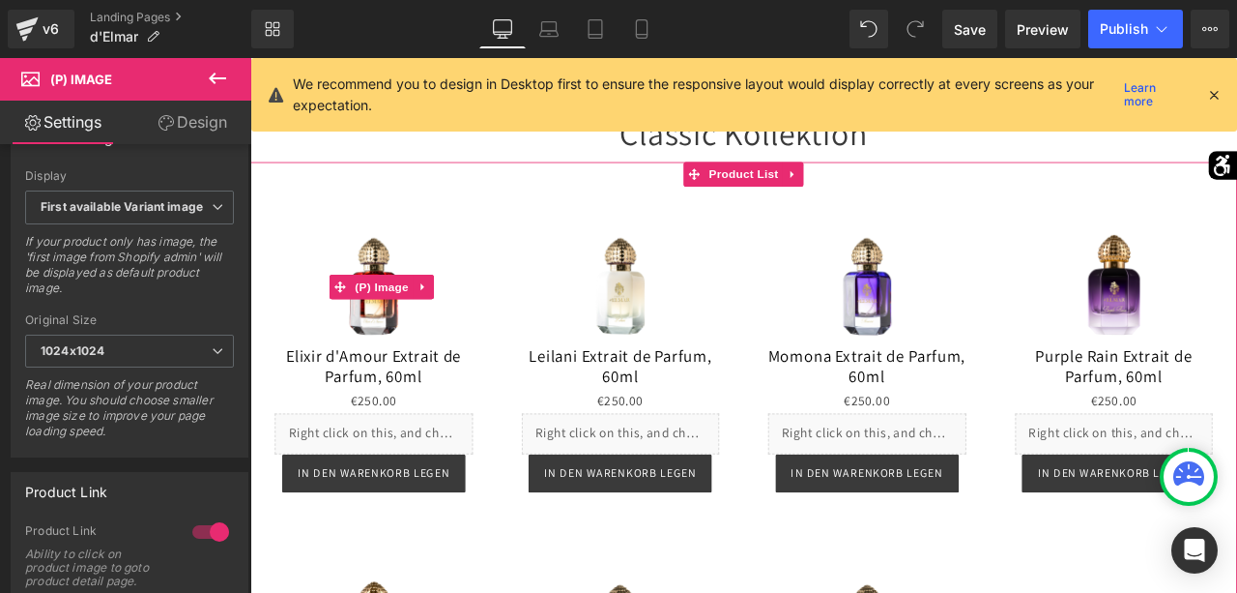
click at [396, 323] on img at bounding box center [397, 328] width 141 height 141
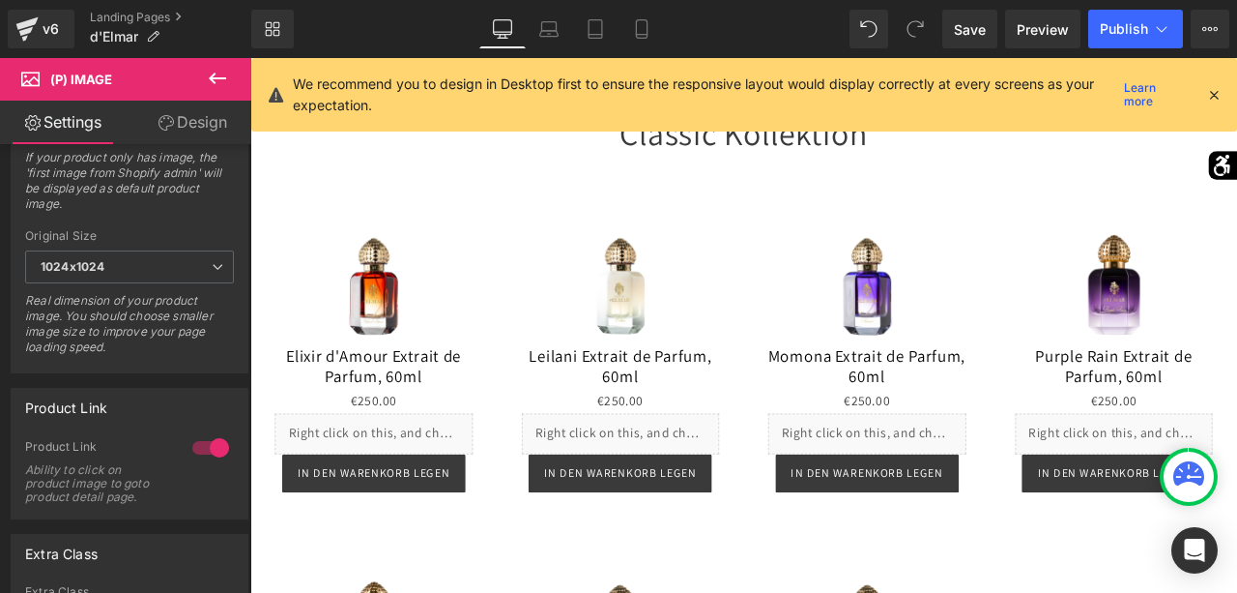
scroll to position [849, 0]
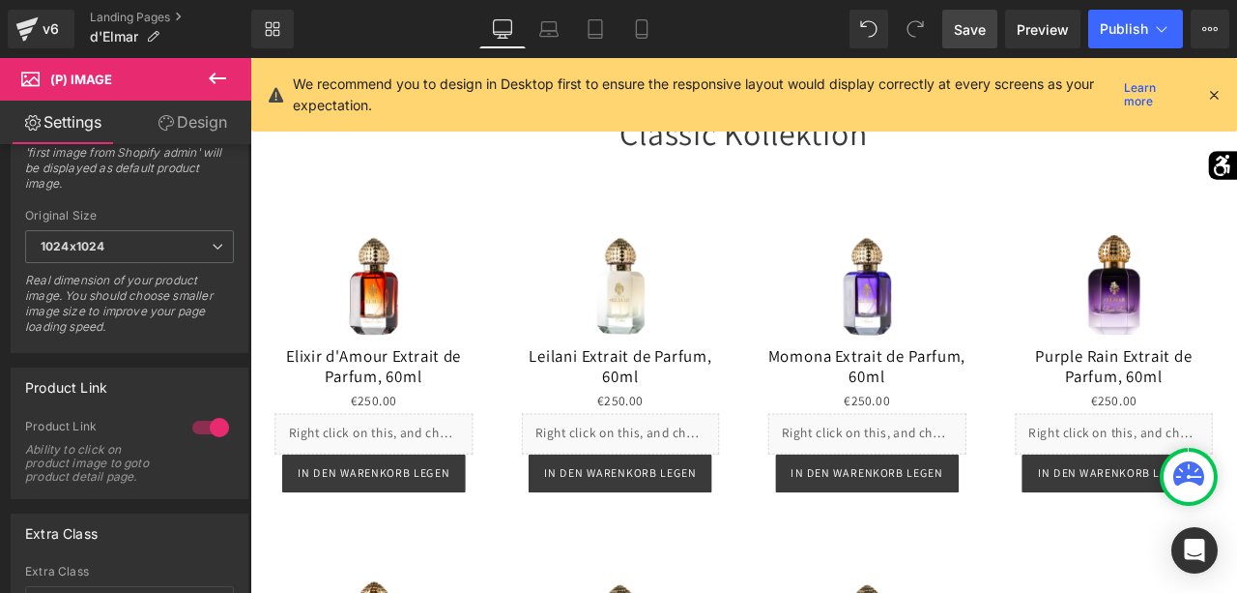
click at [973, 36] on span "Save" at bounding box center [970, 29] width 32 height 20
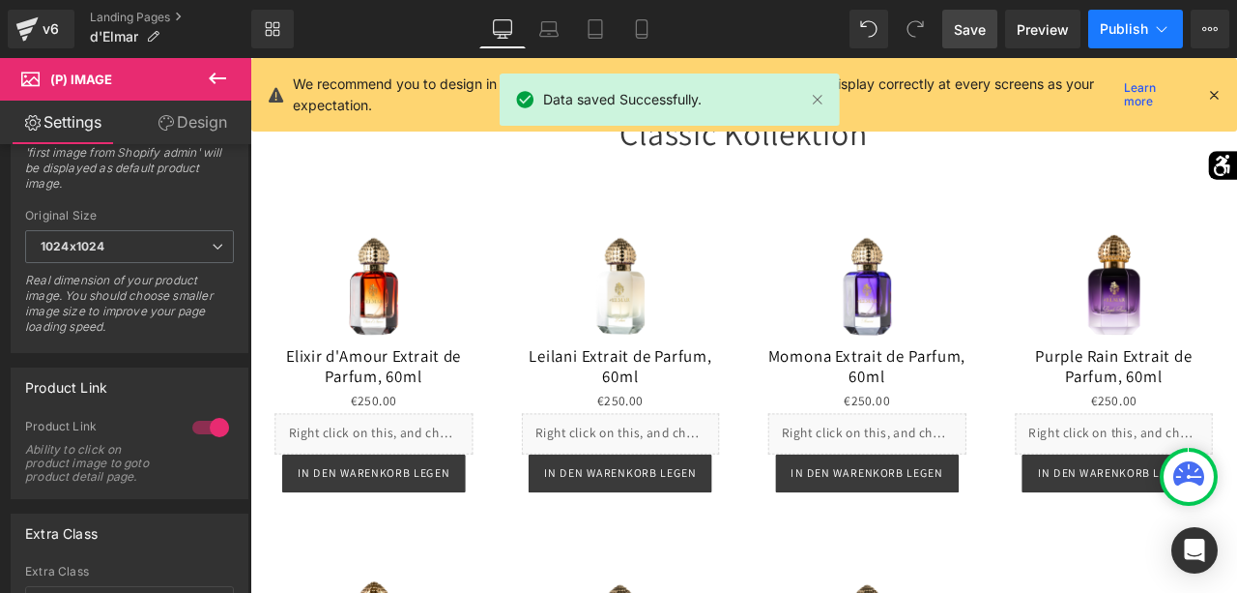
click at [1140, 24] on span "Publish" at bounding box center [1124, 28] width 48 height 15
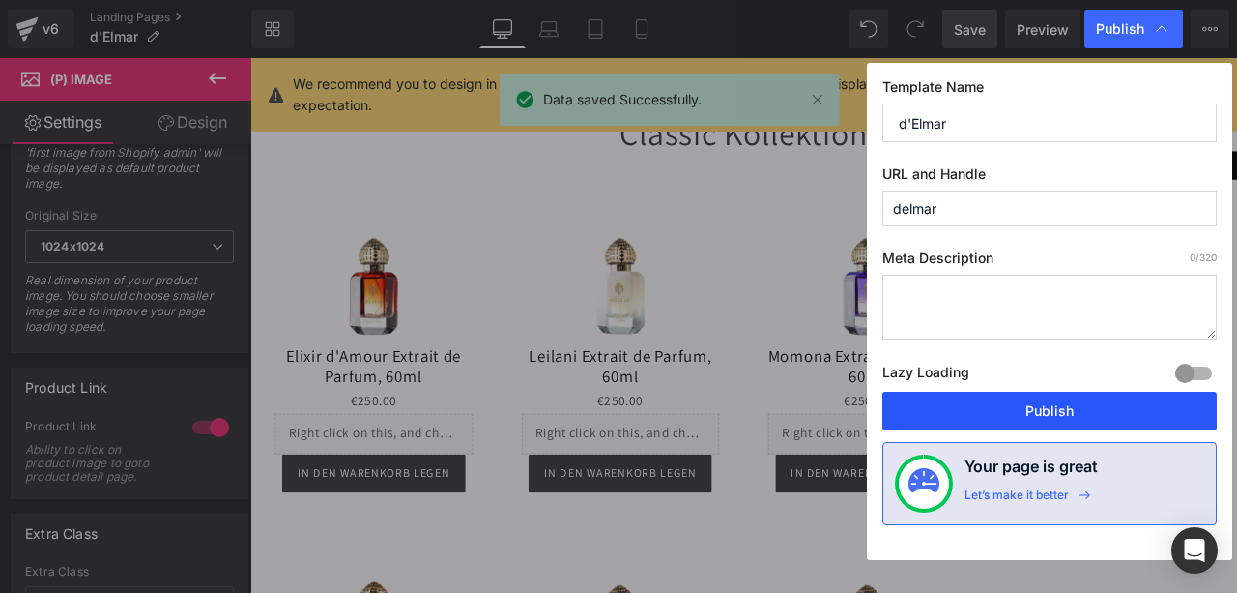
click at [1056, 397] on button "Publish" at bounding box center [1050, 411] width 335 height 39
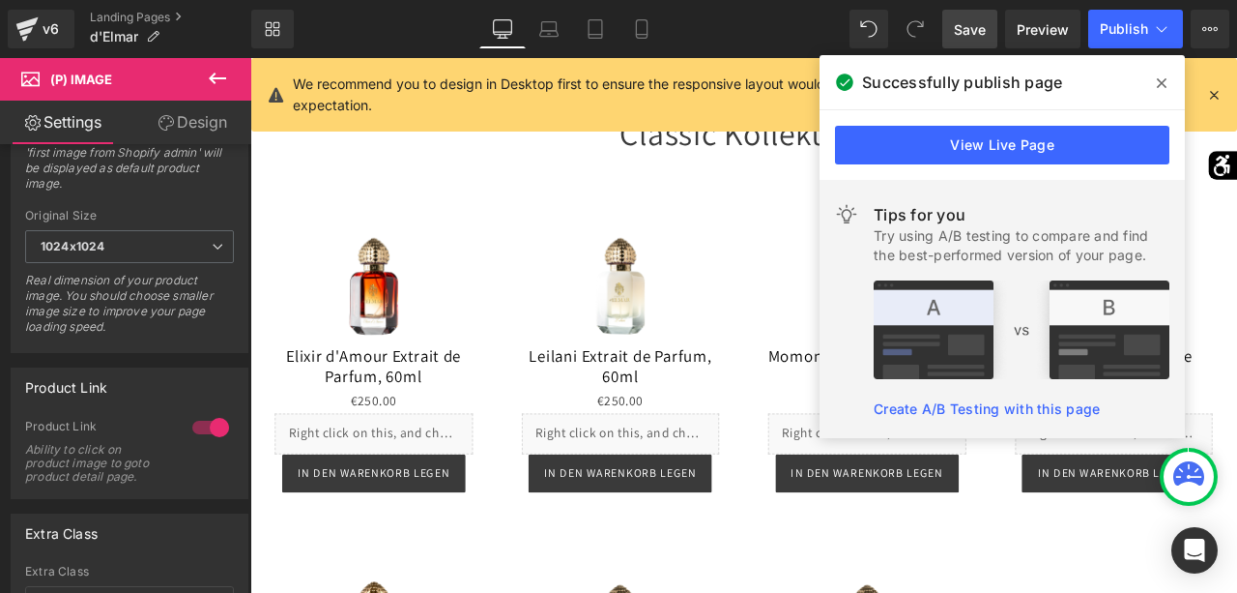
click at [1153, 76] on span at bounding box center [1162, 83] width 31 height 31
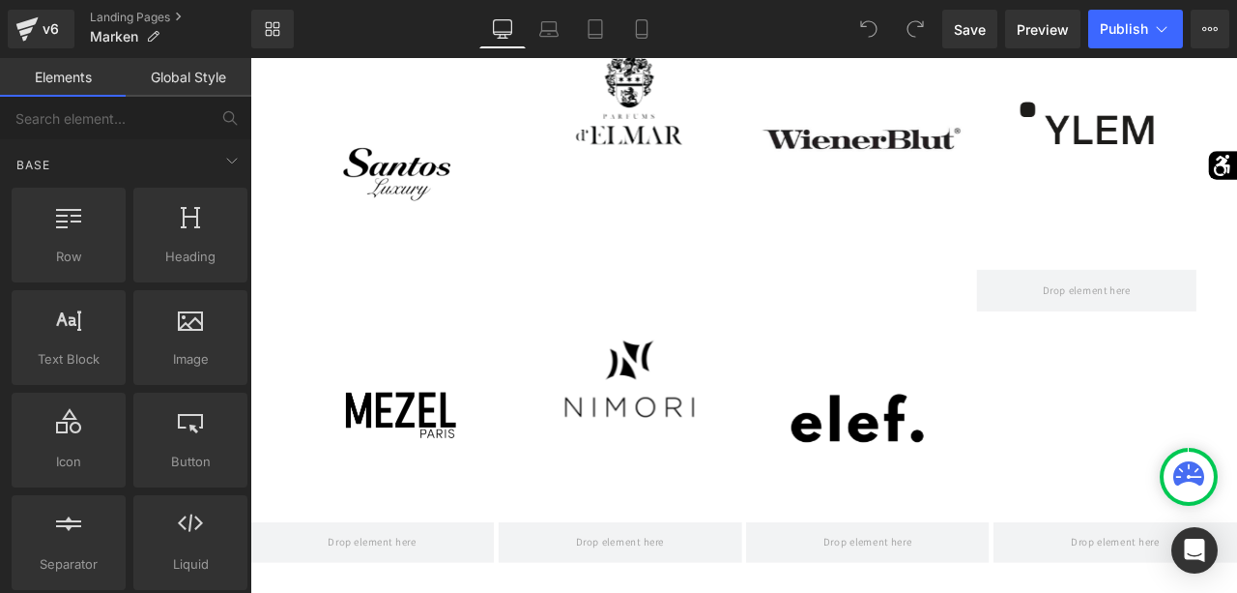
scroll to position [4655, 0]
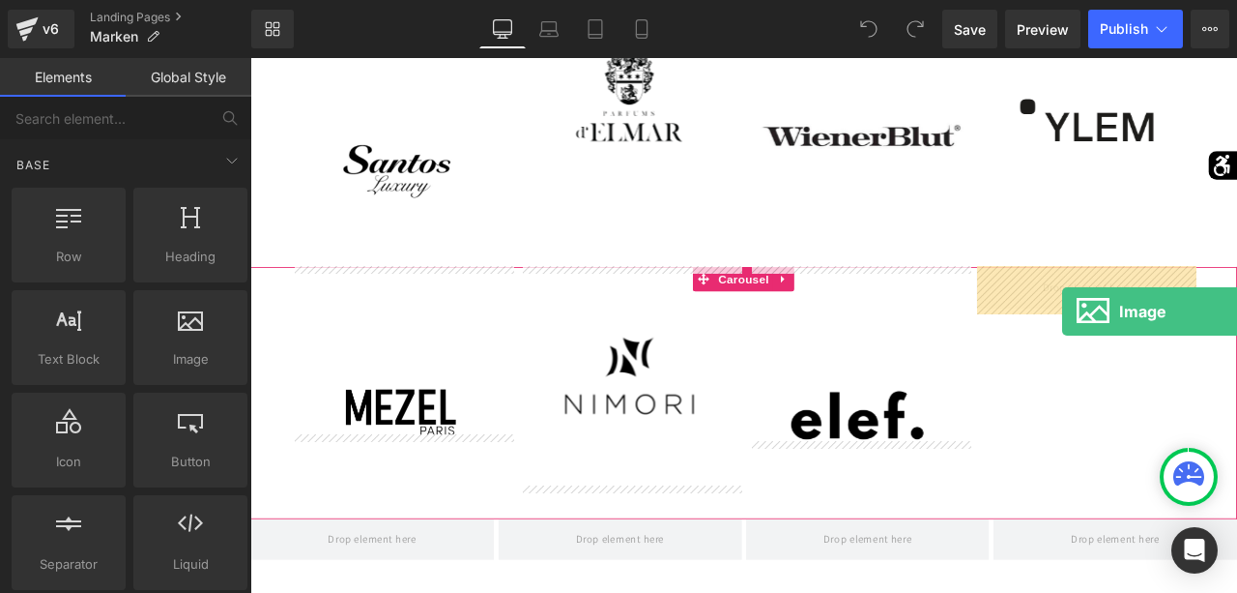
drag, startPoint x: 475, startPoint y: 401, endPoint x: 1212, endPoint y: 359, distance: 738.9
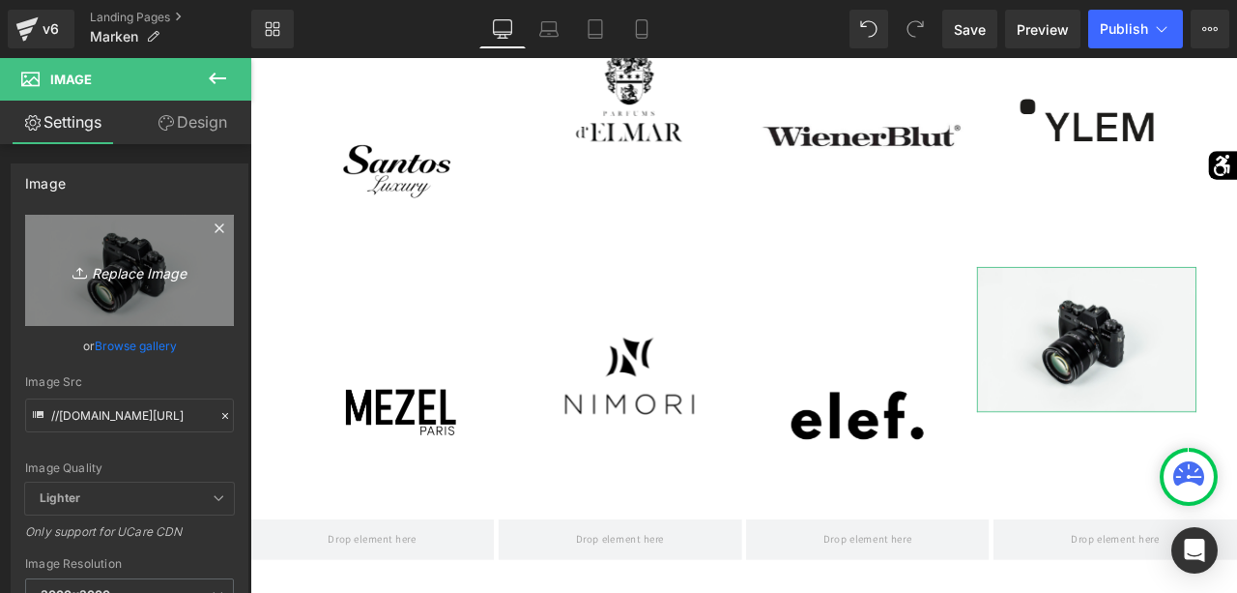
click at [187, 299] on link "Replace Image" at bounding box center [129, 270] width 209 height 111
type input "C:\fakepath\trudon.nom.date.png"
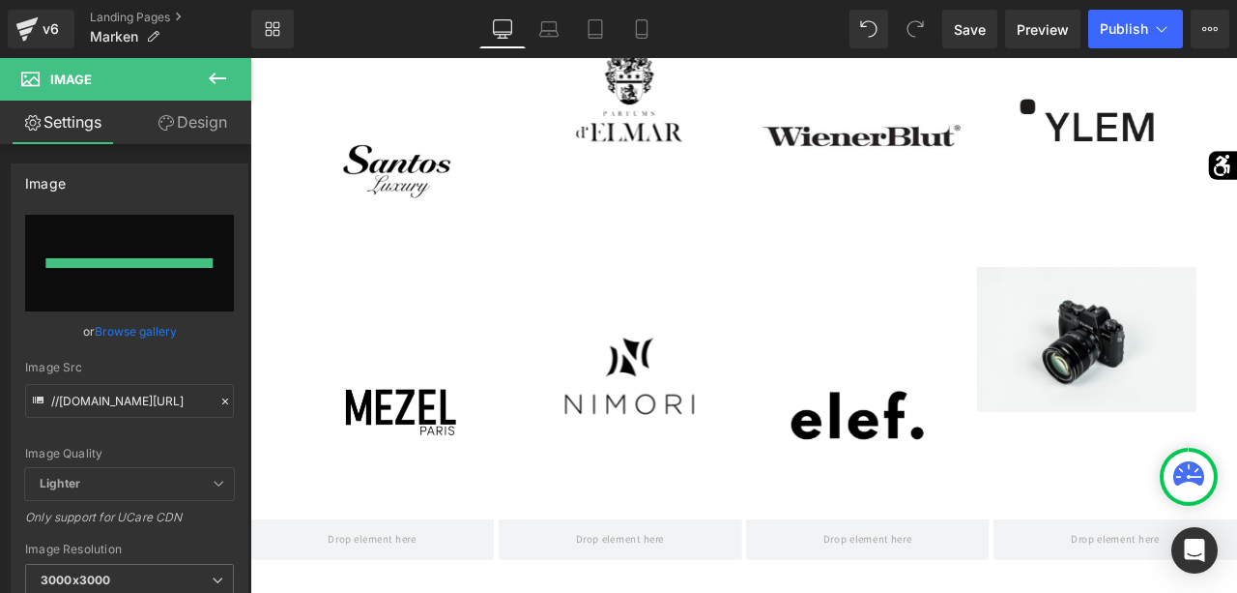
type input "[URL][DOMAIN_NAME]"
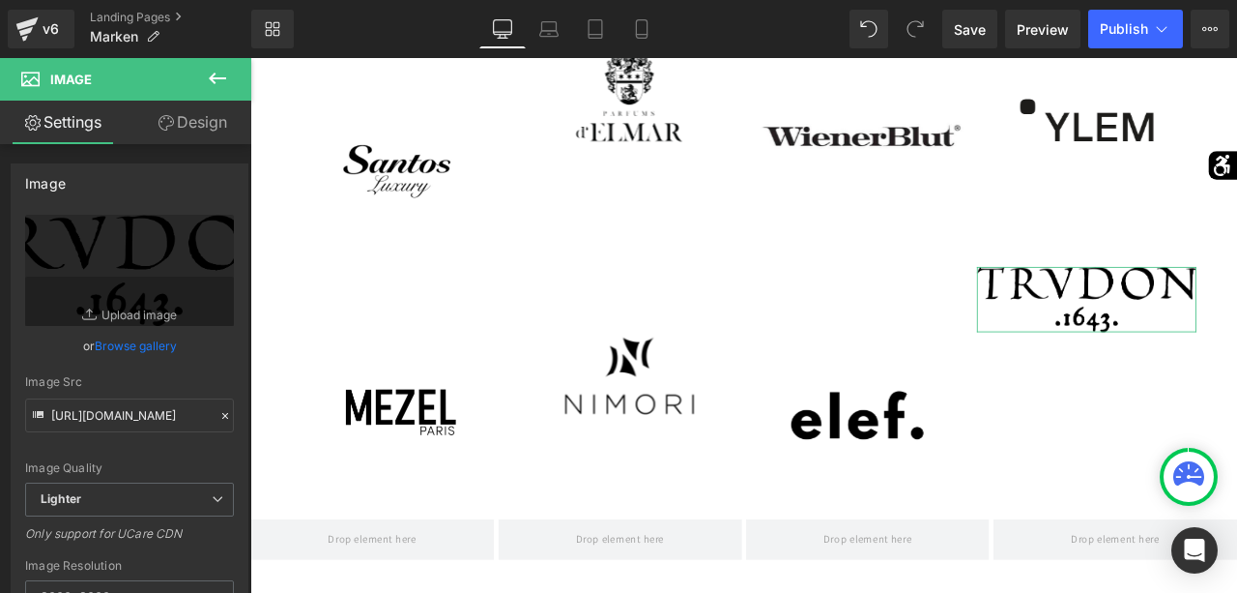
click at [173, 113] on link "Design" at bounding box center [193, 123] width 126 height 44
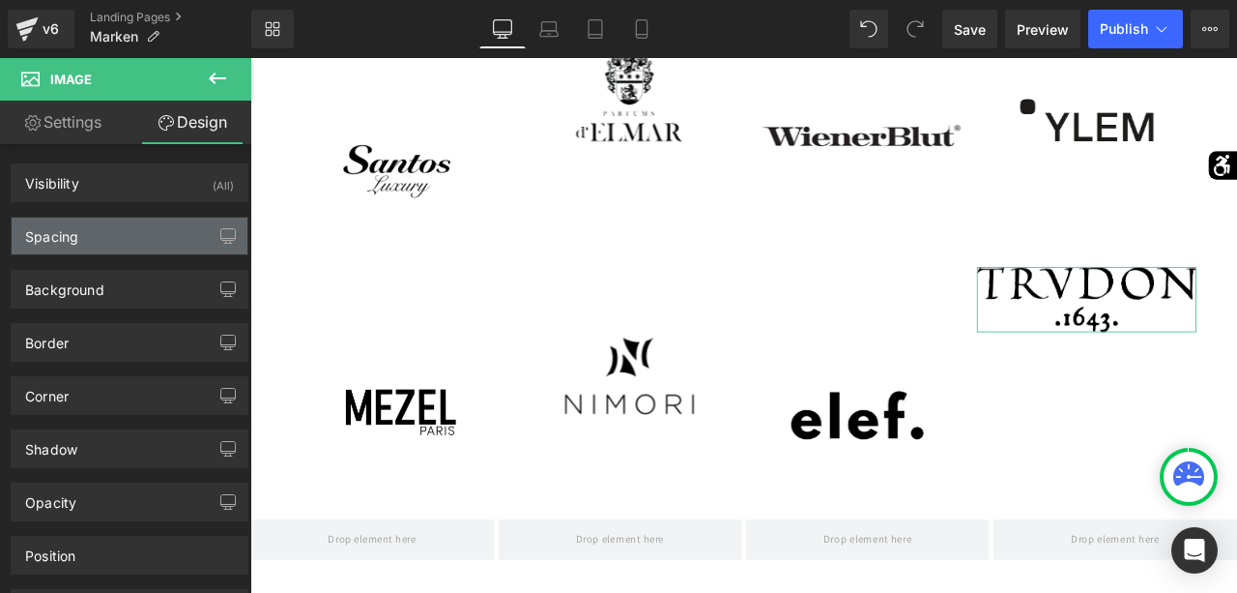
click at [115, 223] on div "Spacing" at bounding box center [130, 236] width 236 height 37
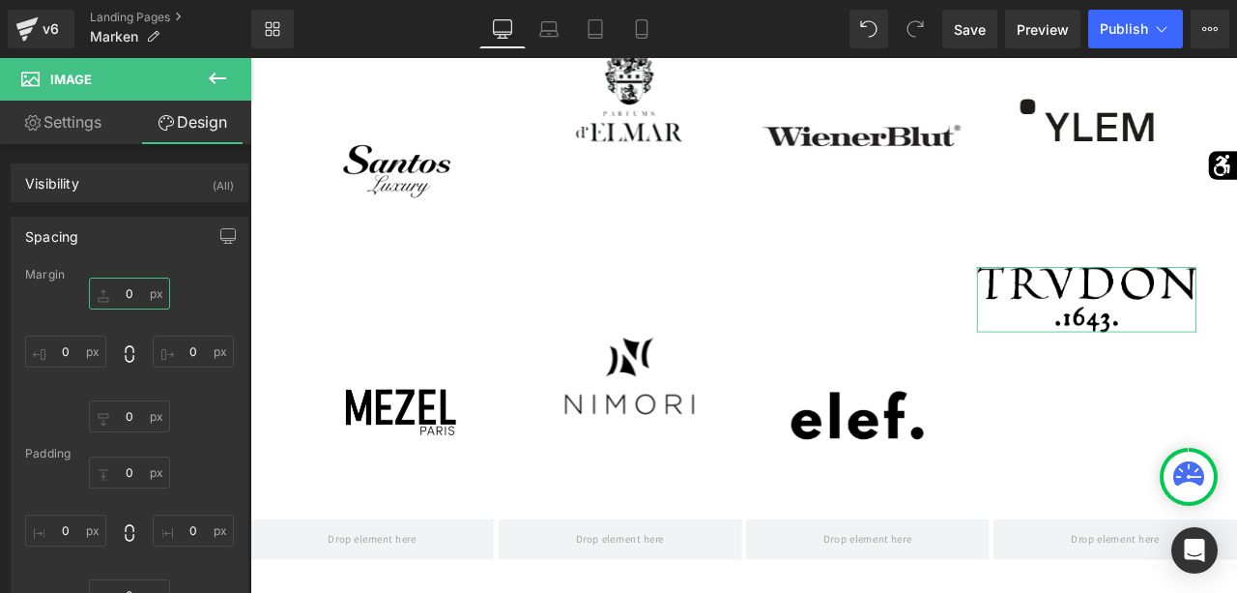
click at [116, 288] on input "0" at bounding box center [129, 293] width 81 height 32
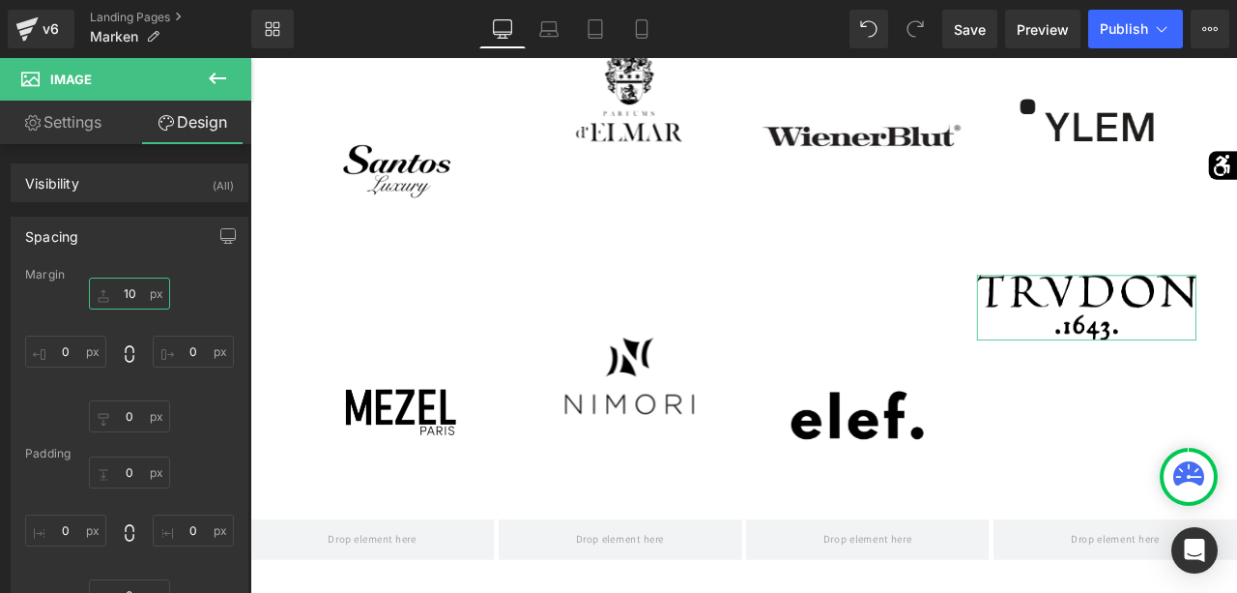
type input "100"
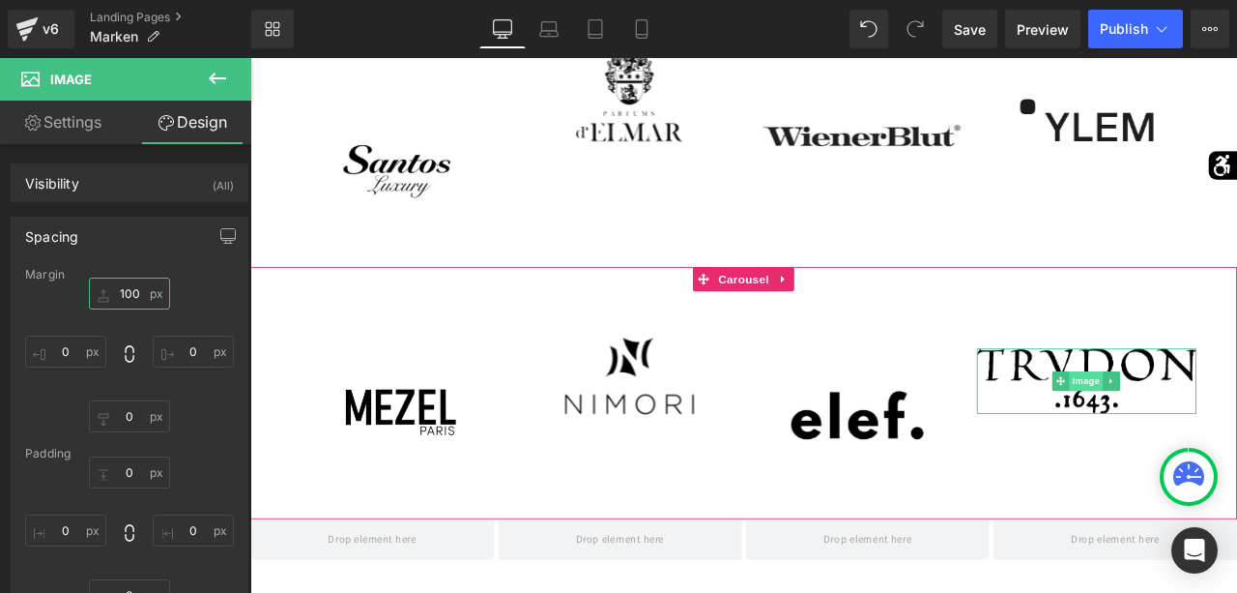
click at [1237, 435] on span "Image" at bounding box center [1242, 440] width 41 height 23
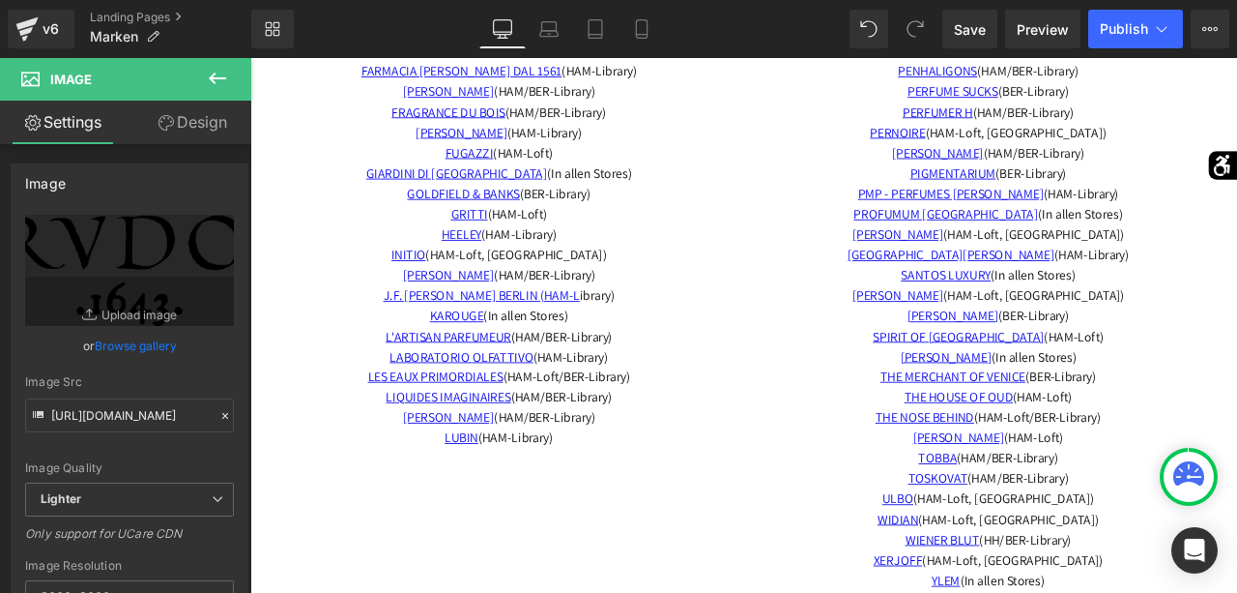
scroll to position [6167, 0]
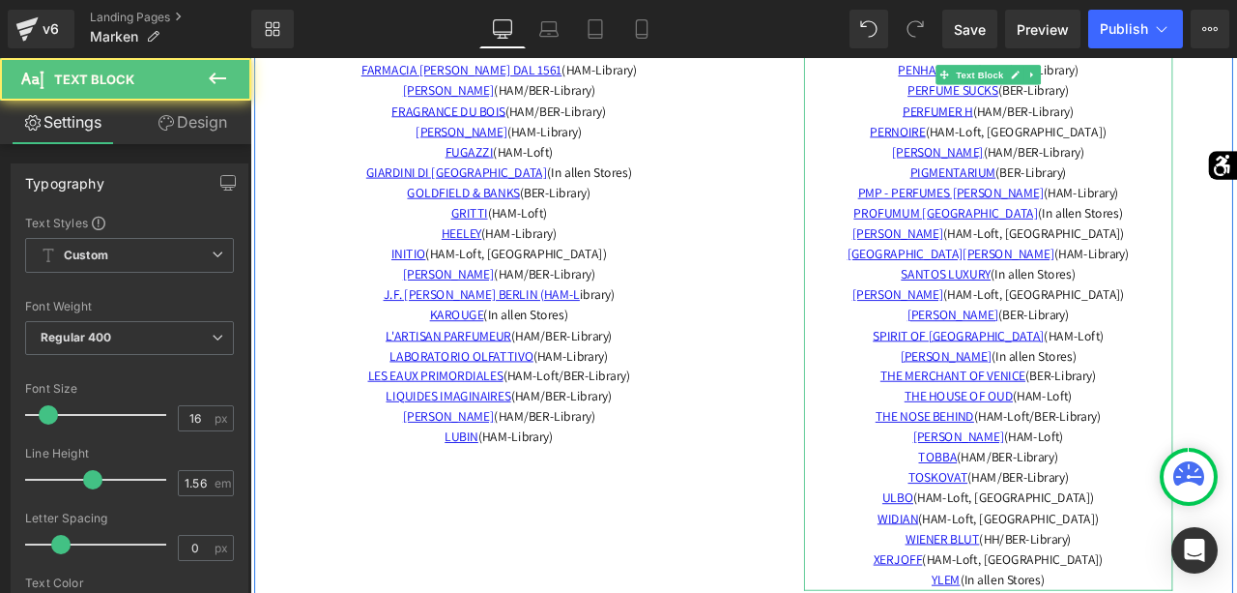
click at [1222, 520] on p "TOBBA (HAM/BER-Library)" at bounding box center [1125, 532] width 437 height 24
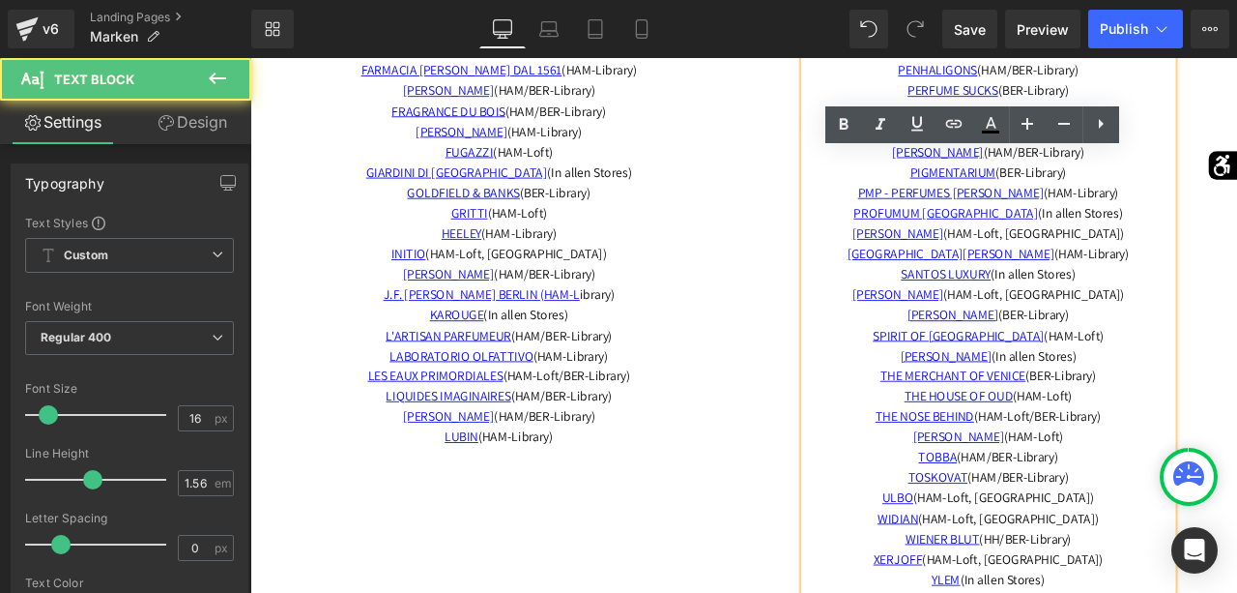
click at [1222, 520] on p "TOBBA (HAM/BER-Library)" at bounding box center [1125, 532] width 437 height 24
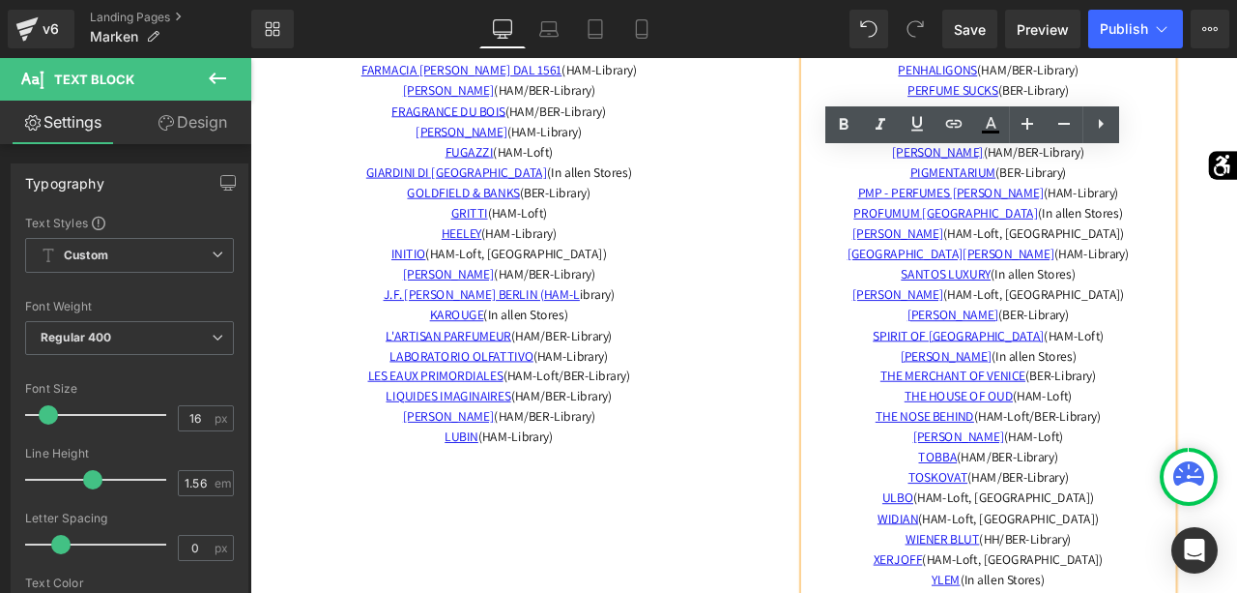
click at [1222, 520] on p "TOBBA (HAM/BER-Library)" at bounding box center [1125, 532] width 437 height 24
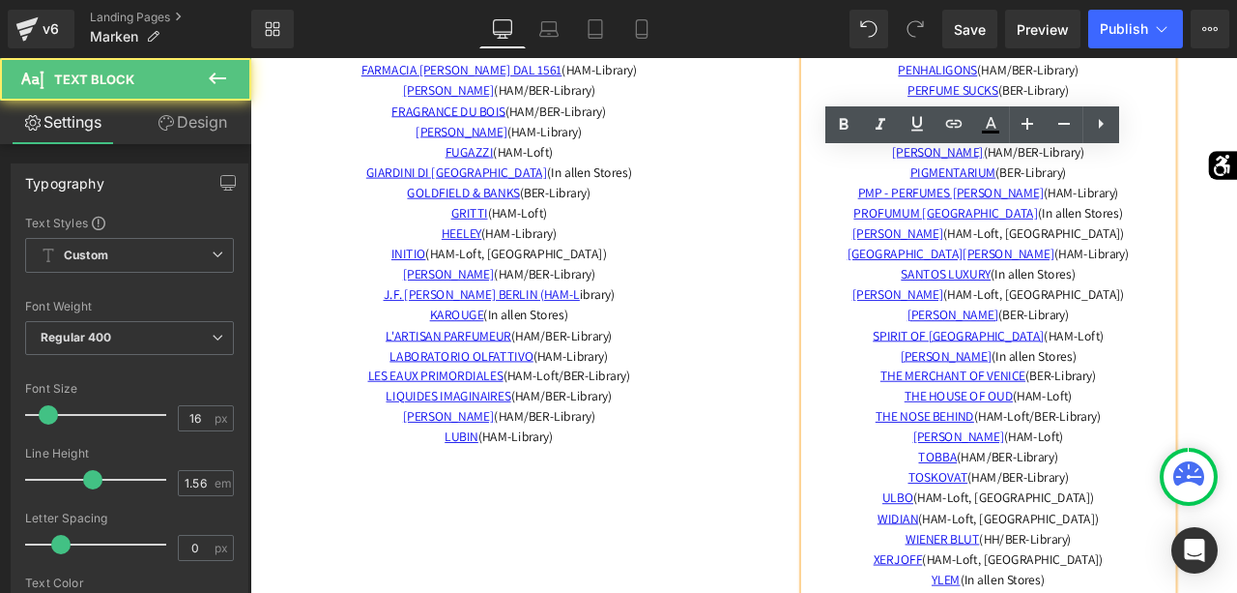
click at [1222, 520] on p "TOBBA (HAM/BER-Library)" at bounding box center [1125, 532] width 437 height 24
click at [1208, 521] on span "TOBBA (HAM/BER-Library)" at bounding box center [1125, 531] width 165 height 20
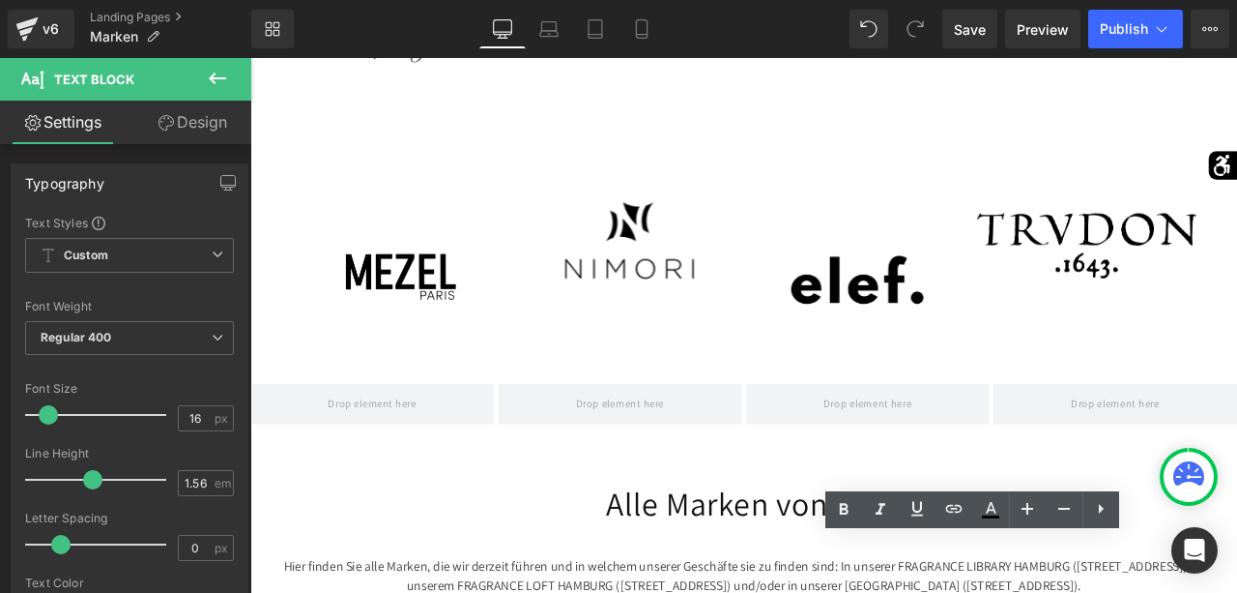
scroll to position [4789, 0]
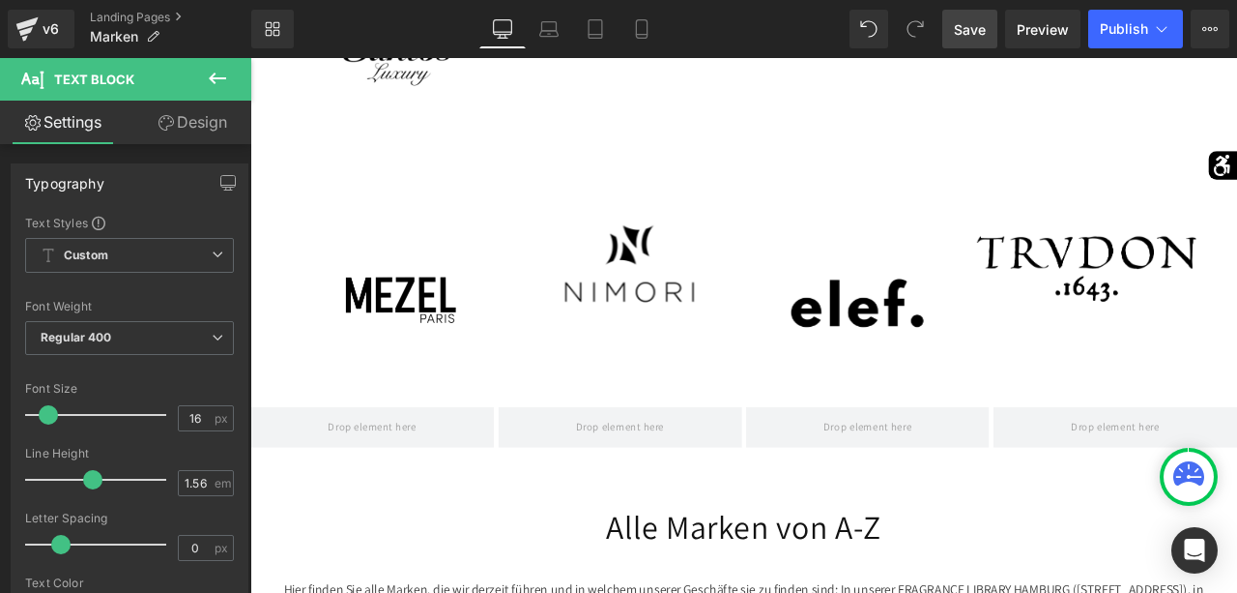
click at [989, 30] on link "Save" at bounding box center [970, 29] width 55 height 39
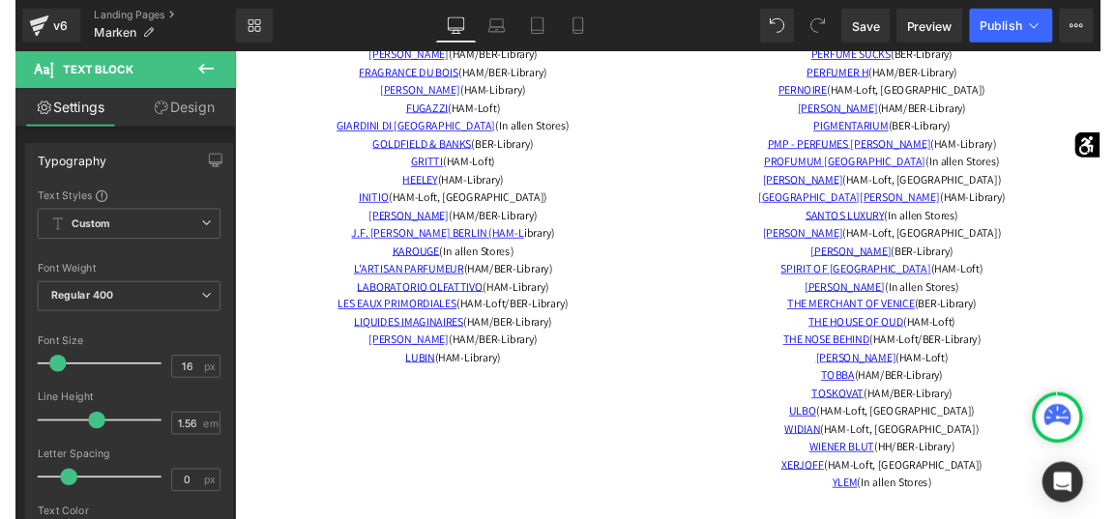
scroll to position [6206, 0]
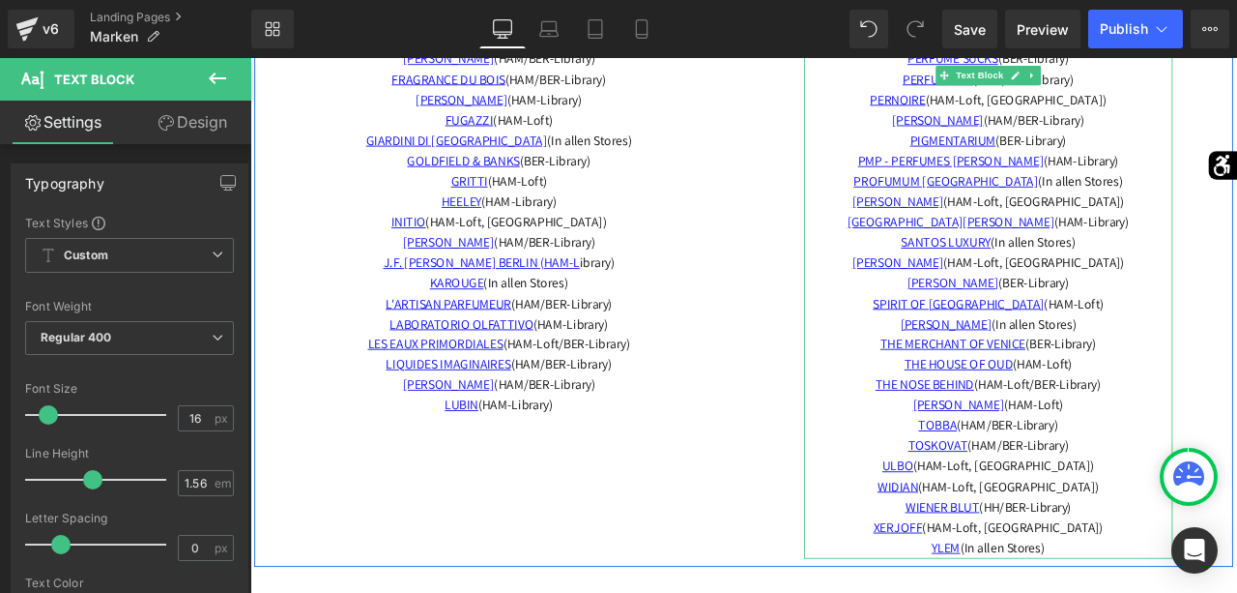
click at [1237, 506] on p "TOSKOVAT (HAM/BER-Library)" at bounding box center [1125, 518] width 437 height 24
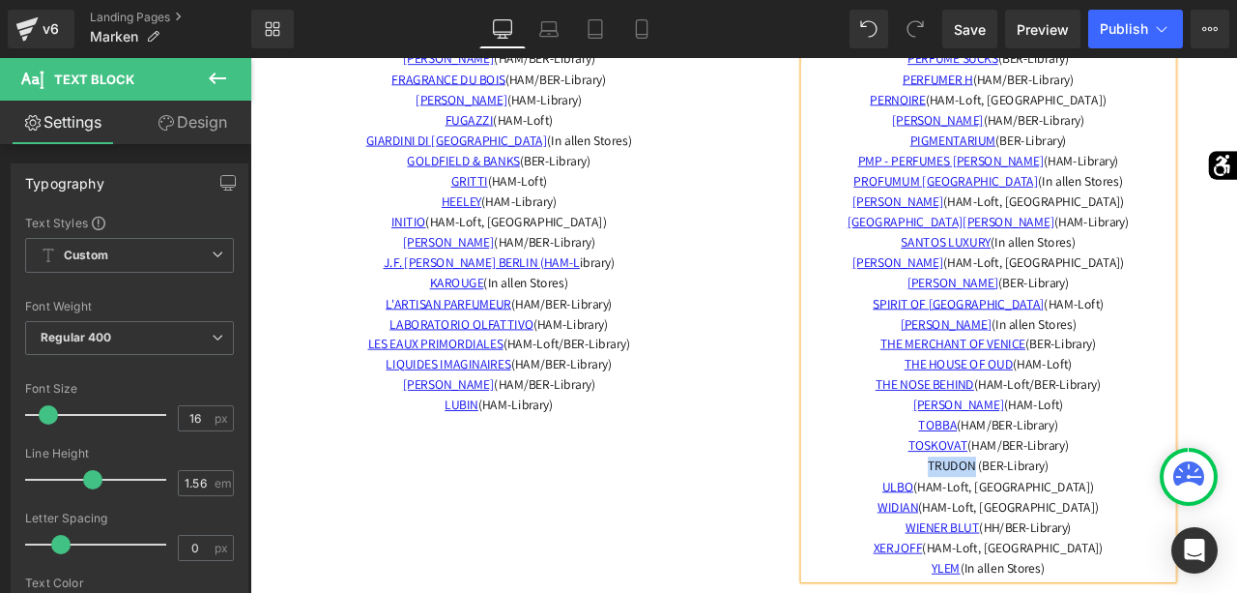
drag, startPoint x: 1106, startPoint y: 514, endPoint x: 1042, endPoint y: 519, distance: 64.0
click at [1042, 530] on p "TRUDON (BER-Library)" at bounding box center [1125, 542] width 437 height 24
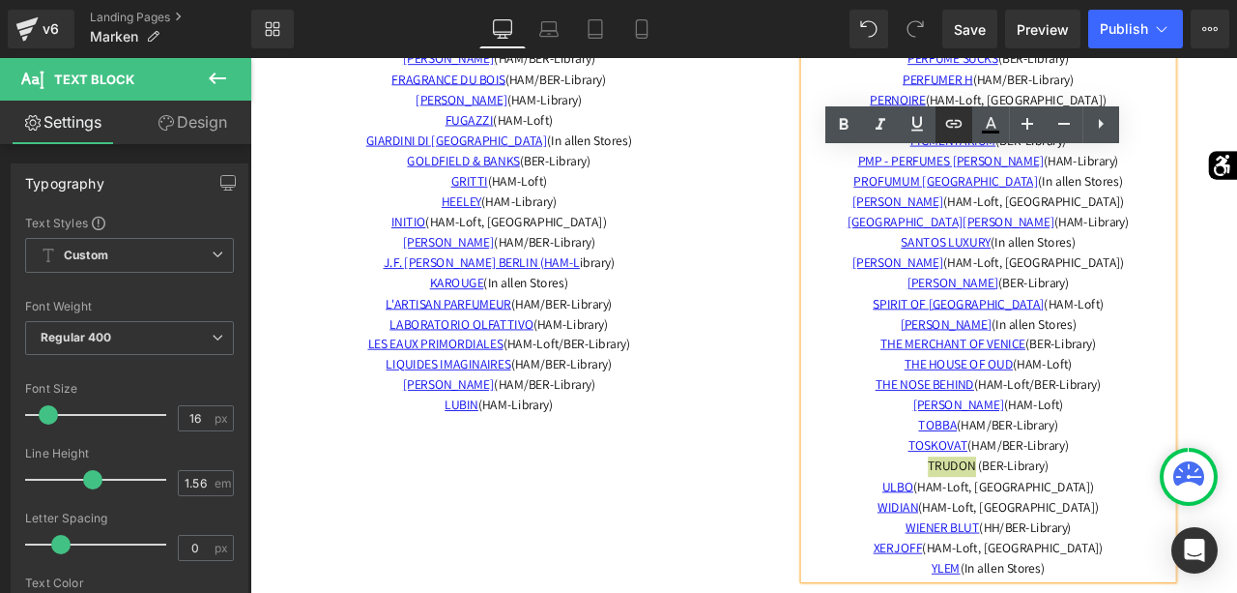
click at [961, 125] on icon at bounding box center [954, 124] width 16 height 8
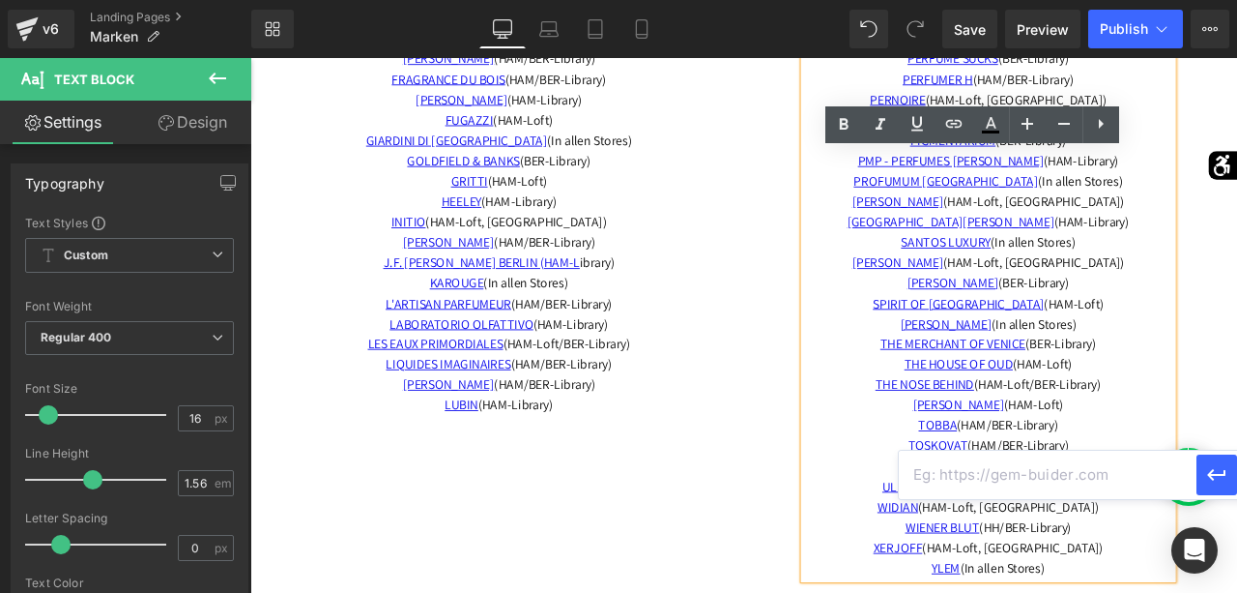
click at [1163, 480] on input "text" at bounding box center [1048, 475] width 298 height 48
click at [1212, 479] on icon "button" at bounding box center [1217, 476] width 18 height 12
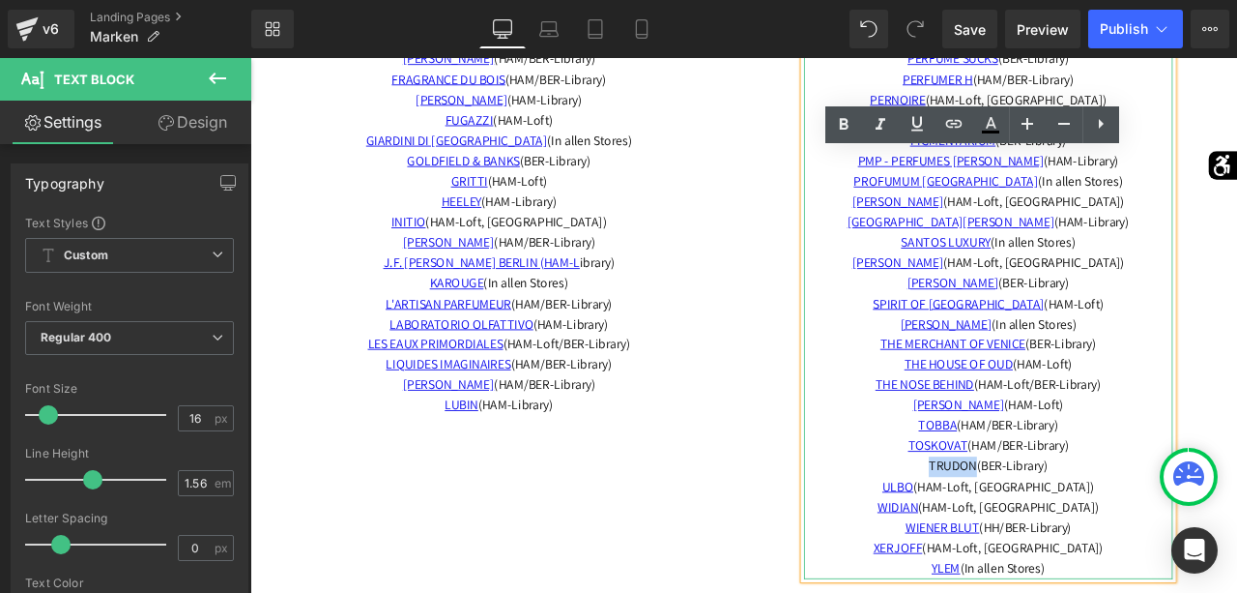
drag, startPoint x: 1104, startPoint y: 518, endPoint x: 1046, endPoint y: 520, distance: 58.0
click at [1055, 531] on span "TRUDON (BER-Library)" at bounding box center [1125, 541] width 141 height 20
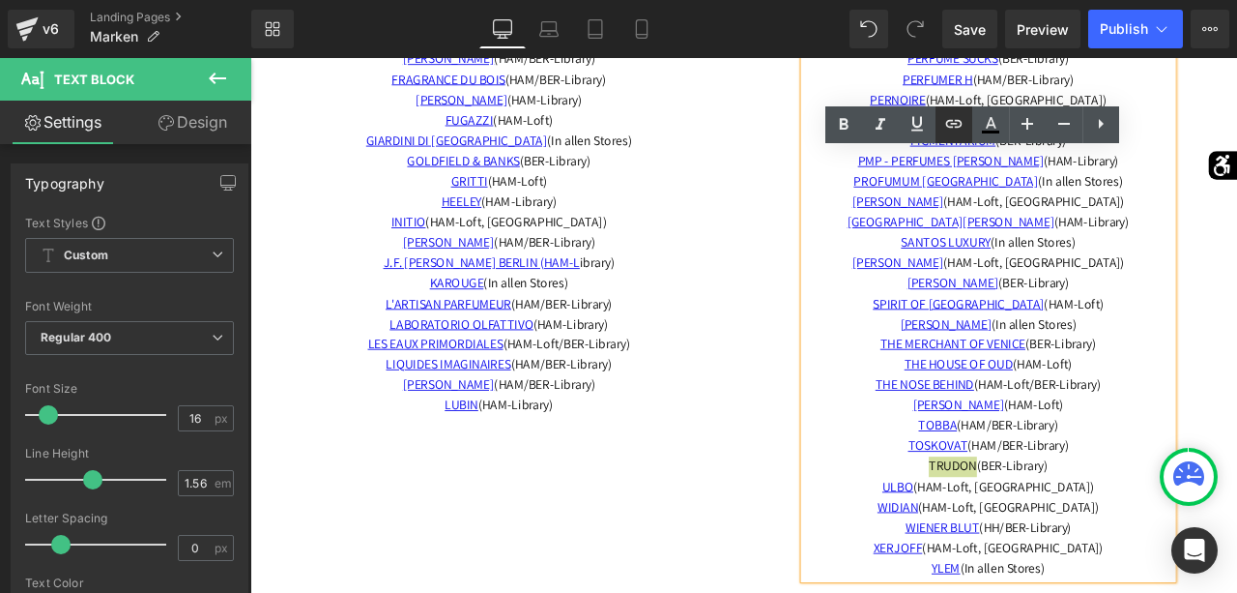
click at [954, 136] on link at bounding box center [954, 124] width 37 height 37
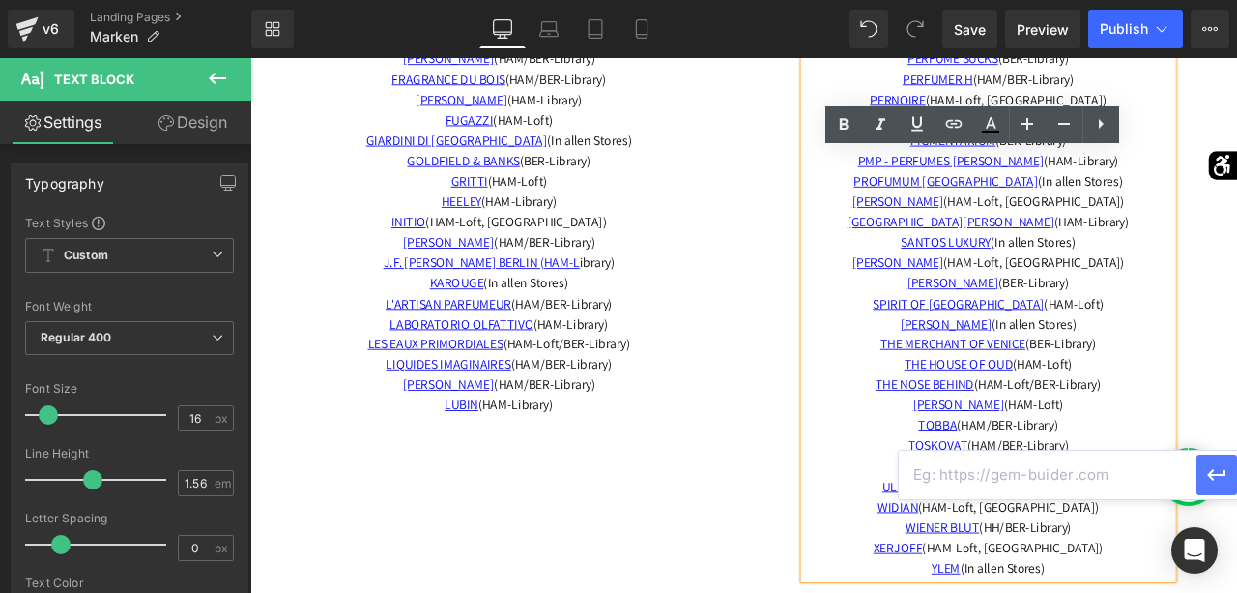
click at [1237, 478] on button "button" at bounding box center [1217, 474] width 41 height 41
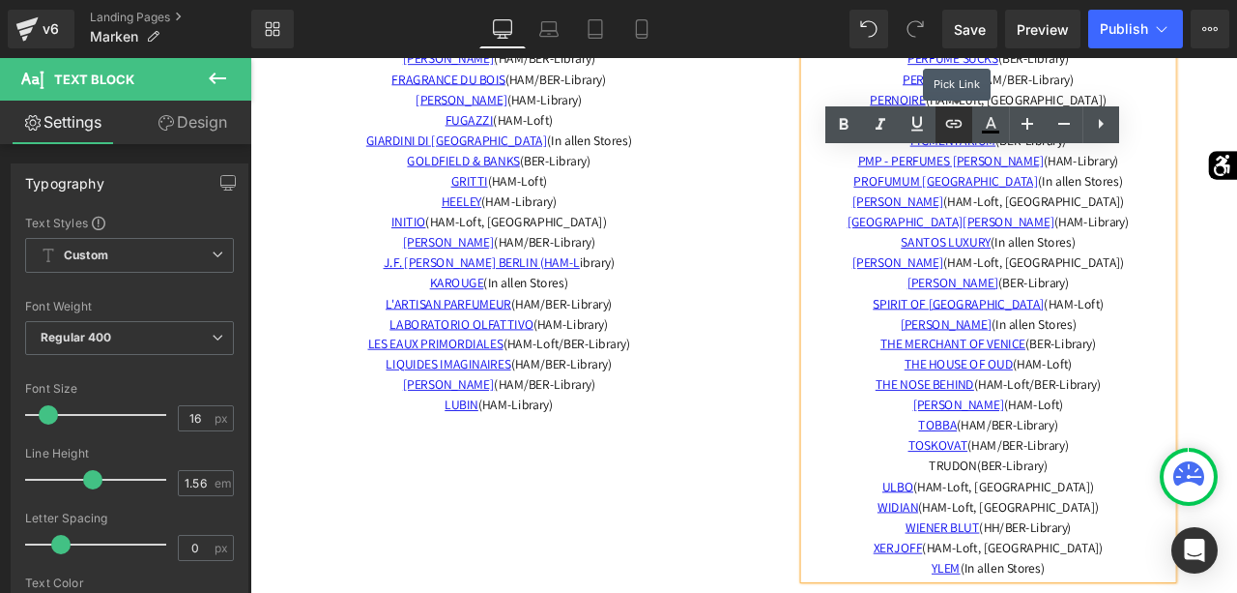
click at [948, 125] on icon at bounding box center [954, 123] width 23 height 23
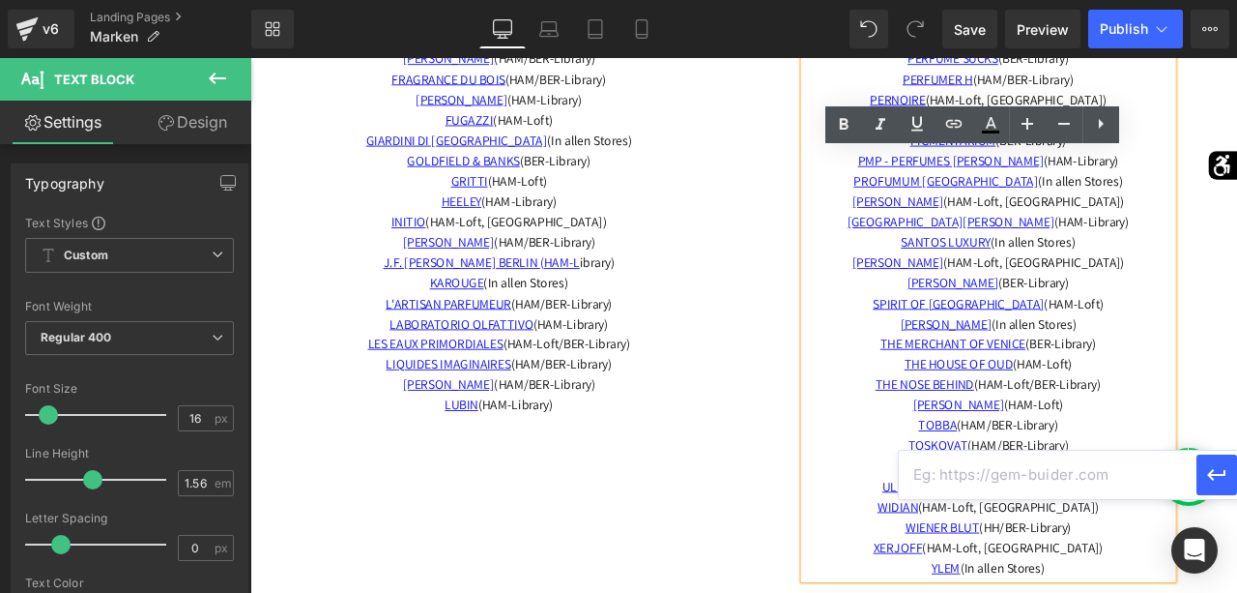
click at [1001, 473] on input "text" at bounding box center [1048, 475] width 298 height 48
type input "tru"
click at [931, 530] on p "TRUDON (BER-Library)" at bounding box center [1125, 542] width 437 height 24
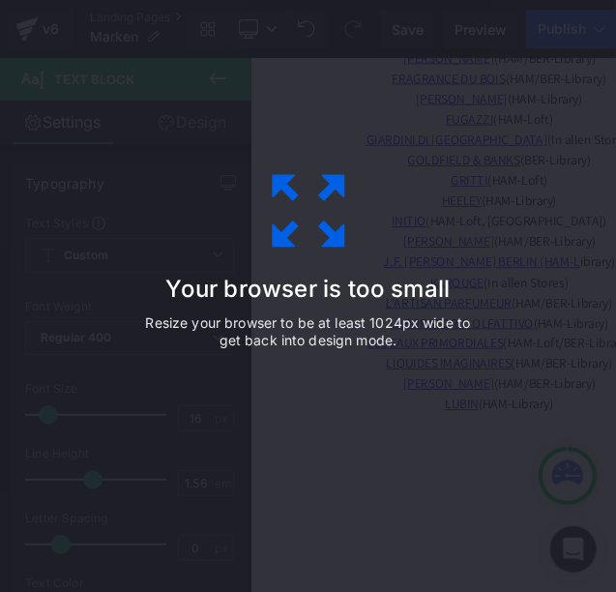
click at [366, 144] on div "Your browser is too small Resize your browser to be at least 1024px wide to get…" at bounding box center [308, 295] width 435 height 387
click at [374, 391] on div "Your browser is too small Resize your browser to be at least 1024px wide to get…" at bounding box center [308, 295] width 435 height 387
click at [306, 196] on icon at bounding box center [308, 210] width 97 height 97
click at [322, 210] on icon at bounding box center [308, 210] width 97 height 97
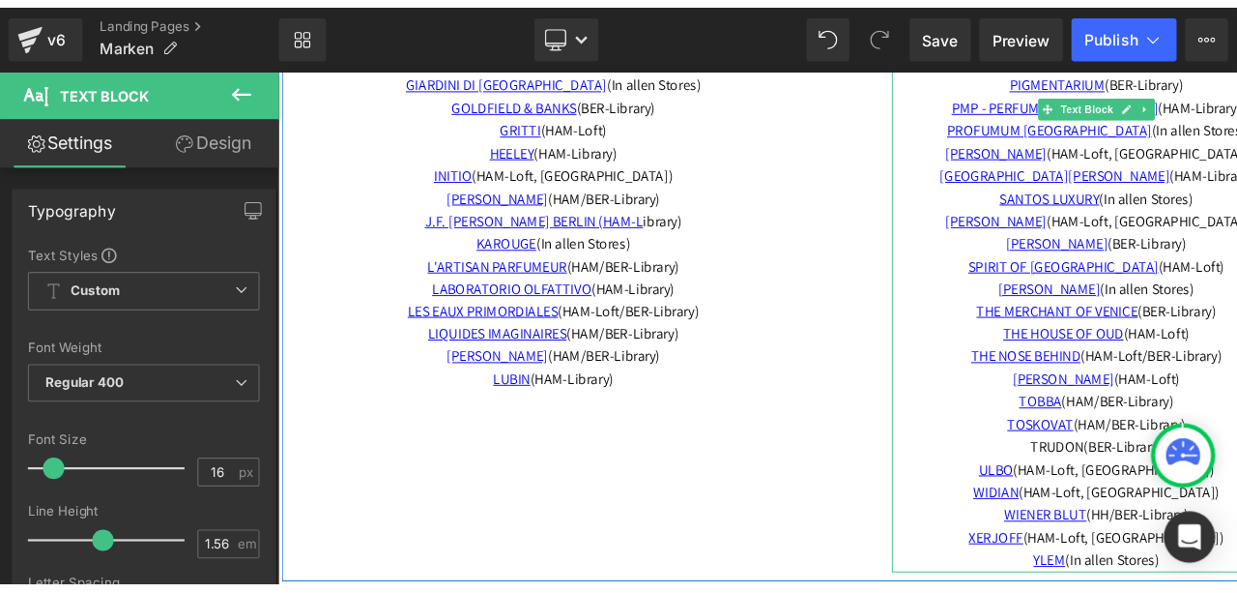
scroll to position [6317, 0]
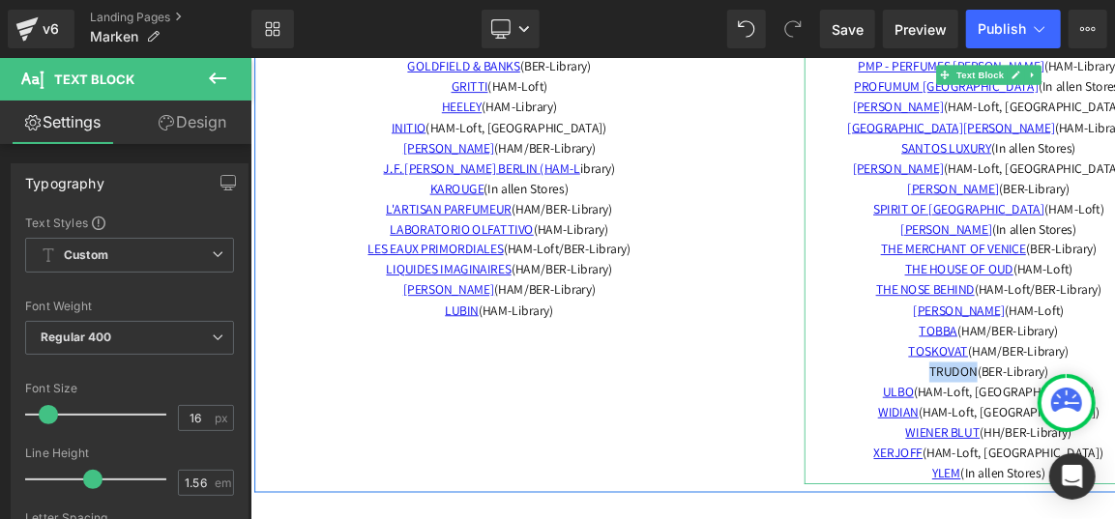
drag, startPoint x: 1104, startPoint y: 408, endPoint x: 1041, endPoint y: 406, distance: 62.9
click at [1041, 418] on p "TRUDON (BER-Library)" at bounding box center [1124, 430] width 437 height 24
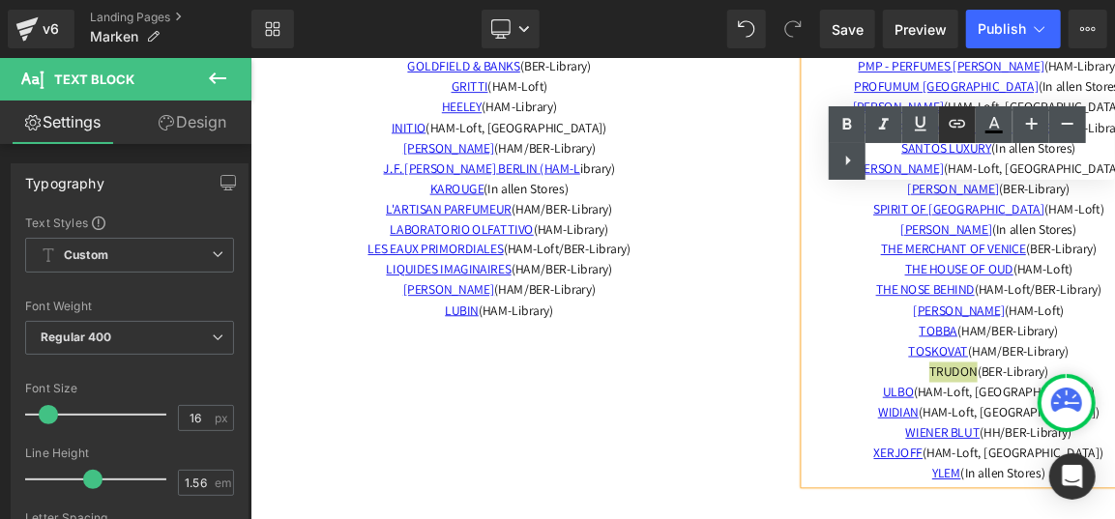
click at [950, 114] on icon at bounding box center [957, 123] width 23 height 23
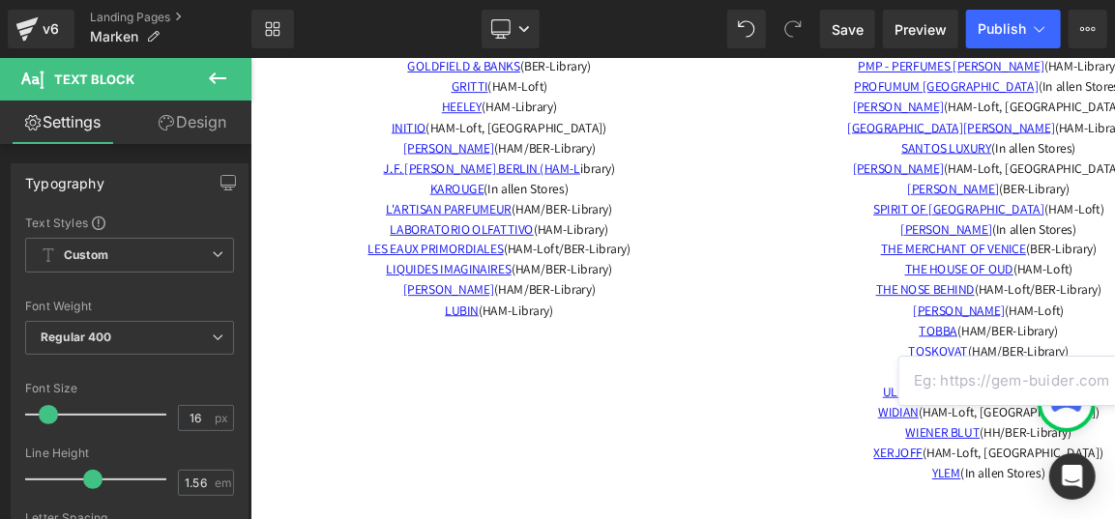
click at [1113, 33] on div "Save Preview Publish Scheduled View Live Page View with current Template Save T…" at bounding box center [963, 29] width 303 height 39
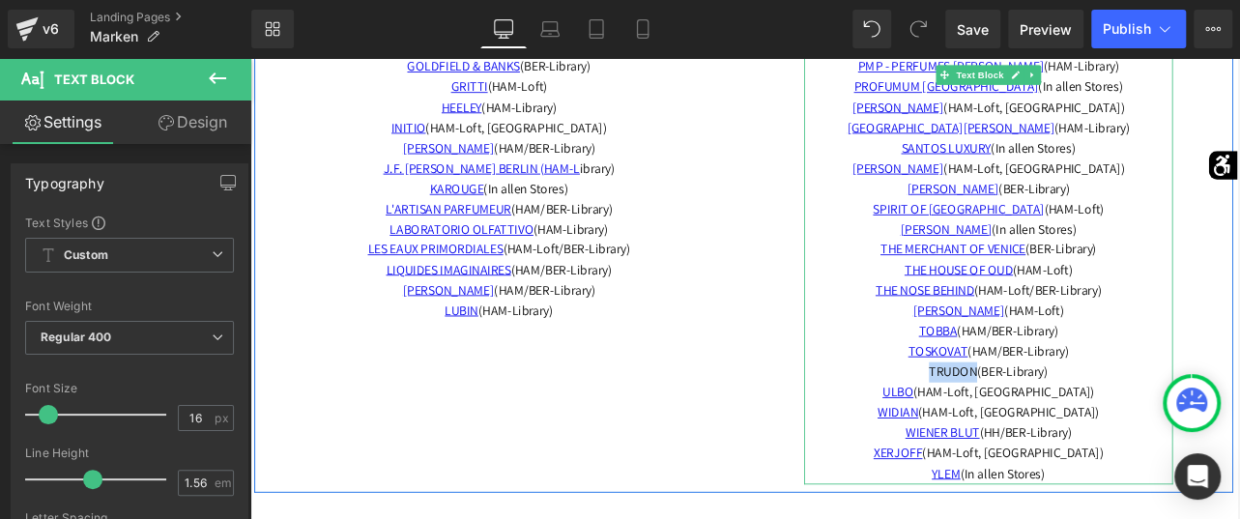
drag, startPoint x: 1104, startPoint y: 405, endPoint x: 1043, endPoint y: 406, distance: 60.9
click at [1055, 420] on span "TRUDON (BER-Library)" at bounding box center [1125, 430] width 141 height 20
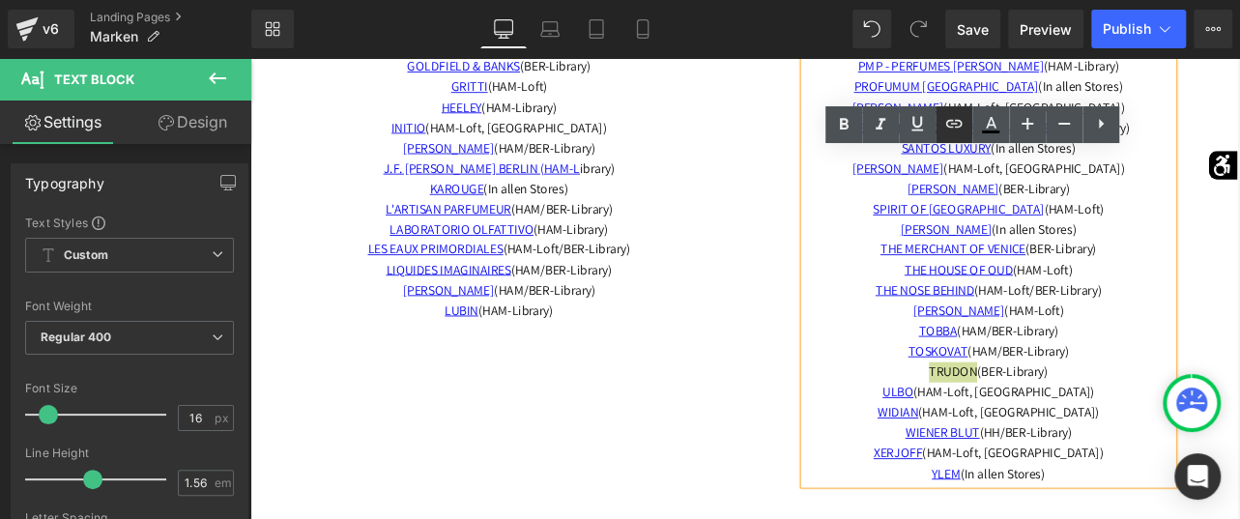
click at [946, 132] on icon at bounding box center [954, 123] width 23 height 23
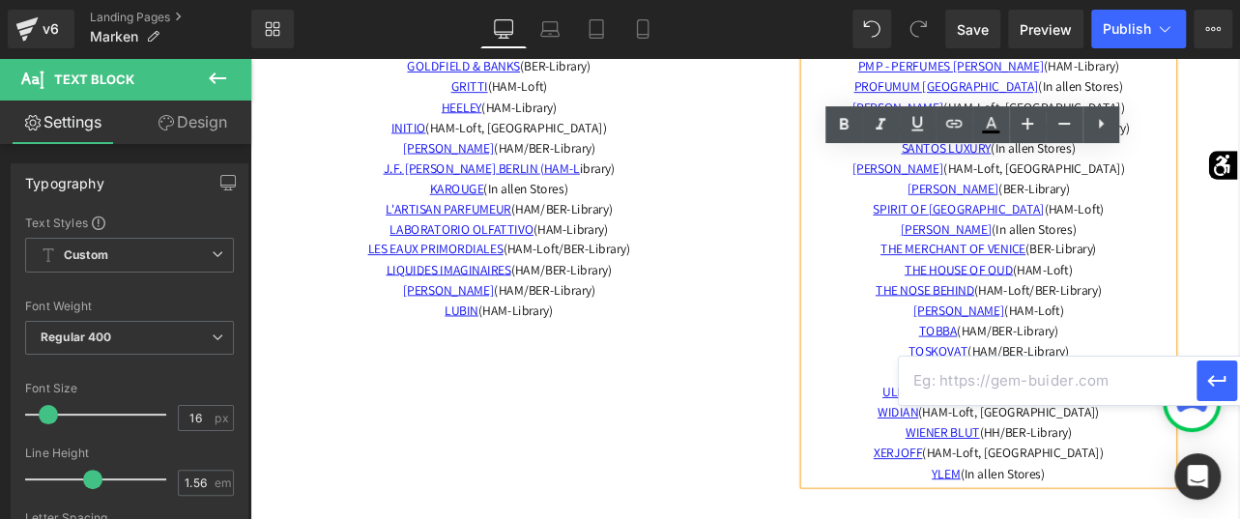
click at [1148, 385] on input "text" at bounding box center [1048, 381] width 298 height 48
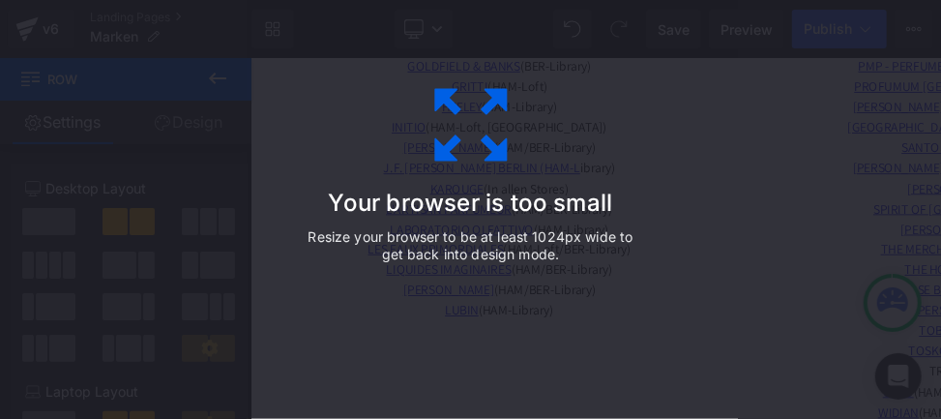
click at [933, 407] on div "Your browser is too small Resize your browser to be at least 1024px wide to get…" at bounding box center [470, 209] width 941 height 419
click at [934, 409] on div "Your browser is too small Resize your browser to be at least 1024px wide to get…" at bounding box center [470, 209] width 941 height 419
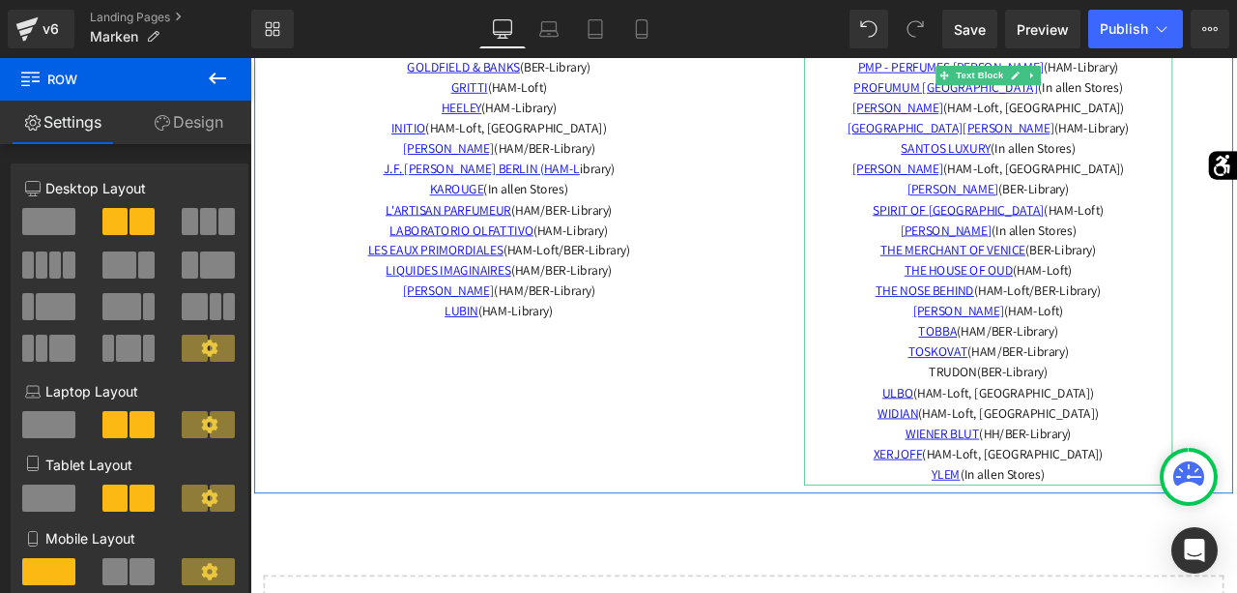
click at [1079, 420] on span "TRUDON (BER-Library)" at bounding box center [1125, 430] width 141 height 20
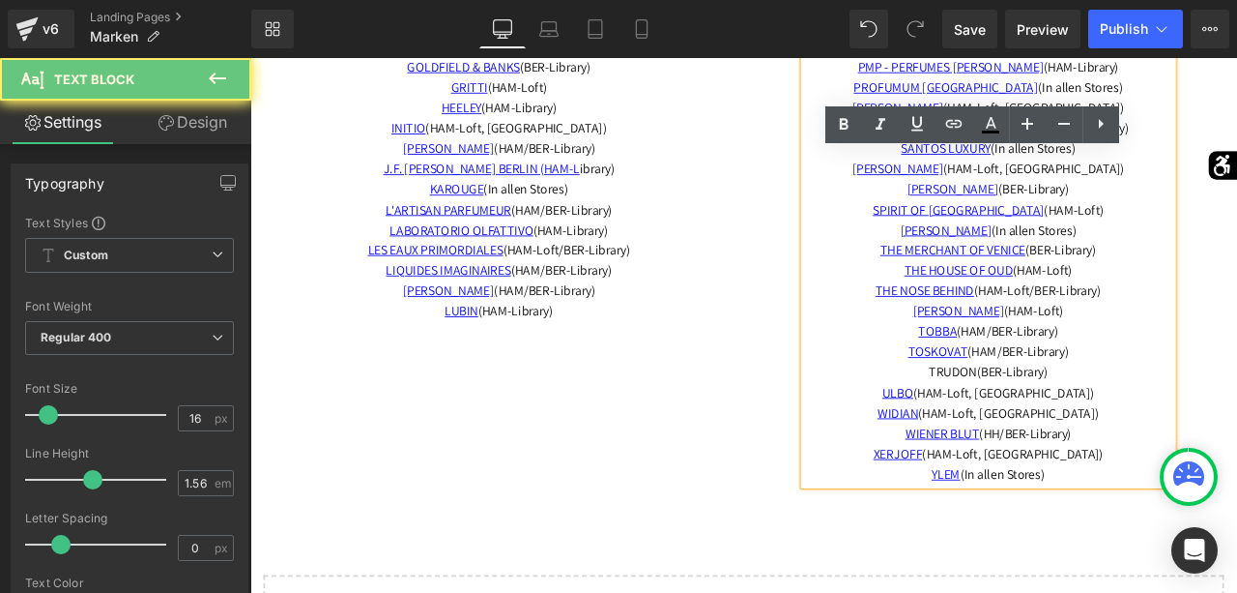
click at [1079, 420] on span "TRUDON (BER-Library)" at bounding box center [1125, 430] width 141 height 20
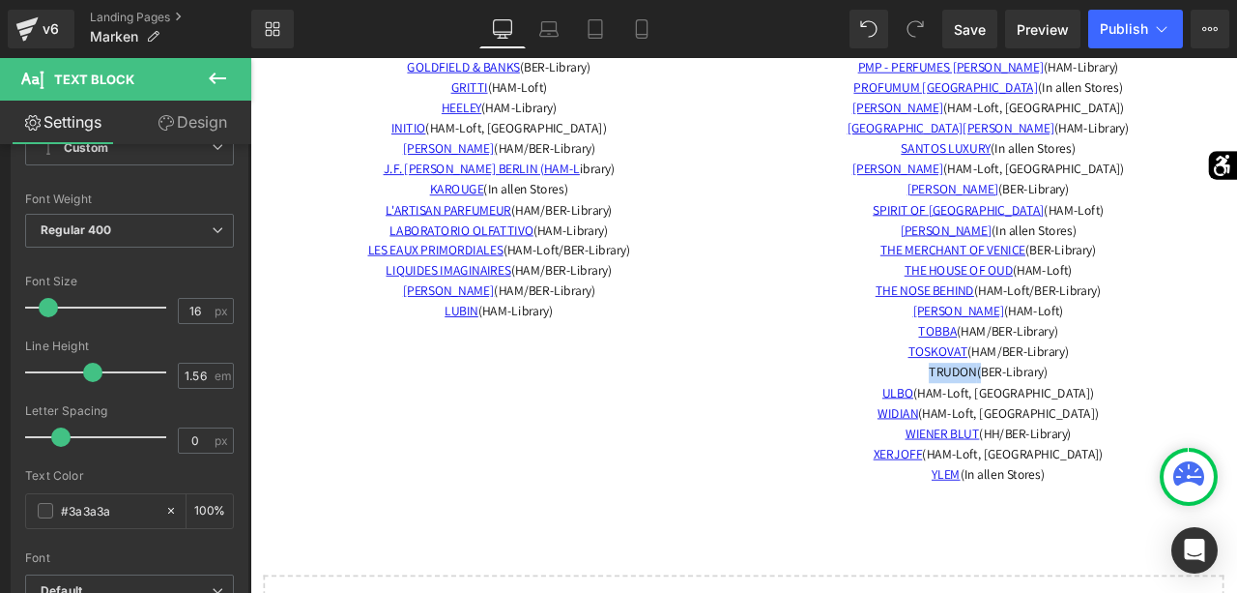
scroll to position [0, 0]
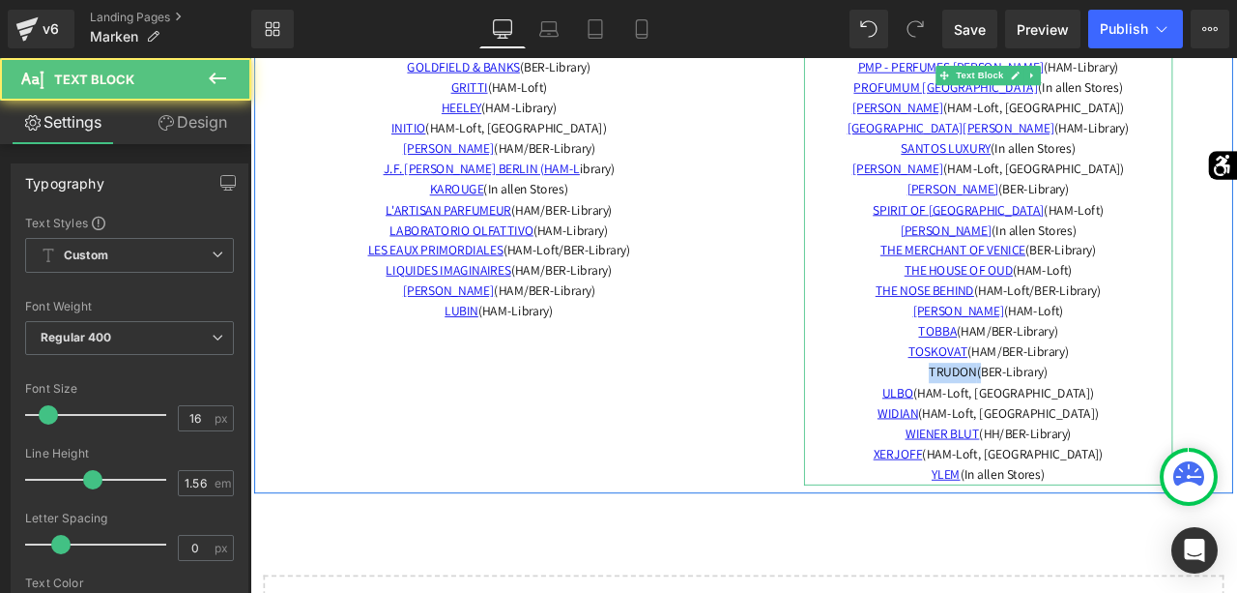
click at [1083, 420] on span "TRUDON (BER-Library)" at bounding box center [1125, 430] width 141 height 20
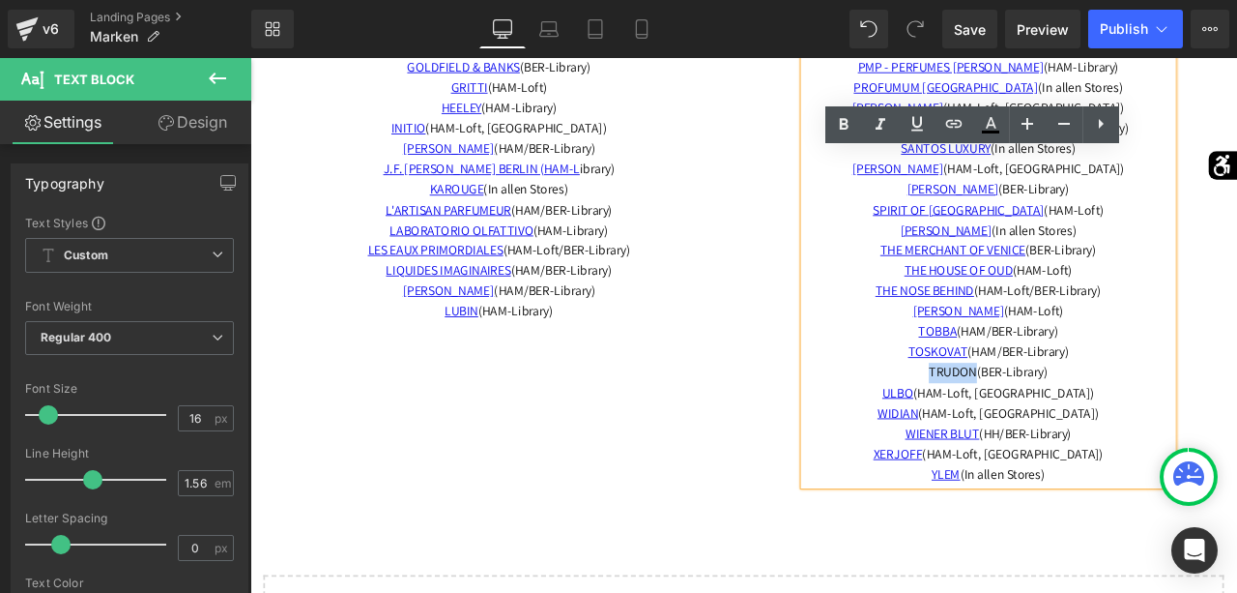
drag, startPoint x: 1107, startPoint y: 407, endPoint x: 1043, endPoint y: 404, distance: 63.9
click at [1055, 420] on span "TRUDON (BER-Library)" at bounding box center [1125, 430] width 141 height 20
click at [946, 123] on icon at bounding box center [954, 123] width 23 height 23
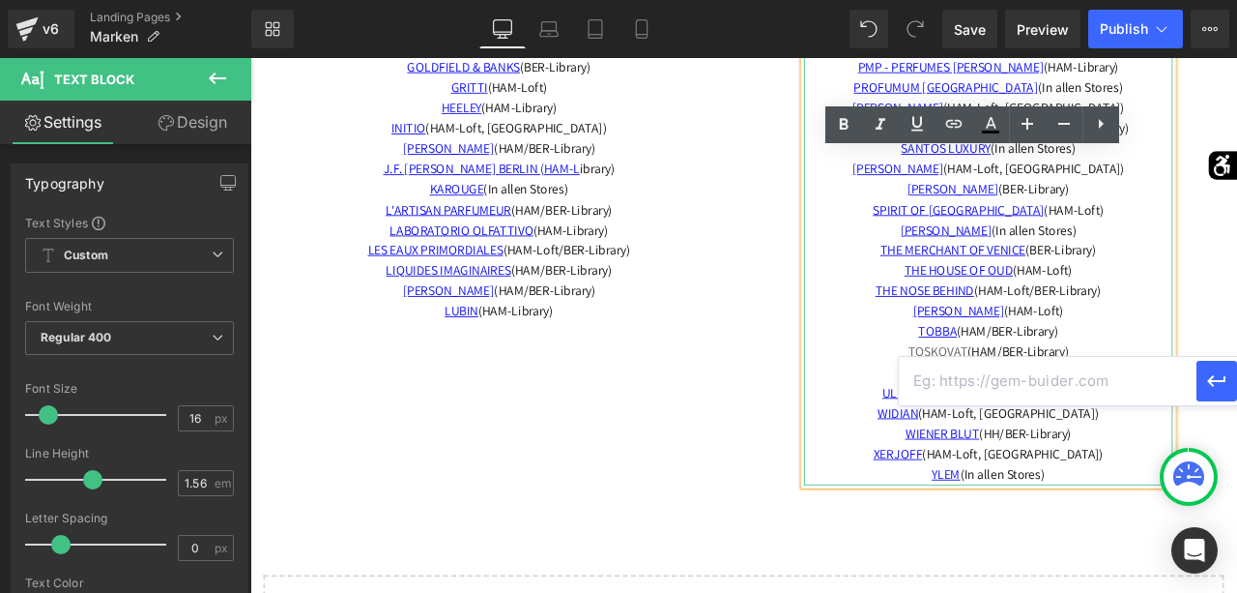
click at [1040, 395] on link "TOSKOVAT" at bounding box center [1066, 405] width 71 height 20
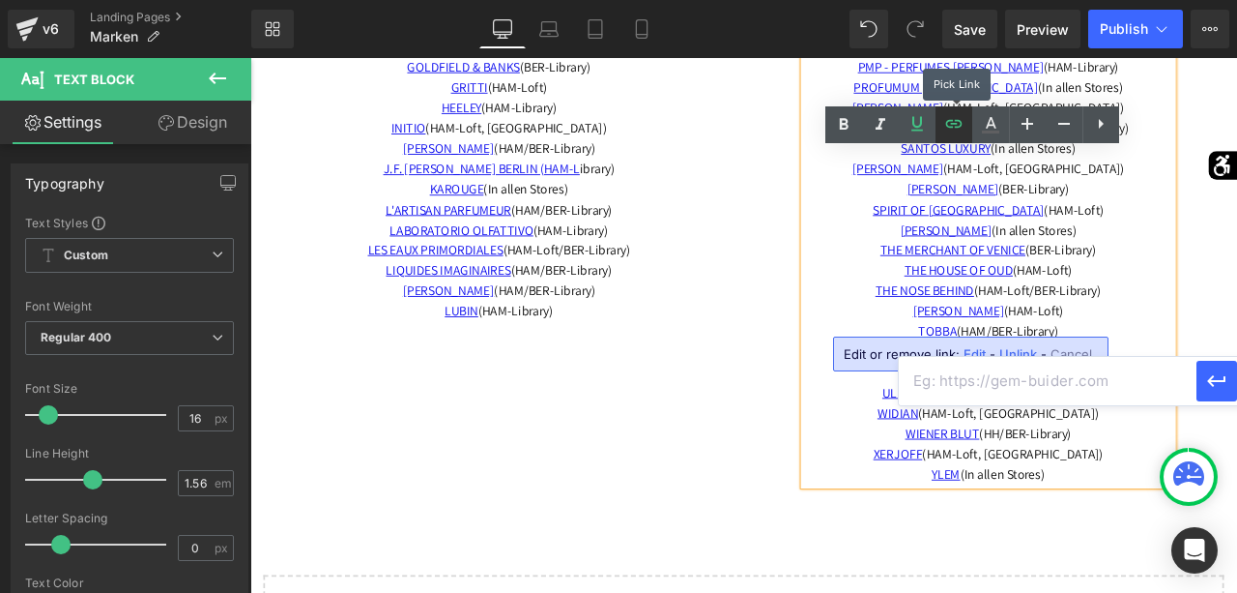
click at [954, 128] on icon at bounding box center [954, 123] width 23 height 23
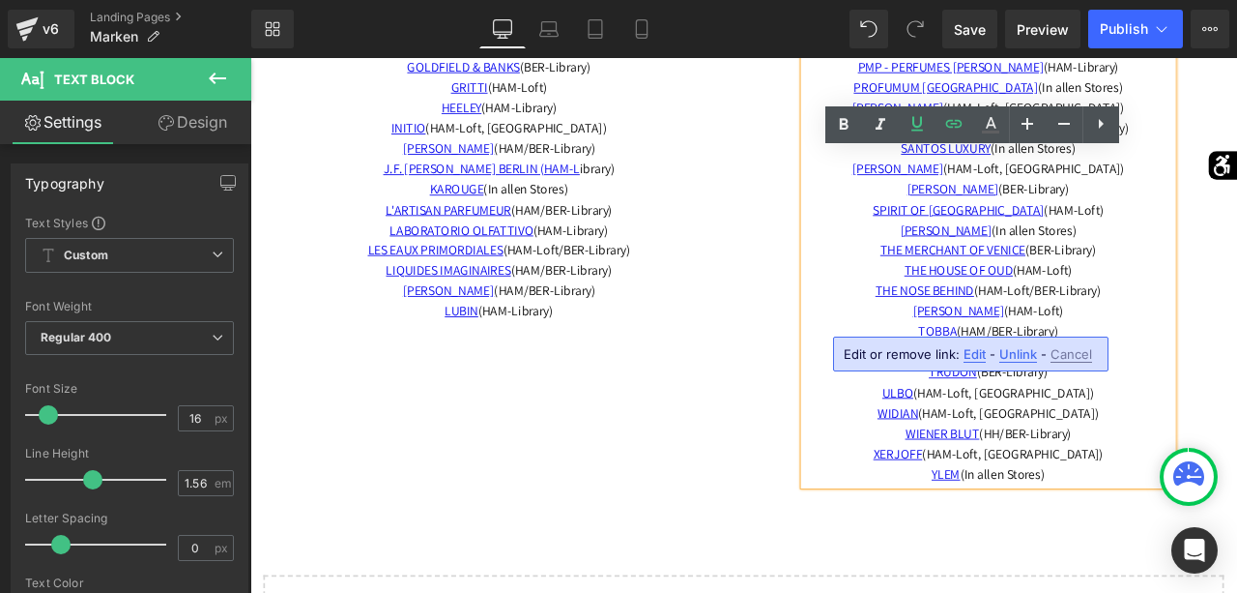
click at [1237, 370] on p "TOBBA (HAM/BER-Library)" at bounding box center [1125, 382] width 437 height 24
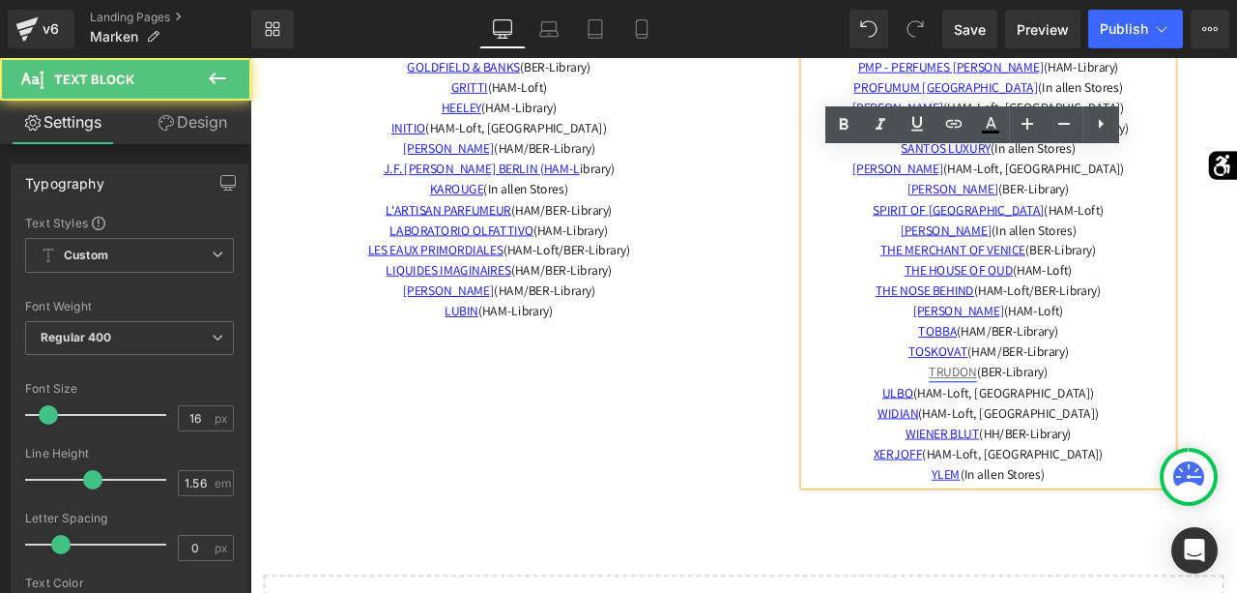
click at [1072, 420] on link "TRUDON" at bounding box center [1083, 430] width 57 height 20
drag, startPoint x: 1106, startPoint y: 406, endPoint x: 1041, endPoint y: 406, distance: 64.8
click at [1041, 419] on p "TRUDON (BER-Library)" at bounding box center [1125, 431] width 437 height 24
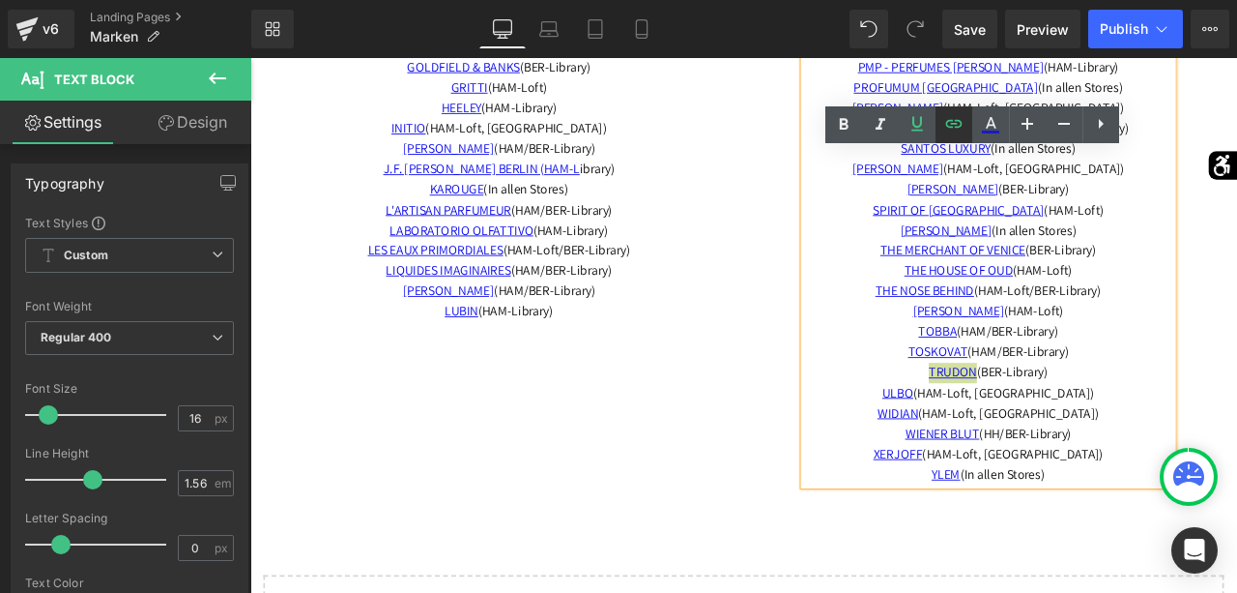
click at [952, 121] on icon at bounding box center [954, 124] width 16 height 8
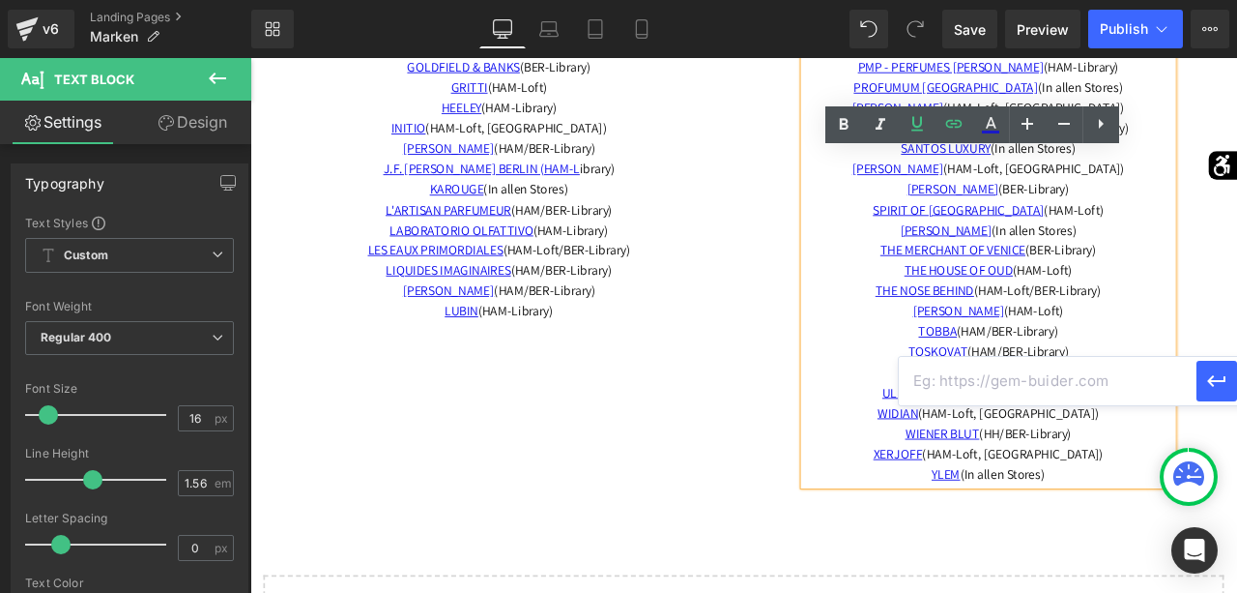
click at [1007, 388] on input "text" at bounding box center [1048, 381] width 298 height 48
click at [1219, 385] on icon "button" at bounding box center [1217, 380] width 23 height 23
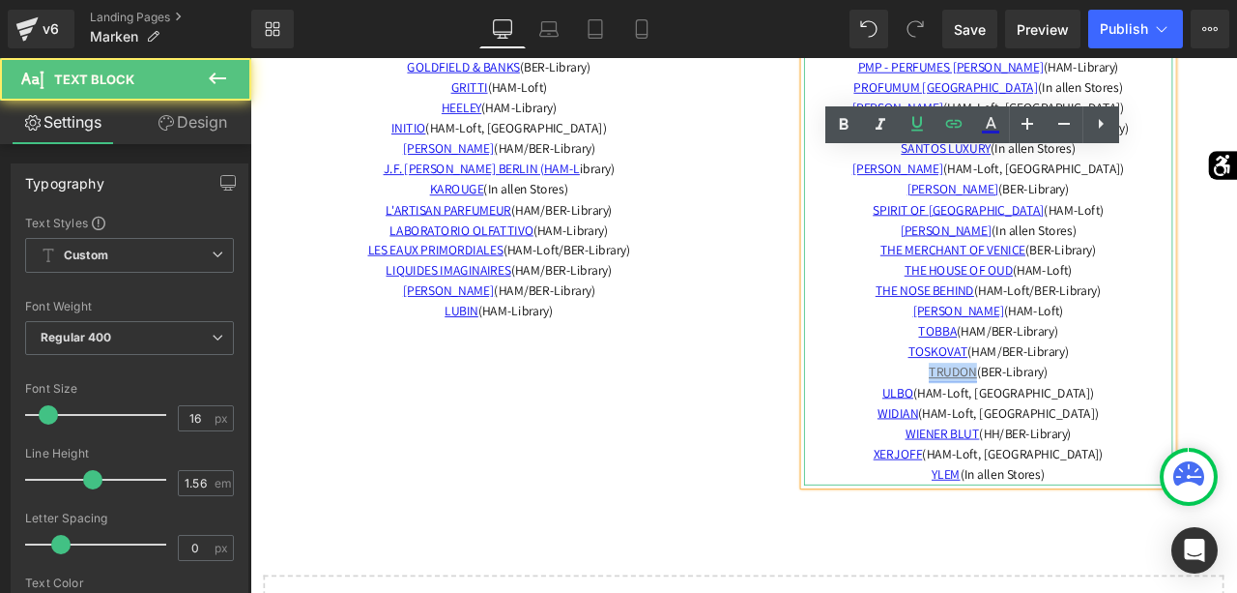
click at [1070, 420] on link "TRUDON" at bounding box center [1083, 430] width 57 height 20
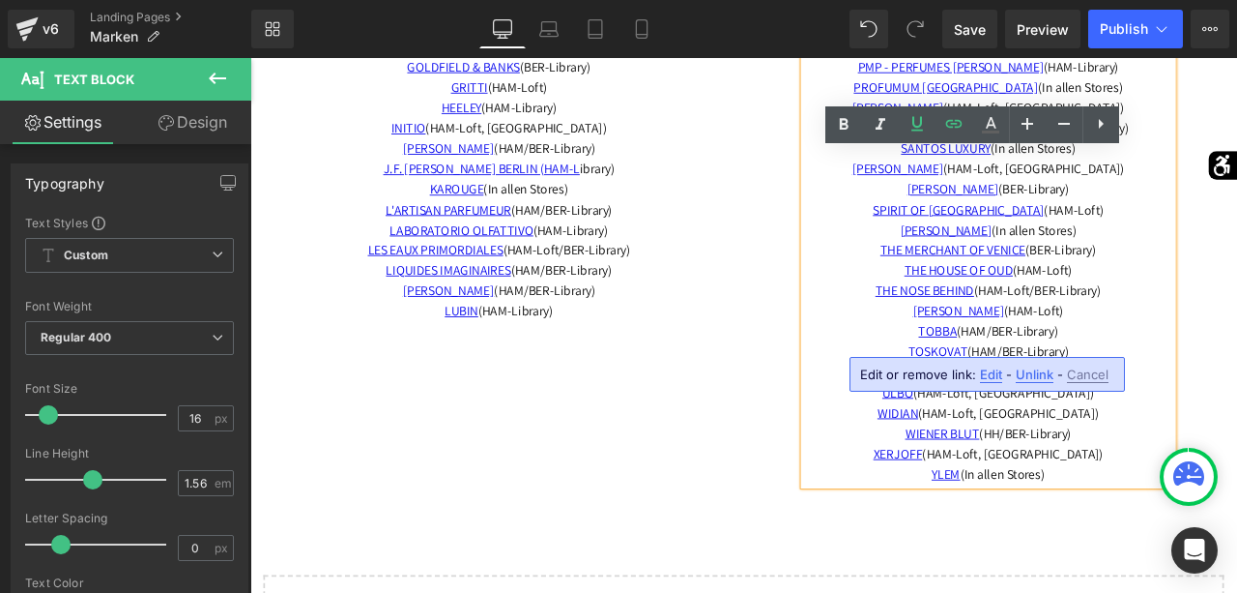
click at [984, 374] on span "Edit" at bounding box center [991, 374] width 22 height 16
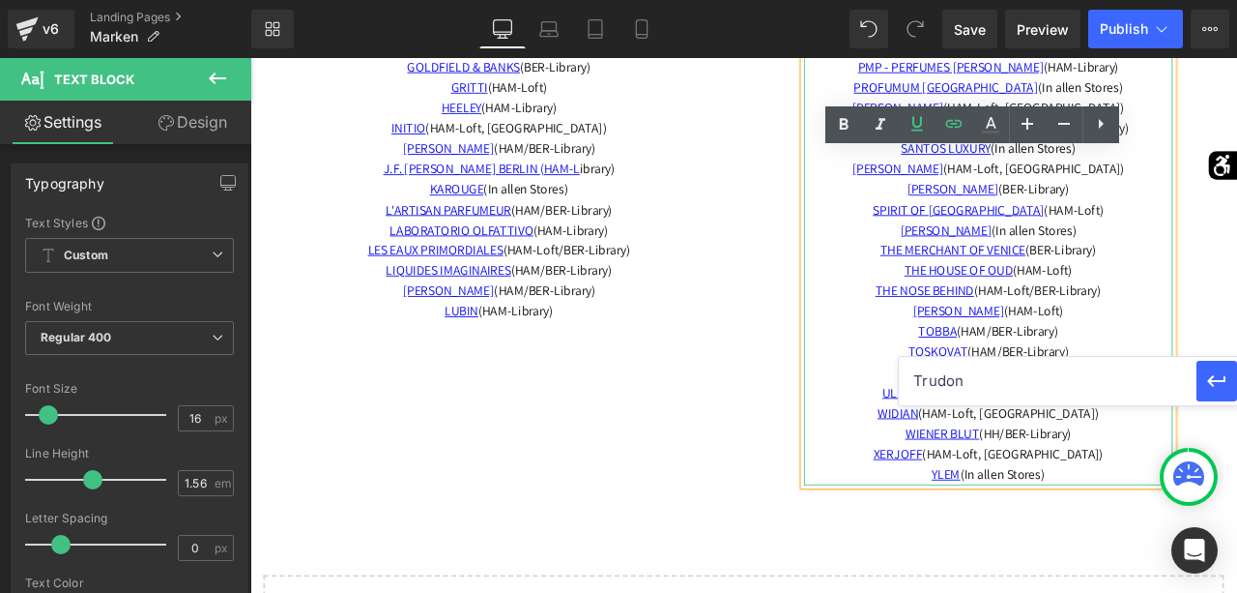
click at [1237, 370] on p "TOBBA (HAM/BER-Library)" at bounding box center [1125, 382] width 437 height 24
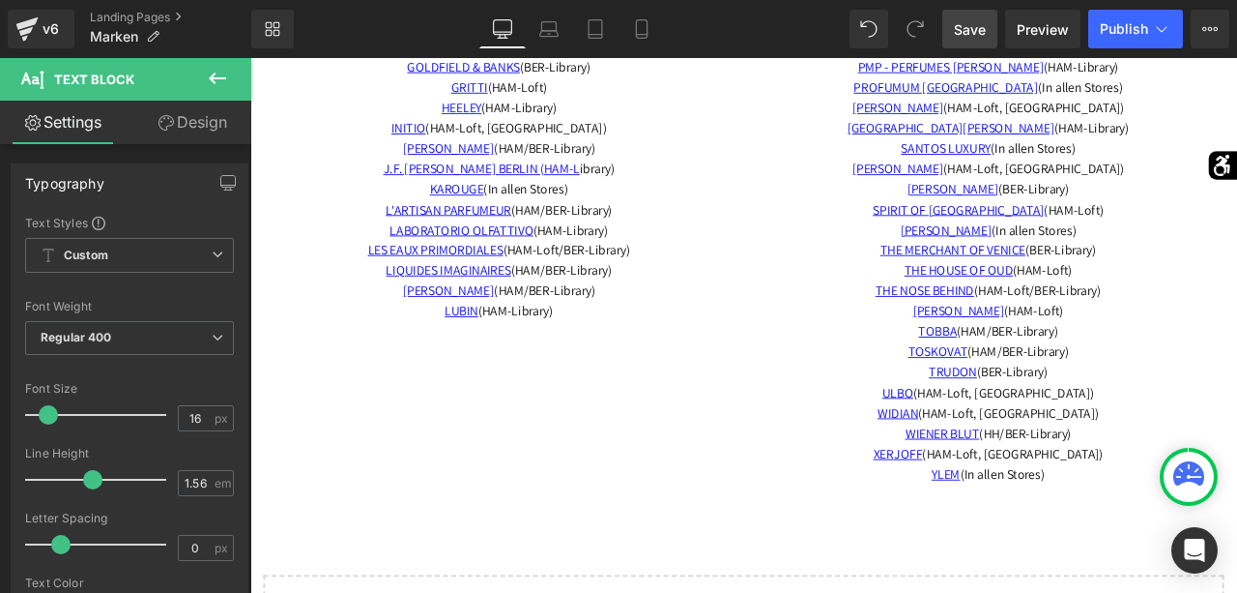
click at [979, 42] on link "Save" at bounding box center [970, 29] width 55 height 39
click at [1047, 30] on span "Preview" at bounding box center [1043, 29] width 52 height 20
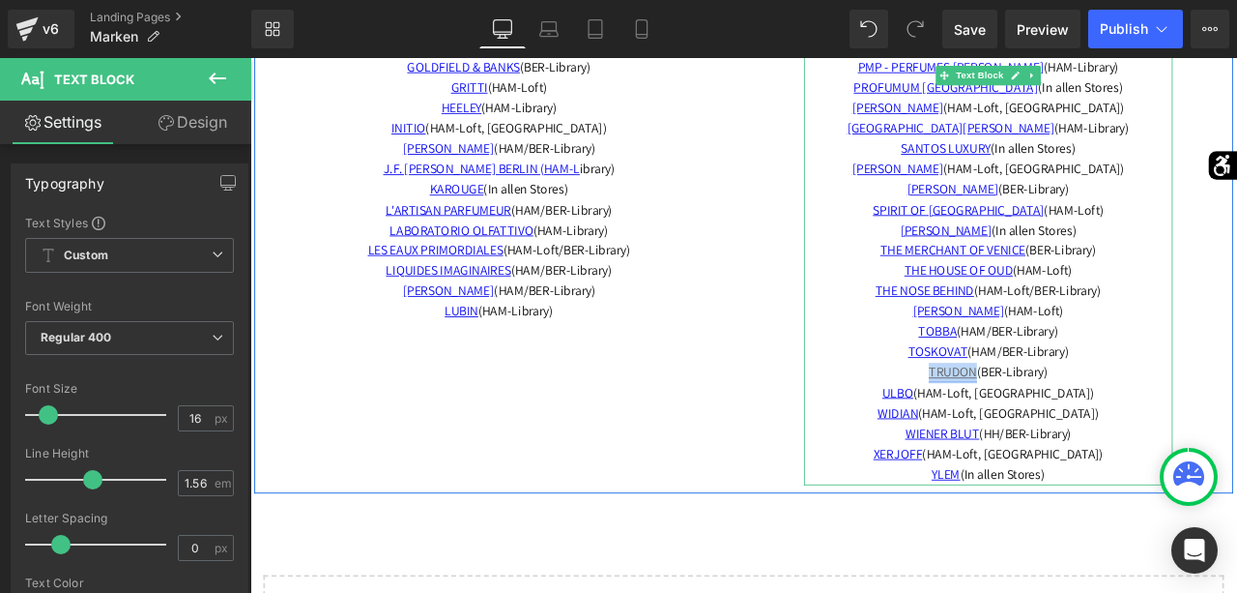
drag, startPoint x: 1107, startPoint y: 400, endPoint x: 1043, endPoint y: 404, distance: 63.9
click at [1055, 420] on link "TRUDON" at bounding box center [1083, 430] width 57 height 20
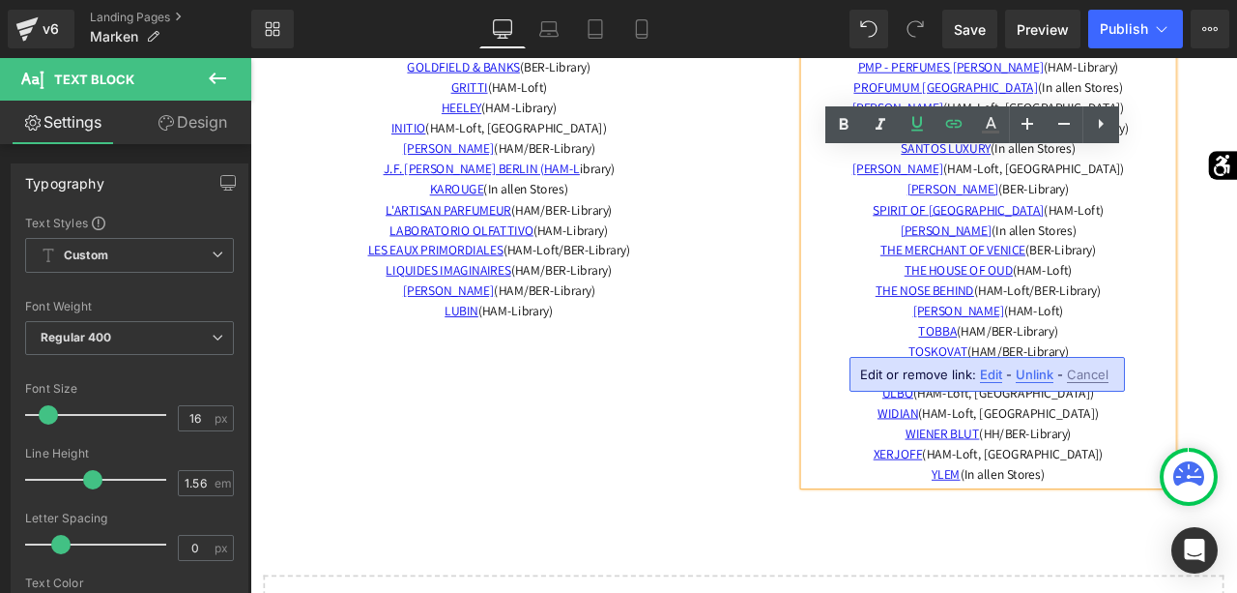
click at [988, 374] on span "Edit" at bounding box center [991, 374] width 22 height 16
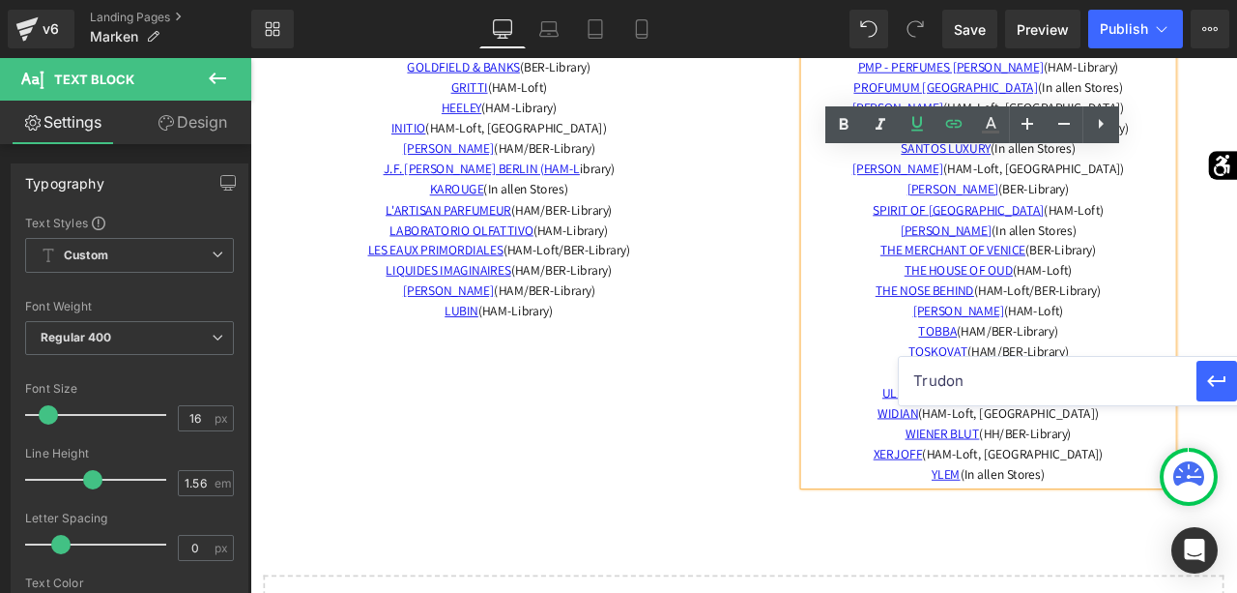
click at [977, 380] on input "Trudon" at bounding box center [1048, 381] width 298 height 48
paste input "https://app.gempages.net/editor?id=140537397516&type=template-page&page=trudon&…"
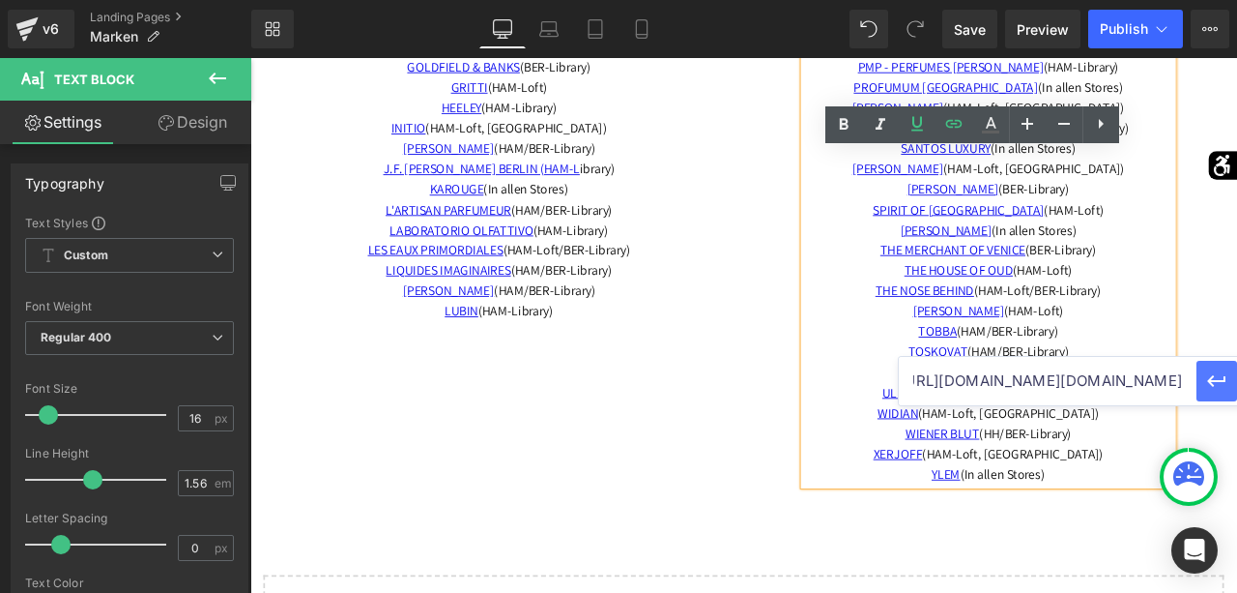
click at [1216, 397] on button "button" at bounding box center [1217, 381] width 41 height 41
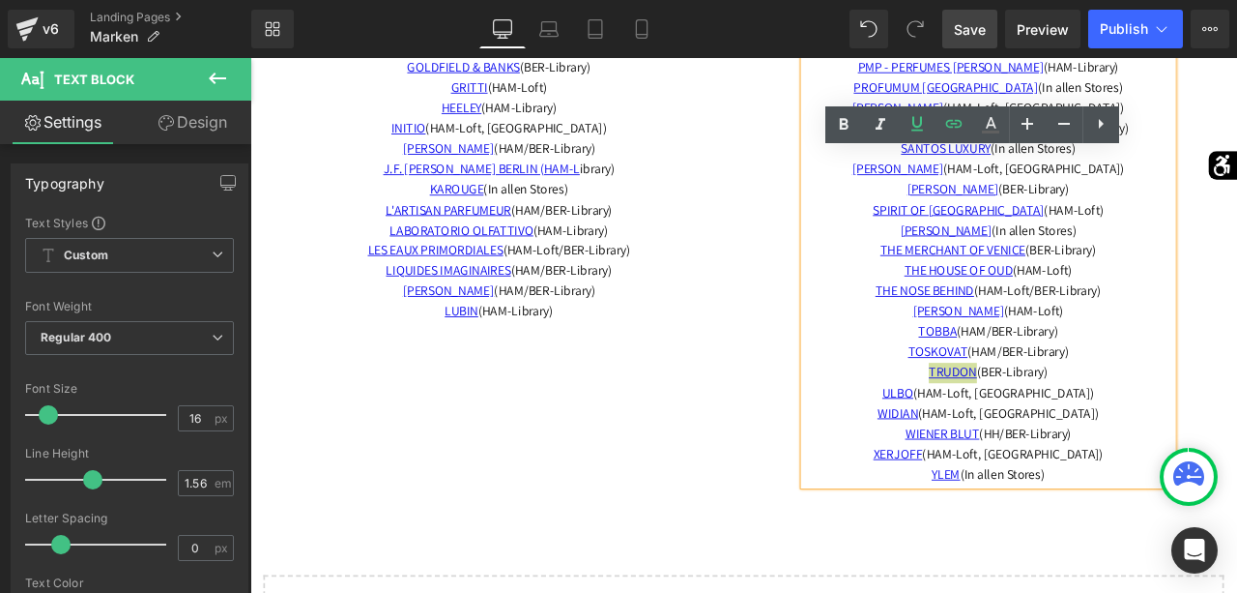
click at [974, 42] on link "Save" at bounding box center [970, 29] width 55 height 39
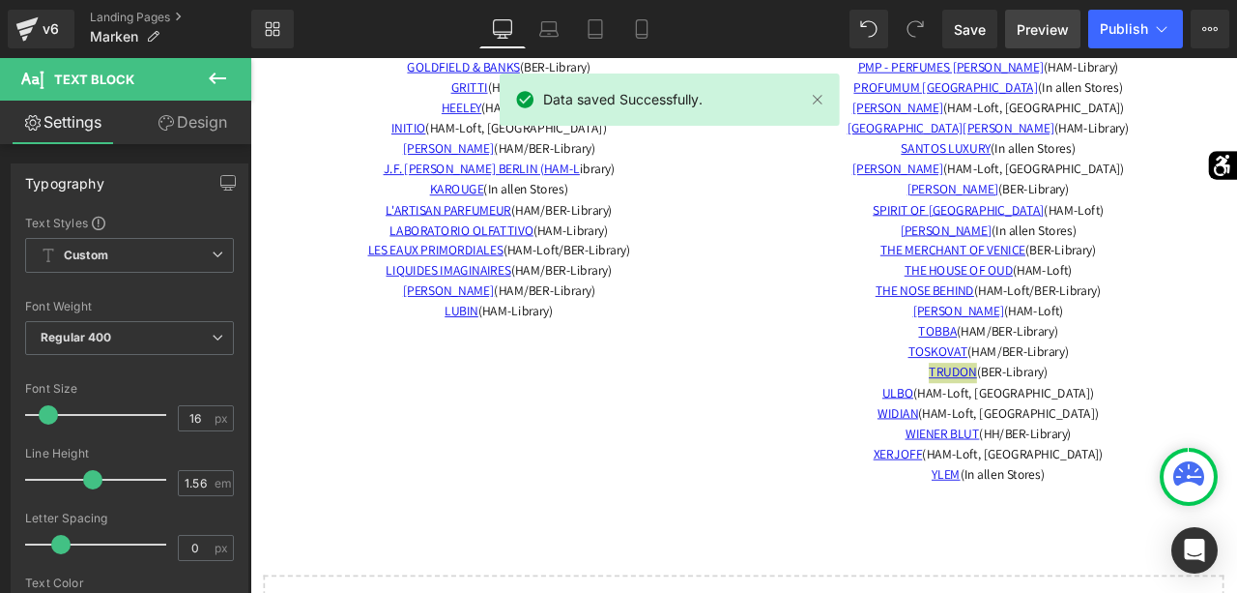
click at [1053, 27] on span "Preview" at bounding box center [1043, 29] width 52 height 20
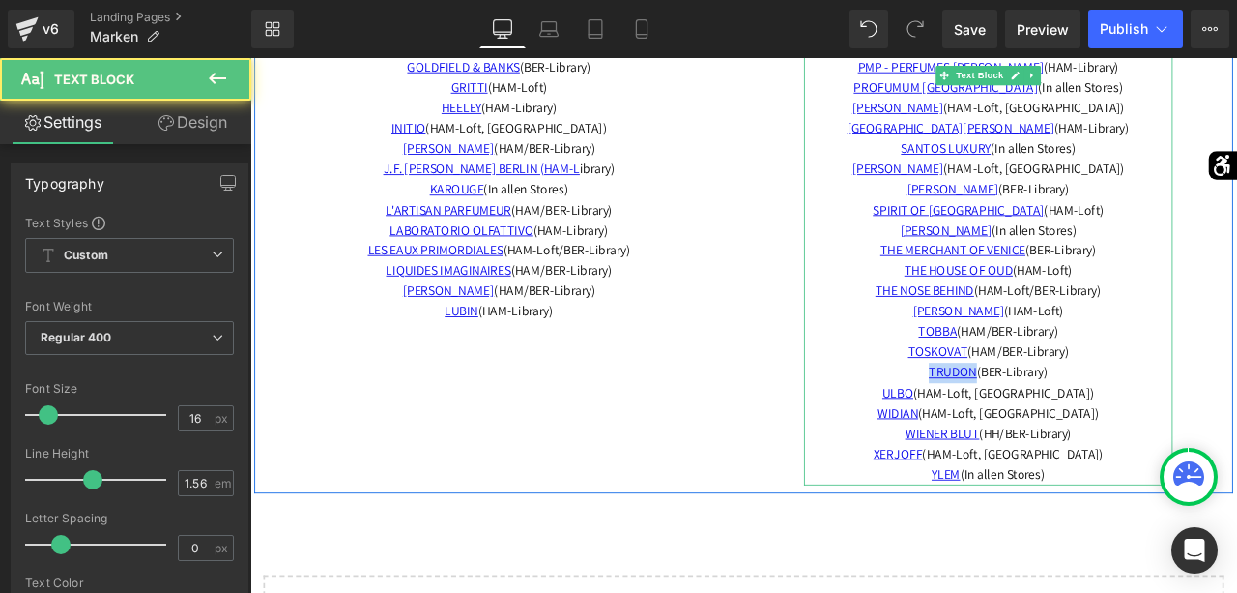
click at [1123, 420] on span "TRUDON (BER-Library)" at bounding box center [1125, 430] width 141 height 20
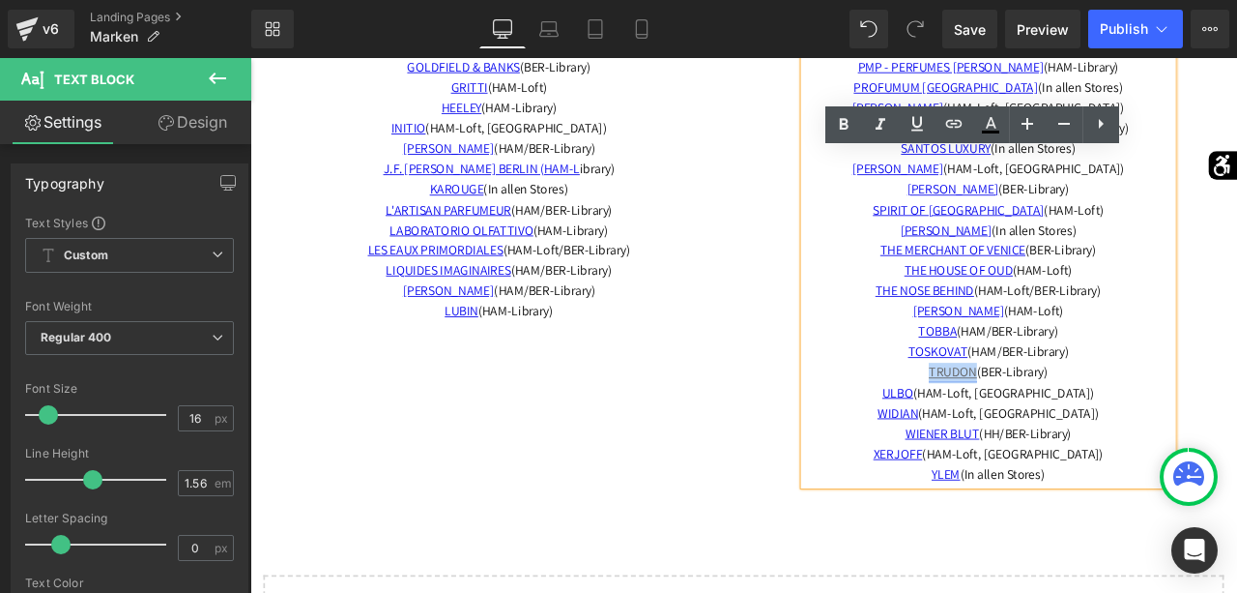
drag, startPoint x: 1045, startPoint y: 399, endPoint x: 1106, endPoint y: 410, distance: 61.8
click at [1106, 420] on link "TRUDON" at bounding box center [1083, 430] width 57 height 20
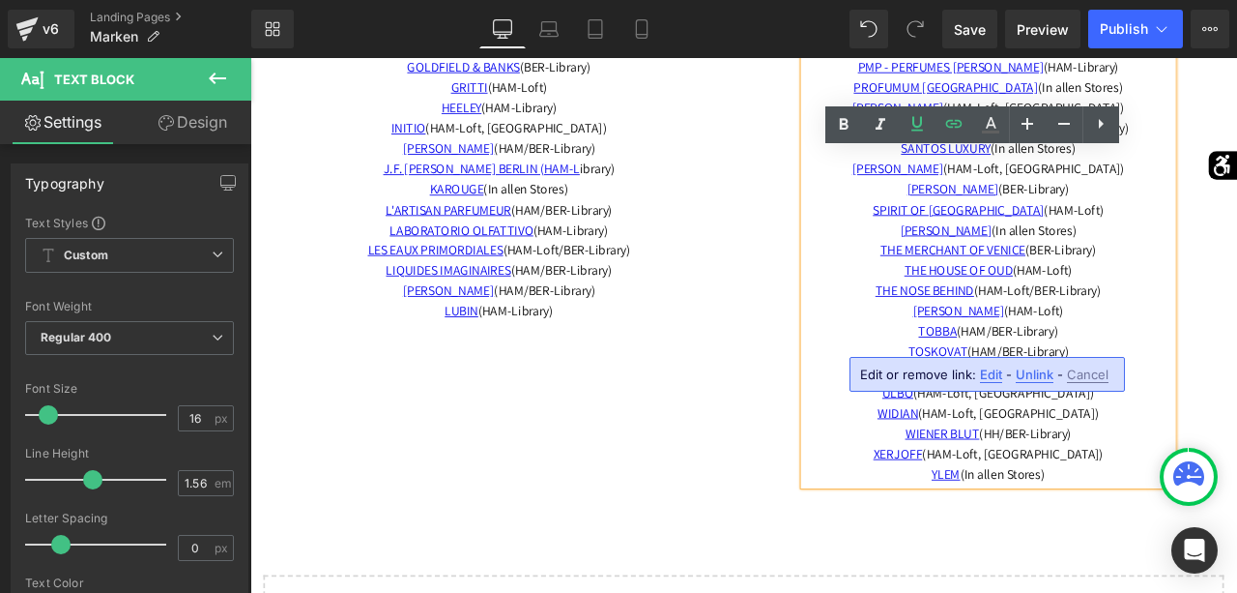
click at [995, 378] on span "Edit" at bounding box center [991, 374] width 22 height 16
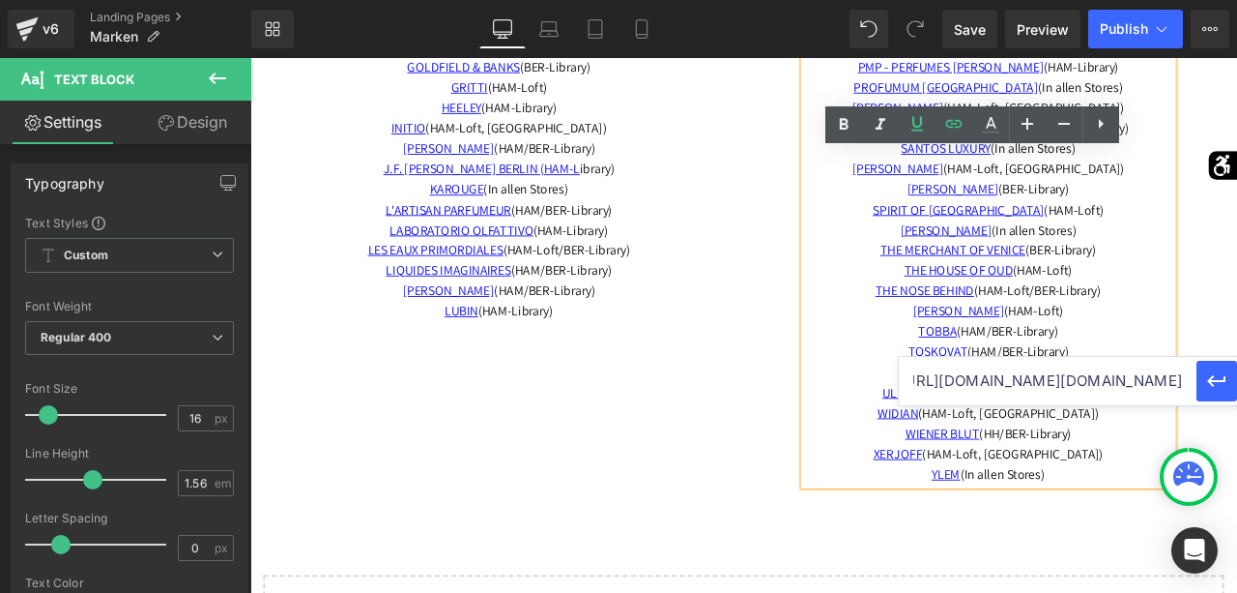
click at [1005, 385] on input "https://app.gempages.net/editor?id=140537397516&type=template-page&page=trudon&…" at bounding box center [1048, 381] width 298 height 48
paste input "parfumslubner.com/pages/trudon?_pos=1&_psq=trud&_ss=e&_v=1.0"
type input "https://parfumslubner.com/pages/trudon?_pos=1&_psq=trud&_ss=e&_v=1.0"
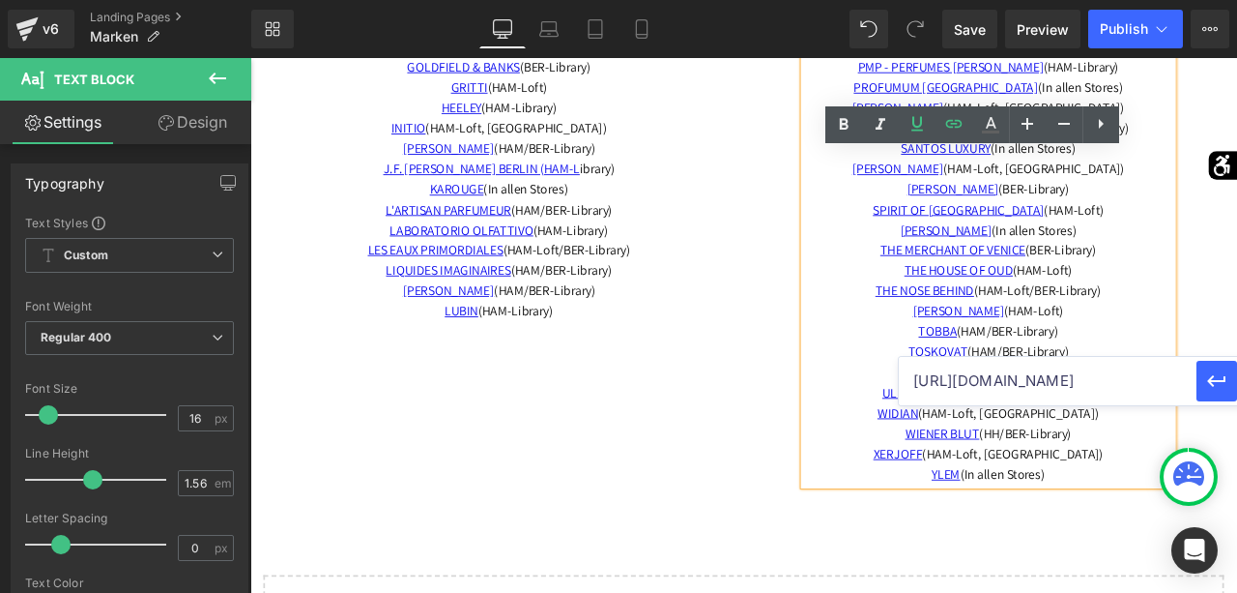
scroll to position [0, 267]
click at [1213, 384] on icon "button" at bounding box center [1217, 381] width 18 height 12
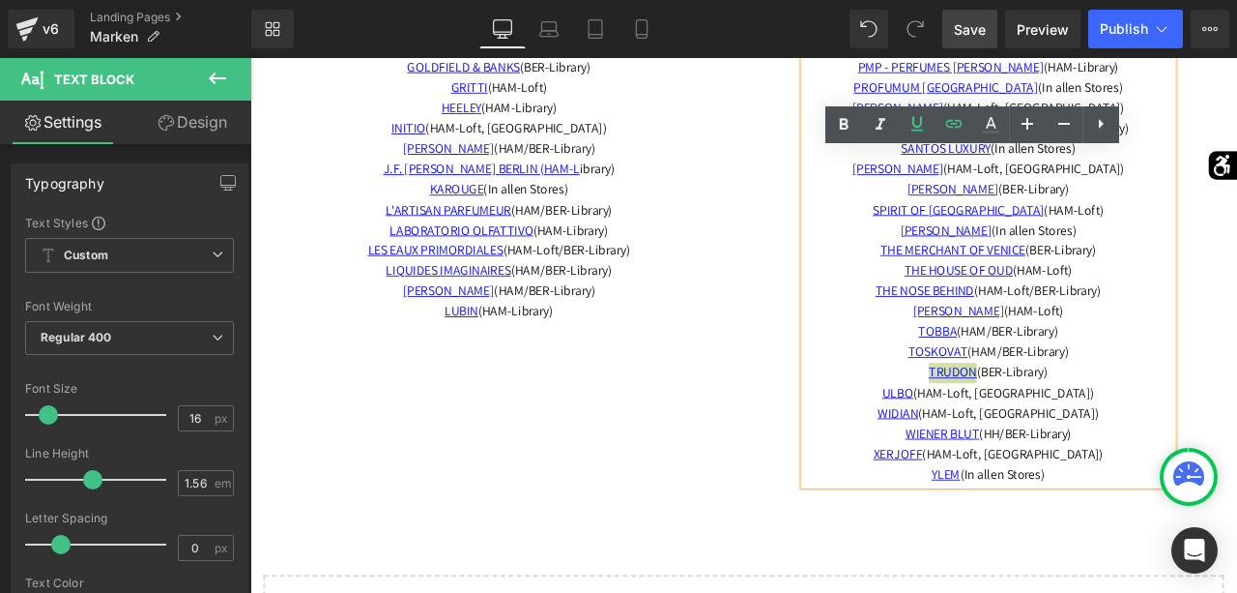
click at [970, 36] on span "Save" at bounding box center [970, 29] width 32 height 20
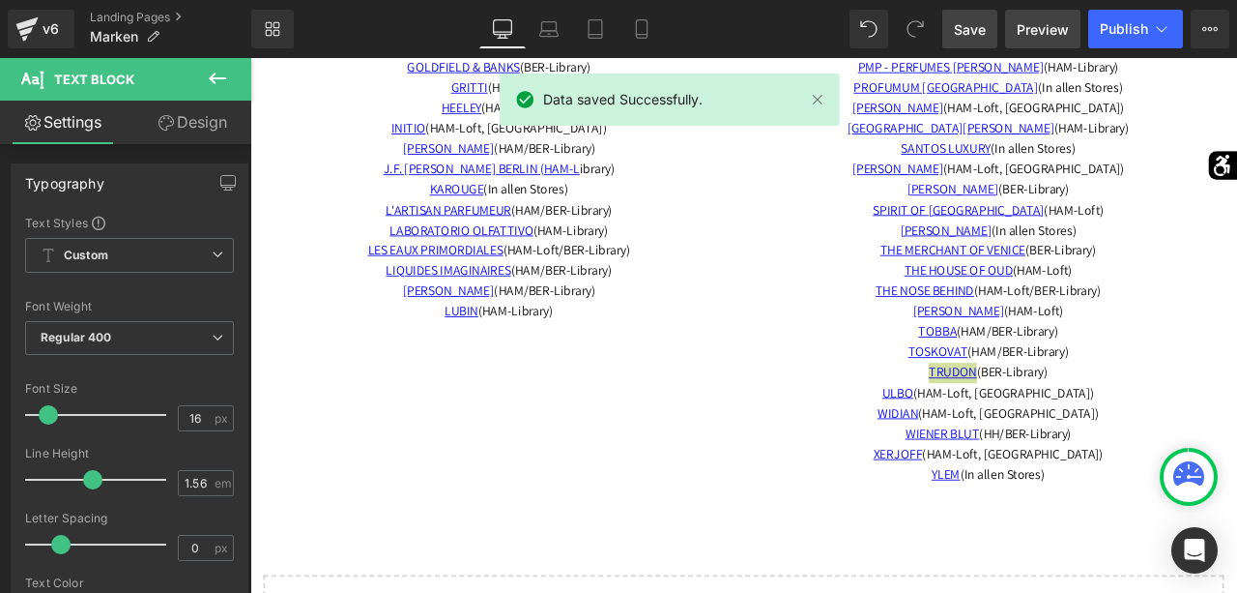
click at [1034, 30] on span "Preview" at bounding box center [1043, 29] width 52 height 20
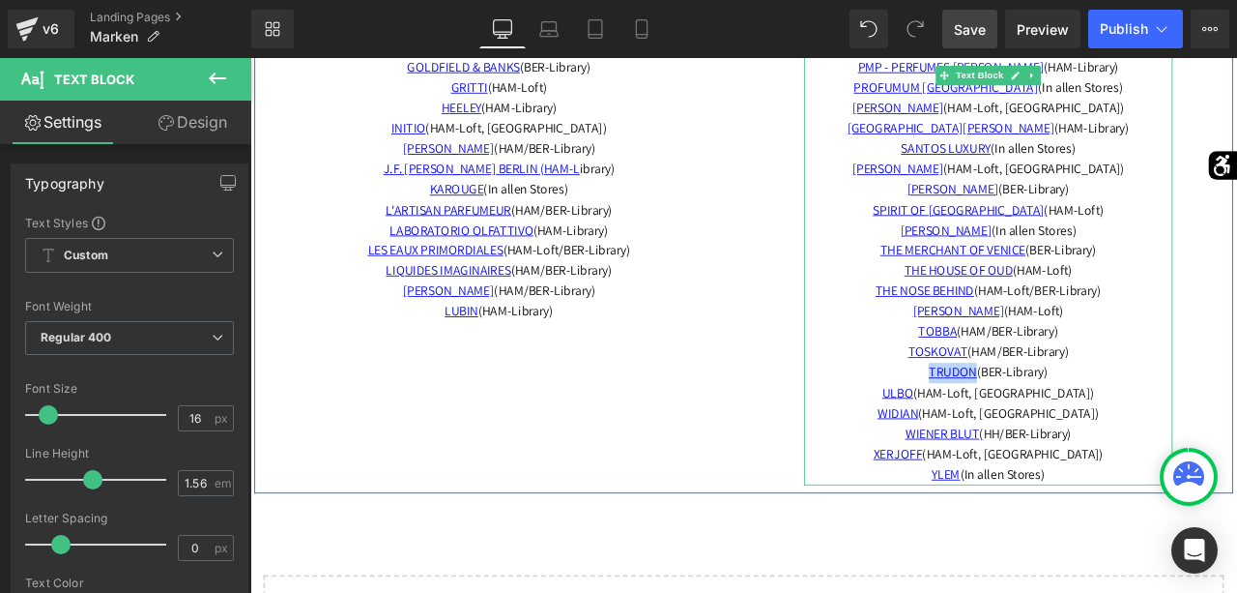
click at [1237, 419] on p "TRUDON (BER-Library)" at bounding box center [1125, 431] width 437 height 24
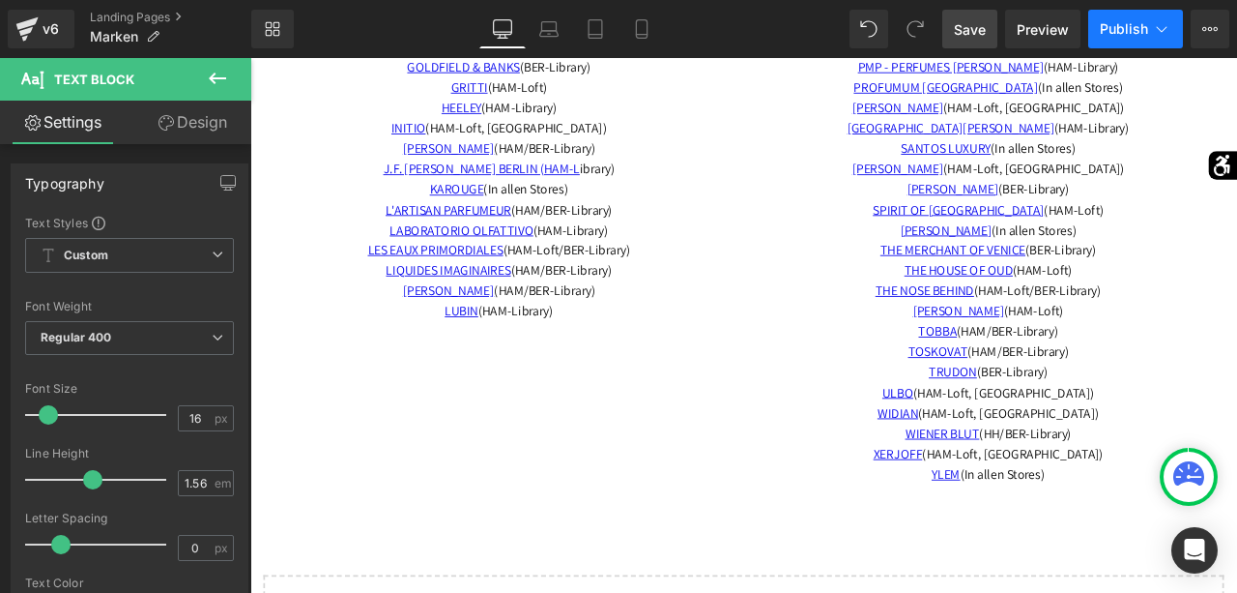
click at [1134, 17] on button "Publish" at bounding box center [1136, 29] width 95 height 39
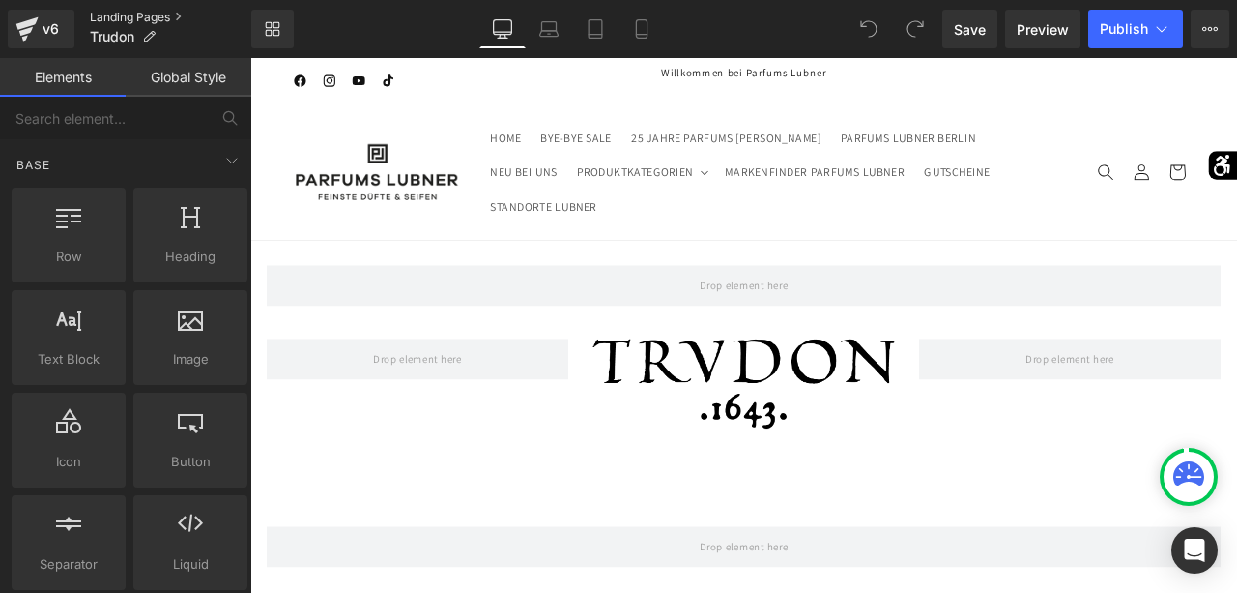
click at [167, 17] on link "Landing Pages" at bounding box center [170, 17] width 161 height 15
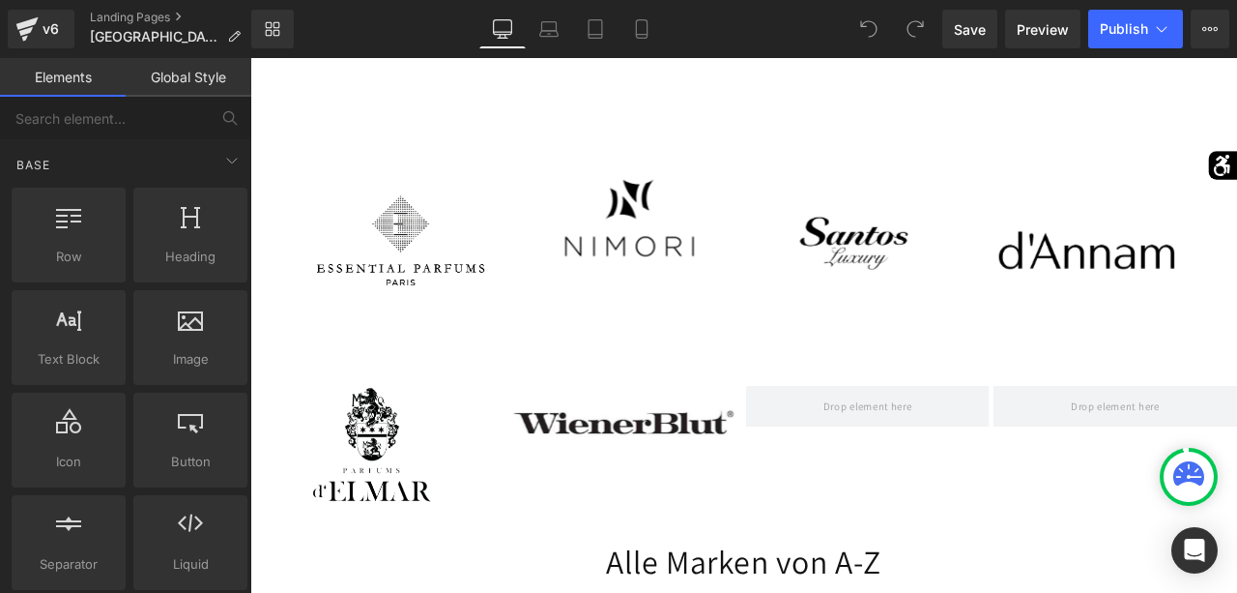
scroll to position [3360, 0]
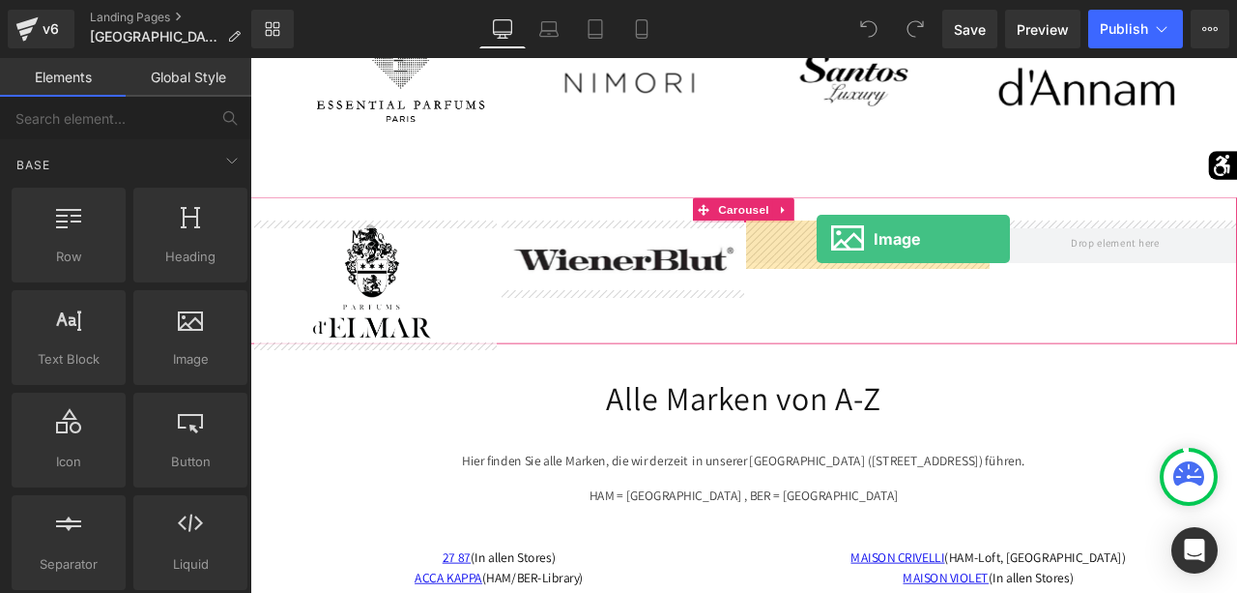
drag, startPoint x: 427, startPoint y: 404, endPoint x: 921, endPoint y: 273, distance: 511.2
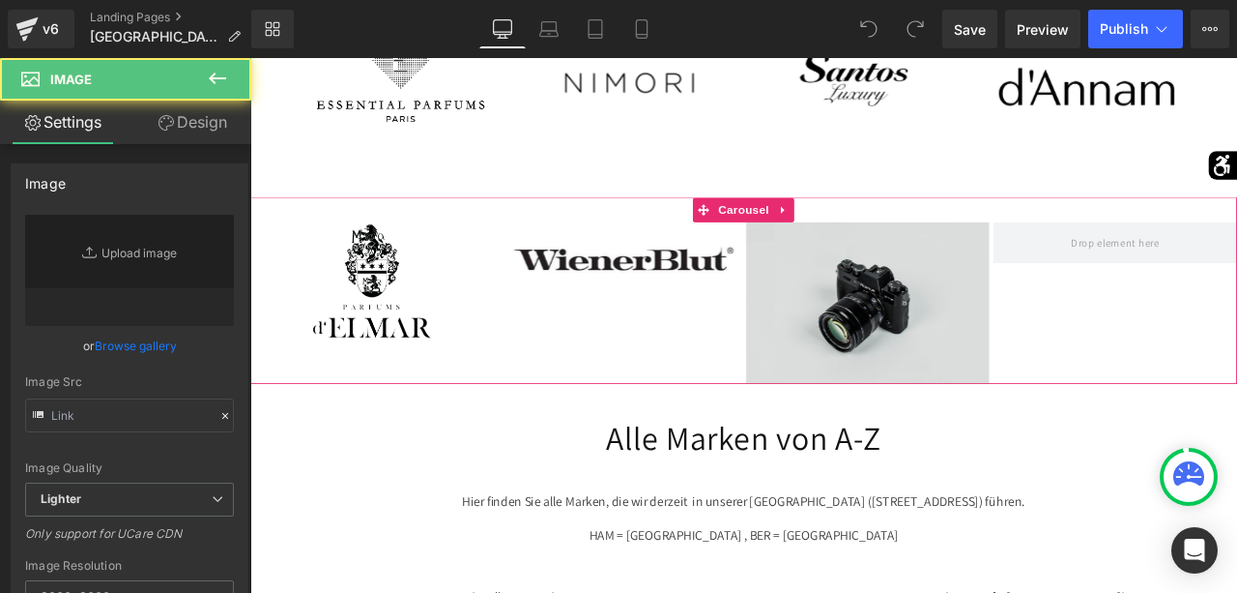
type input "//[DOMAIN_NAME][URL]"
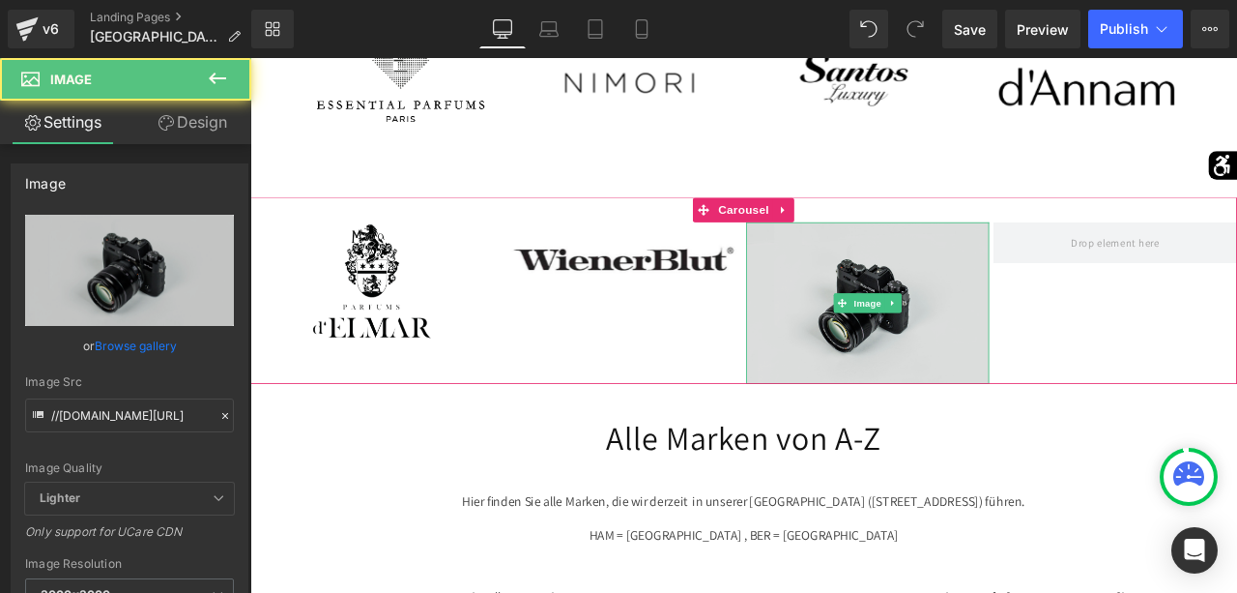
click at [947, 293] on img at bounding box center [982, 347] width 289 height 191
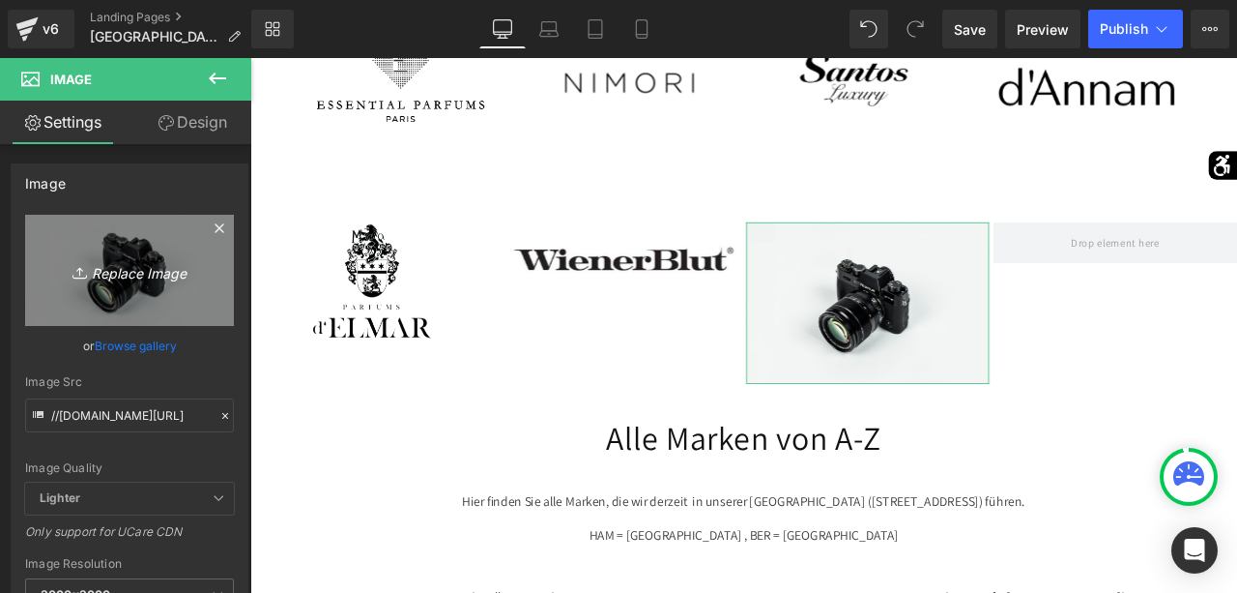
click at [202, 306] on link "Replace Image" at bounding box center [129, 270] width 209 height 111
type input "C:\fakepath\trudon.nom.date.png"
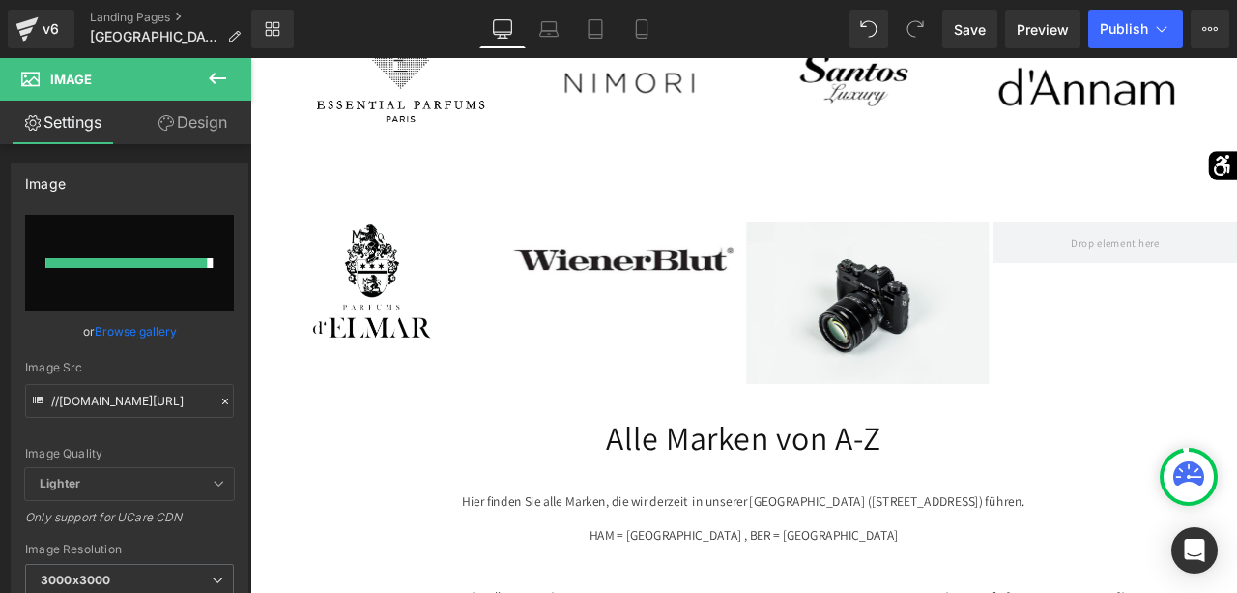
type input "[URL][DOMAIN_NAME]"
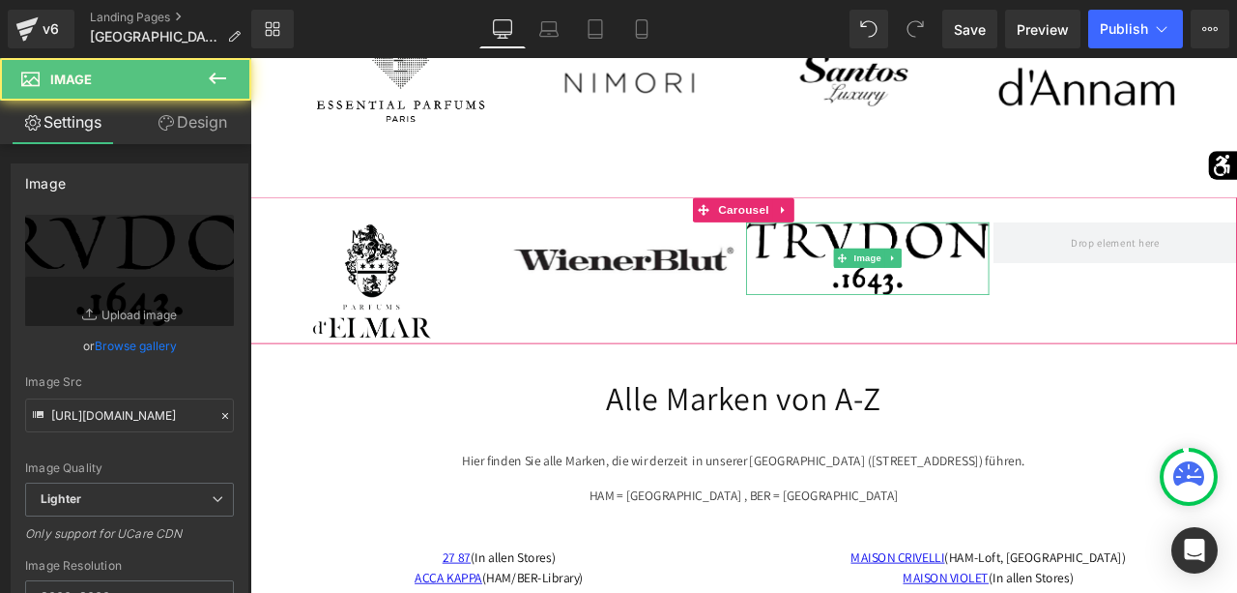
click at [933, 270] on img at bounding box center [982, 295] width 289 height 86
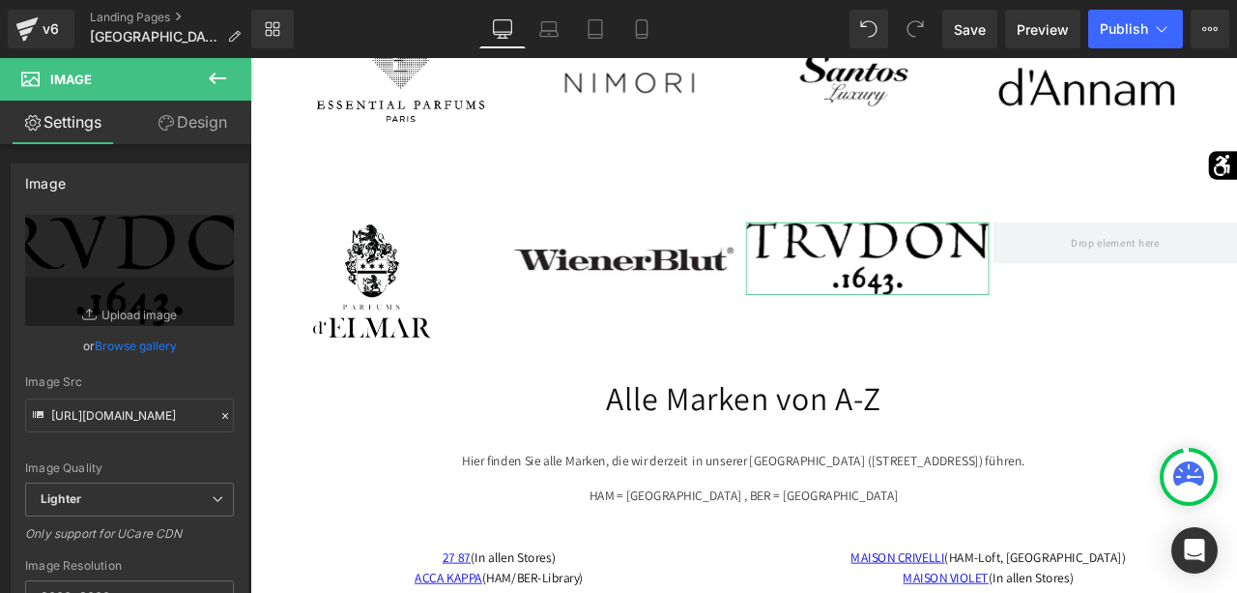
click at [189, 130] on link "Design" at bounding box center [193, 123] width 126 height 44
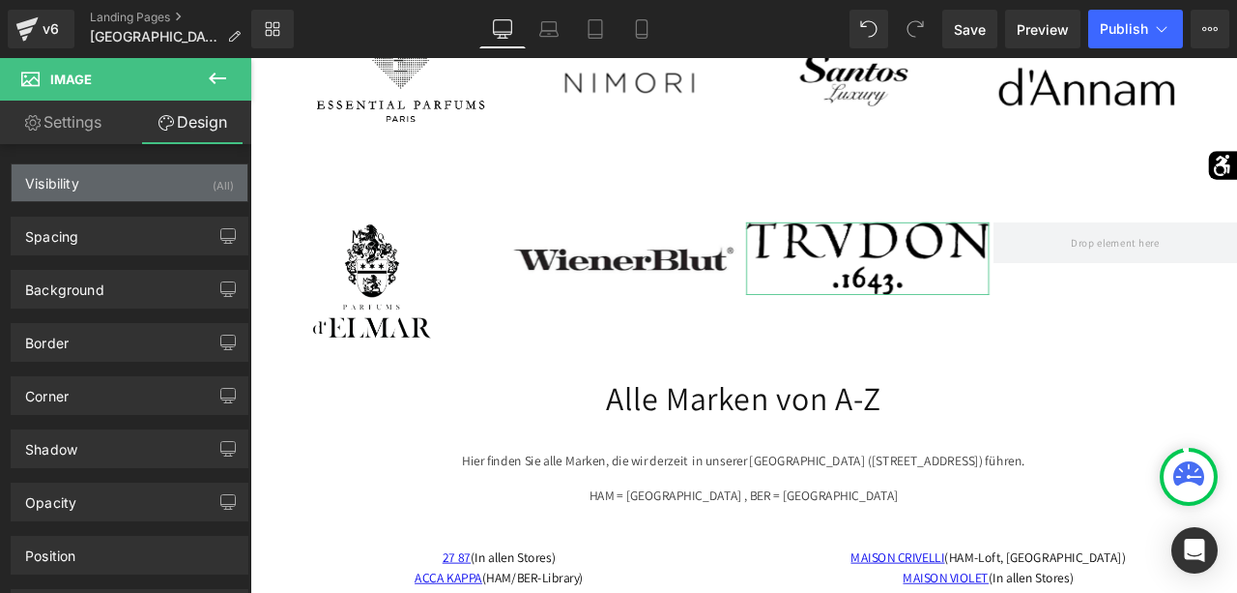
click at [154, 183] on div "Visibility (All)" at bounding box center [130, 182] width 236 height 37
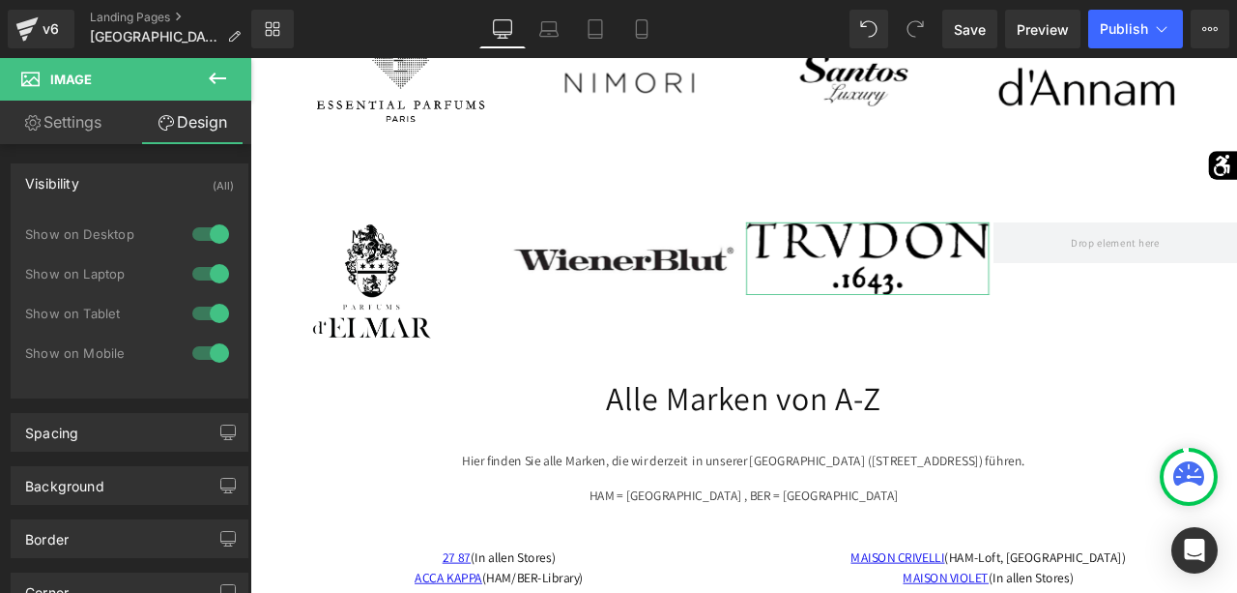
click at [133, 198] on div "Visibility (All)" at bounding box center [130, 182] width 236 height 37
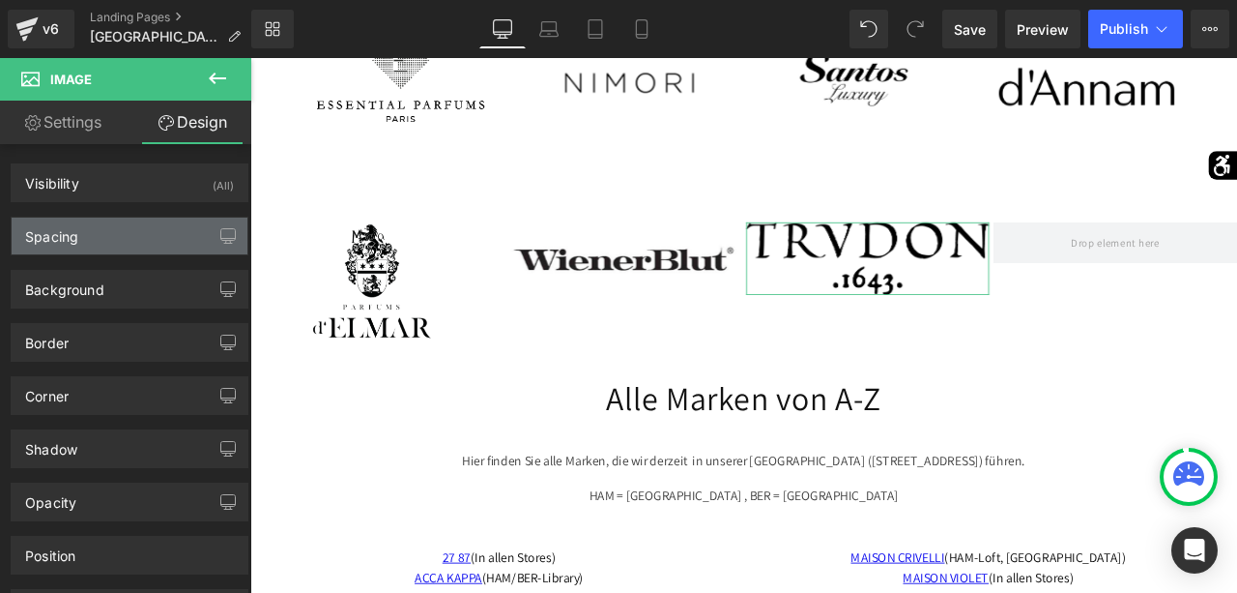
click at [133, 225] on div "Spacing" at bounding box center [130, 236] width 236 height 37
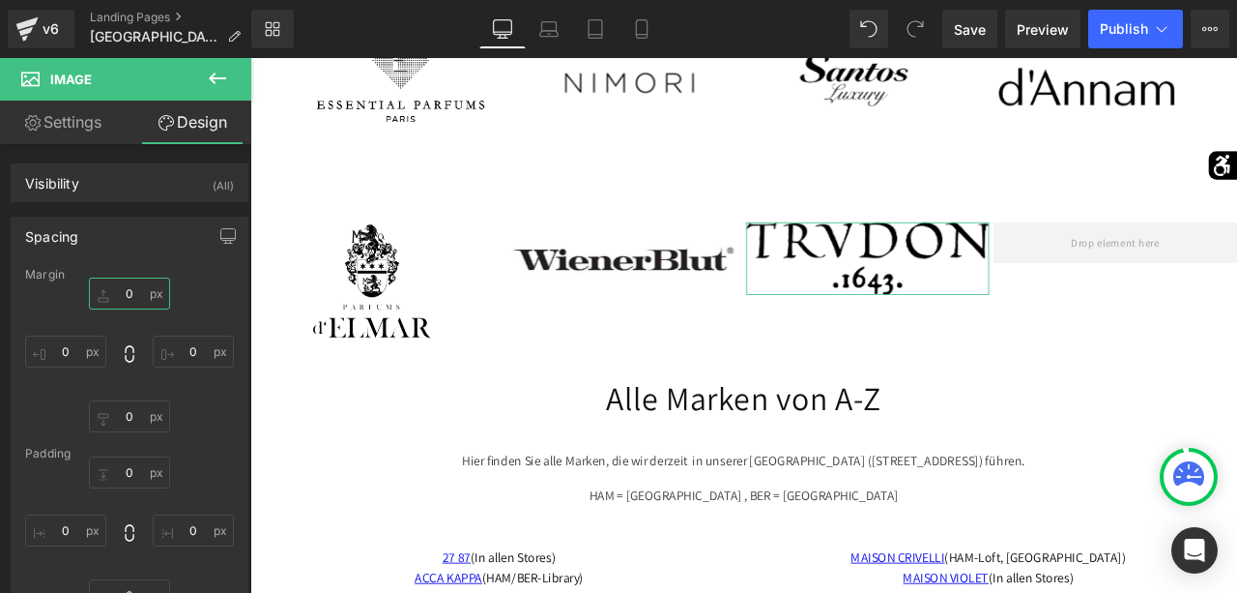
click at [122, 297] on input "0" at bounding box center [129, 293] width 81 height 32
type input "30"
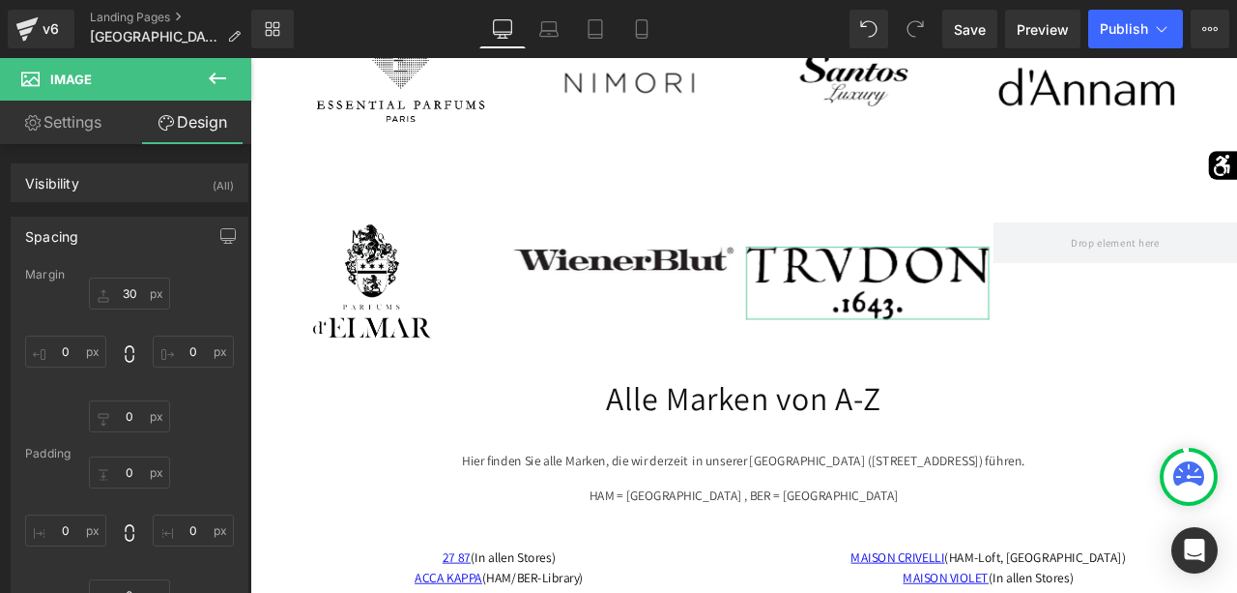
click at [86, 119] on link "Settings" at bounding box center [63, 123] width 126 height 44
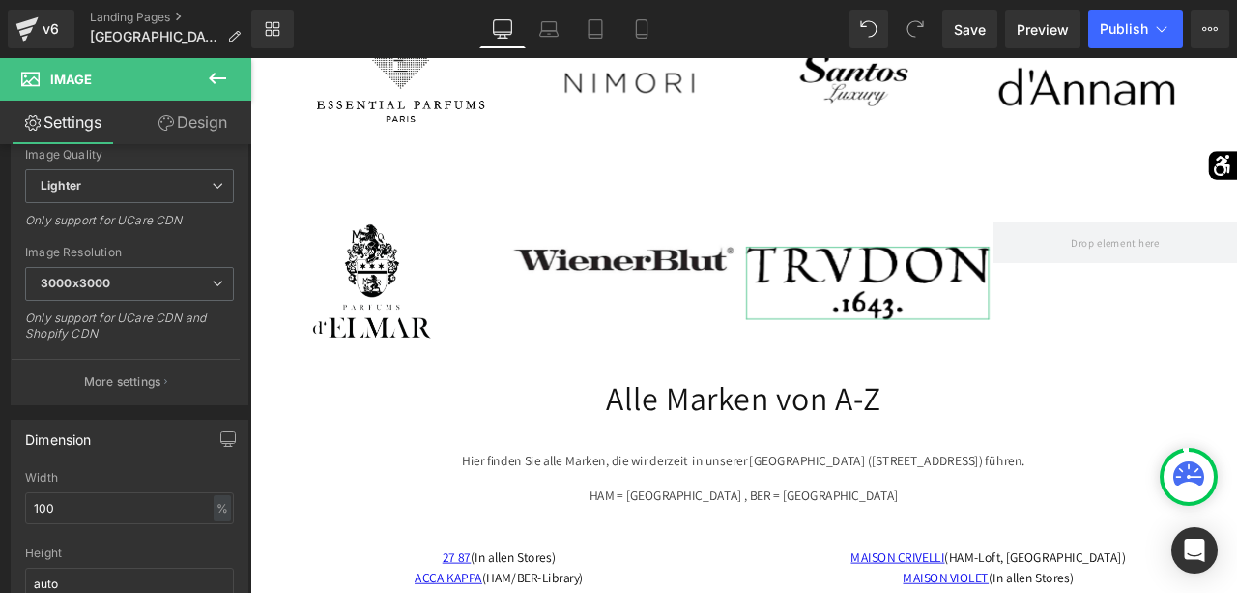
scroll to position [316, 0]
click at [94, 498] on input "100" at bounding box center [129, 505] width 209 height 32
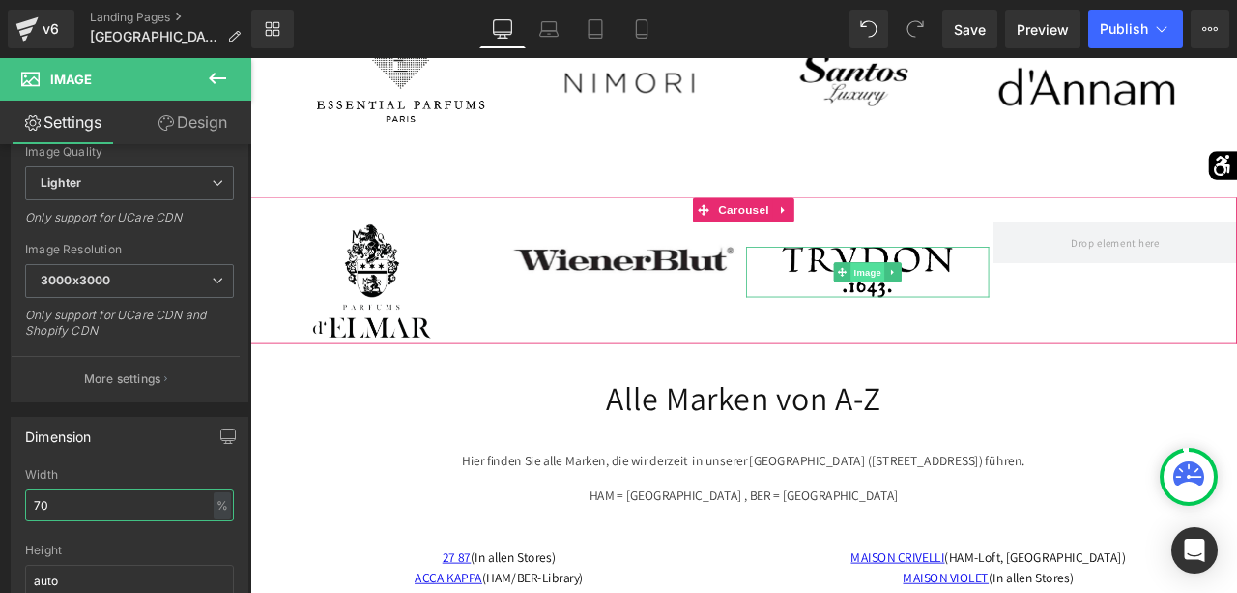
click at [978, 315] on span "Image" at bounding box center [982, 312] width 41 height 23
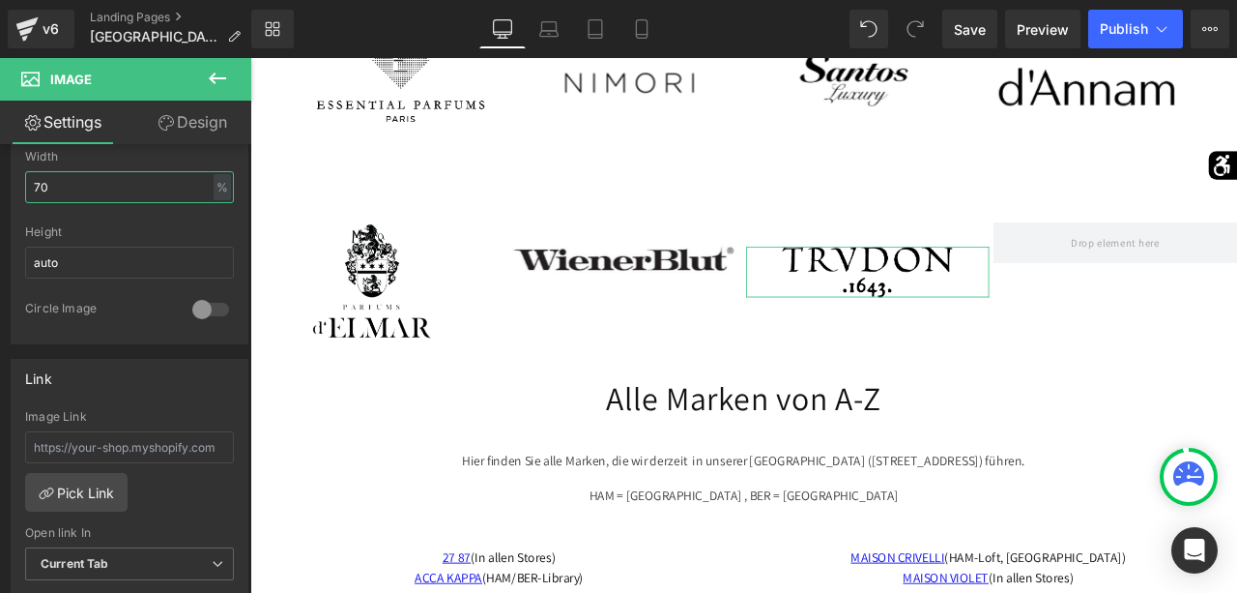
scroll to position [636, 0]
type input "70"
click at [100, 480] on link "Pick Link" at bounding box center [76, 490] width 102 height 39
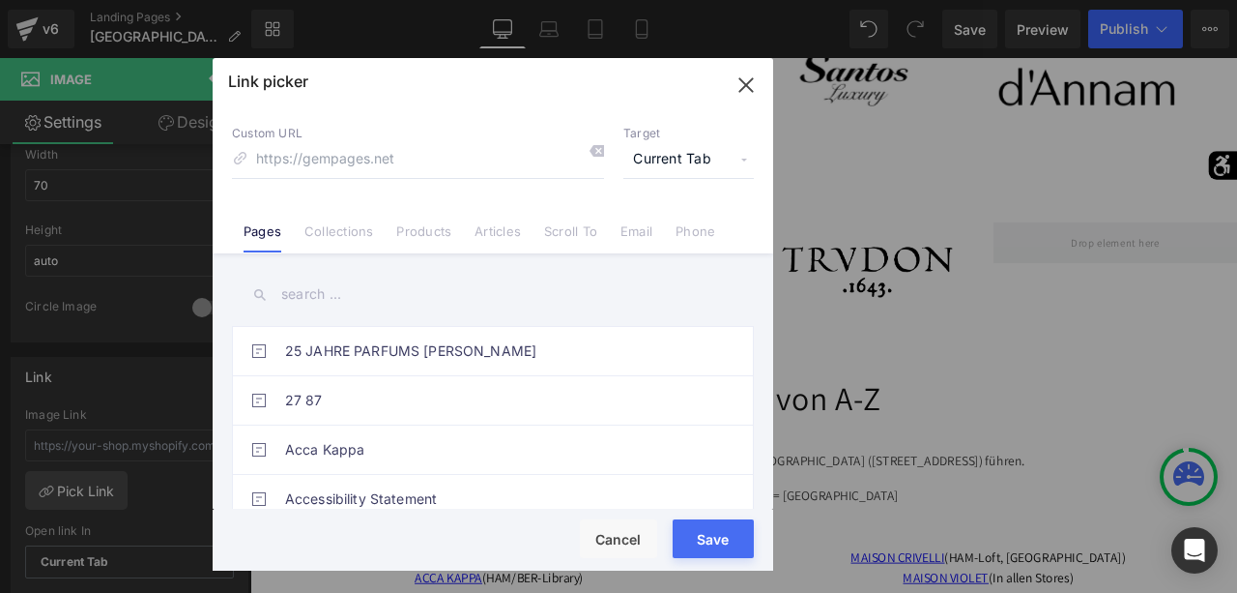
click at [334, 296] on input "text" at bounding box center [493, 295] width 522 height 44
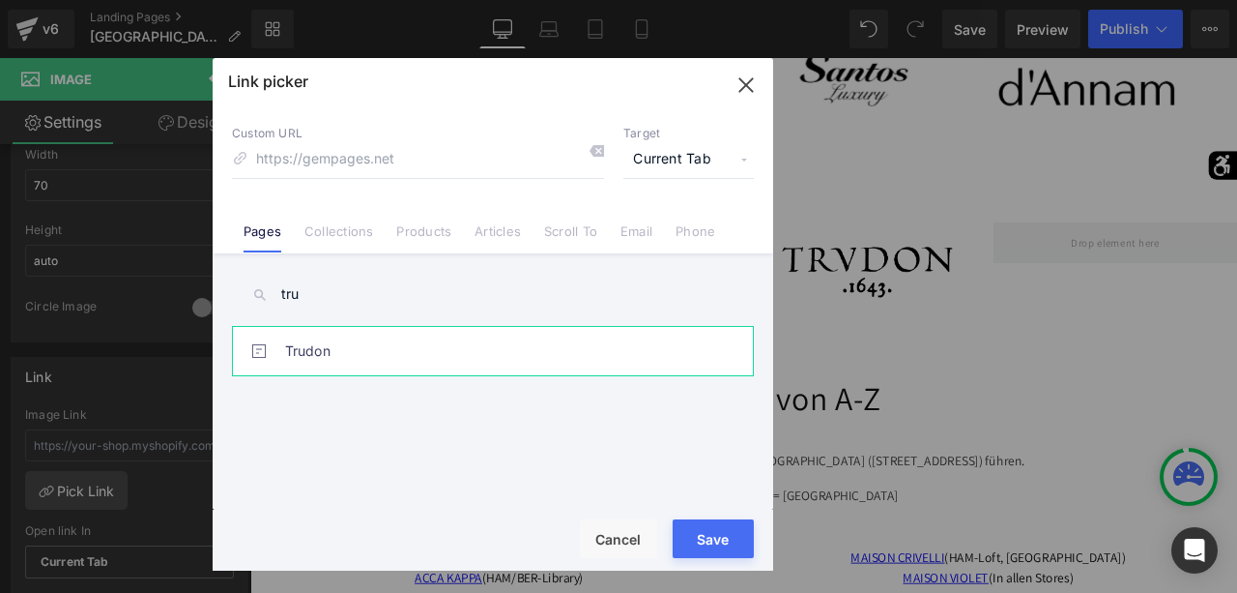
type input "tru"
click at [331, 342] on link "Trudon" at bounding box center [497, 351] width 425 height 48
type input "/pages/trudon"
click at [709, 528] on button "Save" at bounding box center [713, 538] width 81 height 39
type input "/pages/trudon"
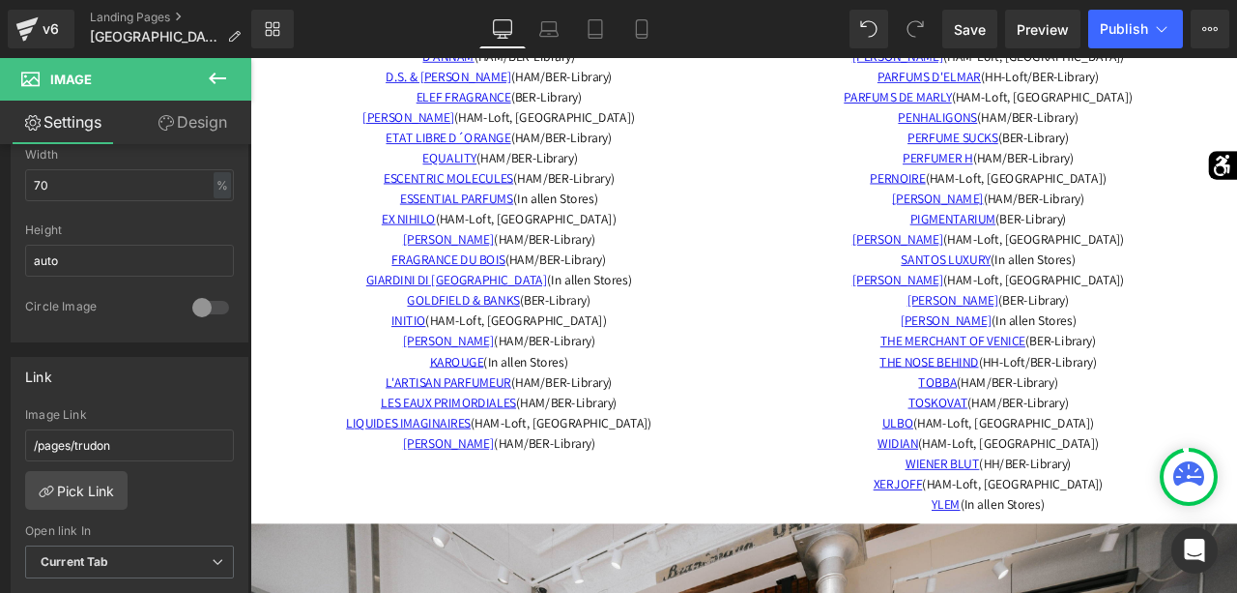
scroll to position [4245, 0]
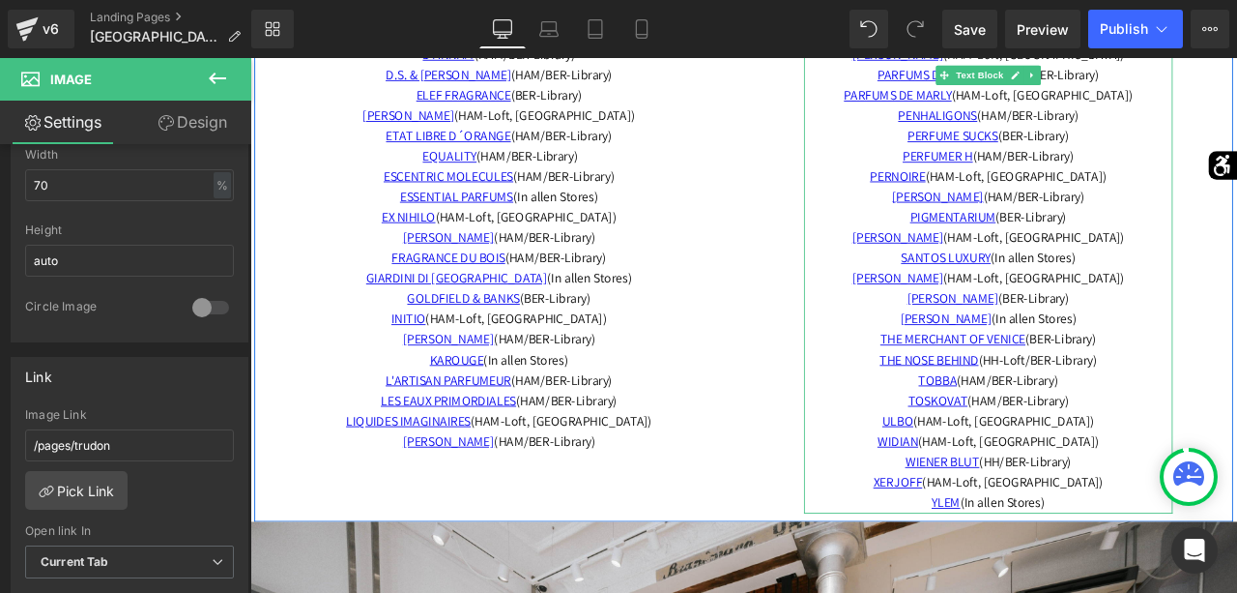
click at [1237, 452] on p "TOSKOVAT (HAM/BER-Library)" at bounding box center [1125, 464] width 437 height 24
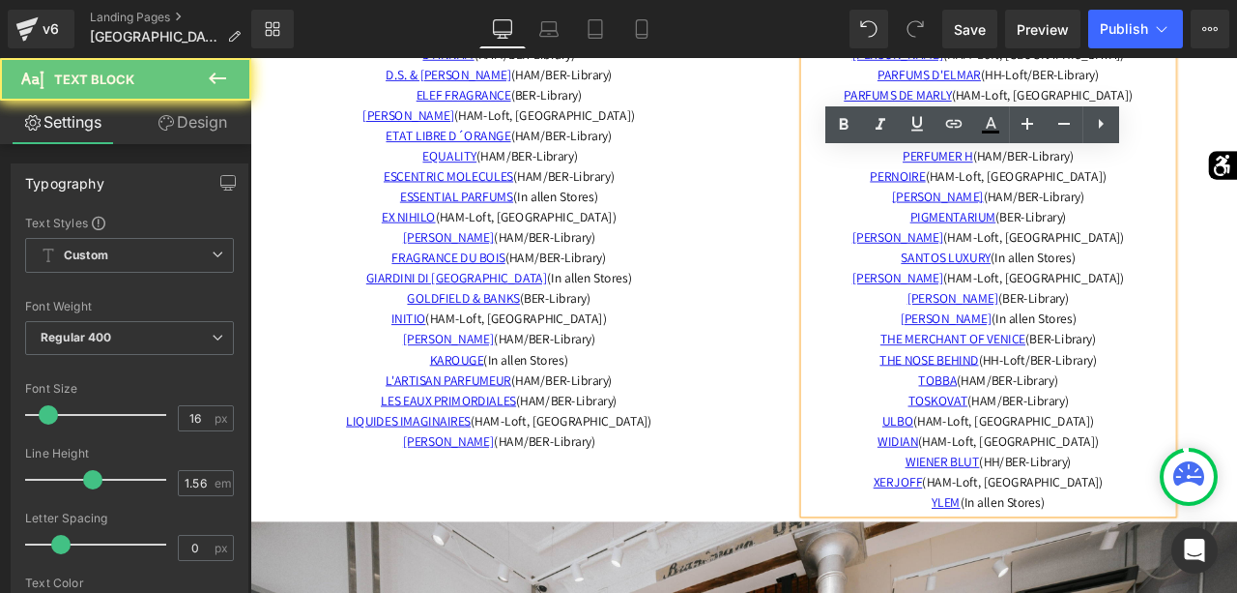
click at [1237, 452] on p "TOSKOVAT (HAM/BER-Library)" at bounding box center [1125, 464] width 437 height 24
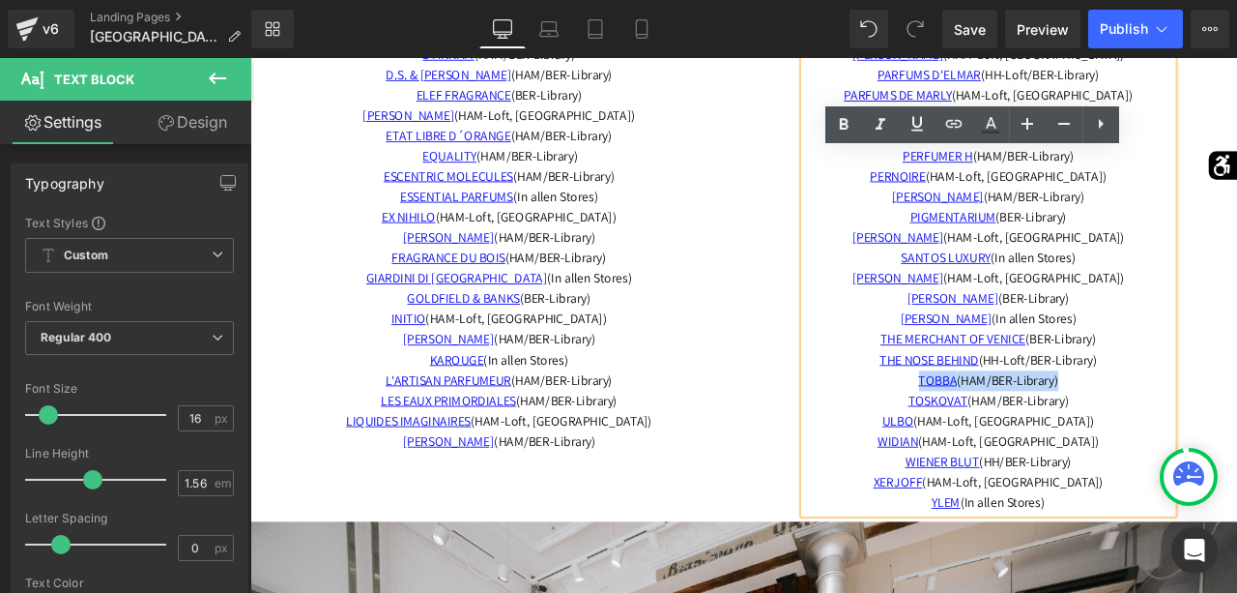
click at [1237, 452] on p "TOSKOVAT (HAM/BER-Library)" at bounding box center [1125, 464] width 437 height 24
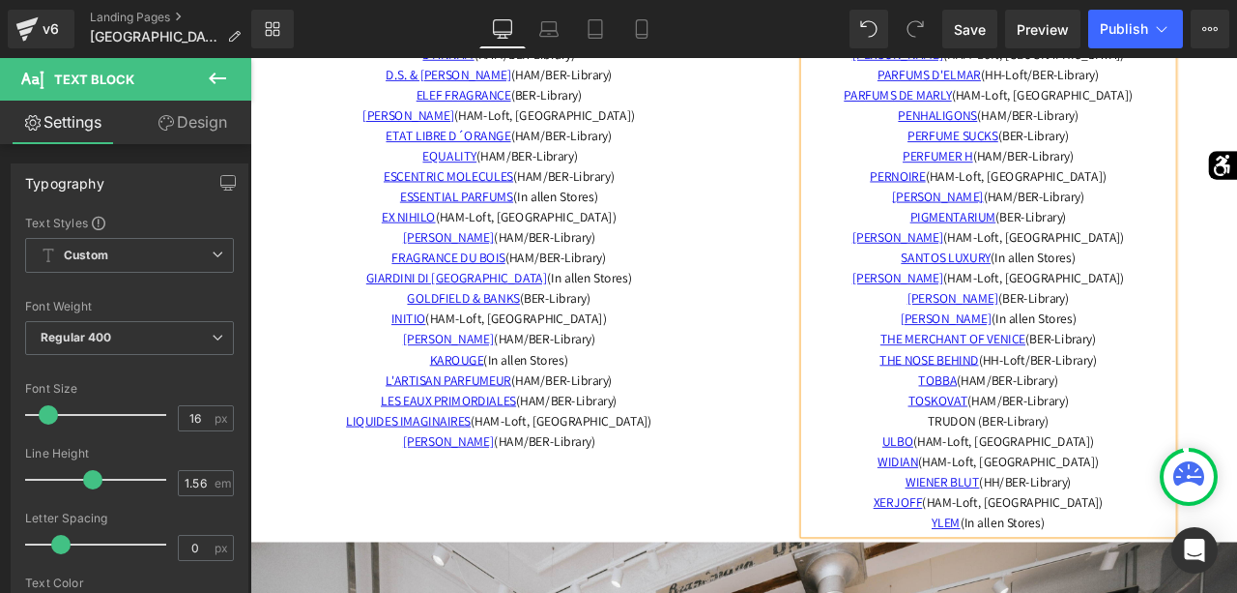
click at [1081, 478] on span "TRUDON (BER-Library)" at bounding box center [1126, 488] width 144 height 20
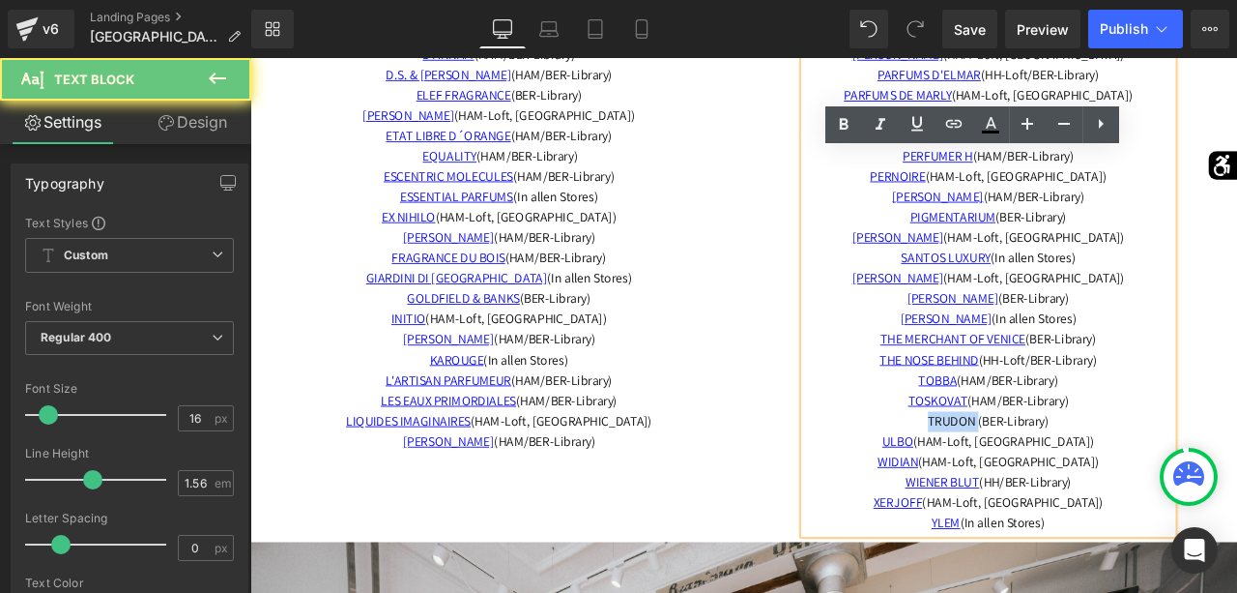
click at [1081, 478] on span "TRUDON (BER-Library)" at bounding box center [1126, 488] width 144 height 20
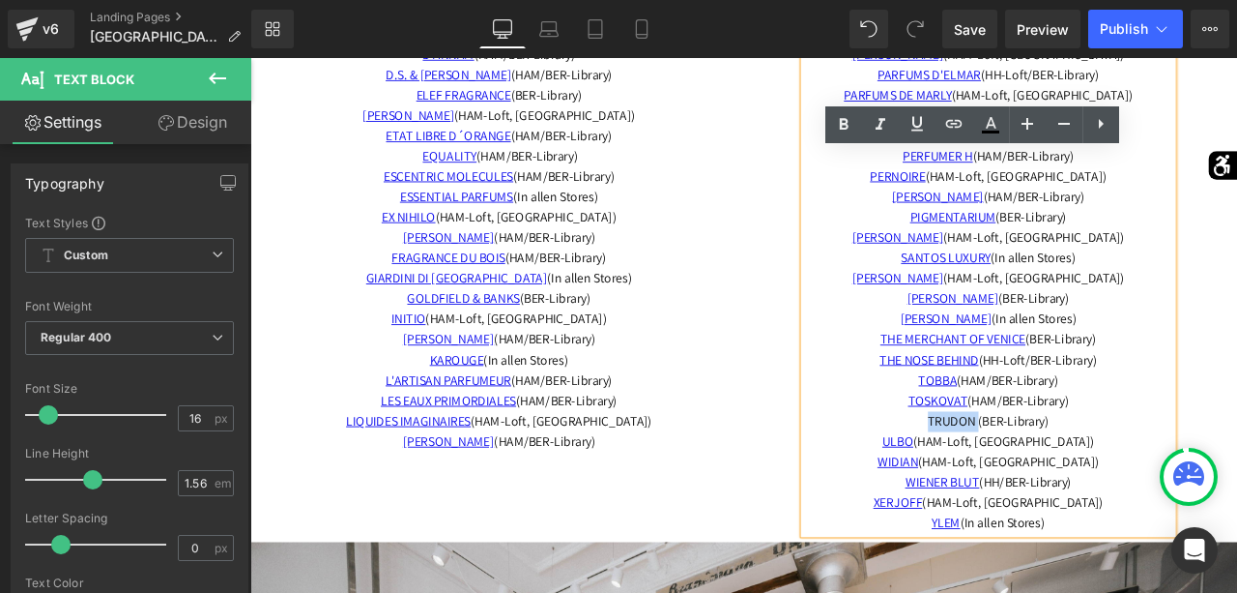
click at [1102, 478] on span "TRUDON (BER-Library)" at bounding box center [1126, 488] width 144 height 20
drag, startPoint x: 1109, startPoint y: 467, endPoint x: 1043, endPoint y: 466, distance: 65.7
click at [1054, 478] on span "TRUDON (BER-Library)" at bounding box center [1126, 488] width 144 height 20
click at [963, 128] on icon at bounding box center [954, 123] width 23 height 23
click at [1014, 426] on input "text" at bounding box center [1048, 430] width 298 height 48
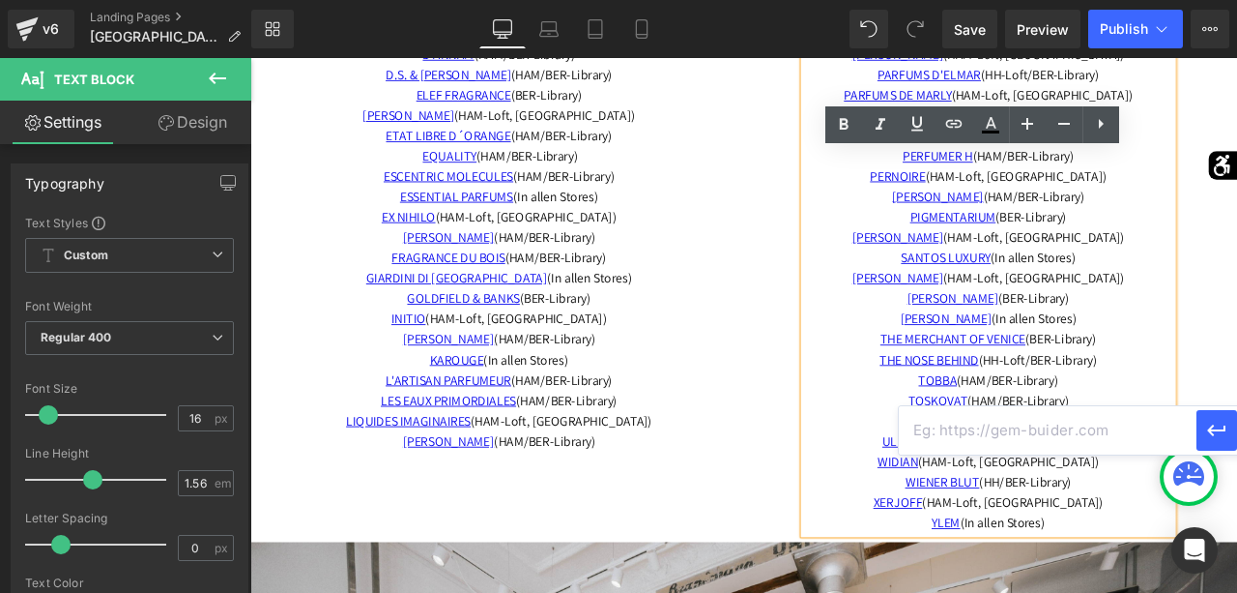
paste input "[URL][DOMAIN_NAME]"
type input "[URL][DOMAIN_NAME]"
click at [1233, 428] on button "button" at bounding box center [1217, 430] width 41 height 41
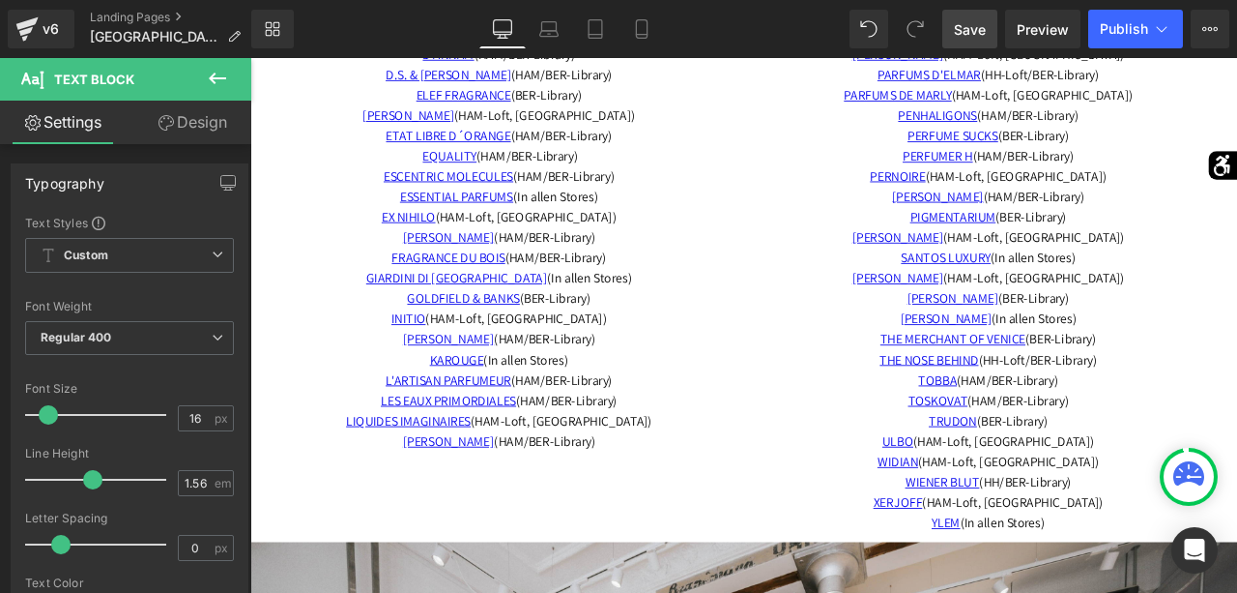
click at [977, 36] on span "Save" at bounding box center [970, 29] width 32 height 20
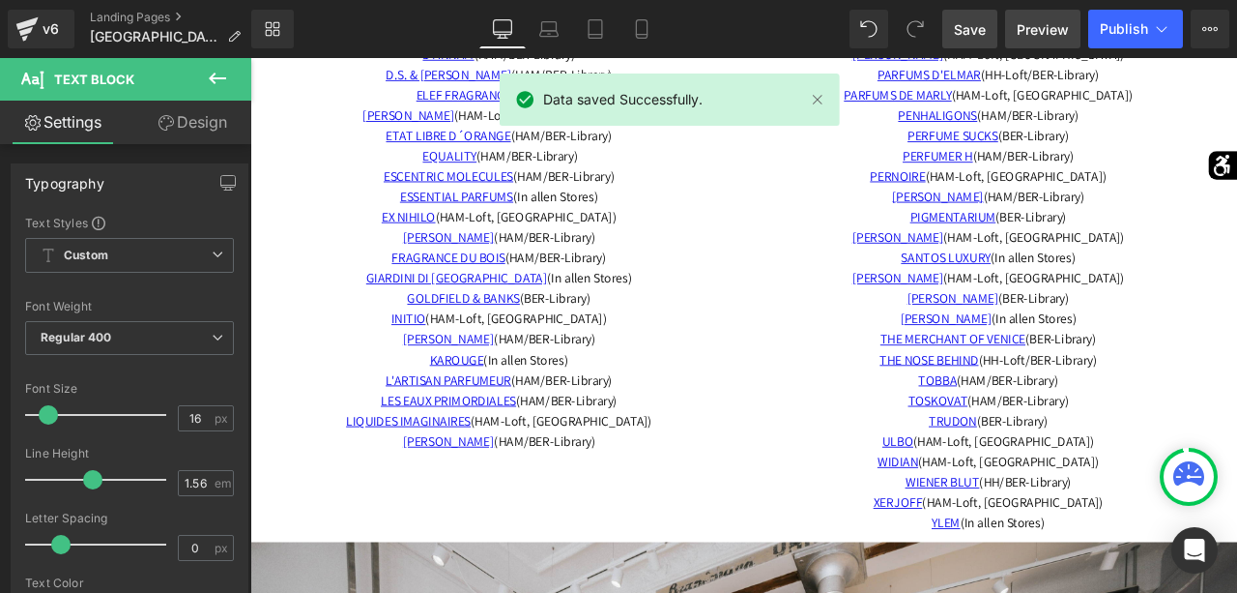
click at [1035, 28] on span "Preview" at bounding box center [1043, 29] width 52 height 20
